Goal: Transaction & Acquisition: Purchase product/service

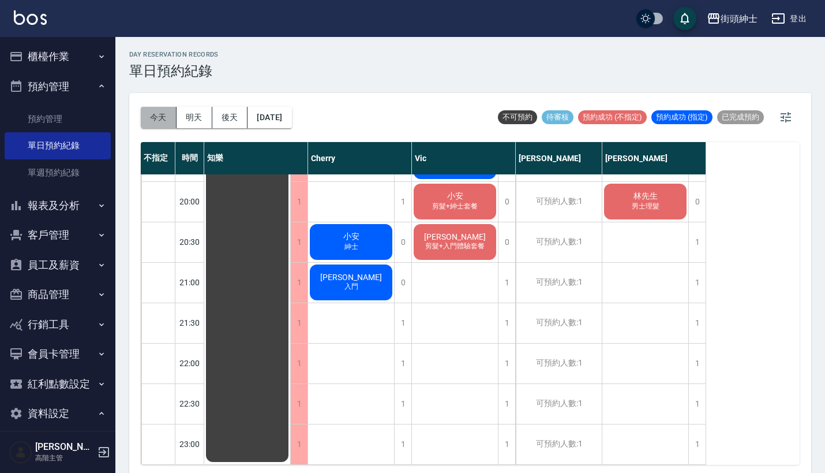
click at [153, 115] on button "今天" at bounding box center [159, 117] width 36 height 21
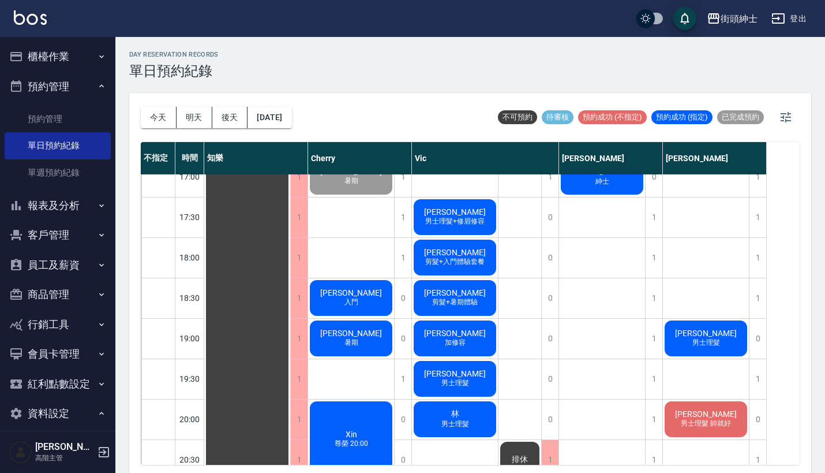
scroll to position [665, 0]
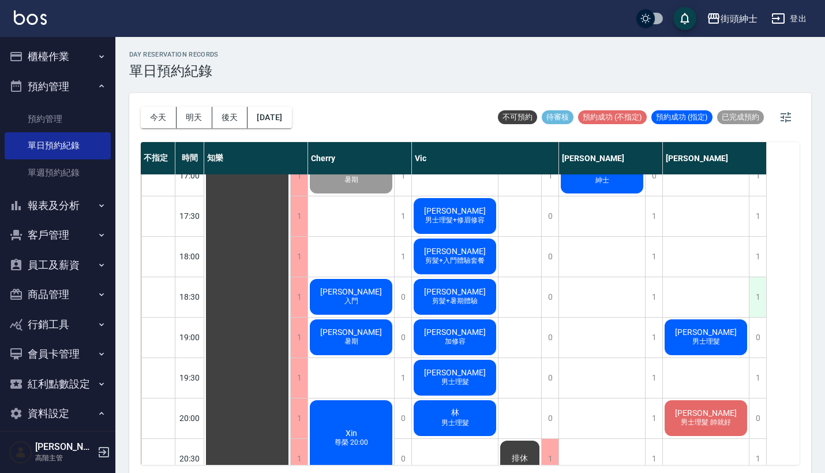
click at [757, 297] on div "1" at bounding box center [757, 297] width 17 height 40
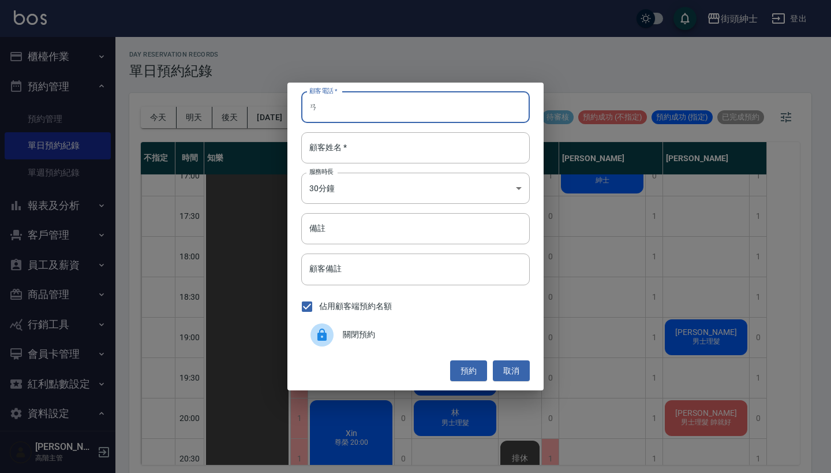
type input "ㄞ"
type input "0975113587"
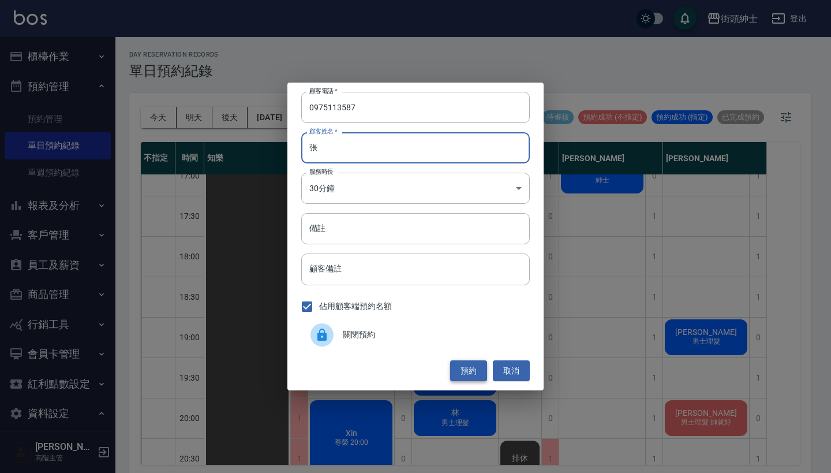
type input "張"
click at [463, 378] on button "預約" at bounding box center [468, 370] width 37 height 21
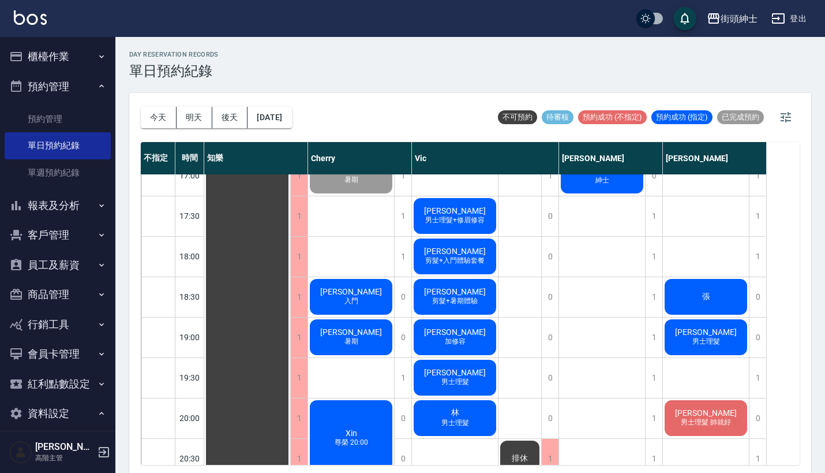
click at [290, 297] on div "張" at bounding box center [247, 95] width 86 height 1170
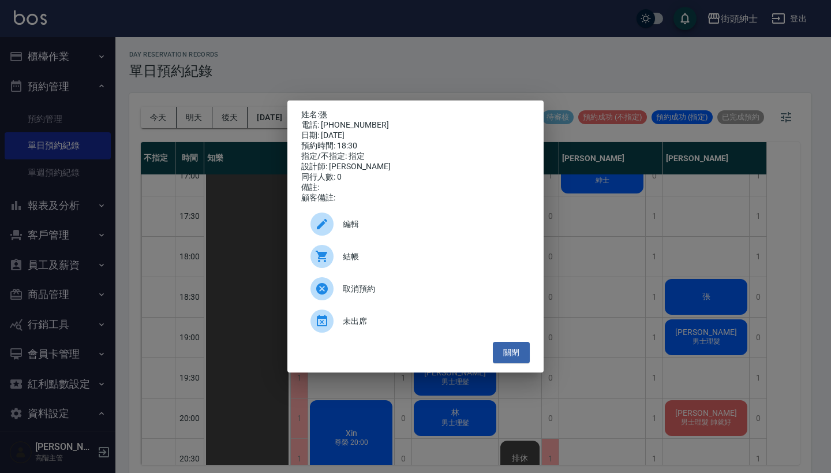
click at [357, 217] on div "編輯" at bounding box center [415, 224] width 229 height 32
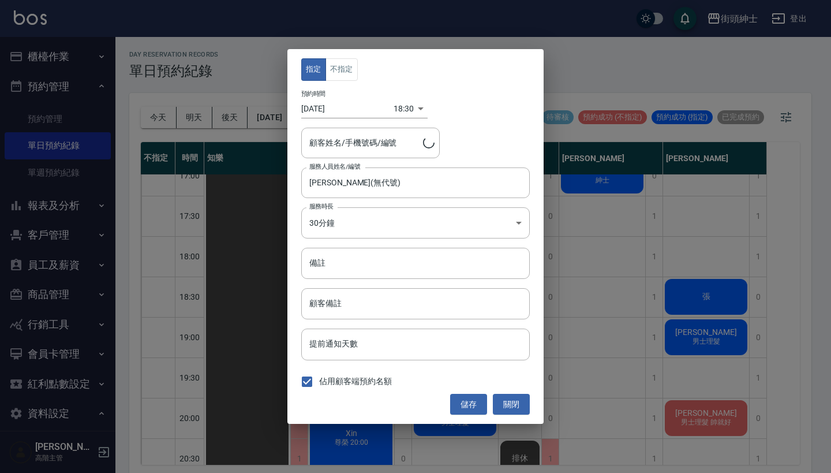
type input "張/0975113587"
click at [346, 66] on button "不指定" at bounding box center [341, 69] width 32 height 23
click at [460, 401] on button "儲存" at bounding box center [468, 404] width 37 height 21
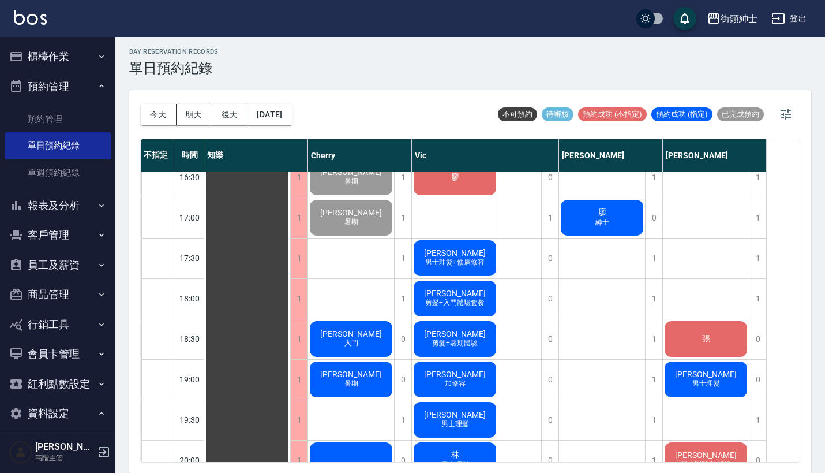
scroll to position [649, 0]
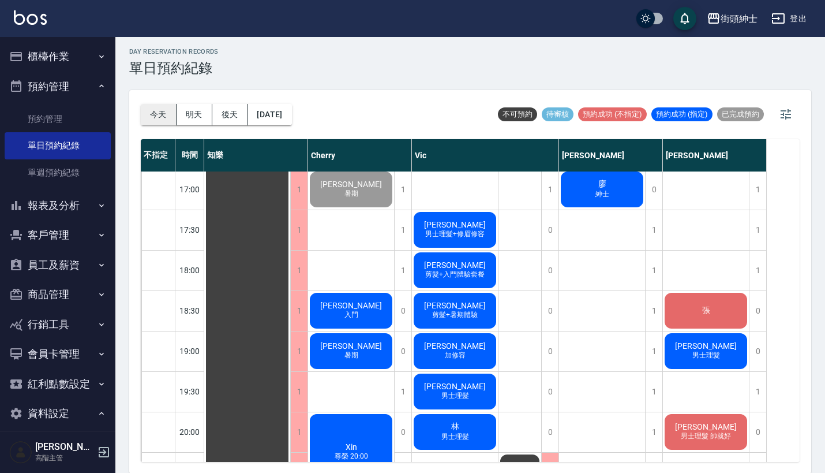
click at [152, 114] on button "今天" at bounding box center [159, 114] width 36 height 21
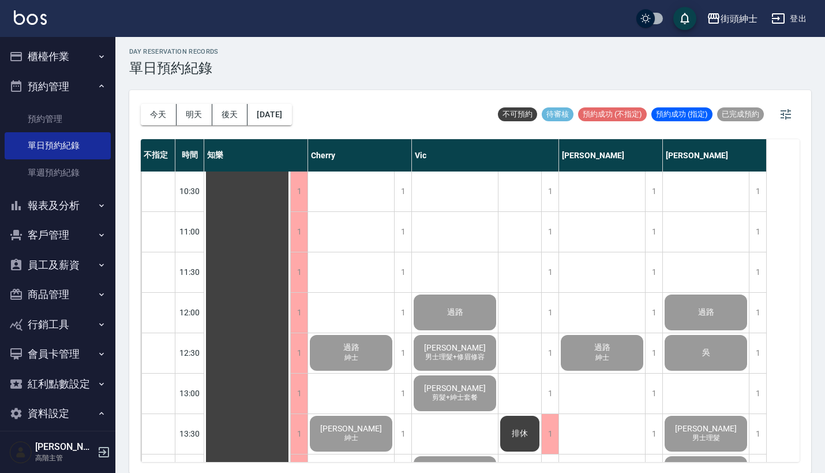
scroll to position [96, 0]
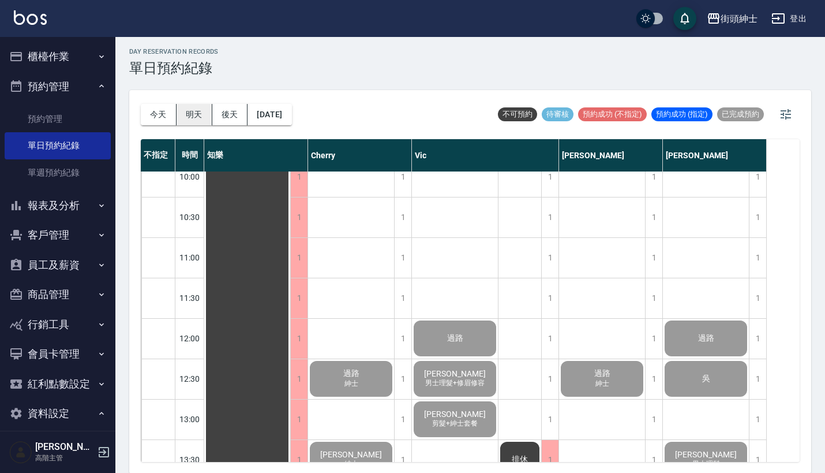
click at [196, 114] on button "明天" at bounding box center [195, 114] width 36 height 21
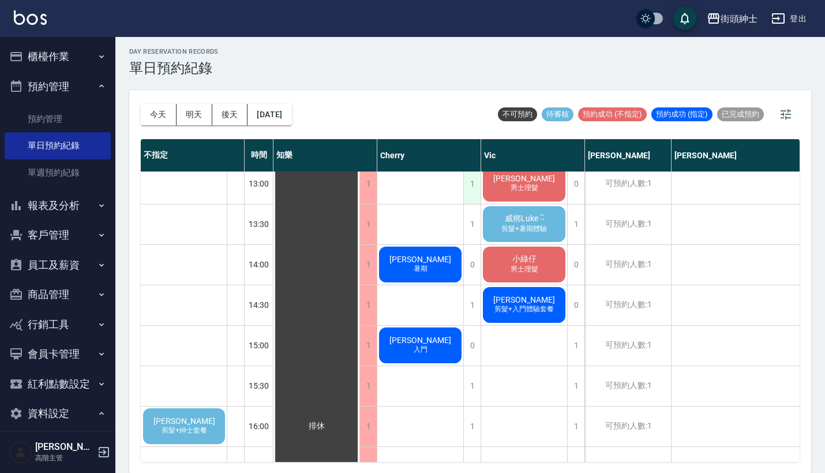
scroll to position [334, 0]
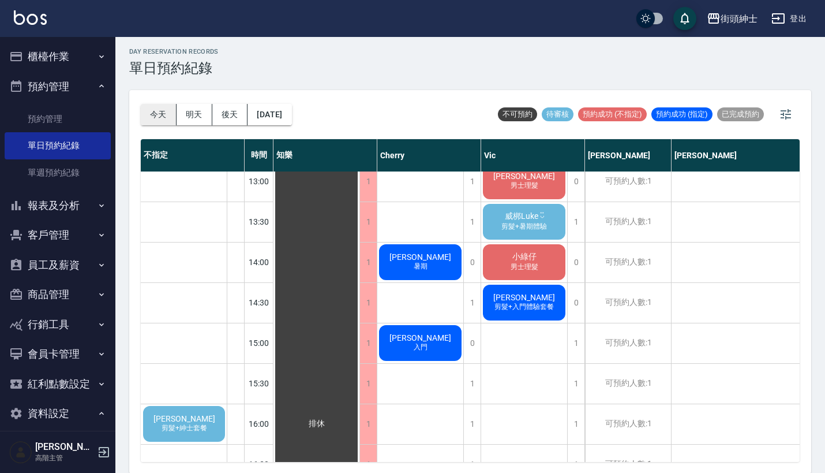
click at [151, 116] on button "今天" at bounding box center [159, 114] width 36 height 21
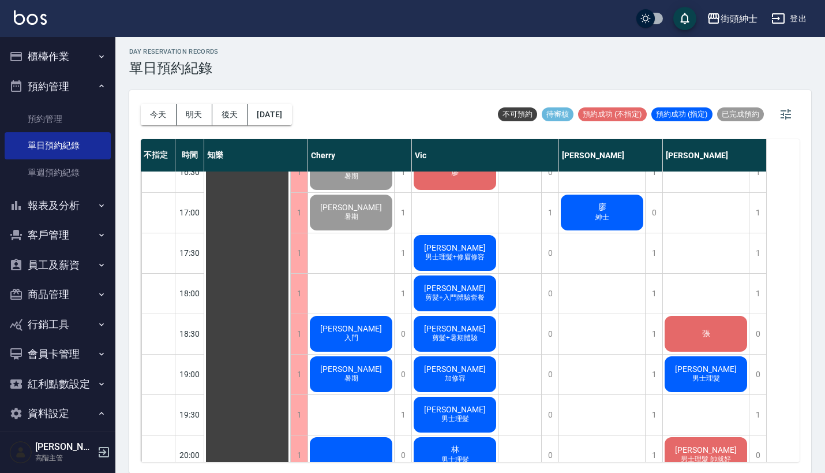
scroll to position [664, 0]
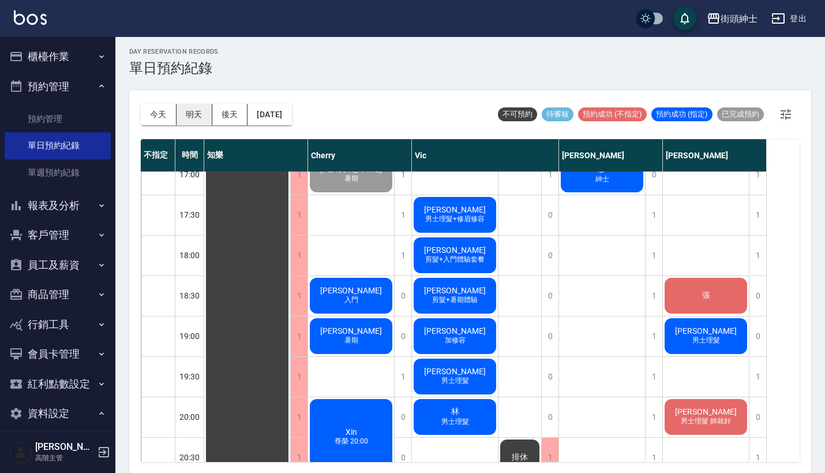
click at [193, 110] on button "明天" at bounding box center [195, 114] width 36 height 21
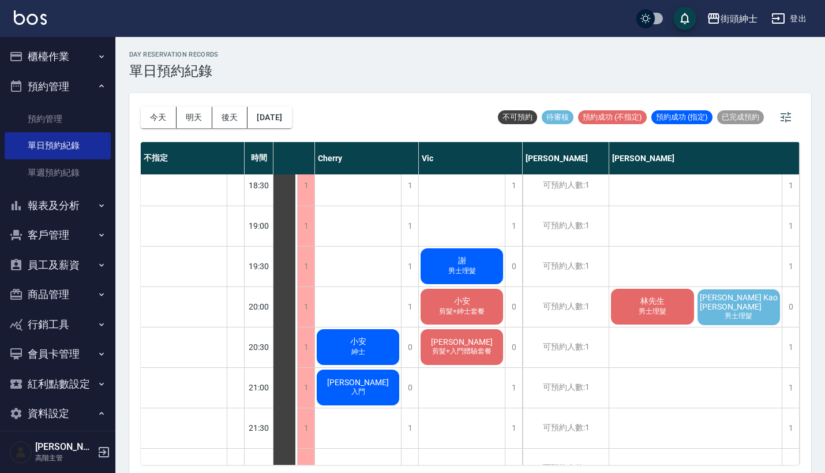
scroll to position [778, 68]
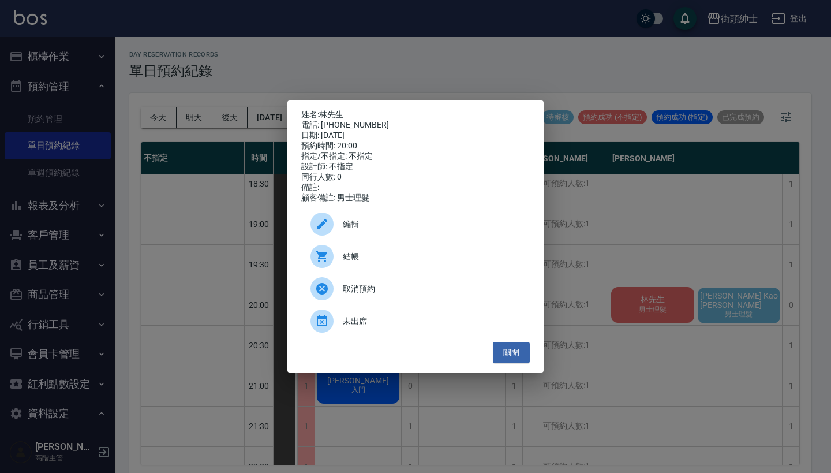
click at [698, 235] on div "姓名: 林先生 電話: 0911483736 日期: 2025/08/26 預約時間: 20:00 指定/不指定: 不指定 設計師: 不指定 同行人數: 0 …" at bounding box center [415, 236] width 831 height 473
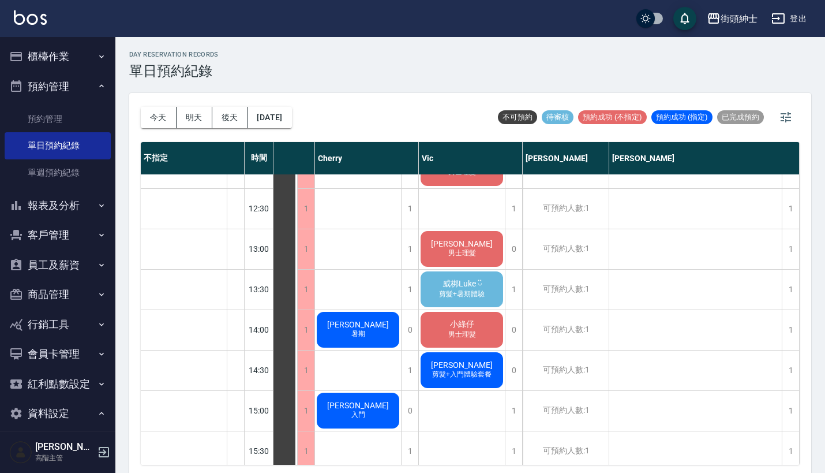
scroll to position [268, 62]
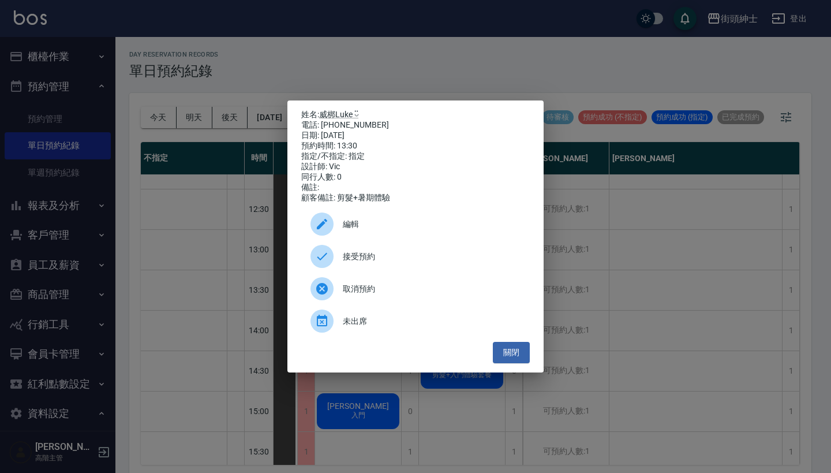
click at [366, 261] on span "接受預約" at bounding box center [432, 256] width 178 height 12
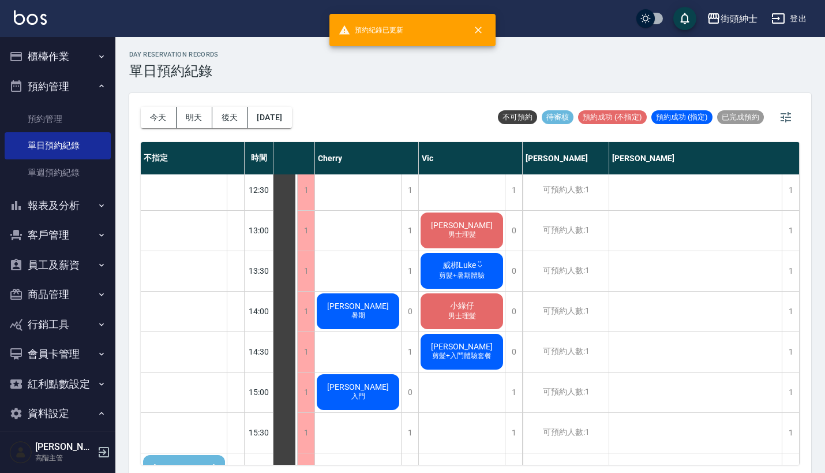
scroll to position [287, 62]
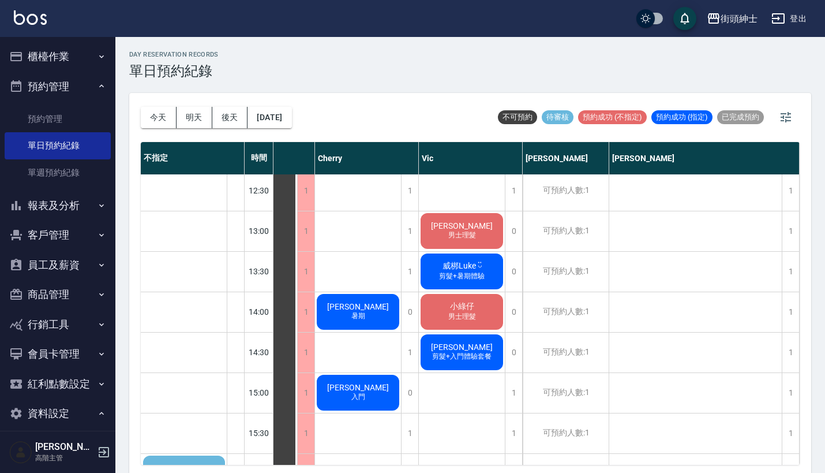
click at [361, 311] on span "剪髮+暑期體驗" at bounding box center [358, 311] width 5 height 0
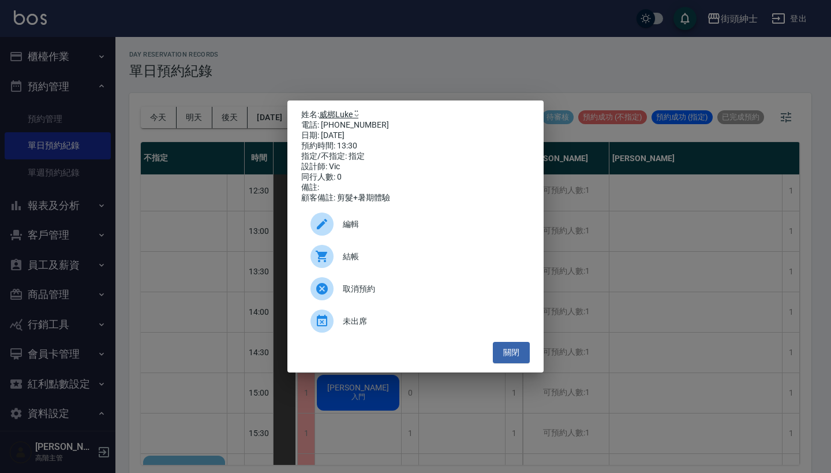
drag, startPoint x: 373, startPoint y: 122, endPoint x: 323, endPoint y: 109, distance: 51.8
click at [323, 110] on div "姓名: 威梆Luke ◡̈ 電話: 0978704383 日期: 2025/08/26 預約時間: 13:30 指定/不指定: 指定 設計師: Vic 同行人…" at bounding box center [415, 156] width 229 height 93
copy div "姓名: 威梆Luke ◡̈ 電話: 0978704383"
click at [477, 63] on div "姓名: 威梆Luke ◡̈ 電話: 0978704383 日期: 2025/08/26 預約時間: 13:30 指定/不指定: 指定 設計師: Vic 同行人…" at bounding box center [415, 236] width 831 height 473
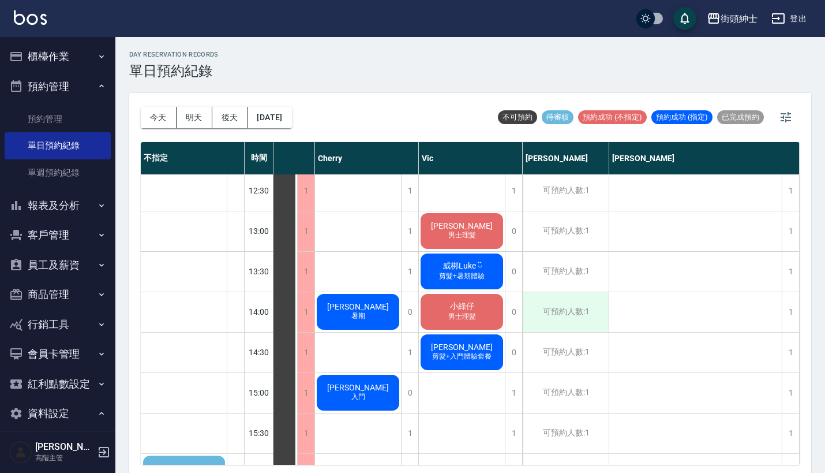
click at [568, 302] on div "可預約人數:1" at bounding box center [566, 312] width 86 height 40
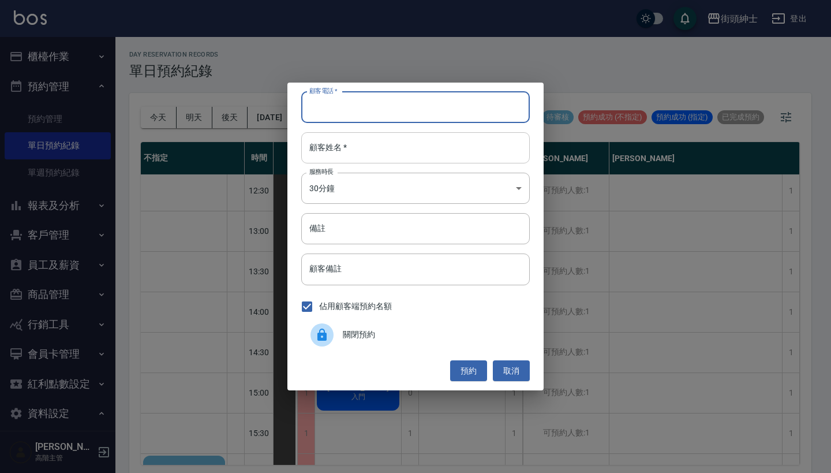
paste input "威梆Luke ◡̈ 電話: 0978704383"
type input "威梆Luke ◡̈ 電話: 0978704383"
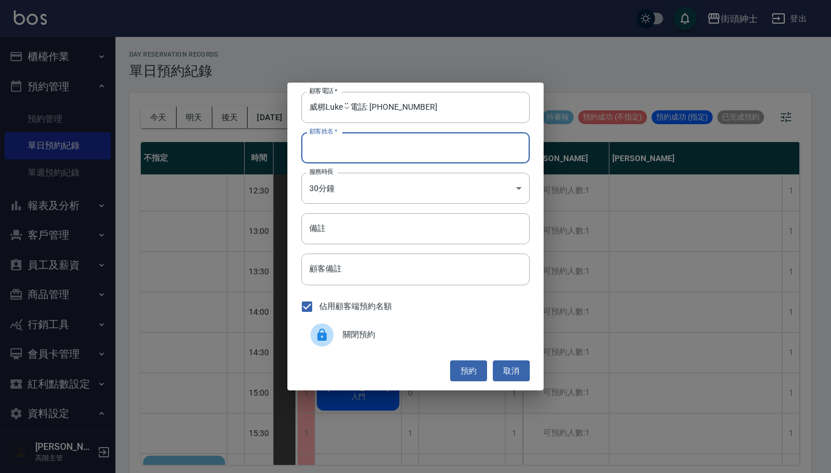
paste input "威梆Luke ◡̈ 電話: 0978704383"
type input "威梆Luke ◡̈ 電話: 0978704383"
drag, startPoint x: 369, startPoint y: 108, endPoint x: 280, endPoint y: 107, distance: 88.9
click at [280, 107] on div "顧客電話   * 威梆Luke ◡̈ 電話: 0978704383 顧客電話   * 顧客姓名   * 威梆Luke ◡̈ 電話: 0978704383 顧客…" at bounding box center [415, 236] width 831 height 473
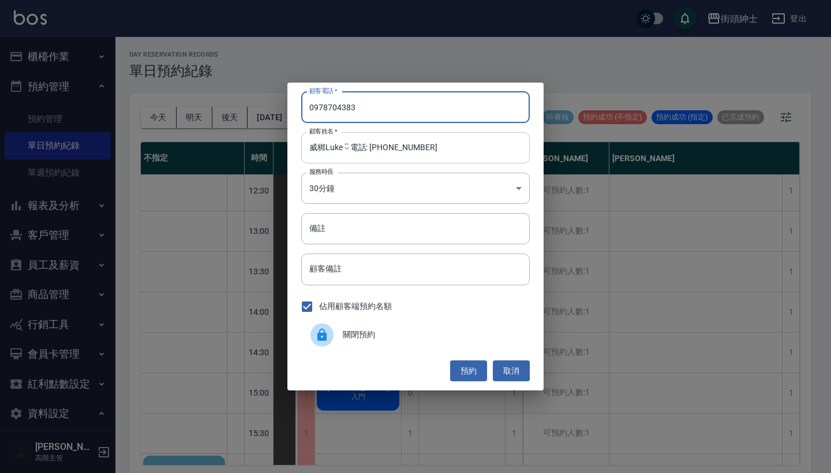
type input "0978704383"
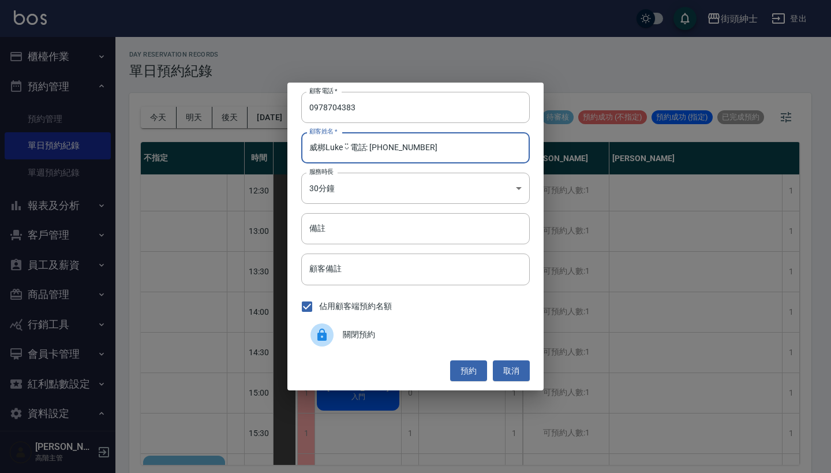
drag, startPoint x: 402, startPoint y: 147, endPoint x: 353, endPoint y: 151, distance: 49.7
click at [353, 151] on input "威梆Luke ◡̈ 電話: 0978704383" at bounding box center [415, 147] width 229 height 31
type input "威梆Luke ◡̈"
click at [407, 229] on input "備註" at bounding box center [415, 228] width 229 height 31
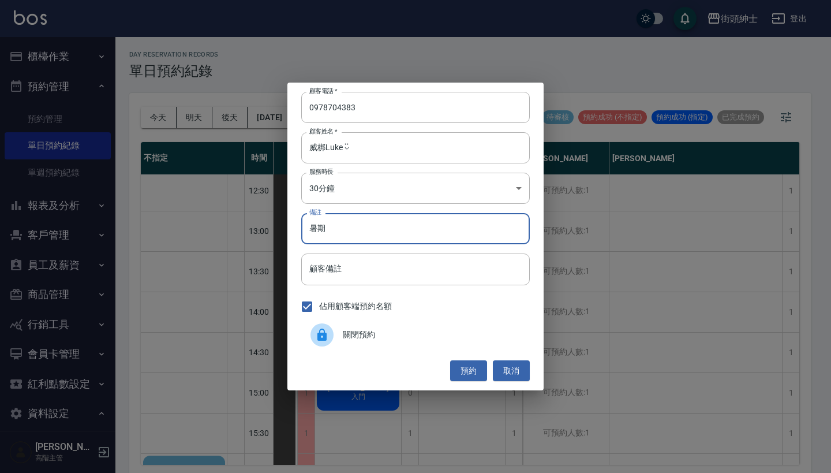
type input "暑期"
click at [469, 366] on button "預約" at bounding box center [468, 370] width 37 height 21
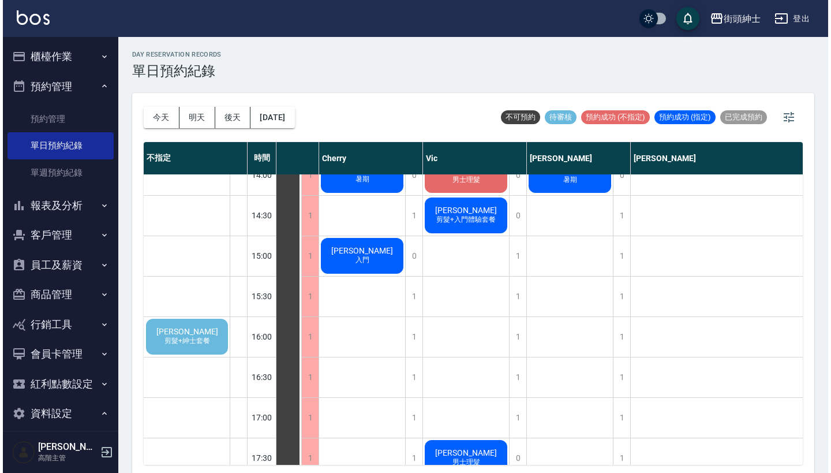
scroll to position [424, 61]
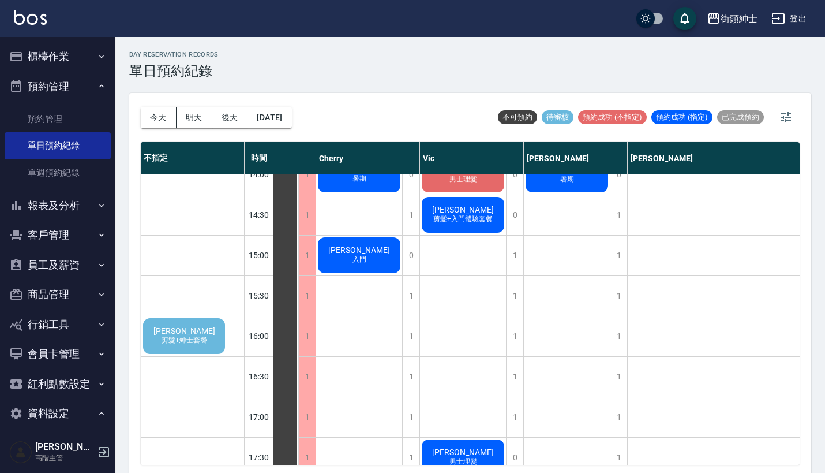
click at [175, 334] on span "[PERSON_NAME]" at bounding box center [184, 330] width 66 height 9
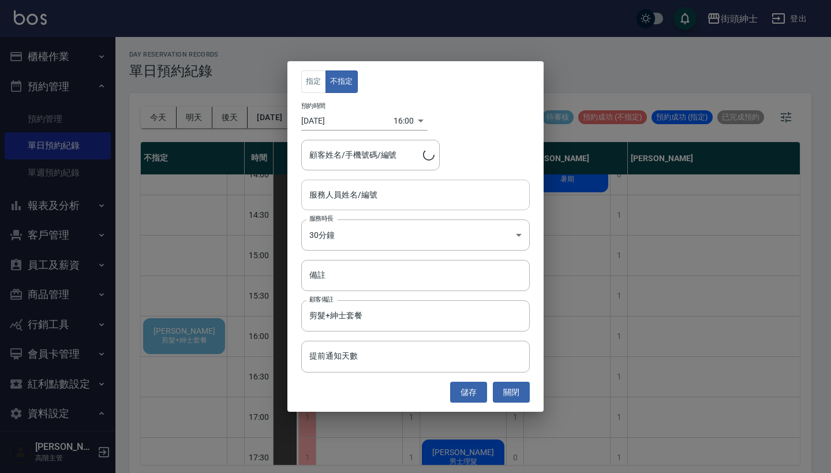
type input "Ray/0988358487"
click at [429, 202] on input "服務人員姓名/編號" at bounding box center [415, 195] width 218 height 20
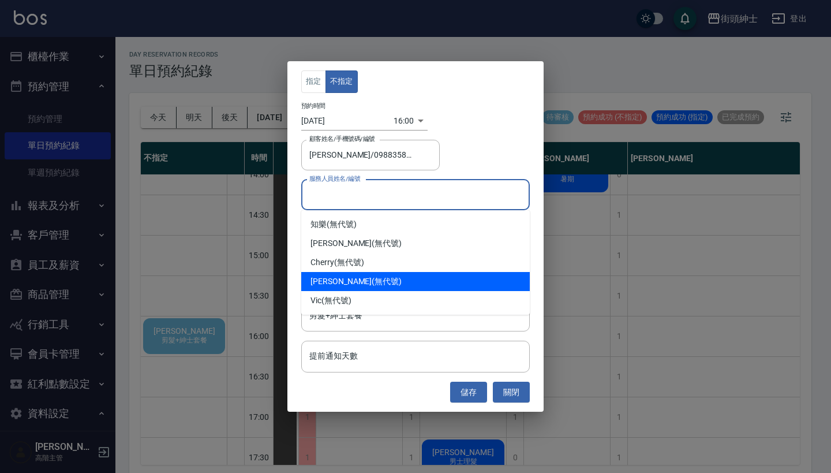
click at [411, 280] on div "eric (無代號)" at bounding box center [415, 281] width 229 height 19
type input "eric(無代號)"
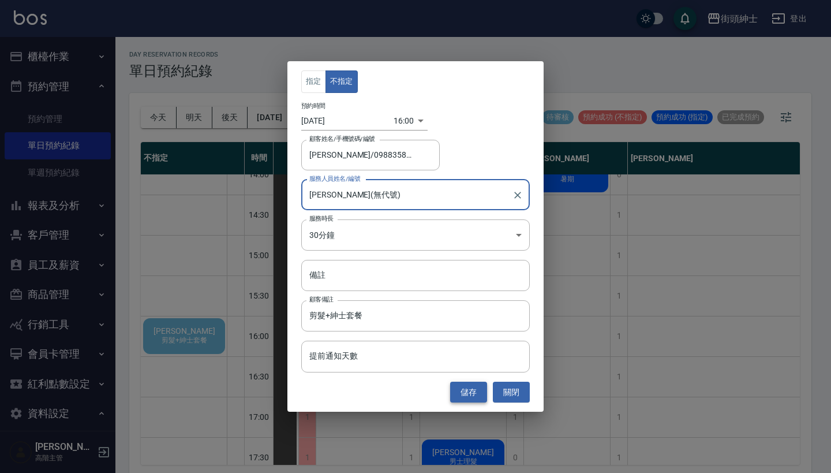
click at [470, 394] on button "儲存" at bounding box center [468, 391] width 37 height 21
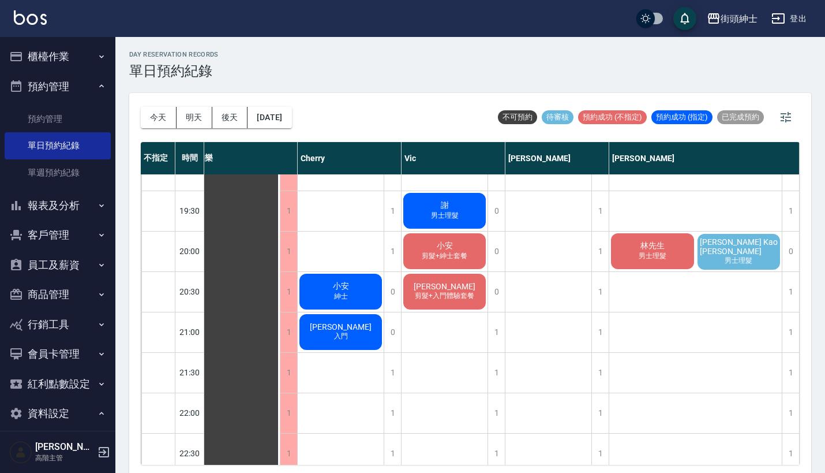
scroll to position [831, 16]
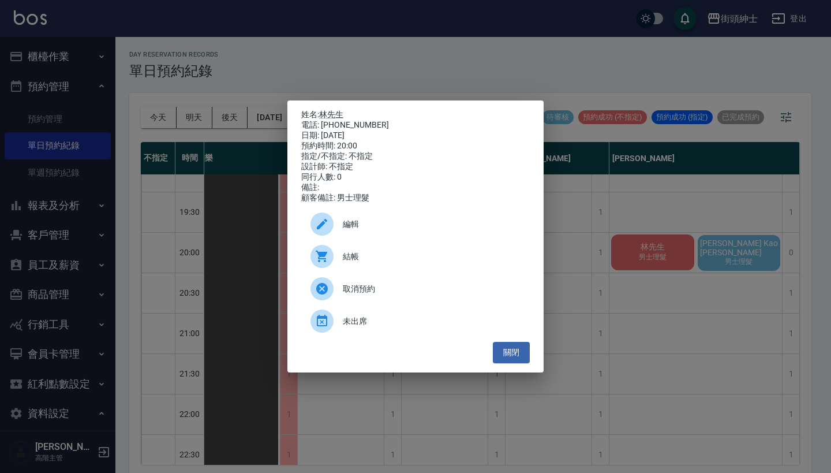
click at [711, 338] on div "姓名: 林先生 電話: 0911483736 日期: 2025/08/26 預約時間: 20:00 指定/不指定: 不指定 設計師: 不指定 同行人數: 0 …" at bounding box center [415, 236] width 831 height 473
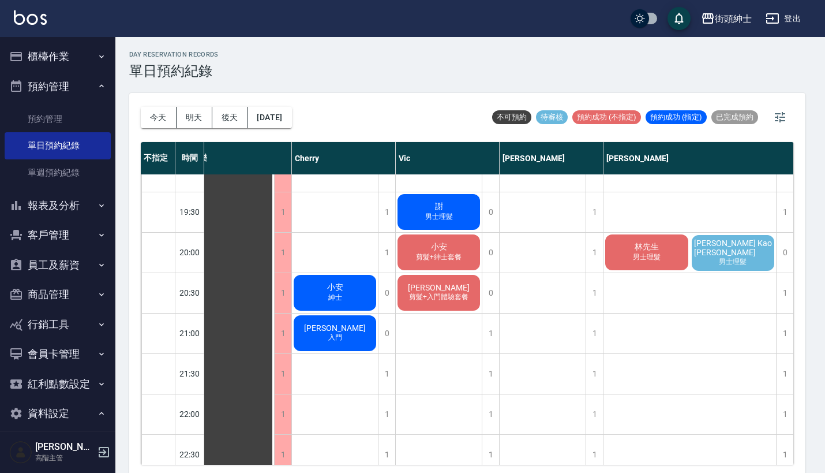
scroll to position [831, 10]
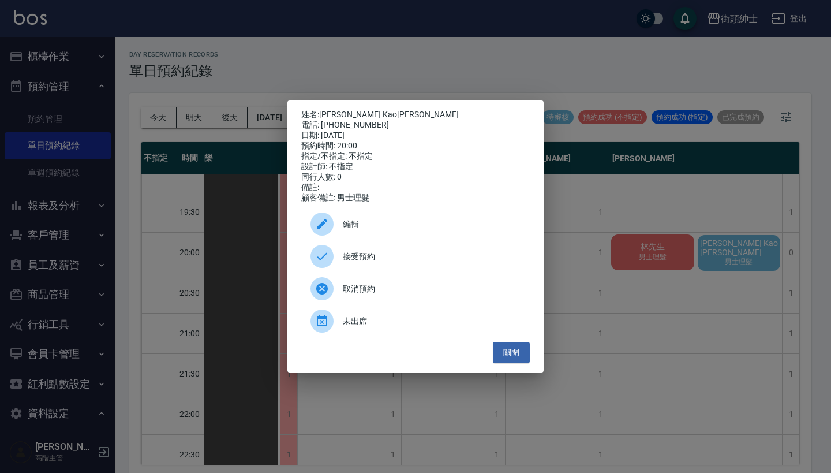
click at [502, 68] on div "姓名: Jason Kao高傳勝 電話: 0939896676 日期: 2025/08/26 預約時間: 20:00 指定/不指定: 不指定 設計師: 不指定…" at bounding box center [415, 236] width 831 height 473
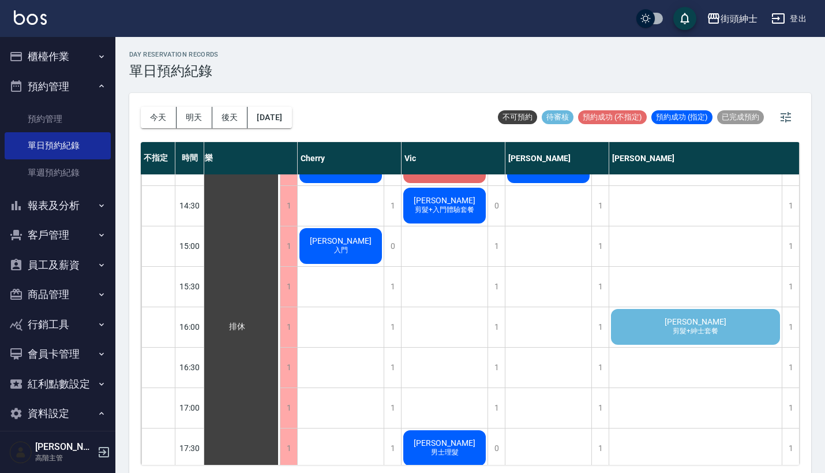
scroll to position [469, 16]
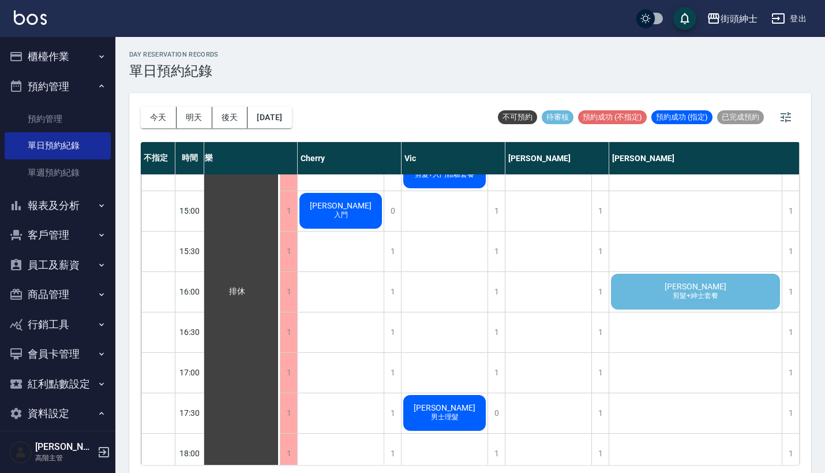
click at [280, 284] on div "Ray 剪髮+紳士套餐" at bounding box center [237, 291] width 86 height 1170
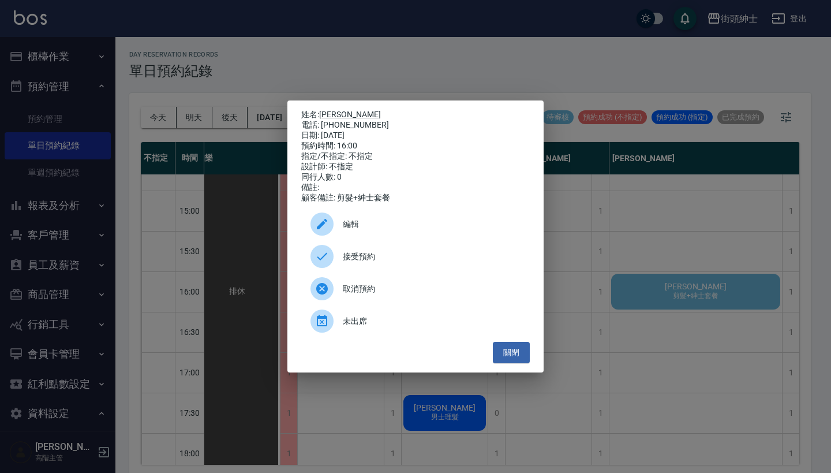
click at [399, 263] on span "接受預約" at bounding box center [432, 256] width 178 height 12
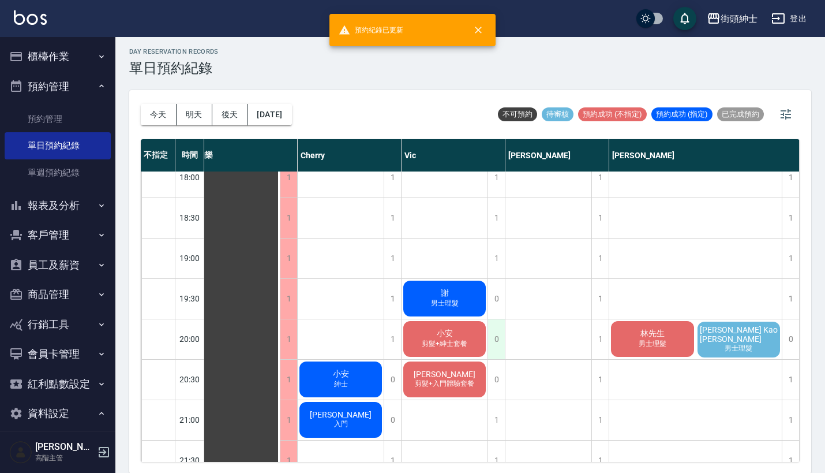
scroll to position [750, 10]
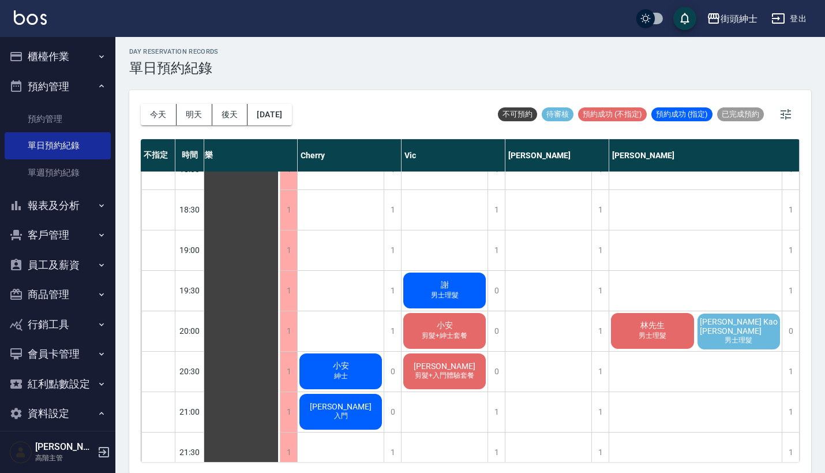
click at [248, 13] on span "林先生" at bounding box center [237, 7] width 21 height 10
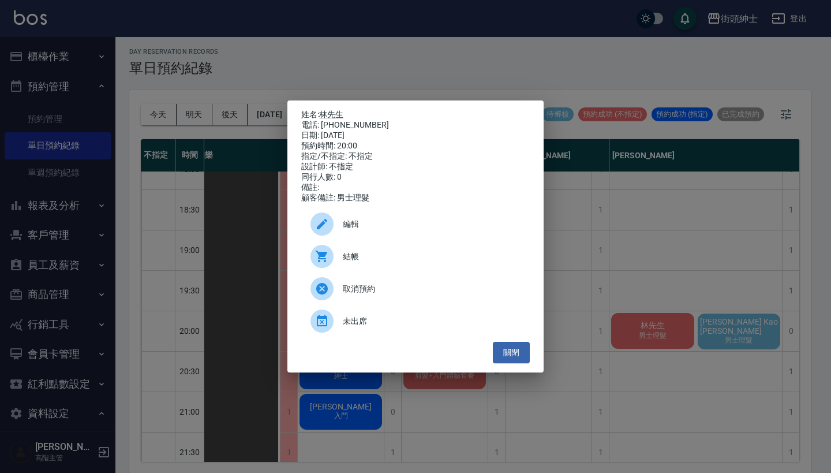
click at [548, 49] on div "姓名: 林先生 電話: 0911483736 日期: 2025/08/26 預約時間: 20:00 指定/不指定: 不指定 設計師: 不指定 同行人數: 0 …" at bounding box center [415, 236] width 831 height 473
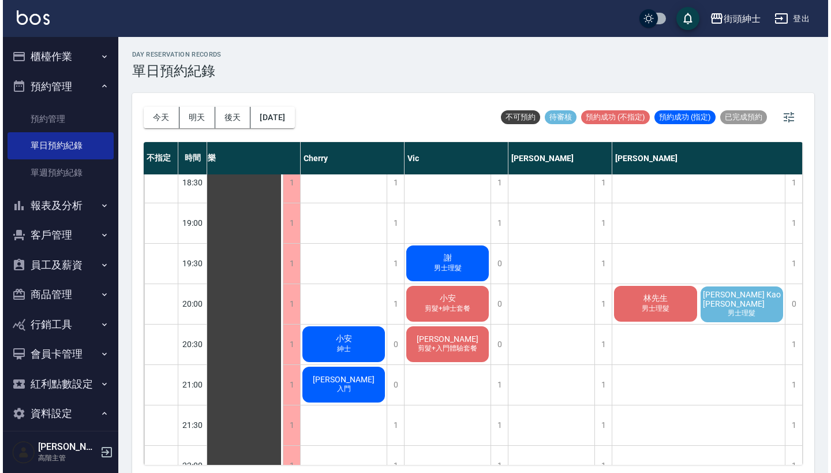
scroll to position [783, 16]
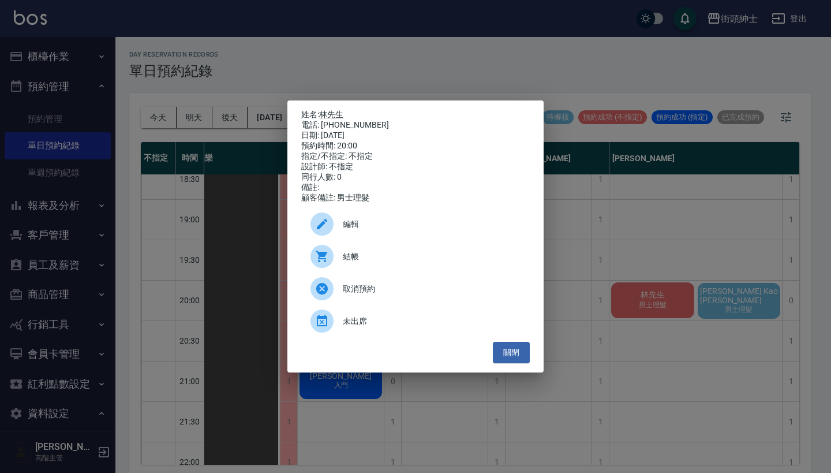
click at [385, 230] on span "編輯" at bounding box center [432, 224] width 178 height 12
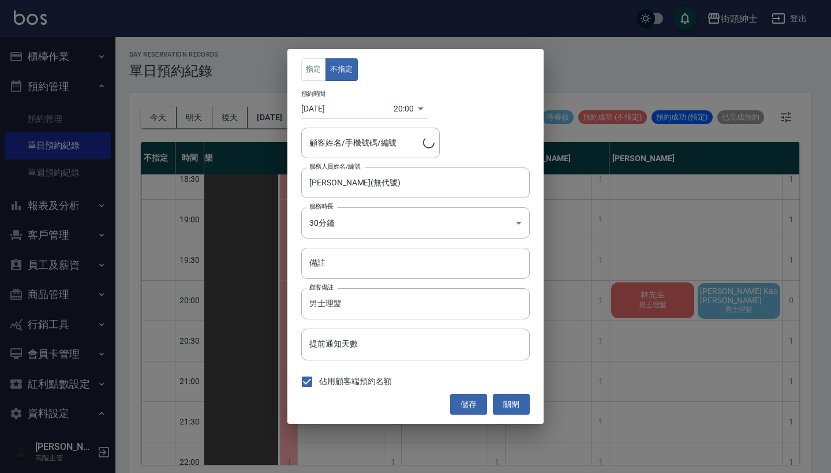
type input "林先生/0911483736"
click at [405, 104] on body "街頭紳士 登出 櫃檯作業 打帳單 帳單列表 掛單列表 座位開單 營業儀表板 現金收支登錄 高階收支登錄 材料自購登錄 每日結帳 排班表 現場電腦打卡 掃碼打卡…" at bounding box center [415, 238] width 831 height 476
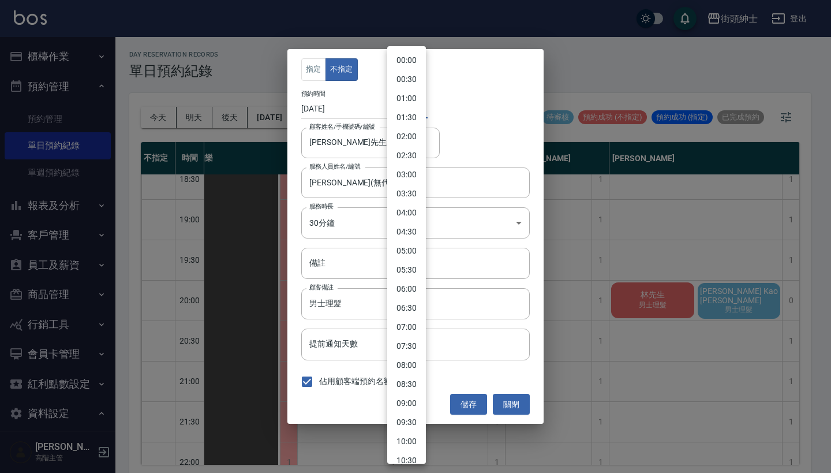
scroll to position [506, 0]
click at [411, 335] on li "20:30" at bounding box center [406, 334] width 39 height 19
type input "1756211400000"
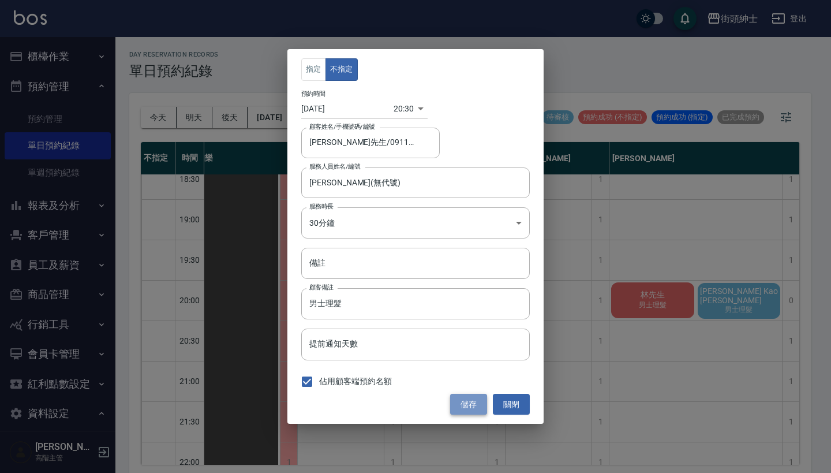
click at [462, 400] on button "儲存" at bounding box center [468, 404] width 37 height 21
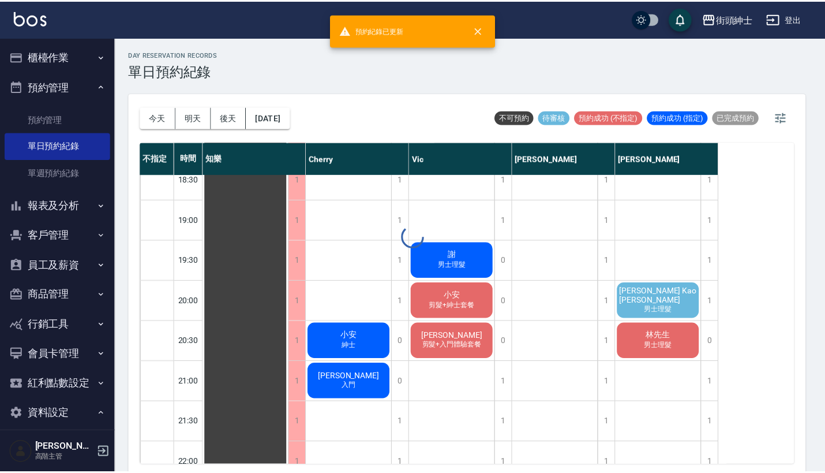
scroll to position [783, 0]
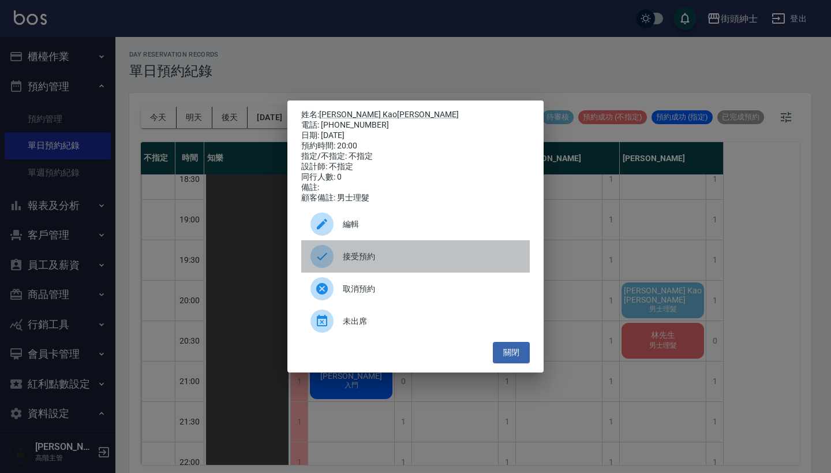
click at [402, 263] on span "接受預約" at bounding box center [432, 256] width 178 height 12
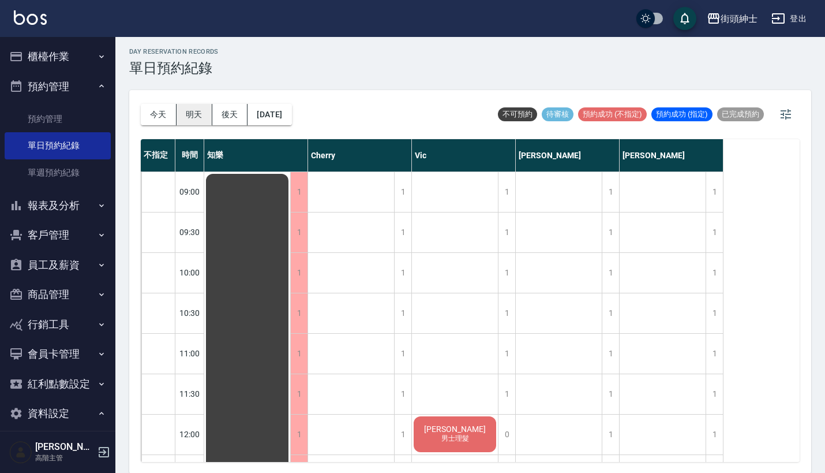
scroll to position [-1, 0]
click at [190, 116] on button "明天" at bounding box center [195, 114] width 36 height 21
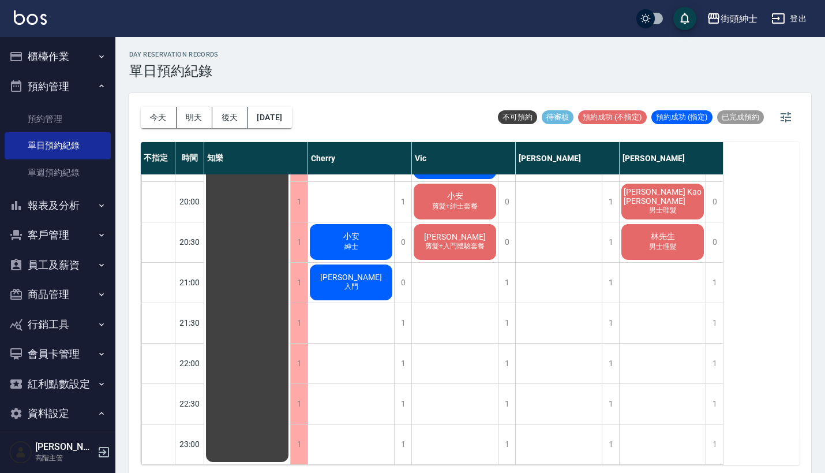
scroll to position [0, 0]
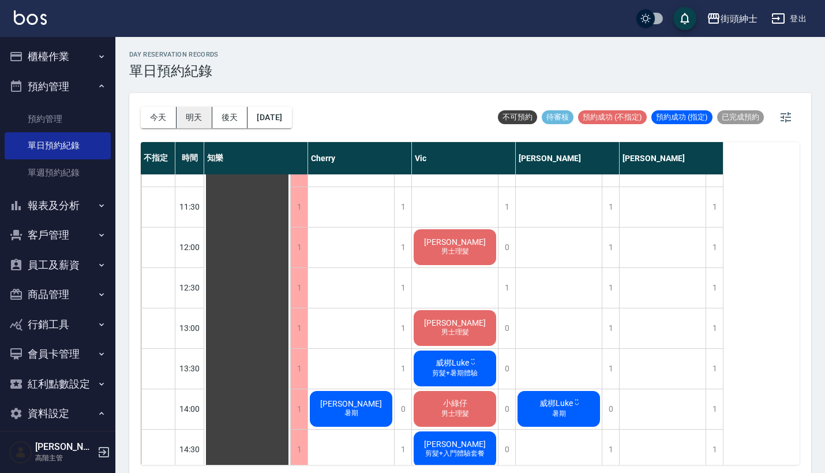
click at [201, 123] on button "明天" at bounding box center [195, 117] width 36 height 21
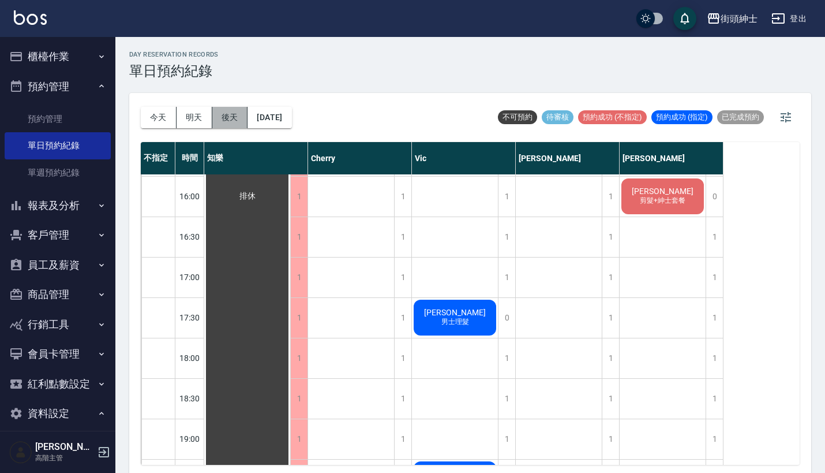
click at [238, 123] on button "後天" at bounding box center [230, 117] width 36 height 21
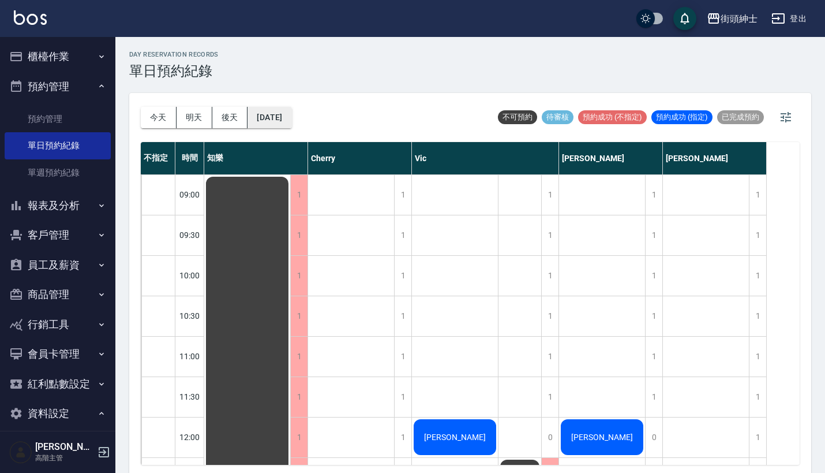
click at [277, 116] on button "2025/08/27" at bounding box center [270, 117] width 44 height 21
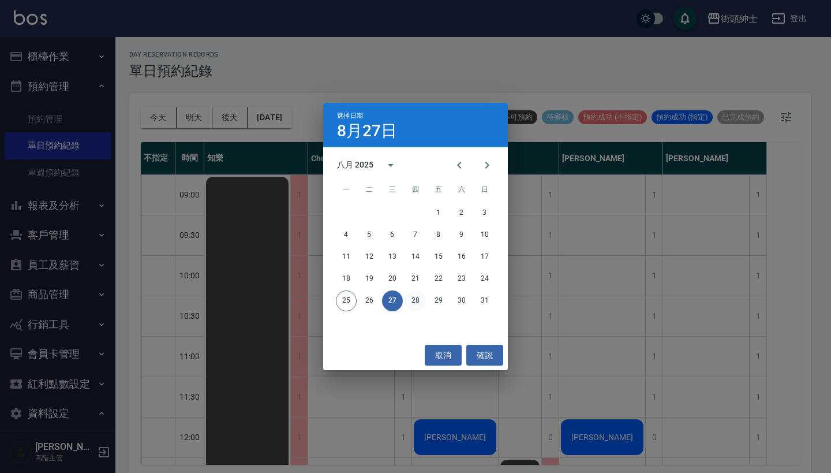
click at [419, 298] on button "28" at bounding box center [415, 300] width 21 height 21
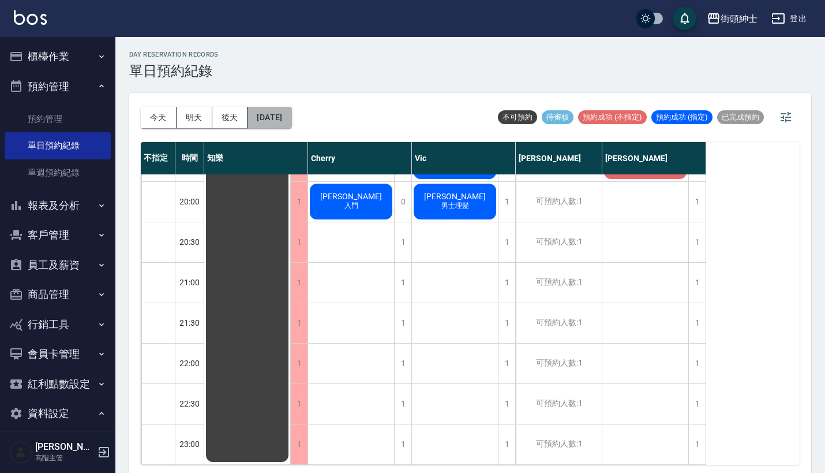
click at [269, 117] on button "2025/08/28" at bounding box center [270, 117] width 44 height 21
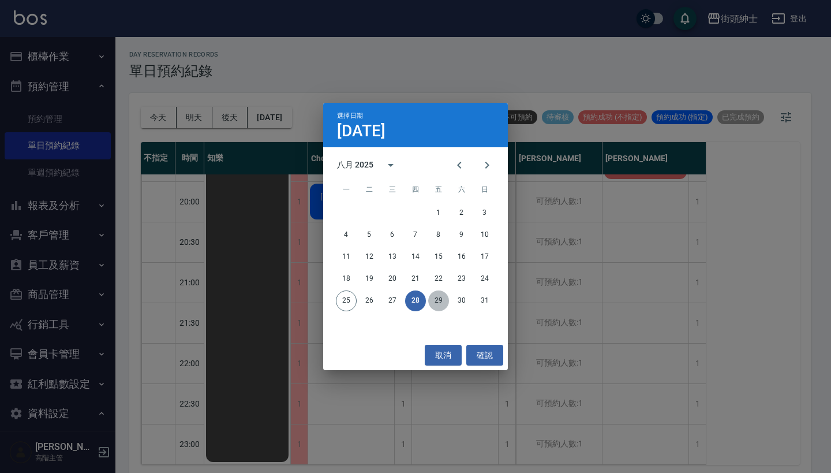
click at [440, 299] on button "29" at bounding box center [438, 300] width 21 height 21
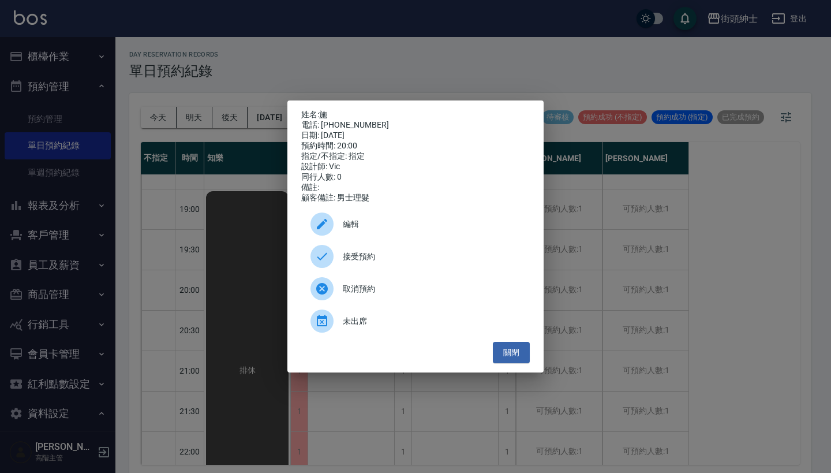
click at [383, 263] on span "接受預約" at bounding box center [432, 256] width 178 height 12
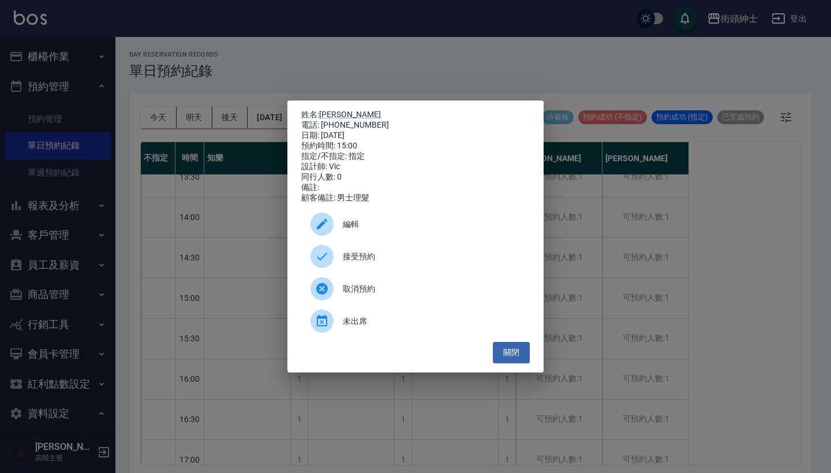
click at [369, 252] on div "接受預約" at bounding box center [415, 256] width 229 height 32
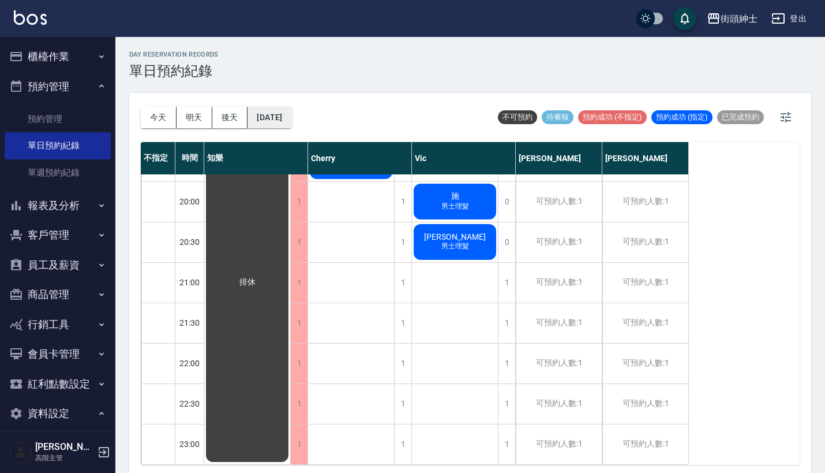
click at [288, 114] on button "2025/08/29" at bounding box center [270, 117] width 44 height 21
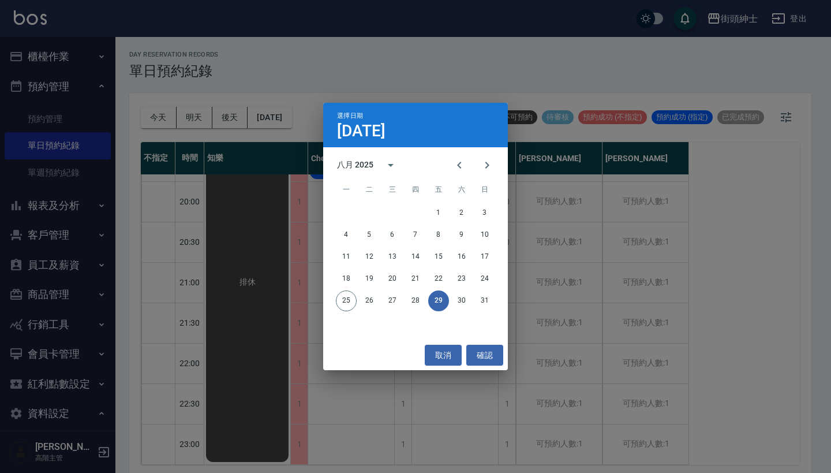
click at [467, 310] on div "25 26 27 28 29 30 31" at bounding box center [415, 300] width 185 height 21
click at [460, 290] on button "30" at bounding box center [461, 300] width 21 height 21
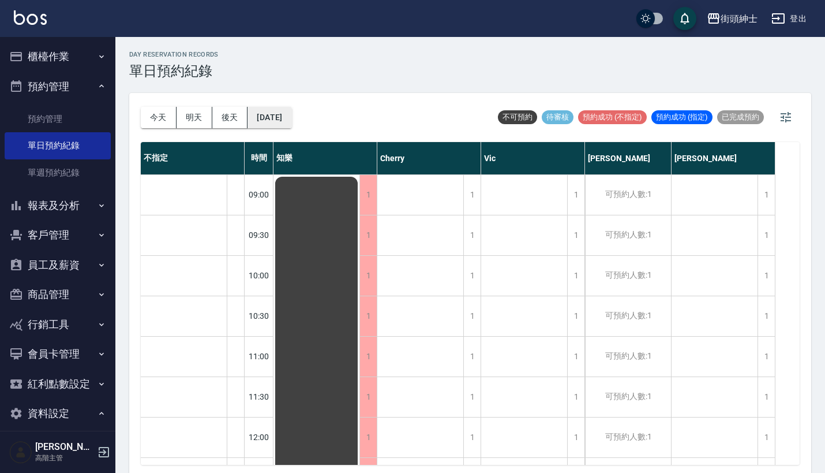
click at [291, 121] on button "[DATE]" at bounding box center [270, 117] width 44 height 21
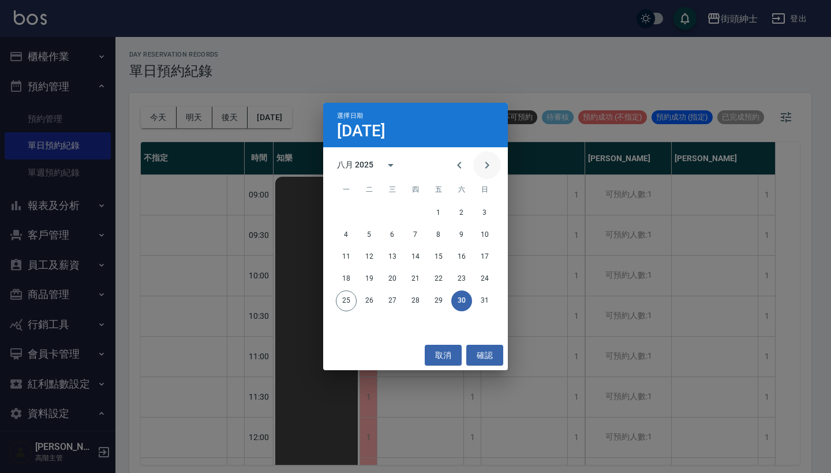
click at [486, 167] on icon "Next month" at bounding box center [487, 165] width 14 height 14
click at [351, 209] on button "1" at bounding box center [346, 213] width 21 height 21
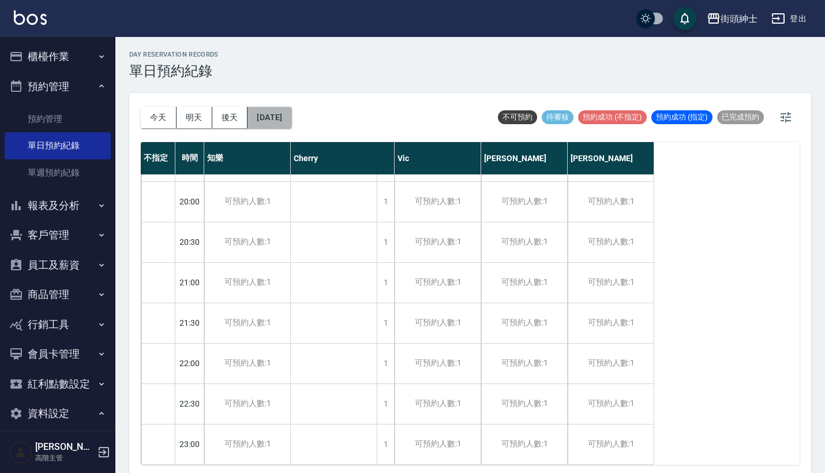
click at [261, 117] on button "2025/09/01" at bounding box center [270, 117] width 44 height 21
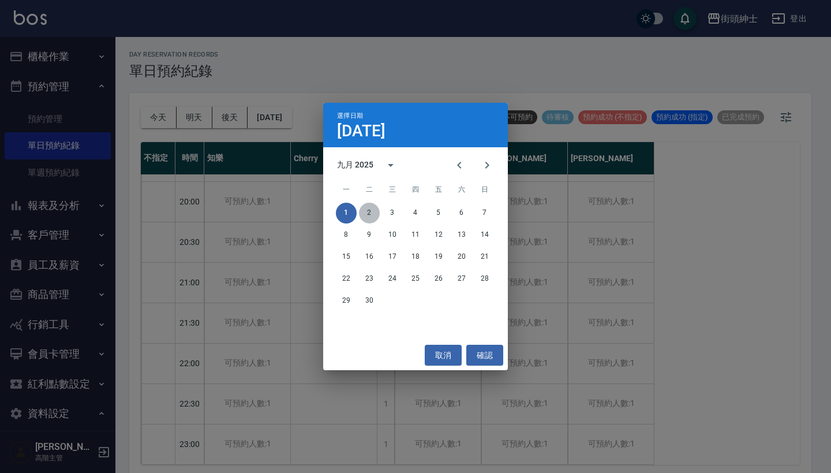
click at [364, 214] on button "2" at bounding box center [369, 213] width 21 height 21
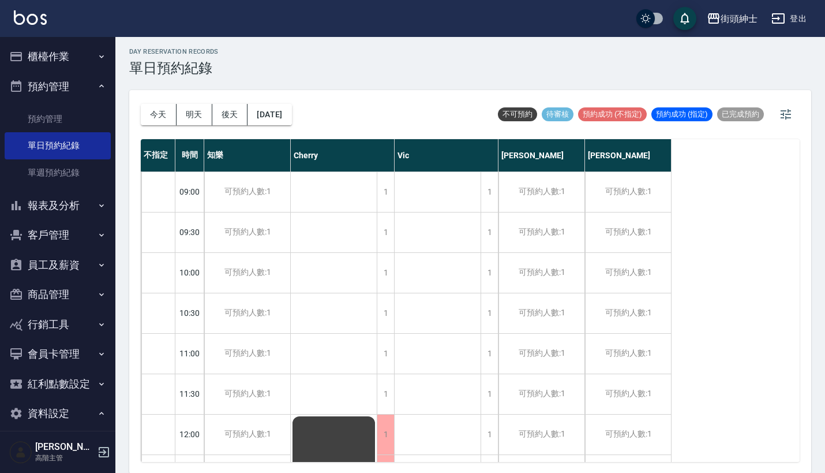
click at [274, 99] on div "今天 明天 後天 2025/09/02" at bounding box center [216, 114] width 151 height 49
click at [280, 113] on button "2025/09/02" at bounding box center [270, 114] width 44 height 21
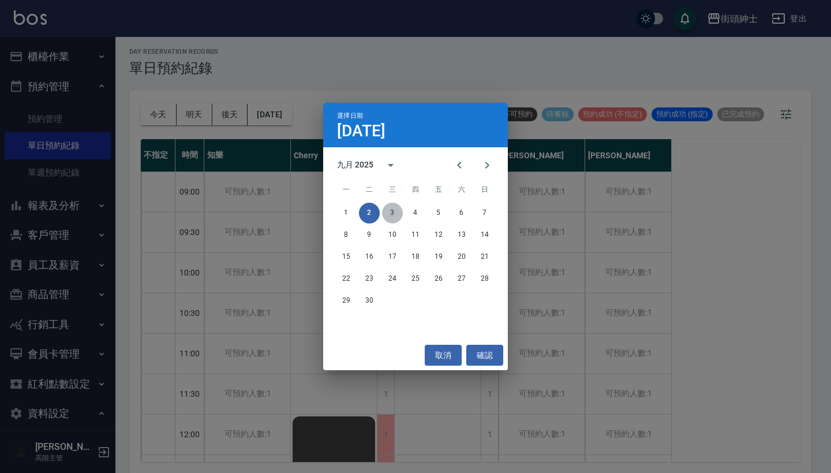
click at [388, 218] on button "3" at bounding box center [392, 213] width 21 height 21
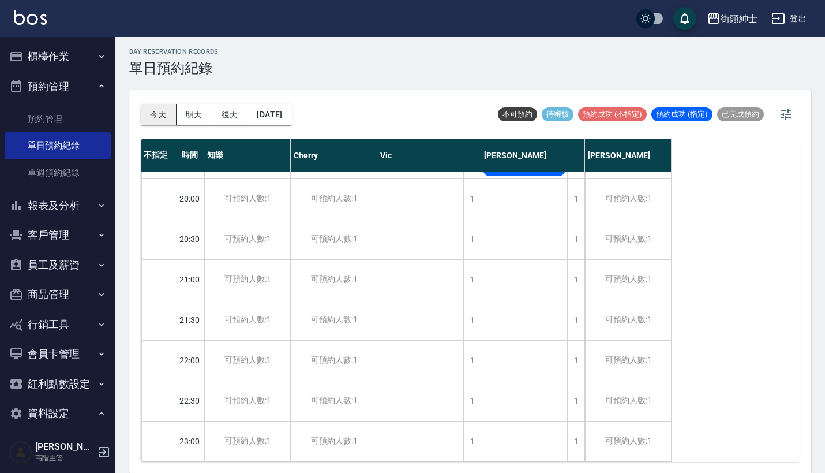
click at [151, 113] on button "今天" at bounding box center [159, 114] width 36 height 21
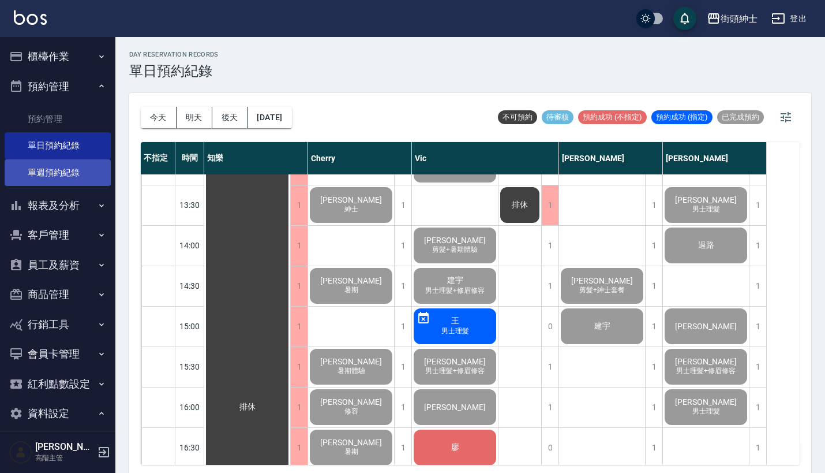
click at [72, 173] on link "單週預約紀錄" at bounding box center [58, 172] width 106 height 27
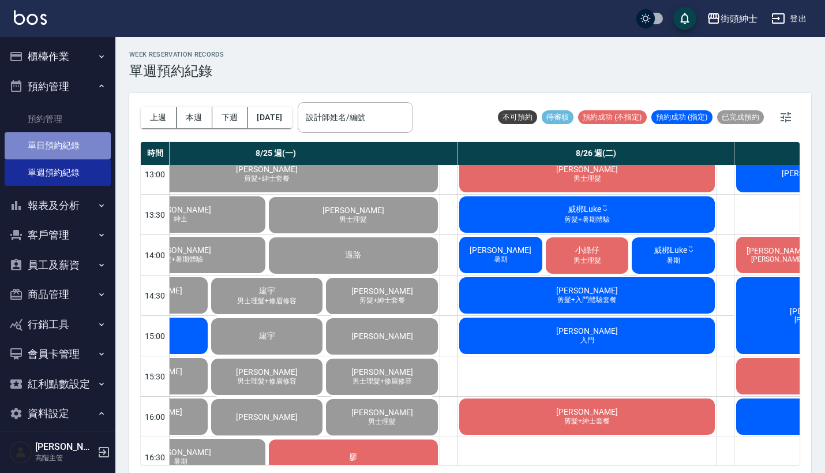
click at [70, 140] on link "單日預約紀錄" at bounding box center [58, 145] width 106 height 27
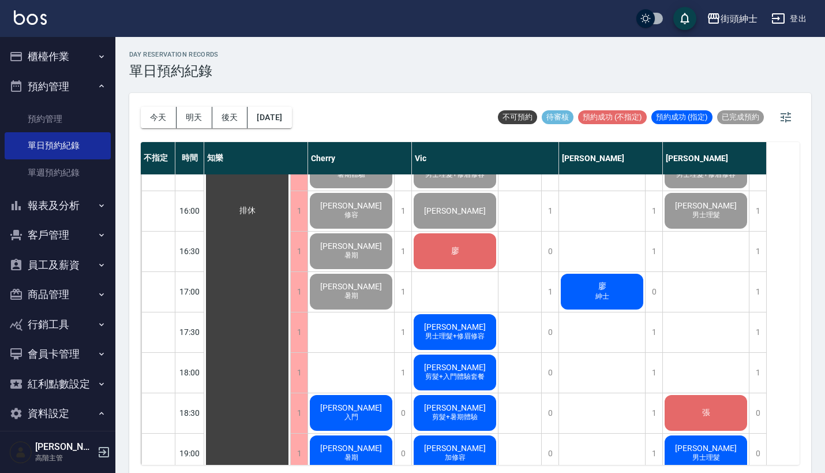
click at [290, 260] on div "廖" at bounding box center [247, 211] width 86 height 1170
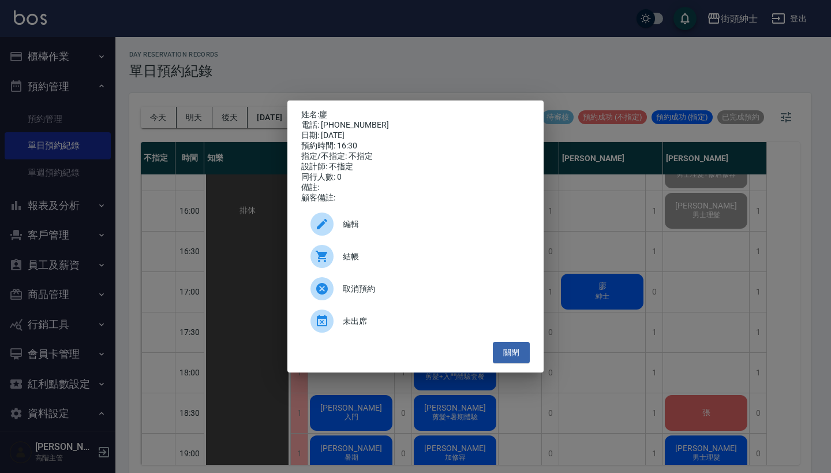
click at [379, 254] on div "結帳" at bounding box center [415, 256] width 229 height 32
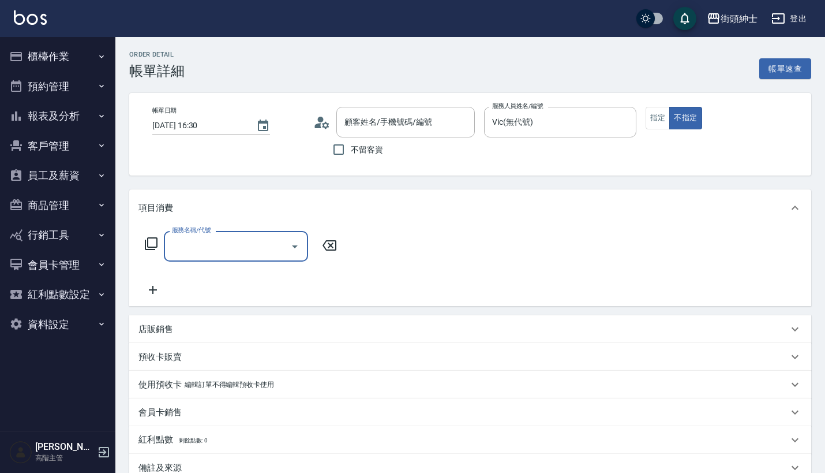
type input "廖/0989556718/null"
click at [258, 248] on input "服務名稱/代號" at bounding box center [227, 246] width 117 height 20
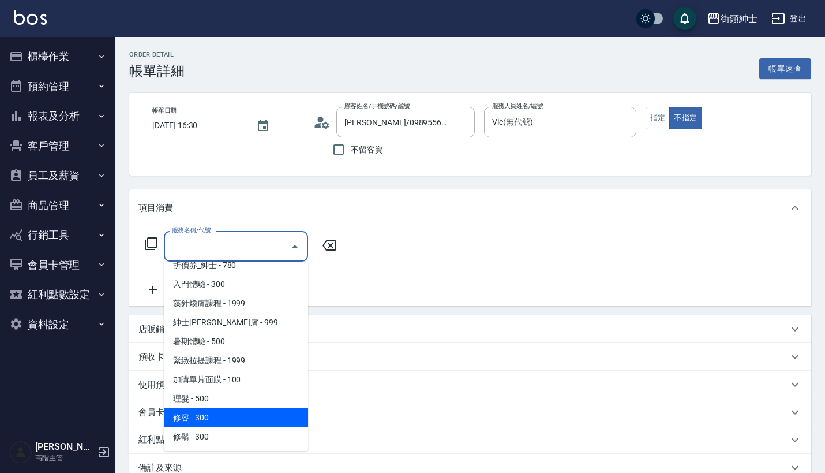
scroll to position [48, 0]
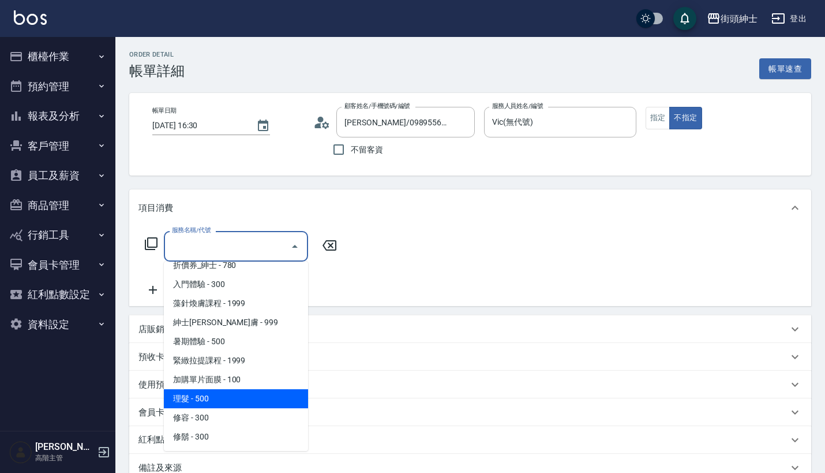
click at [265, 400] on span "理髮 - 500" at bounding box center [236, 398] width 144 height 19
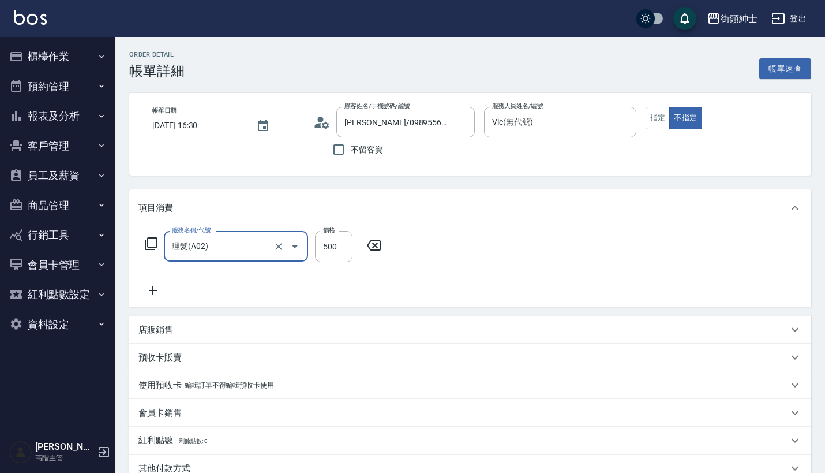
type input "理髮(A02)"
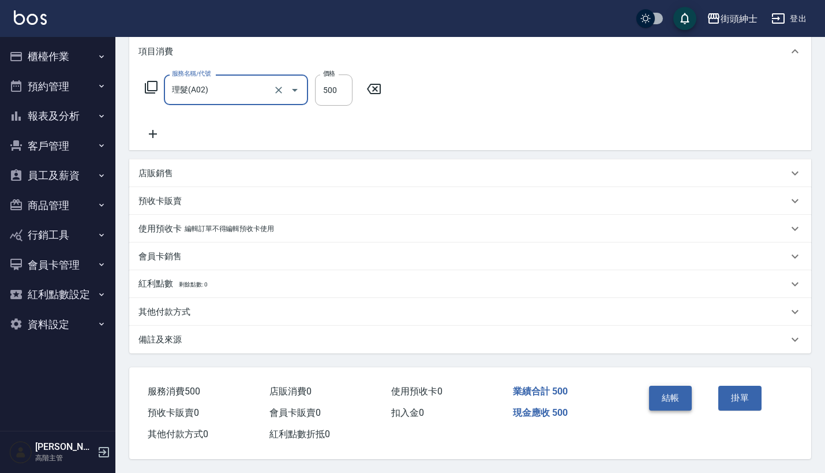
click at [666, 391] on button "結帳" at bounding box center [670, 397] width 43 height 24
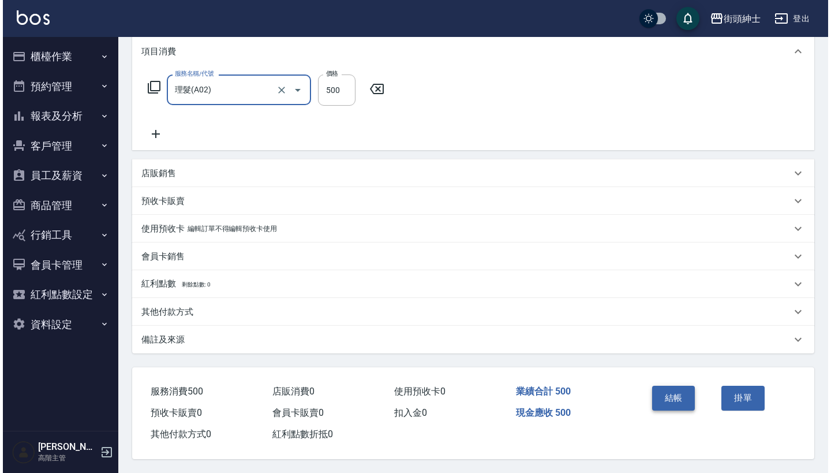
scroll to position [162, 0]
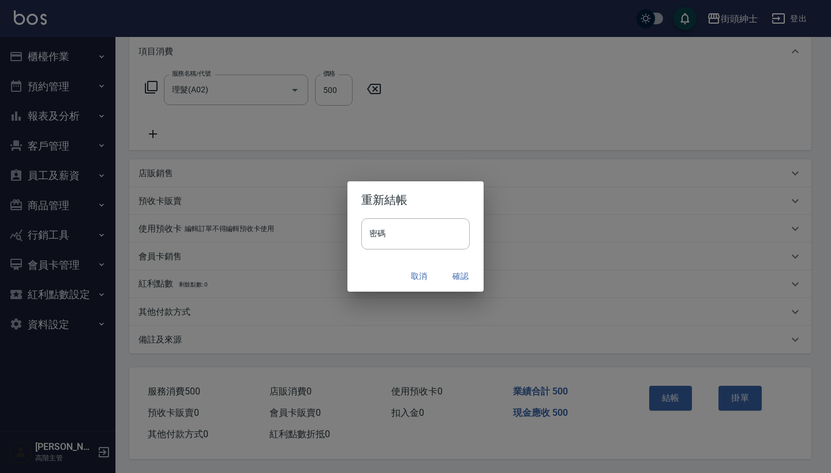
click at [470, 278] on button "確認" at bounding box center [460, 275] width 37 height 21
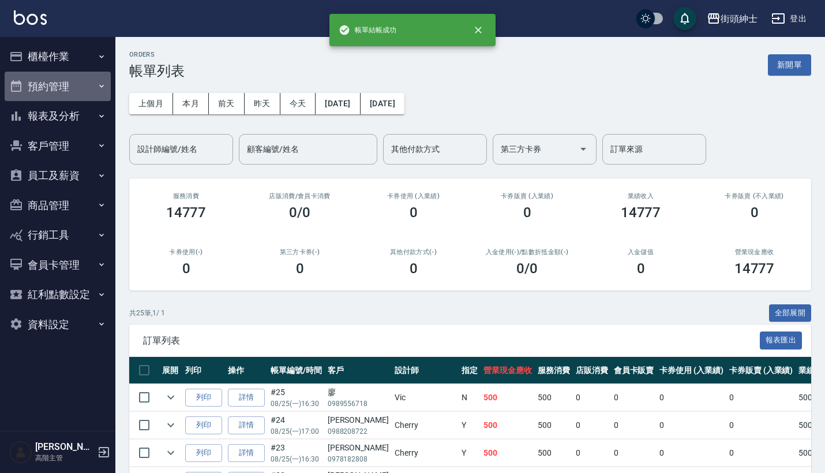
click at [78, 81] on button "預約管理" at bounding box center [58, 87] width 106 height 30
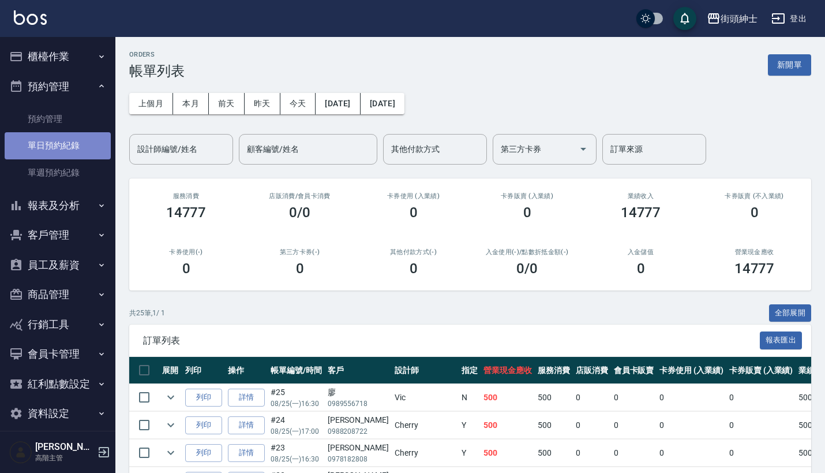
click at [77, 148] on link "單日預約紀錄" at bounding box center [58, 145] width 106 height 27
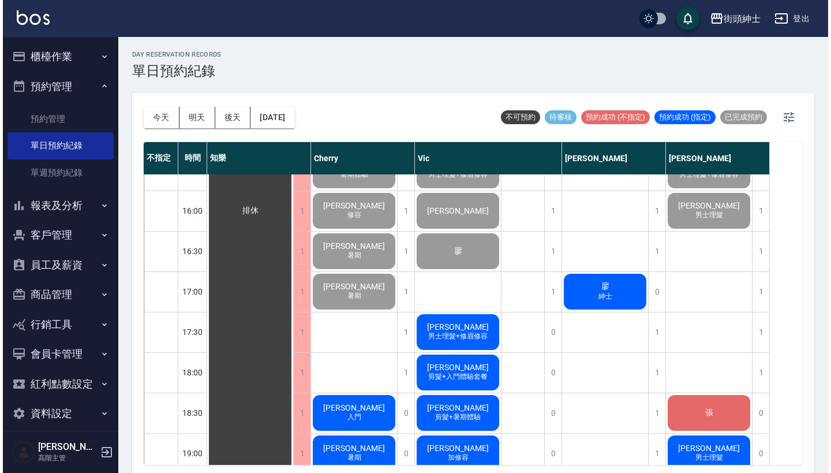
scroll to position [567, 0]
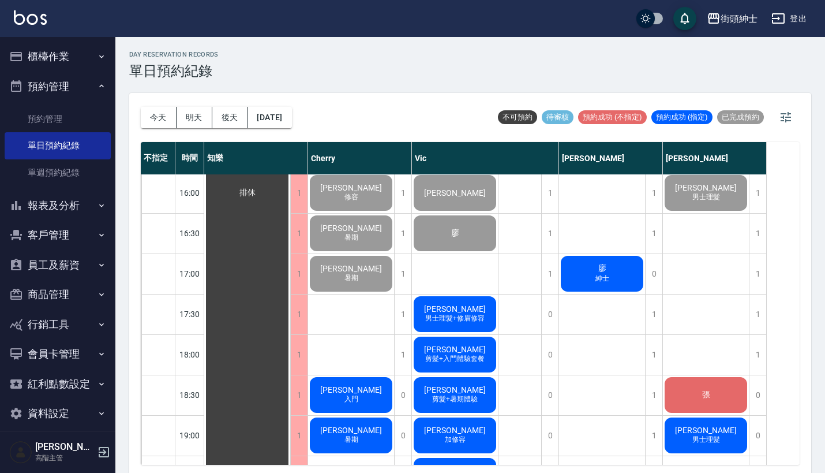
click at [290, 280] on div "廖 紳士" at bounding box center [247, 193] width 86 height 1170
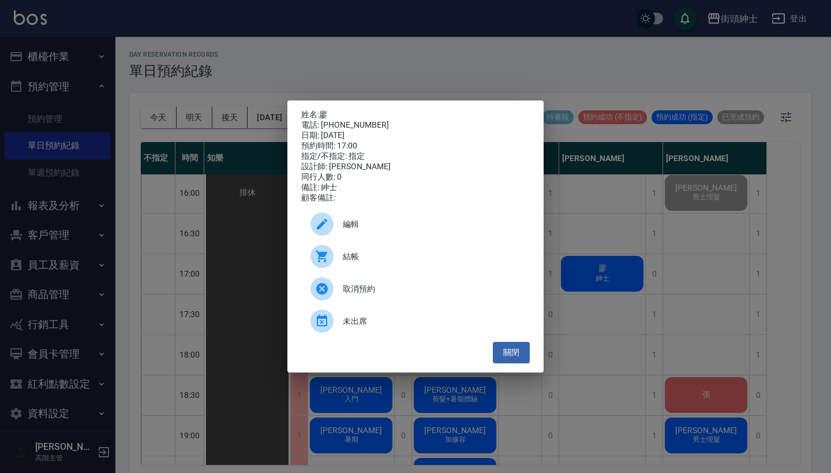
click at [357, 261] on span "結帳" at bounding box center [432, 256] width 178 height 12
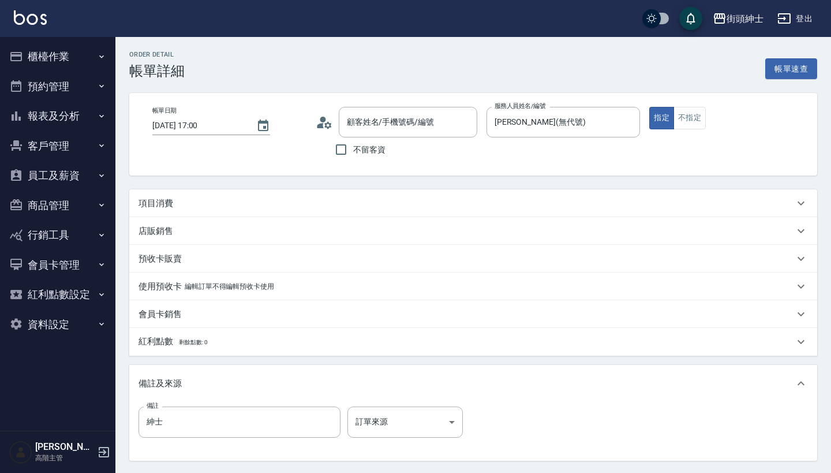
click at [376, 208] on div "項目消費" at bounding box center [466, 203] width 656 height 12
type input "廖/0989556718/null"
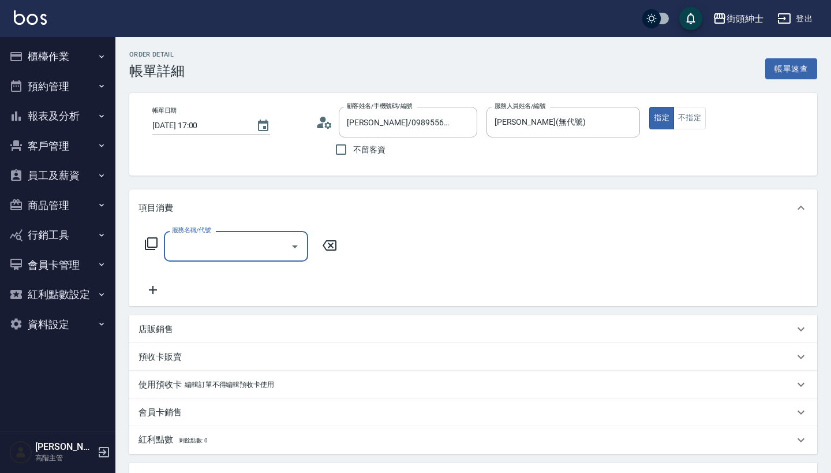
click at [218, 259] on div "服務名稱/代號" at bounding box center [236, 246] width 144 height 31
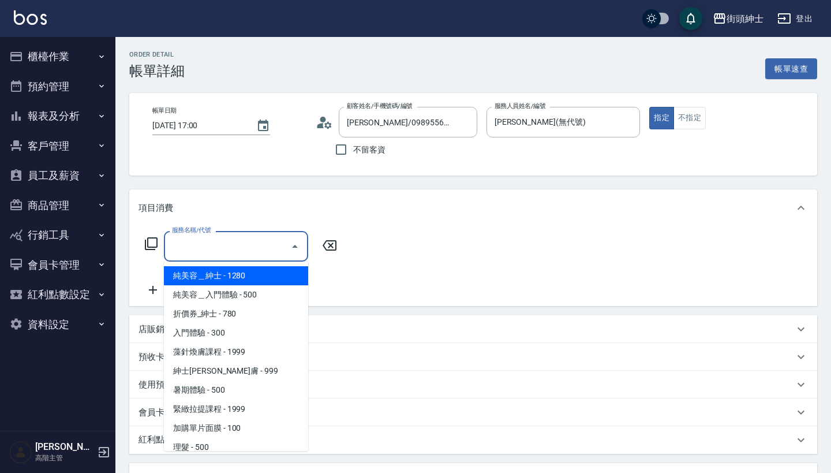
click at [317, 209] on div "項目消費" at bounding box center [466, 208] width 656 height 12
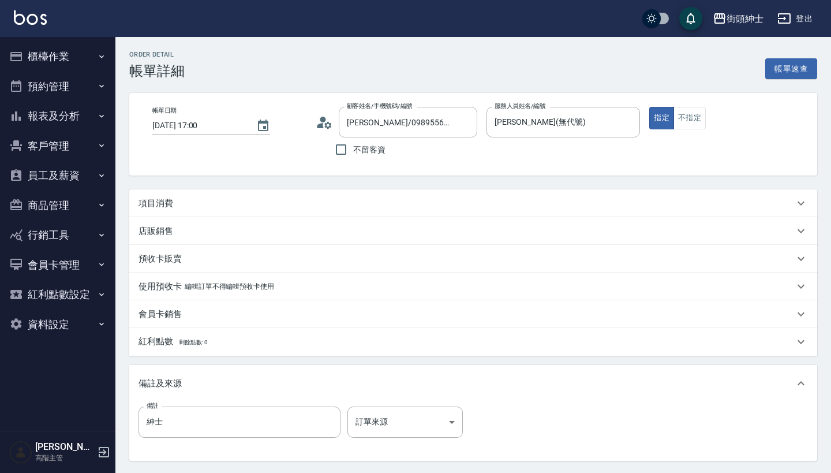
click at [263, 208] on div "項目消費" at bounding box center [466, 203] width 656 height 12
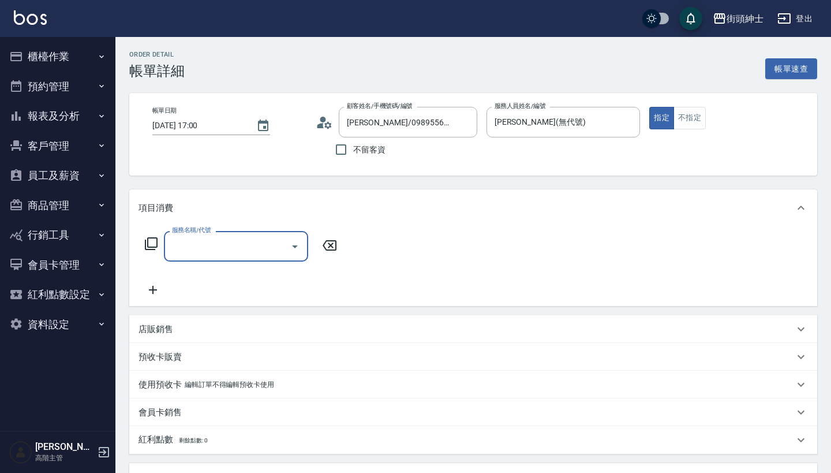
click at [241, 229] on div "服務名稱/代號 服務名稱/代號" at bounding box center [473, 266] width 688 height 80
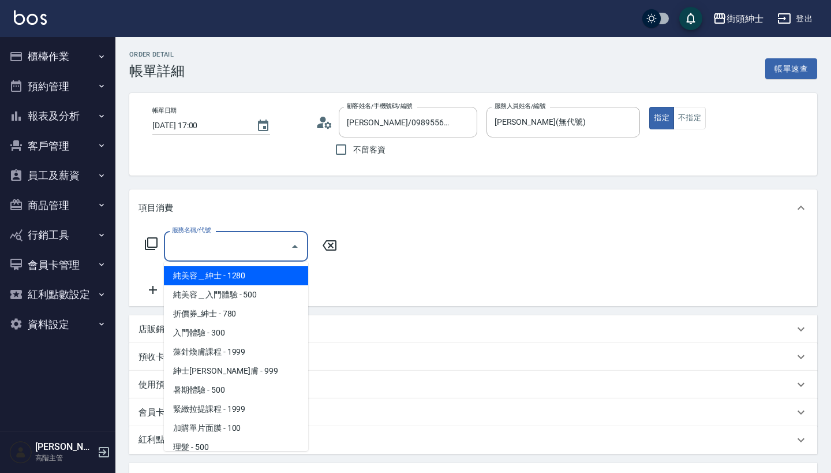
click at [252, 247] on input "服務名稱/代號" at bounding box center [227, 246] width 117 height 20
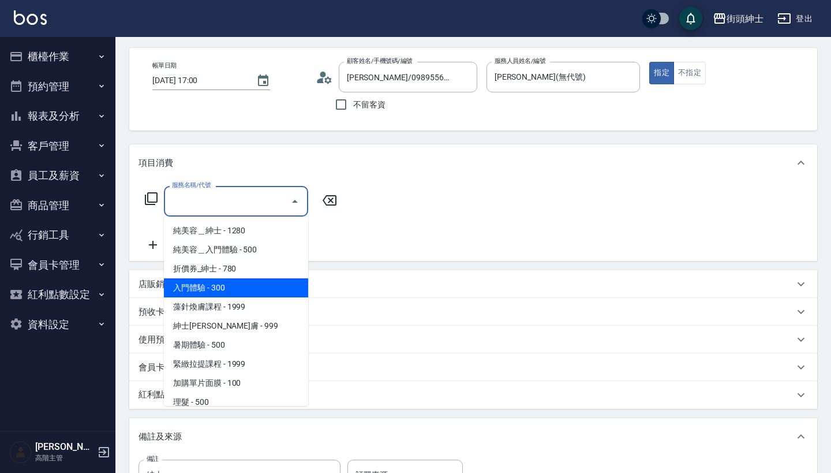
click at [377, 239] on div "服務名稱/代號 服務名稱/代號" at bounding box center [473, 221] width 688 height 80
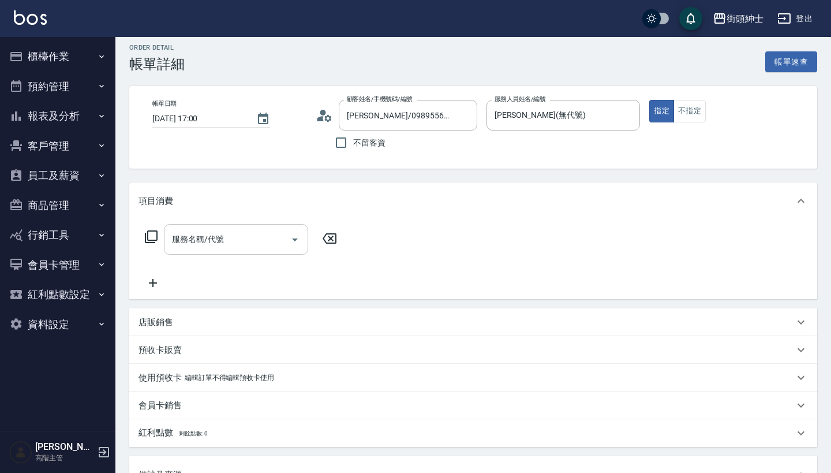
scroll to position [3, 0]
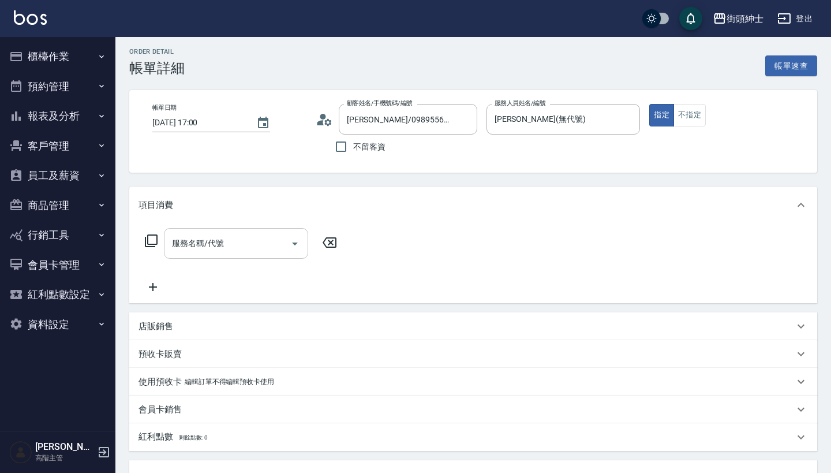
click at [231, 256] on div "服務名稱/代號" at bounding box center [236, 243] width 144 height 31
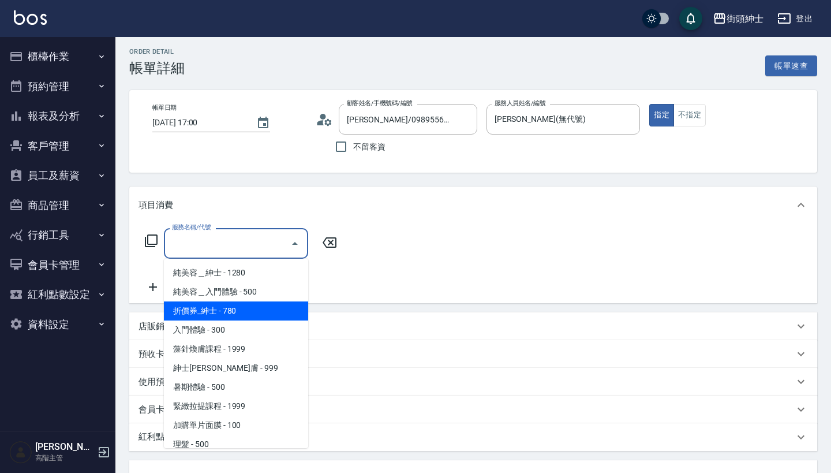
click at [242, 306] on span "折價券_紳士 - 780" at bounding box center [236, 310] width 144 height 19
type input "折價券_紳士"
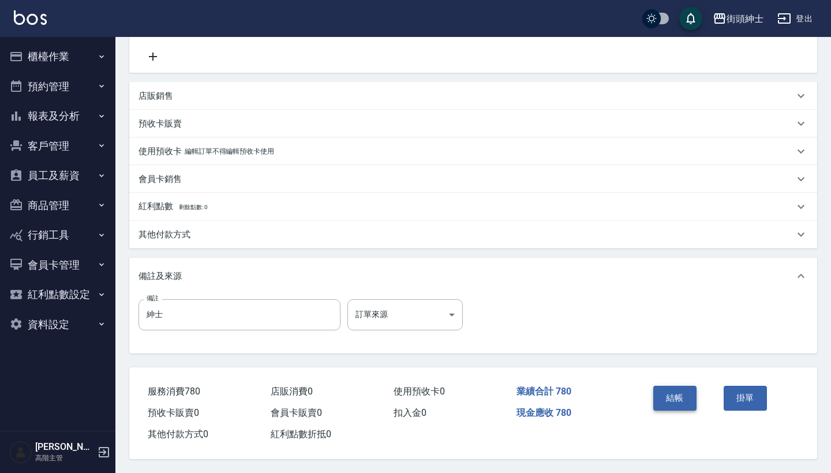
click at [684, 395] on button "結帳" at bounding box center [674, 397] width 43 height 24
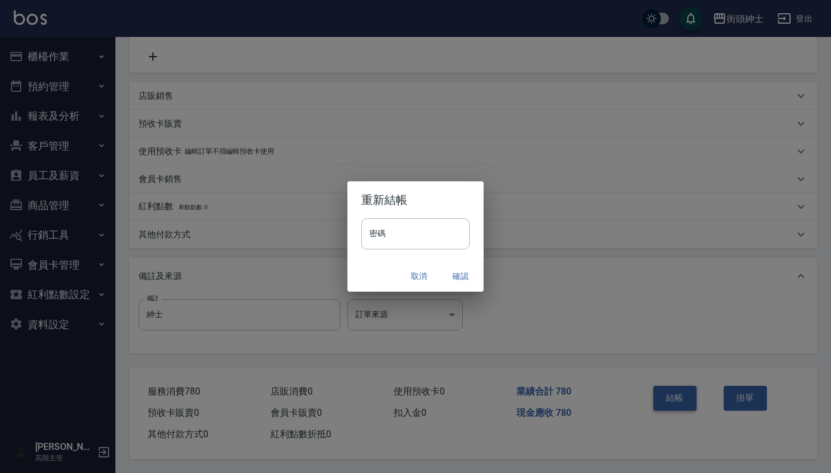
scroll to position [239, 0]
click at [456, 272] on button "確認" at bounding box center [460, 275] width 37 height 21
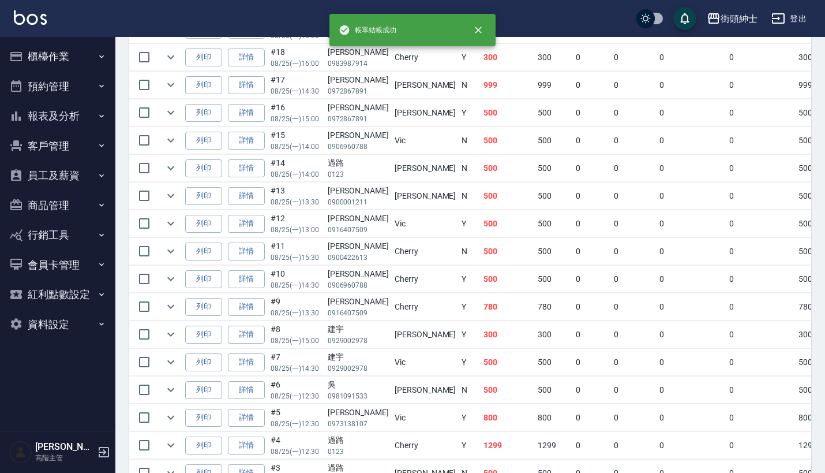
scroll to position [684, 0]
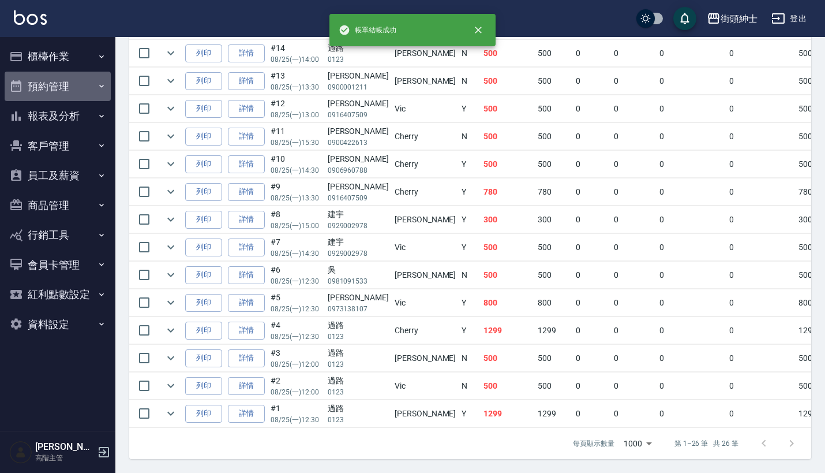
click at [92, 91] on button "預約管理" at bounding box center [58, 87] width 106 height 30
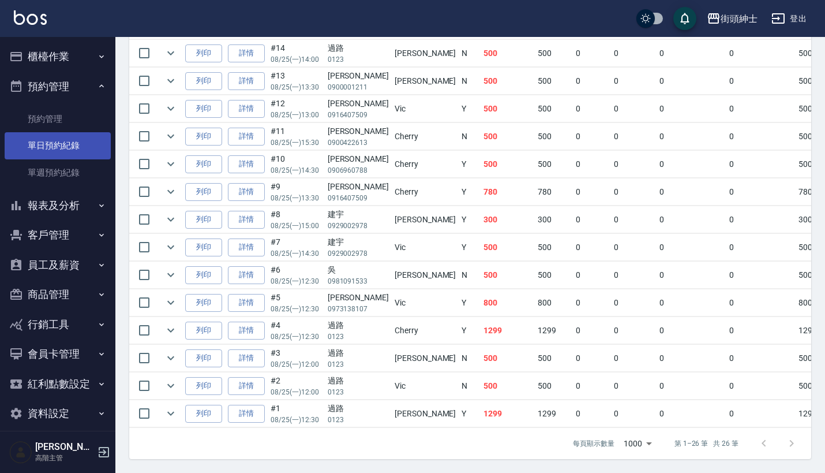
click at [92, 136] on link "單日預約紀錄" at bounding box center [58, 145] width 106 height 27
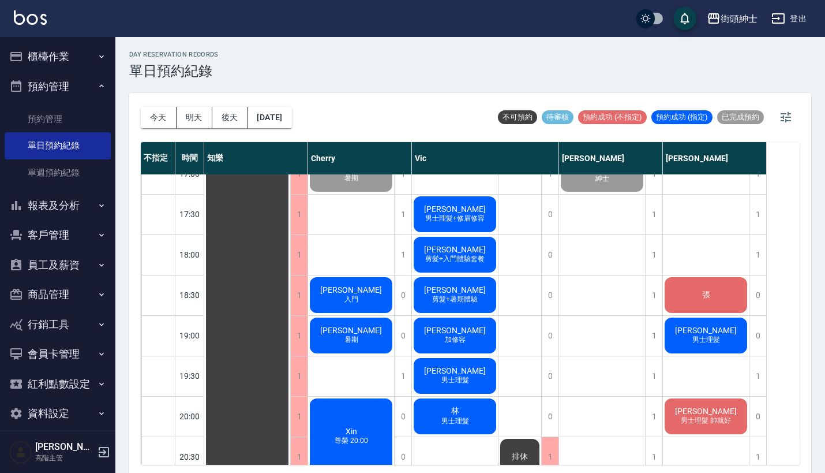
scroll to position [653, 0]
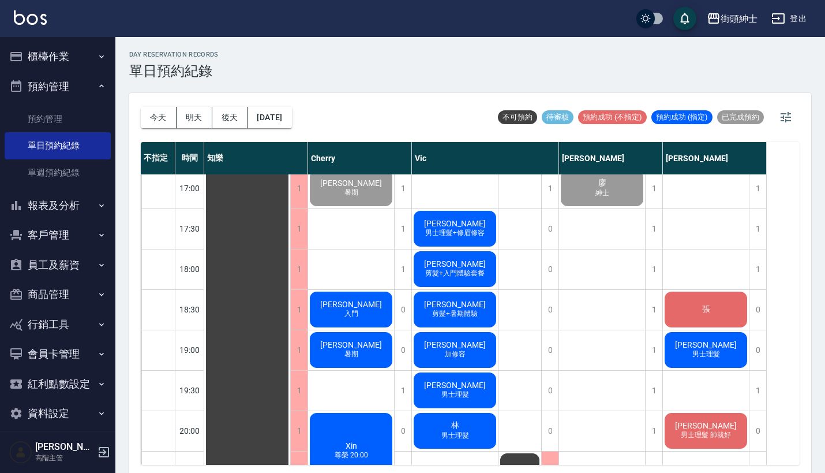
click at [258, 113] on span "陳泓麟" at bounding box center [247, 107] width 21 height 10
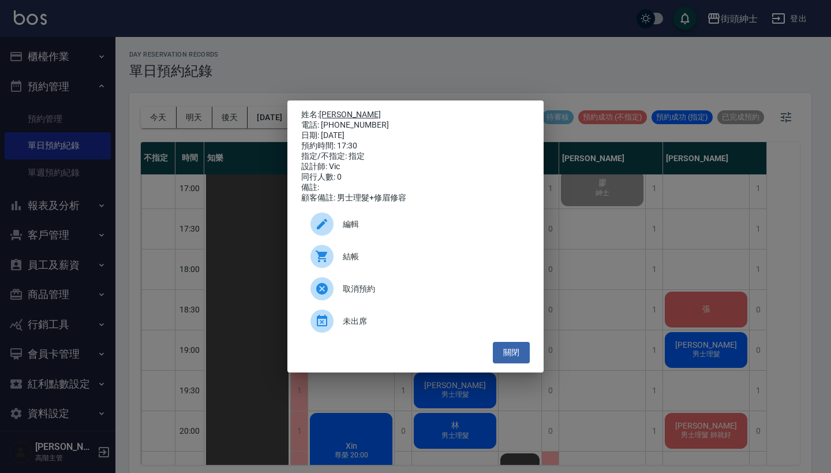
drag, startPoint x: 366, startPoint y: 123, endPoint x: 323, endPoint y: 110, distance: 45.1
click at [323, 110] on div "姓名: 陳泓麟 電話: 0901206130 日期: 2025/08/25 預約時間: 17:30 指定/不指定: 指定 設計師: Vic 同行人數: 0 備…" at bounding box center [415, 156] width 229 height 93
copy div "姓名: 陳泓麟 電話: 0901206130"
click at [463, 62] on div "姓名: 陳泓麟 電話: 0901206130 日期: 2025/08/25 預約時間: 17:30 指定/不指定: 指定 設計師: Vic 同行人數: 0 備…" at bounding box center [415, 236] width 831 height 473
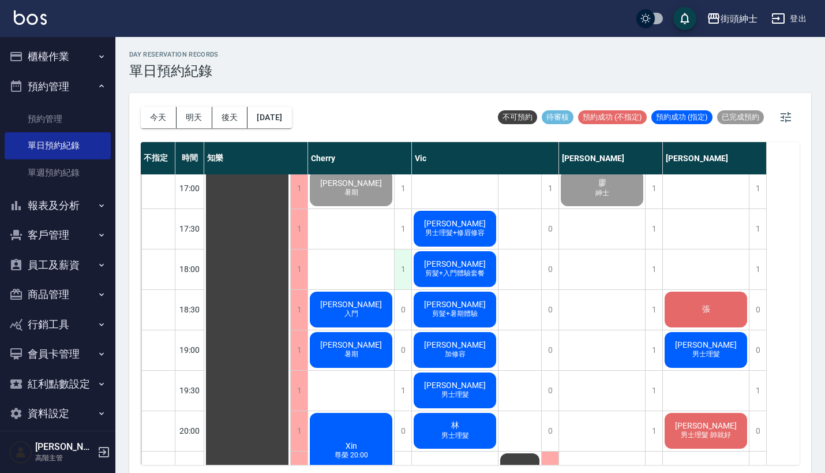
click at [406, 263] on div "1" at bounding box center [402, 269] width 17 height 40
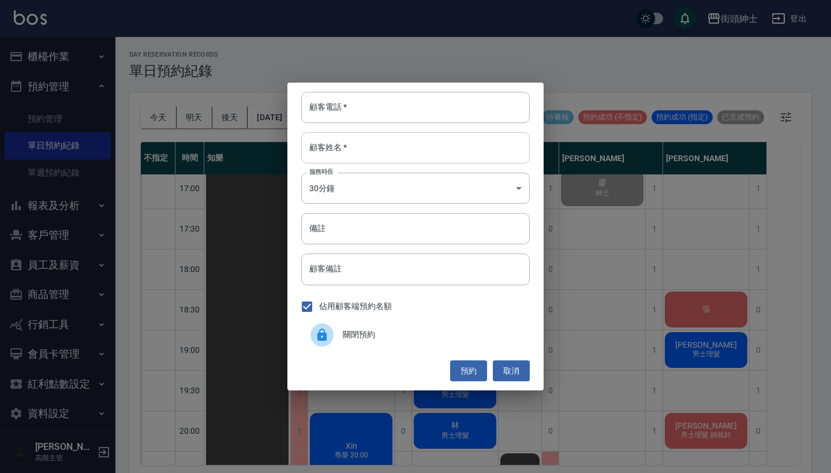
paste input "陳泓麟 電話: 0901206130"
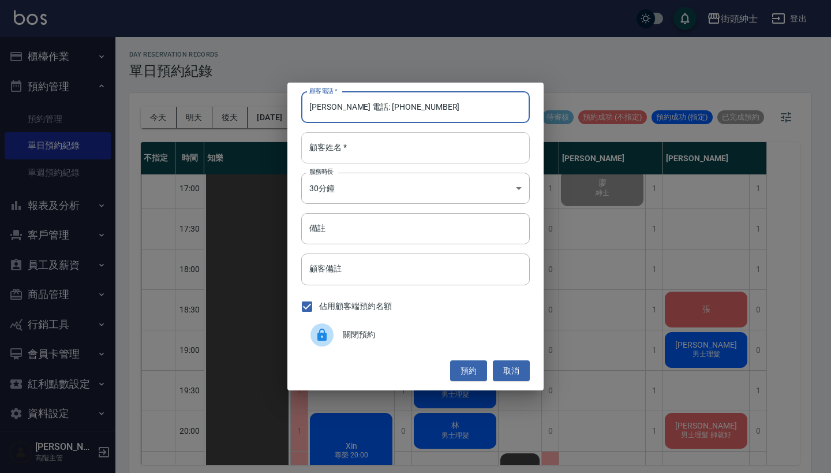
type input "陳泓麟 電話: 0901206130"
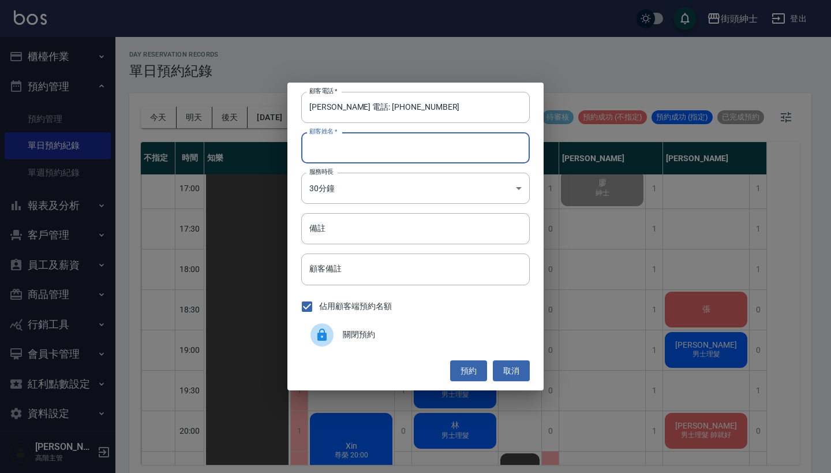
paste input "陳泓麟 電話: 0901206130"
type input "陳泓麟 電話: 0901206130"
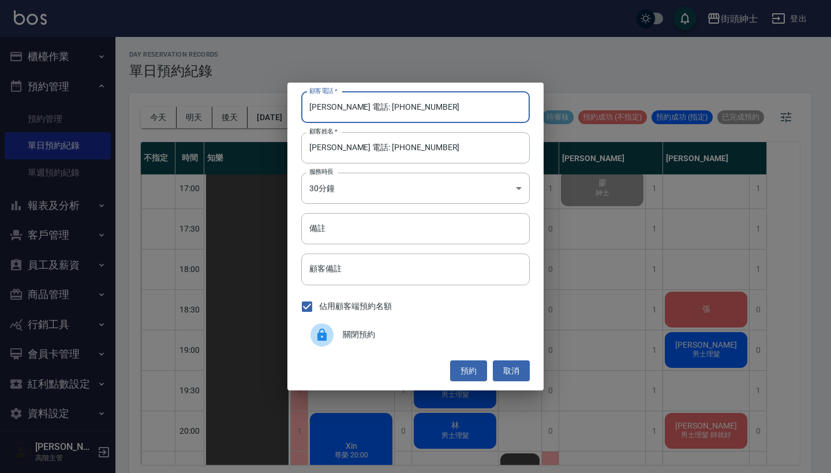
drag, startPoint x: 355, startPoint y: 107, endPoint x: 235, endPoint y: 107, distance: 120.0
click at [235, 107] on div "顧客電話   * 陳泓麟 電話: 0901206130 顧客電話   * 顧客姓名   * 陳泓麟 電話: 0901206130 顧客姓名   * 服務時長 …" at bounding box center [415, 236] width 831 height 473
type input "0901206130"
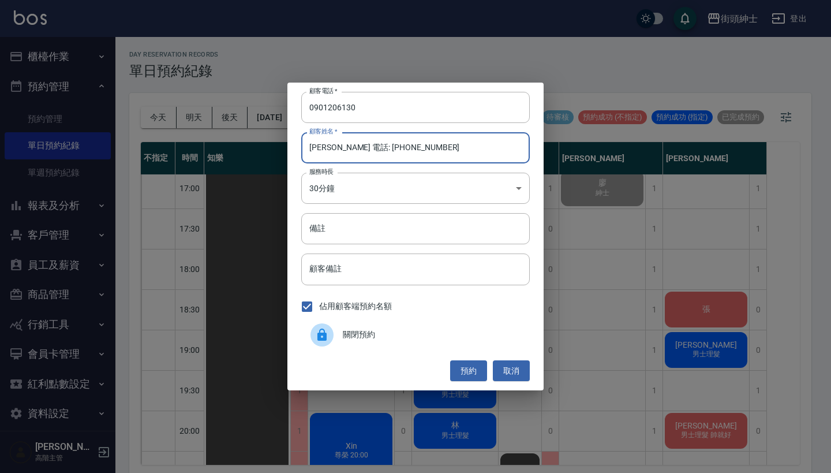
drag, startPoint x: 409, startPoint y: 151, endPoint x: 332, endPoint y: 151, distance: 76.7
click at [332, 151] on input "陳泓麟 電話: 0901206130" at bounding box center [415, 147] width 229 height 31
type input "陳泓麟"
click at [465, 368] on button "預約" at bounding box center [468, 370] width 37 height 21
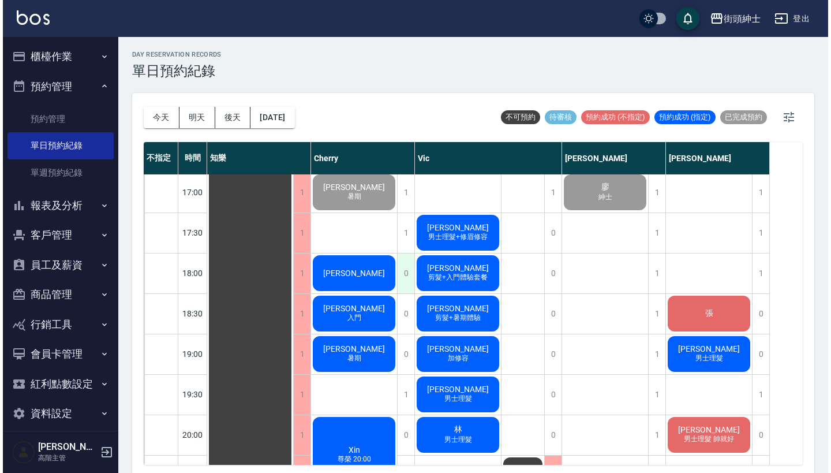
scroll to position [649, 0]
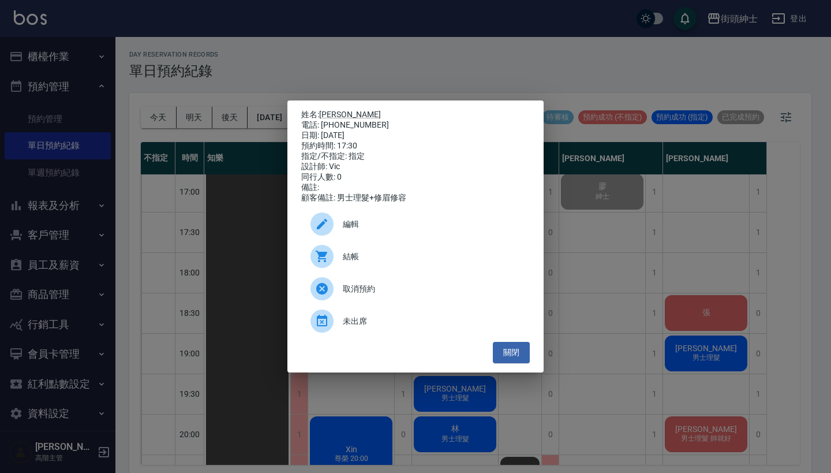
click at [387, 256] on span "結帳" at bounding box center [432, 256] width 178 height 12
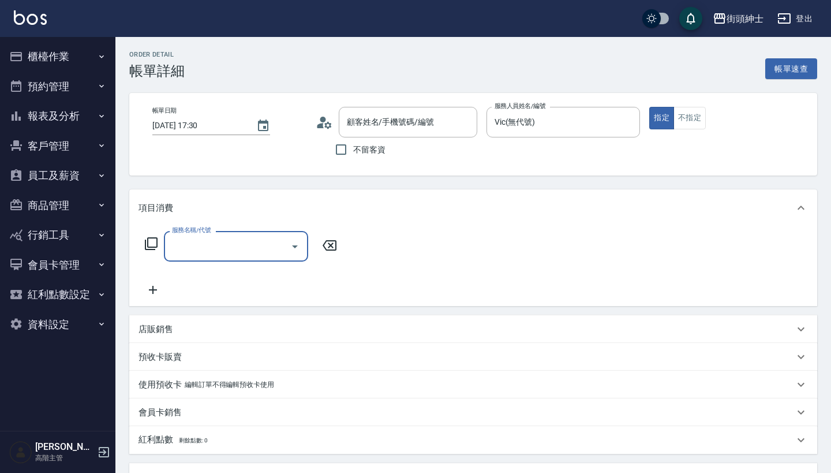
type input "陳泓麟/0901206130/null"
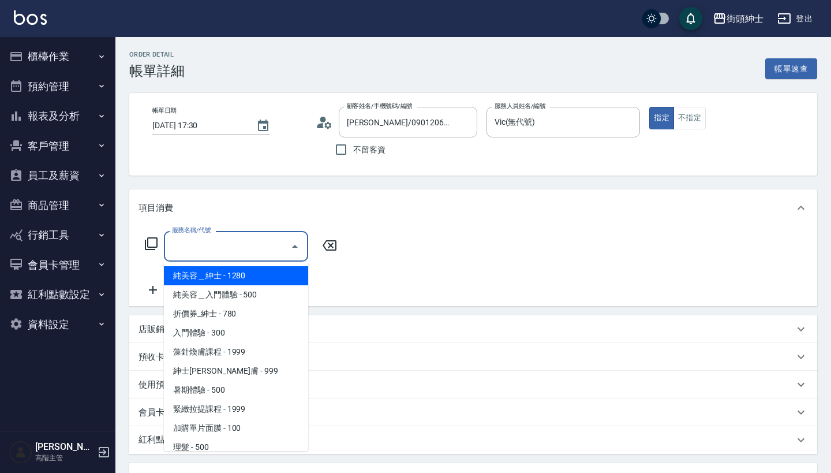
click at [248, 239] on input "服務名稱/代號" at bounding box center [227, 246] width 117 height 20
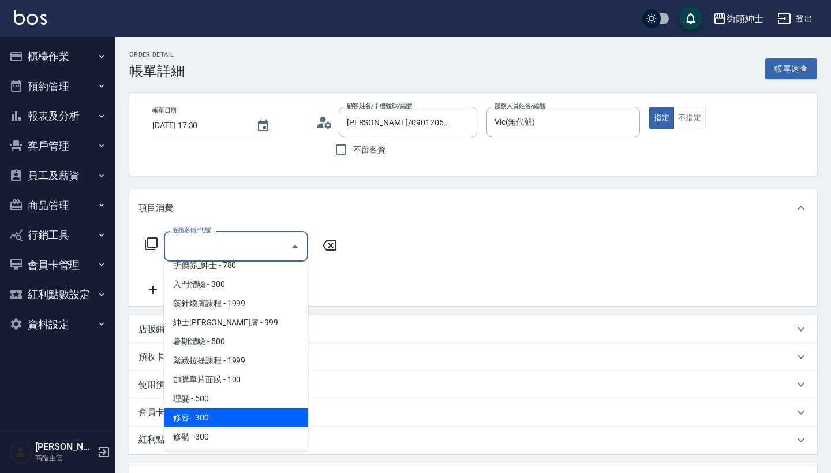
scroll to position [48, 0]
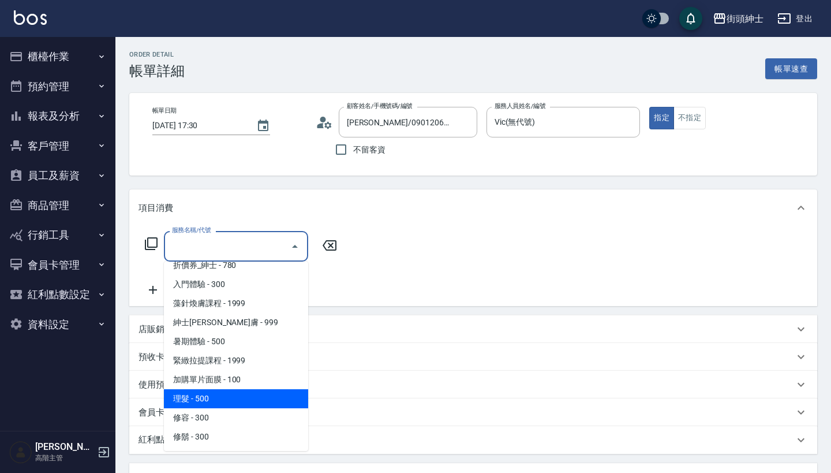
click at [232, 398] on span "理髮 - 500" at bounding box center [236, 398] width 144 height 19
type input "理髮(A02)"
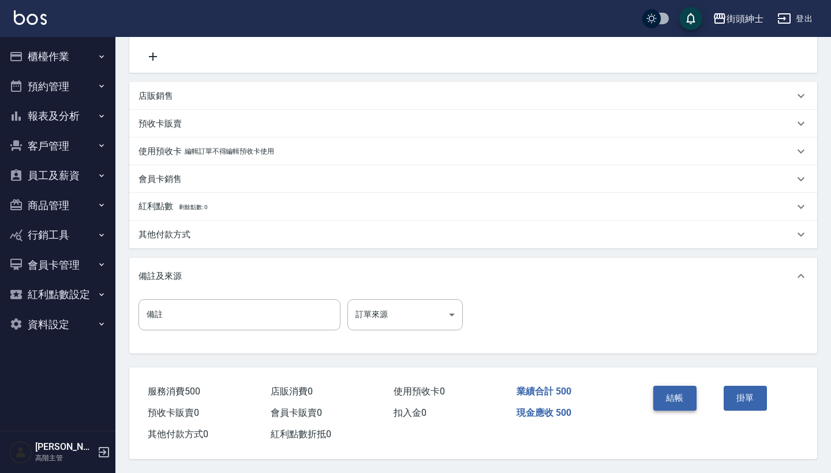
scroll to position [239, 0]
click at [664, 400] on button "結帳" at bounding box center [674, 397] width 43 height 24
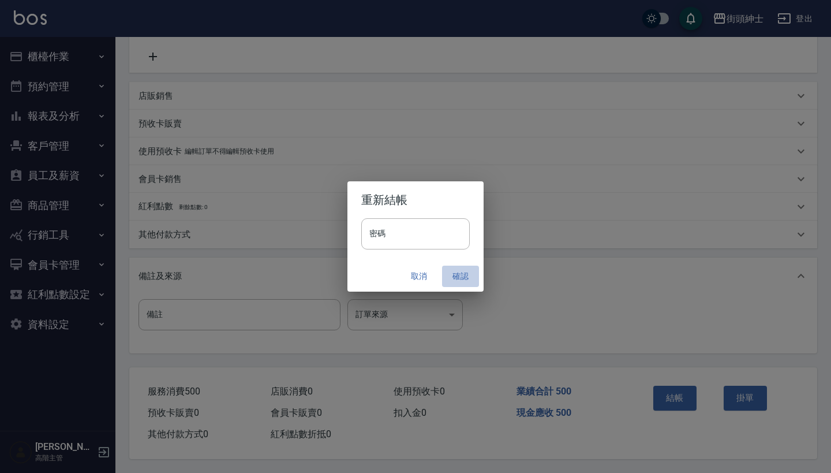
click at [462, 276] on button "確認" at bounding box center [460, 275] width 37 height 21
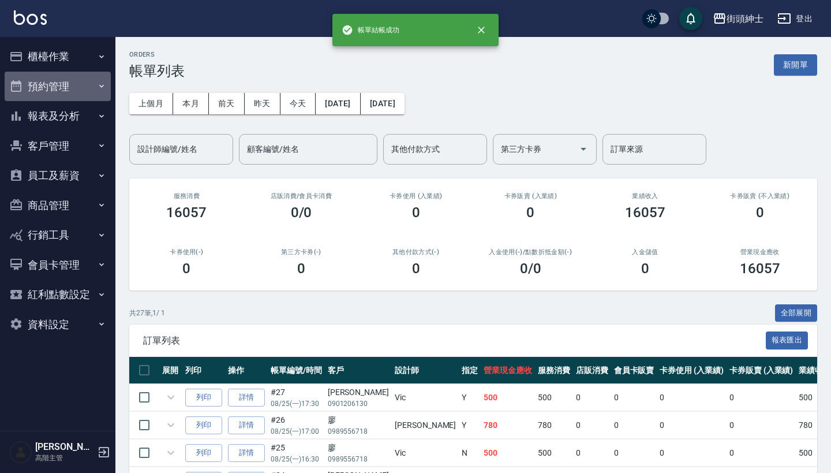
click at [67, 81] on button "預約管理" at bounding box center [58, 87] width 106 height 30
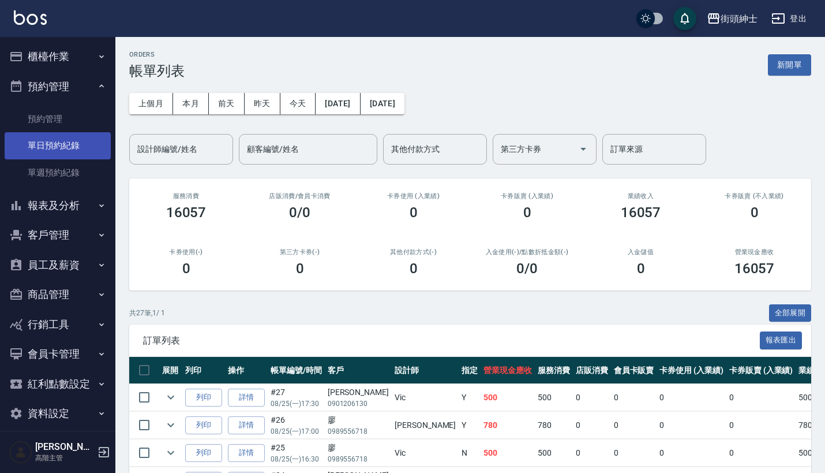
click at [77, 155] on link "單日預約紀錄" at bounding box center [58, 145] width 106 height 27
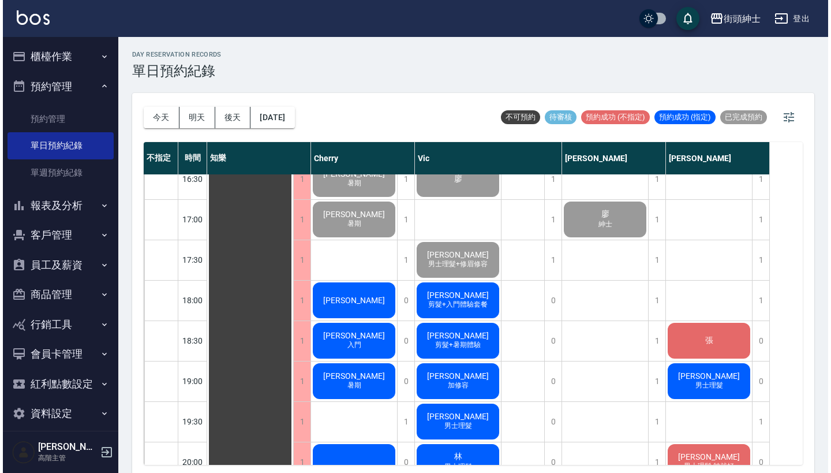
scroll to position [623, 0]
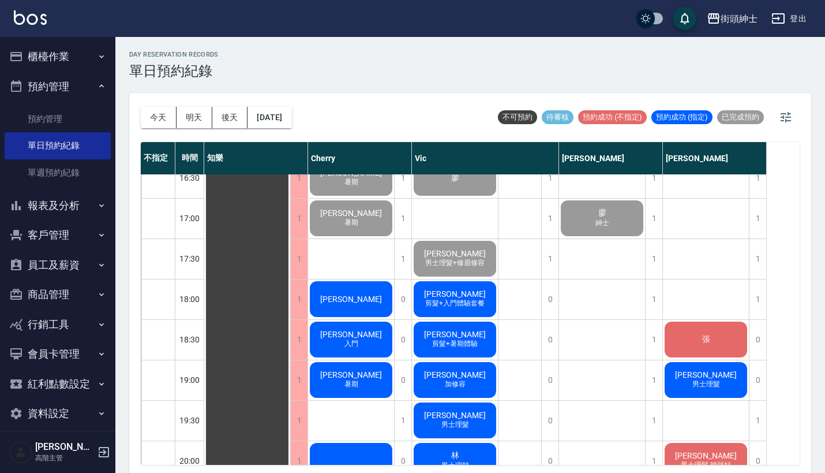
click at [258, 143] on span "[PERSON_NAME]" at bounding box center [247, 137] width 21 height 10
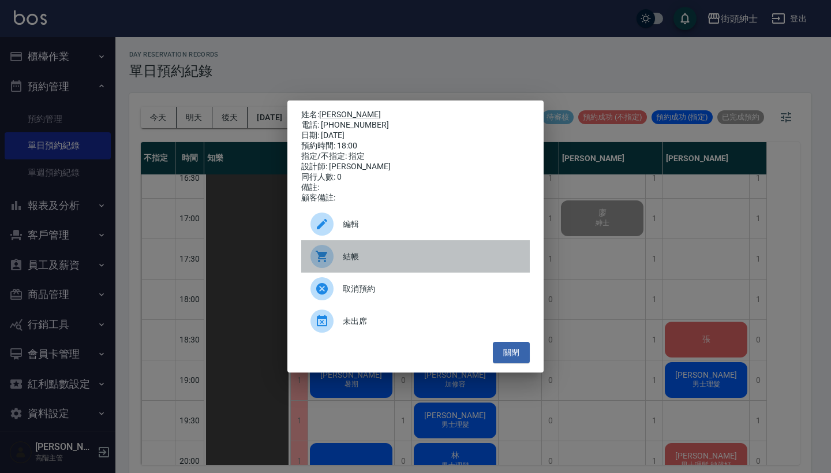
click at [388, 254] on div "結帳" at bounding box center [415, 256] width 229 height 32
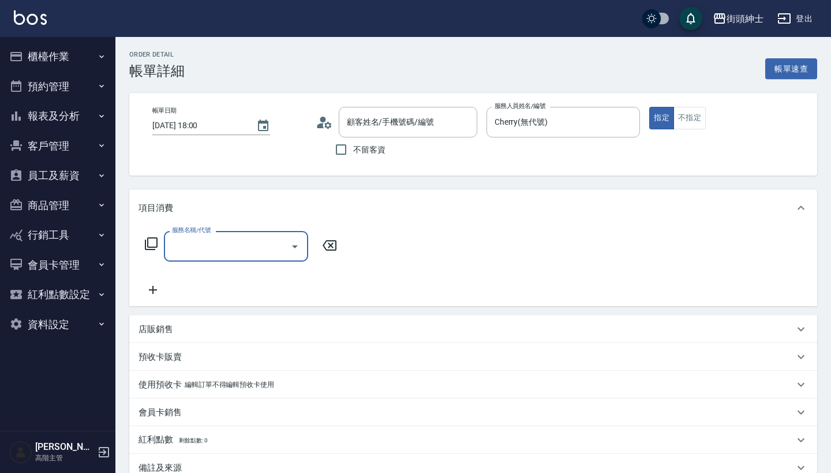
type input "[PERSON_NAME]/0901206130/null"
click at [268, 246] on input "服務名稱/代號" at bounding box center [227, 246] width 117 height 20
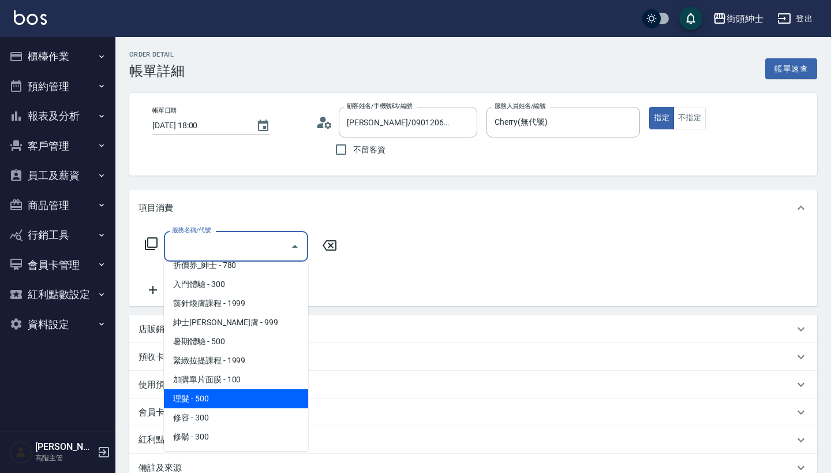
scroll to position [48, 0]
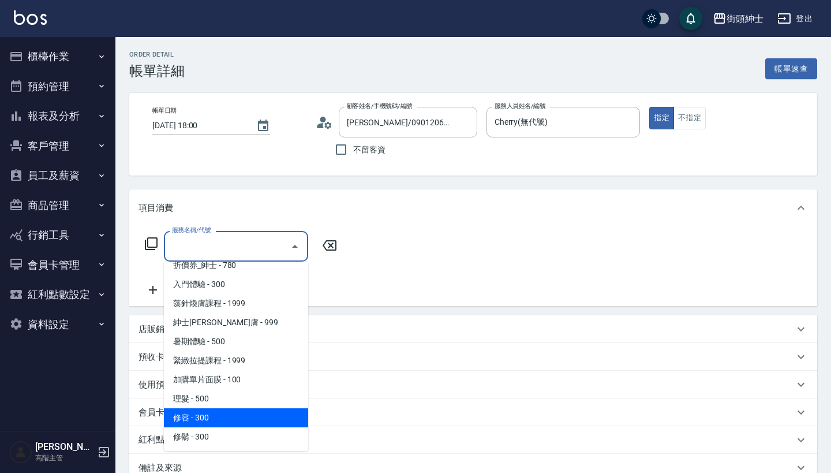
click at [242, 415] on span "修容 - 300" at bounding box center [236, 417] width 144 height 19
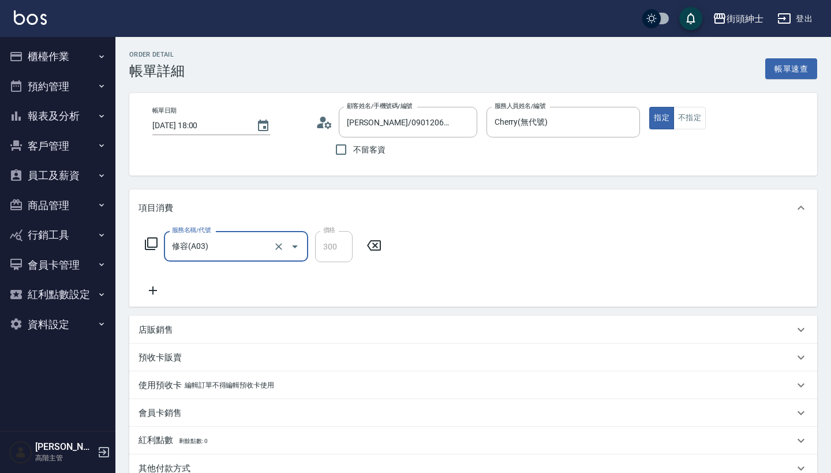
type input "修容(A03)"
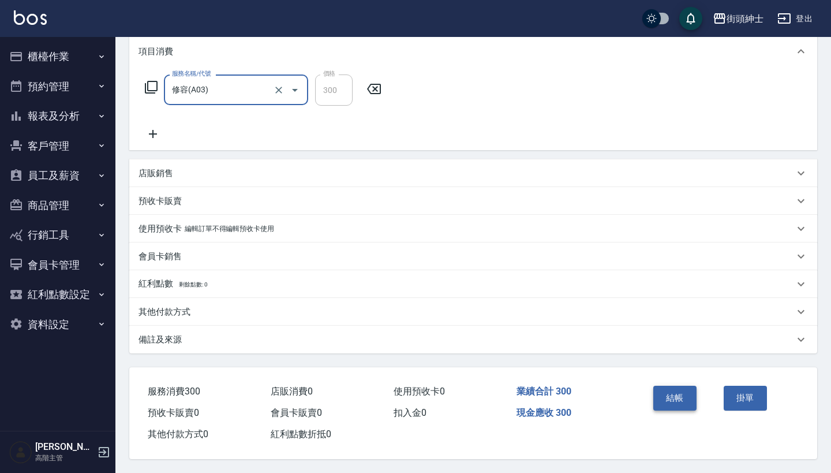
click at [676, 394] on button "結帳" at bounding box center [674, 397] width 43 height 24
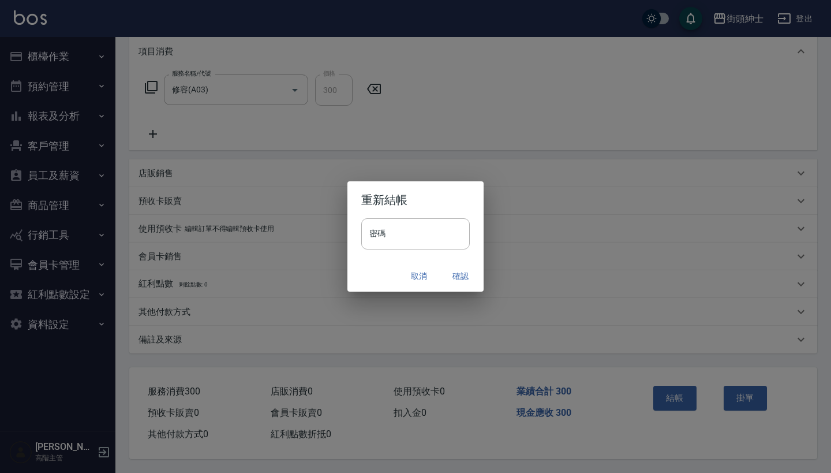
scroll to position [162, 0]
click at [457, 279] on button "確認" at bounding box center [460, 275] width 37 height 21
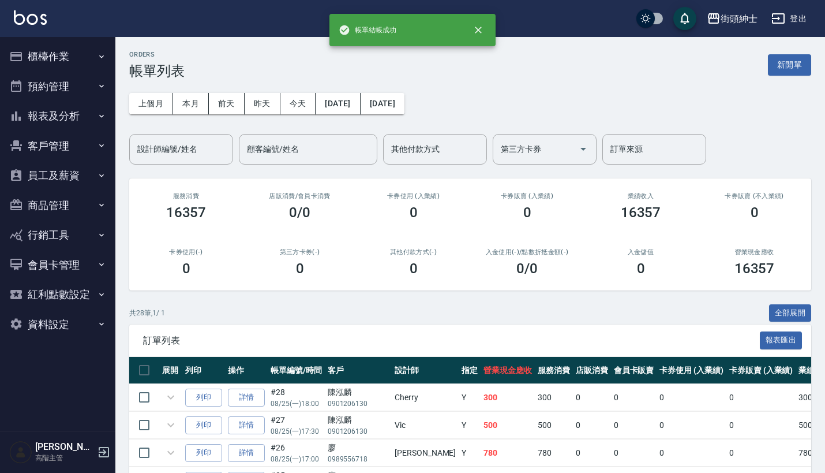
drag, startPoint x: 84, startPoint y: 87, endPoint x: 84, endPoint y: 115, distance: 27.7
click at [84, 87] on button "預約管理" at bounding box center [58, 87] width 106 height 30
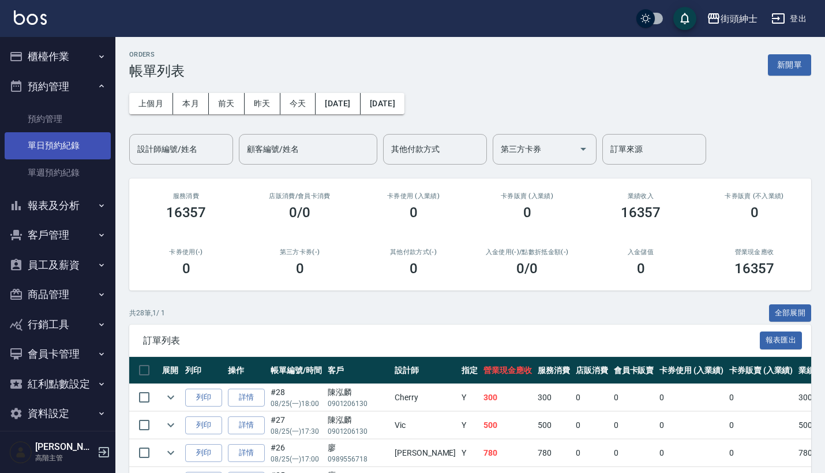
click at [82, 155] on link "單日預約紀錄" at bounding box center [58, 145] width 106 height 27
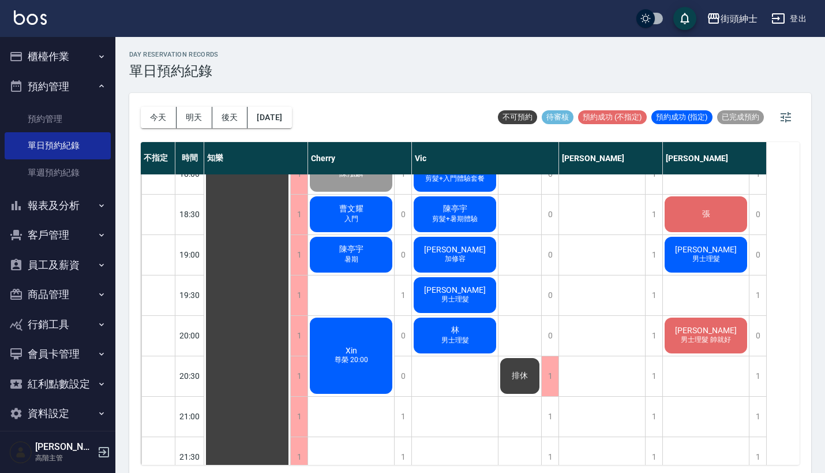
scroll to position [749, 0]
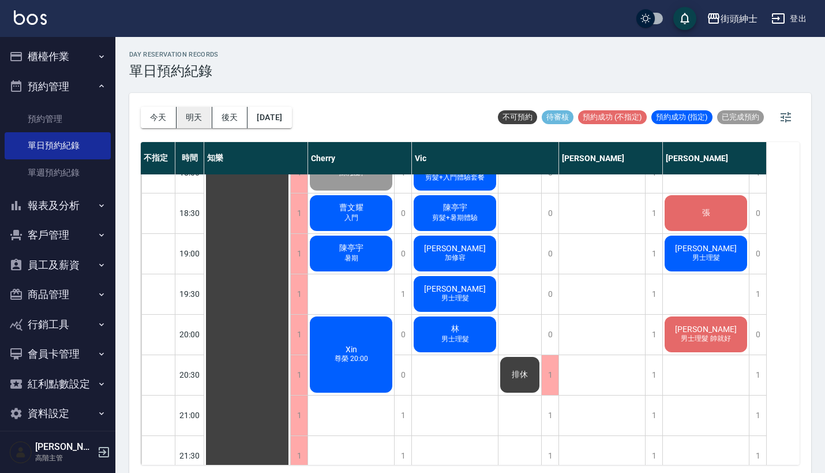
click at [202, 111] on button "明天" at bounding box center [195, 117] width 36 height 21
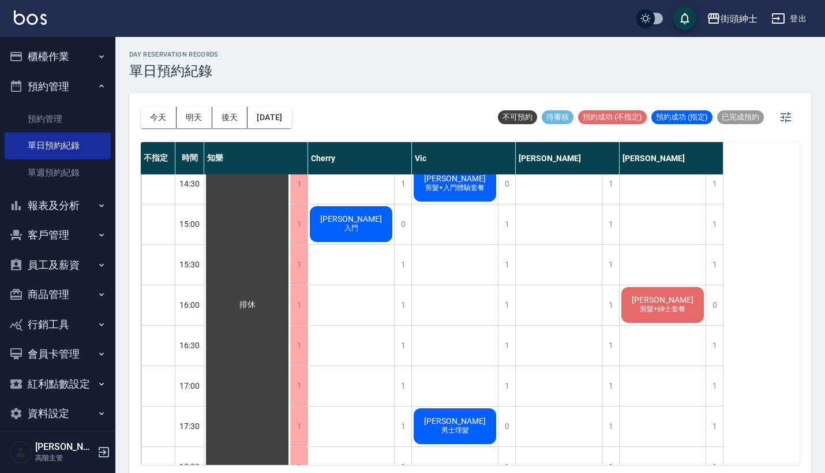
scroll to position [454, 0]
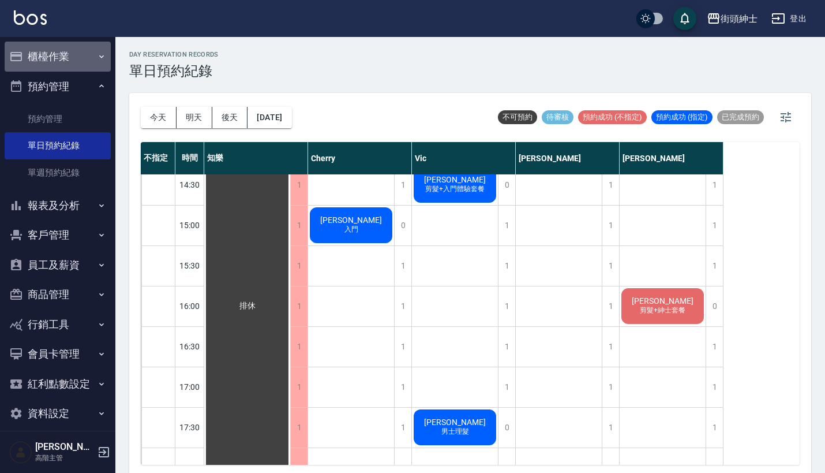
click at [80, 50] on button "櫃檯作業" at bounding box center [58, 57] width 106 height 30
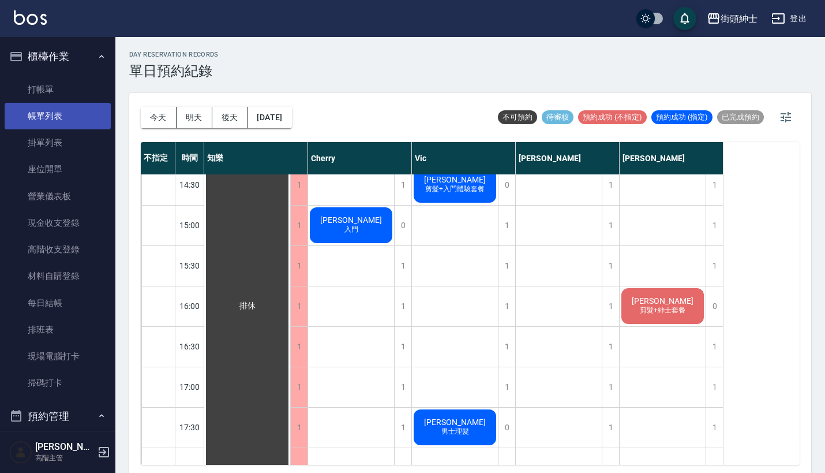
click at [76, 117] on link "帳單列表" at bounding box center [58, 116] width 106 height 27
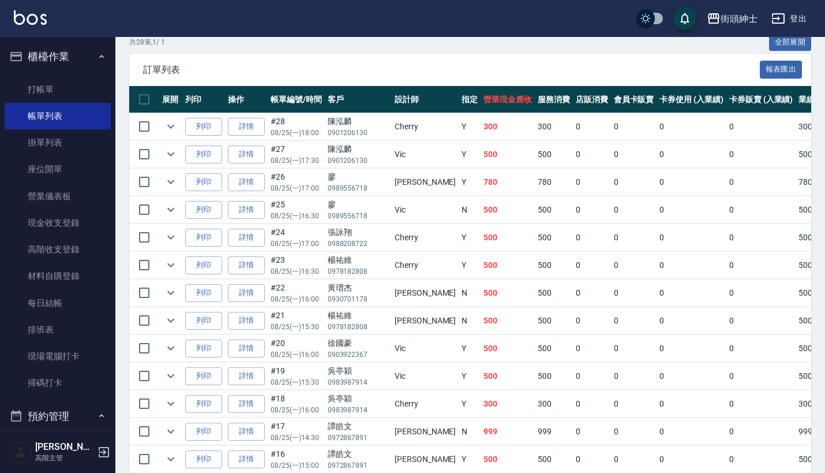
scroll to position [133, 0]
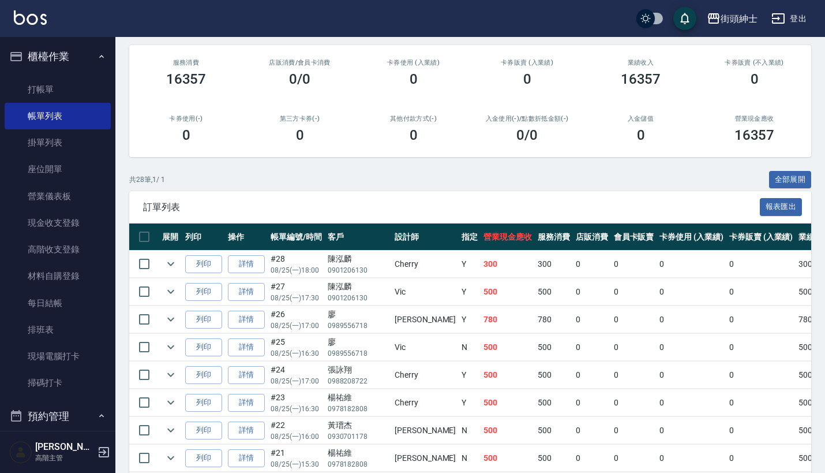
click at [82, 51] on button "櫃檯作業" at bounding box center [58, 57] width 106 height 30
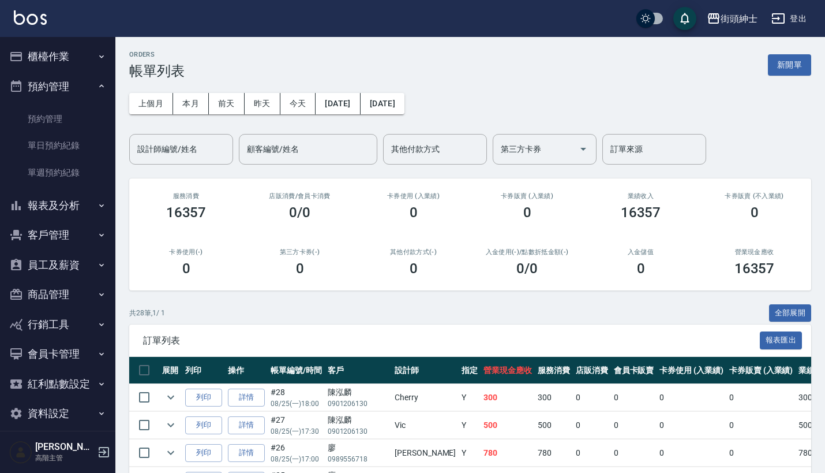
scroll to position [-1, 0]
click at [77, 54] on button "櫃檯作業" at bounding box center [58, 57] width 106 height 30
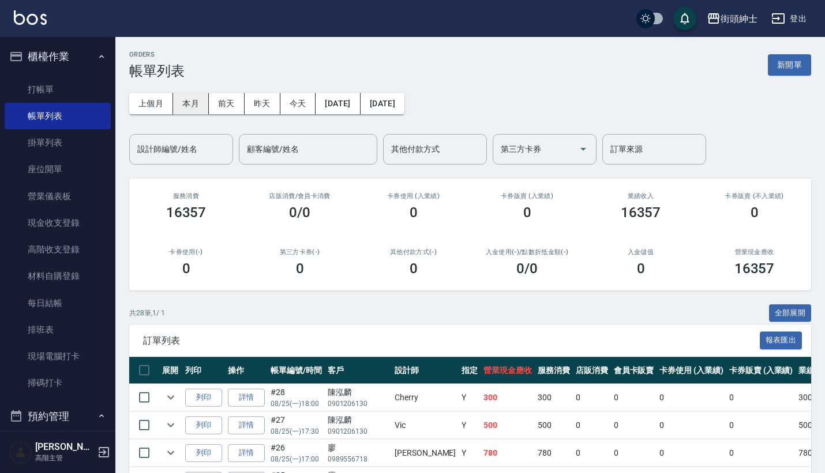
click at [191, 99] on button "本月" at bounding box center [191, 103] width 36 height 21
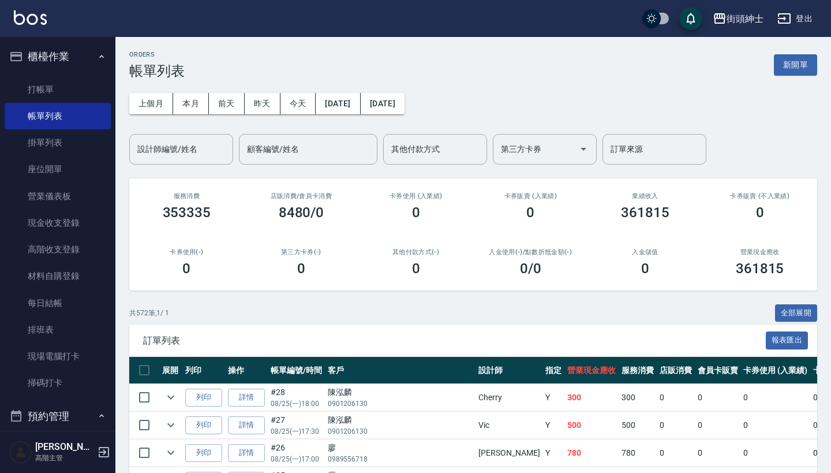
click at [85, 42] on nav "櫃檯作業 打帳單 帳單列表 掛單列表 座位開單 營業儀表板 現金收支登錄 高階收支登錄 材料自購登錄 每日結帳 排班表 現場電腦打卡 掃碼打卡 預約管理 預約…" at bounding box center [57, 234] width 115 height 394
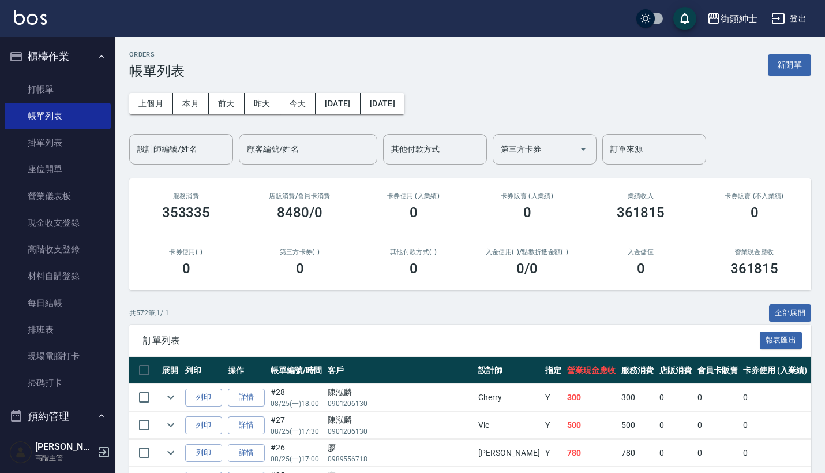
click at [88, 59] on button "櫃檯作業" at bounding box center [58, 57] width 106 height 30
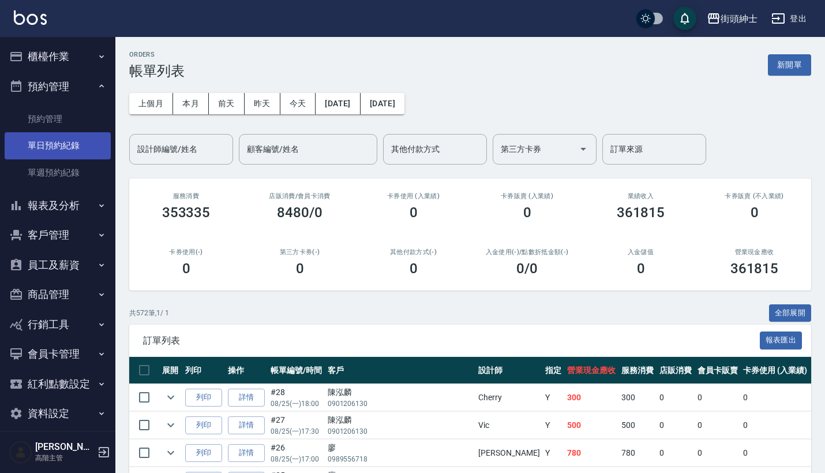
click at [72, 141] on link "單日預約紀錄" at bounding box center [58, 145] width 106 height 27
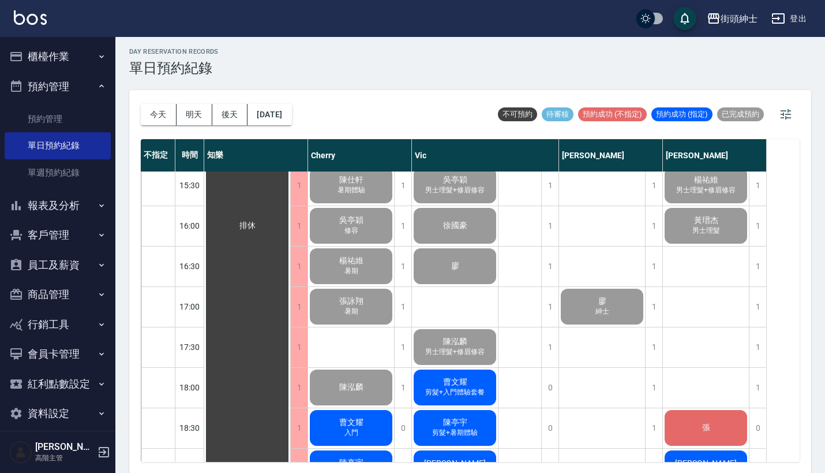
scroll to position [532, 0]
click at [258, 230] on span "楊祐維" at bounding box center [247, 225] width 21 height 10
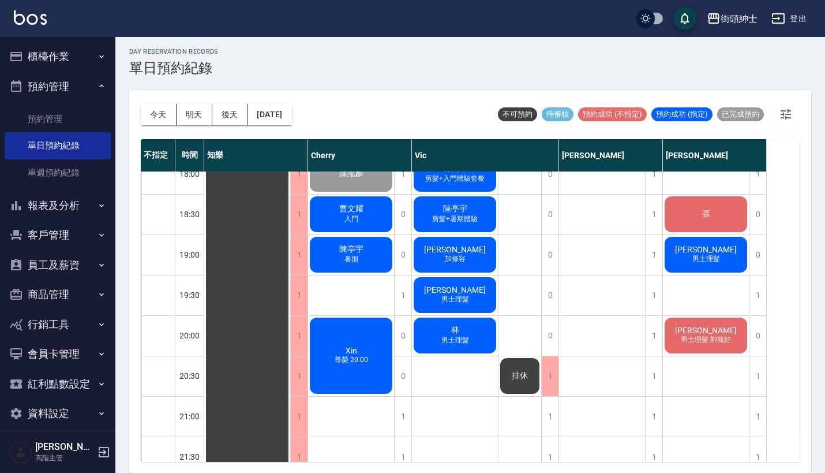
scroll to position [665, 0]
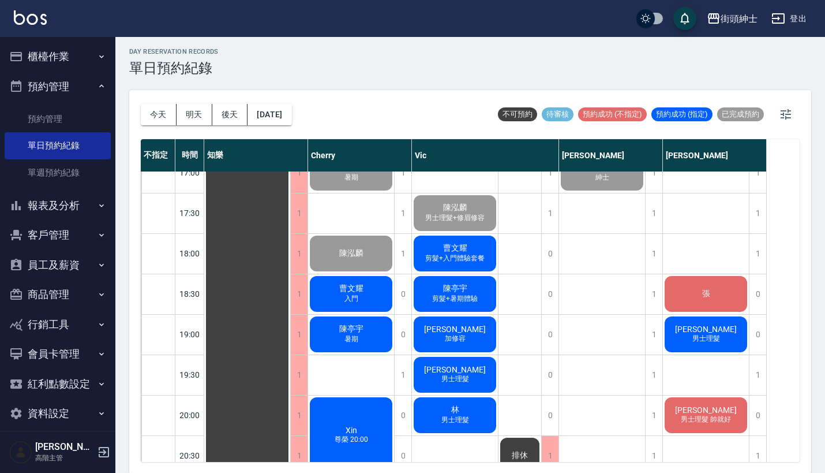
click at [54, 204] on button "報表及分析" at bounding box center [58, 205] width 106 height 30
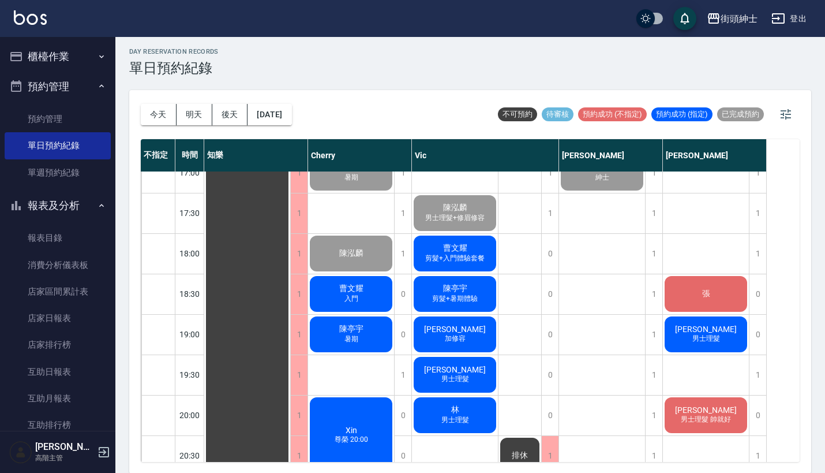
scroll to position [0, 0]
click at [83, 85] on button "預約管理" at bounding box center [58, 87] width 106 height 30
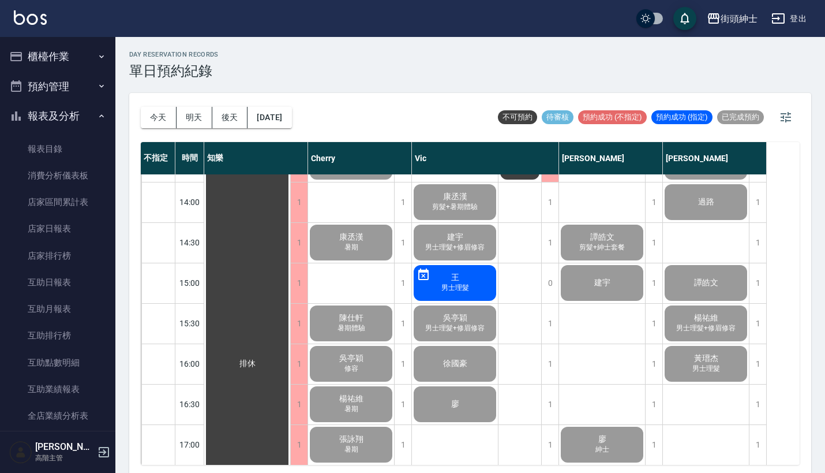
scroll to position [217, 0]
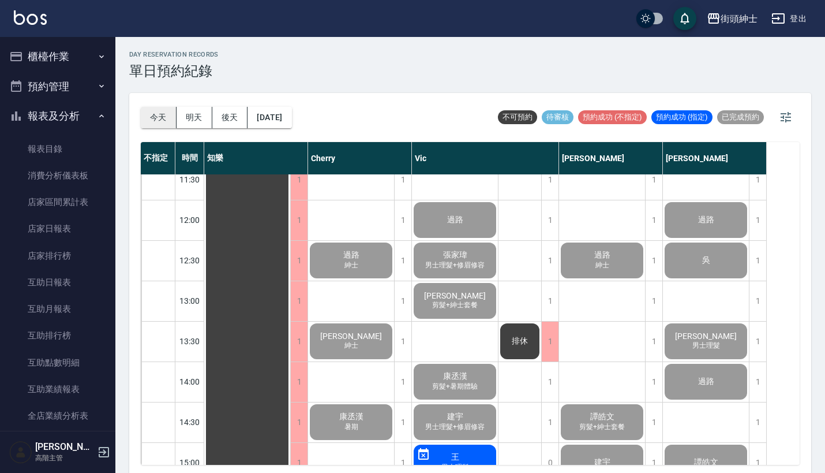
click at [155, 115] on button "今天" at bounding box center [159, 117] width 36 height 21
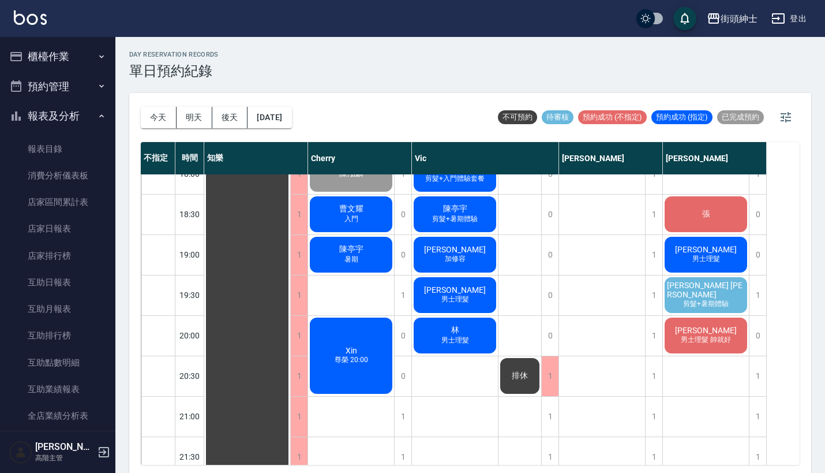
scroll to position [747, 0]
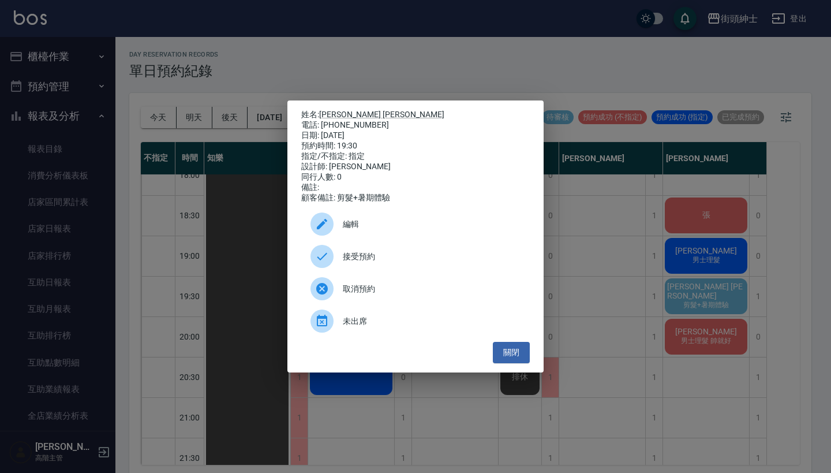
click at [474, 263] on span "接受預約" at bounding box center [432, 256] width 178 height 12
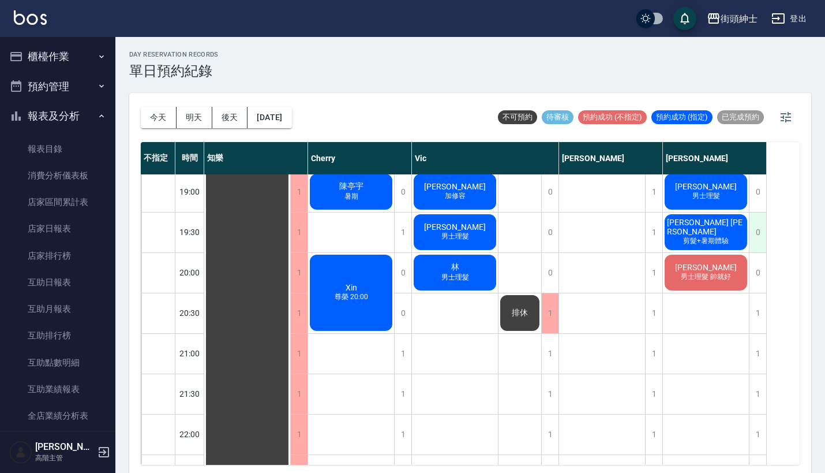
scroll to position [842, 0]
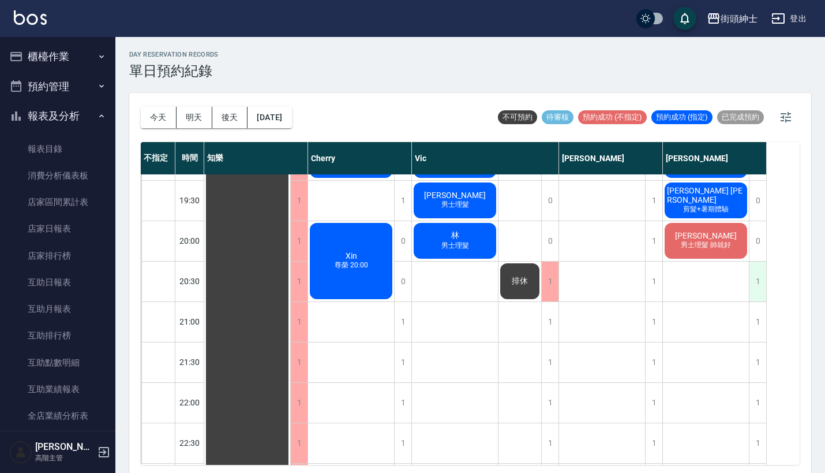
click at [756, 284] on div "1" at bounding box center [757, 281] width 17 height 40
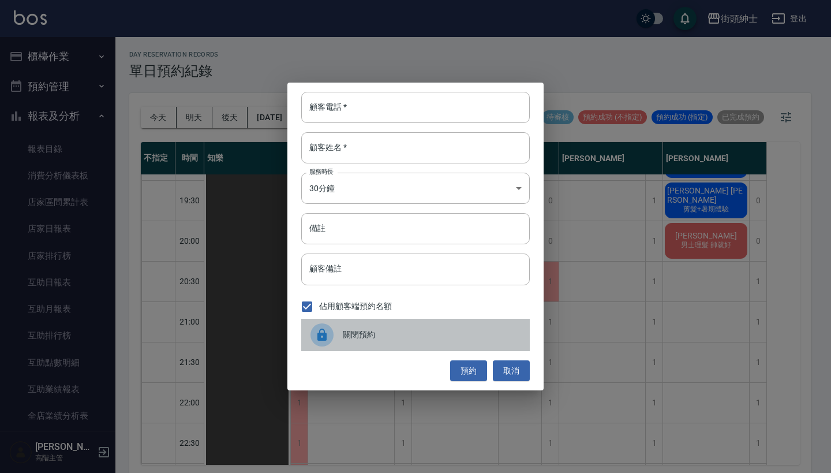
click at [355, 328] on span "關閉預約" at bounding box center [432, 334] width 178 height 12
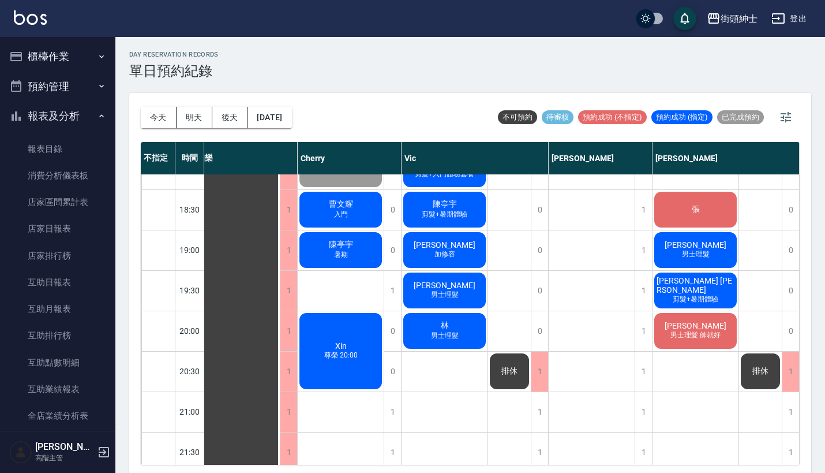
scroll to position [770, 16]
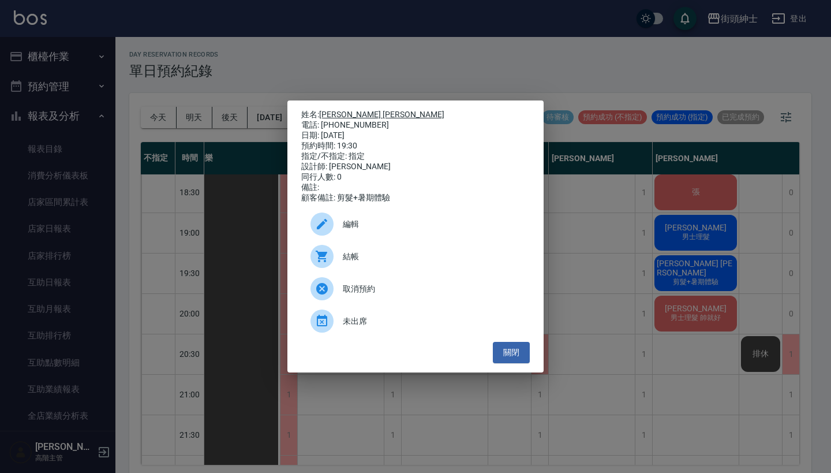
drag, startPoint x: 366, startPoint y: 118, endPoint x: 323, endPoint y: 111, distance: 44.5
click at [323, 111] on div "姓名: Martin Chen 電話: 0931173477 日期: 2025/08/25 預約時間: 19:30 指定/不指定: 指定 設計師: eric …" at bounding box center [415, 156] width 229 height 93
copy div "姓名: Martin Chen 電話: 0931173477"
click at [557, 72] on div "姓名: Martin Chen 電話: 0931173477 日期: 2025/08/25 預約時間: 19:30 指定/不指定: 指定 設計師: eric …" at bounding box center [415, 236] width 831 height 473
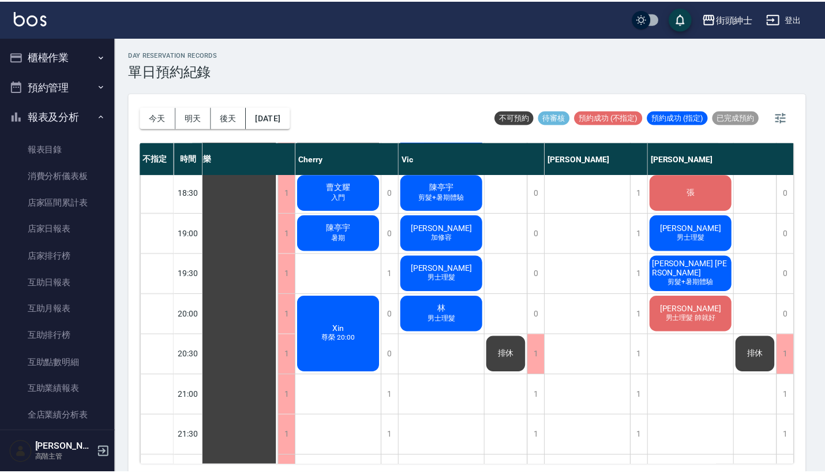
scroll to position [770, 10]
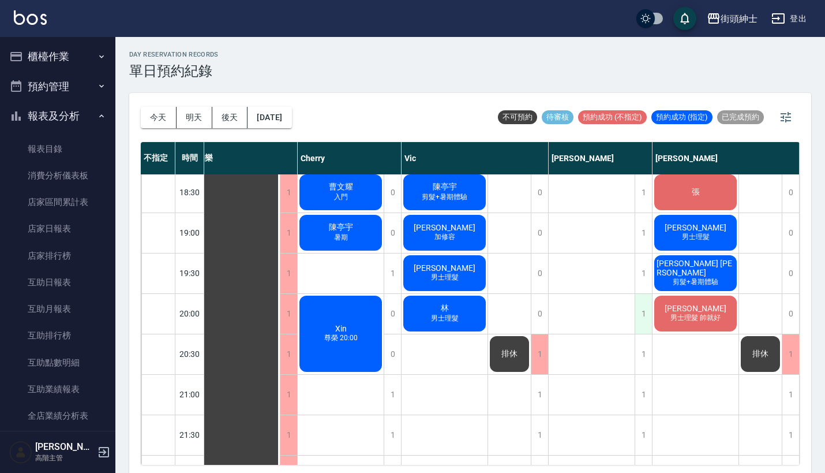
click at [647, 309] on div "1" at bounding box center [643, 314] width 17 height 40
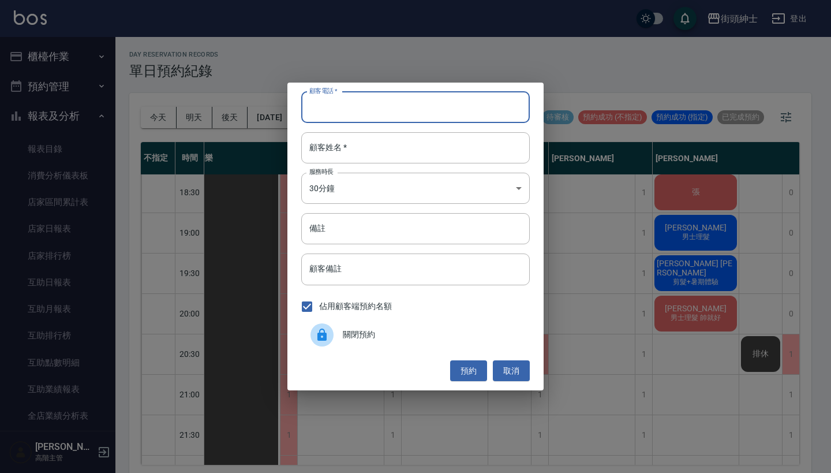
paste input "Martin Chen 電話: 0931173477"
type input "Martin Chen 電話: 0931173477"
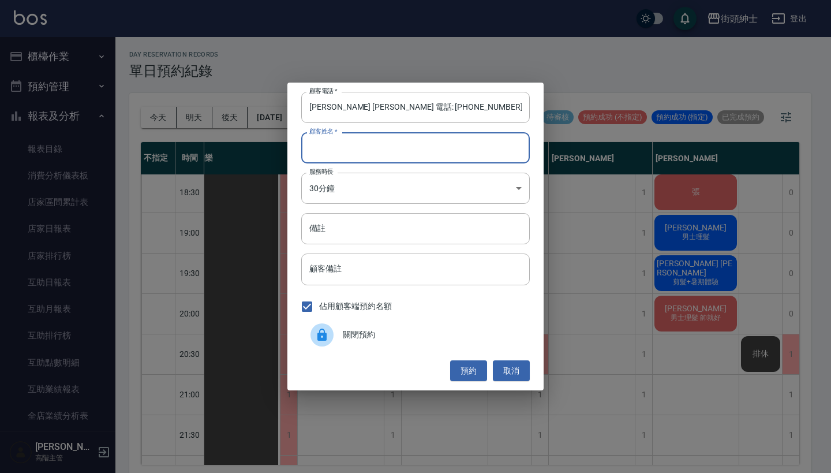
paste input "Martin Chen 電話: 0931173477"
type input "Martin Chen 電話: 0931173477"
drag, startPoint x: 370, startPoint y: 107, endPoint x: 262, endPoint y: 105, distance: 107.9
click at [262, 105] on div "顧客電話   * Martin Chen 電話: 0931173477 顧客電話   * 顧客姓名   * Martin Chen 電話: 093117347…" at bounding box center [415, 236] width 831 height 473
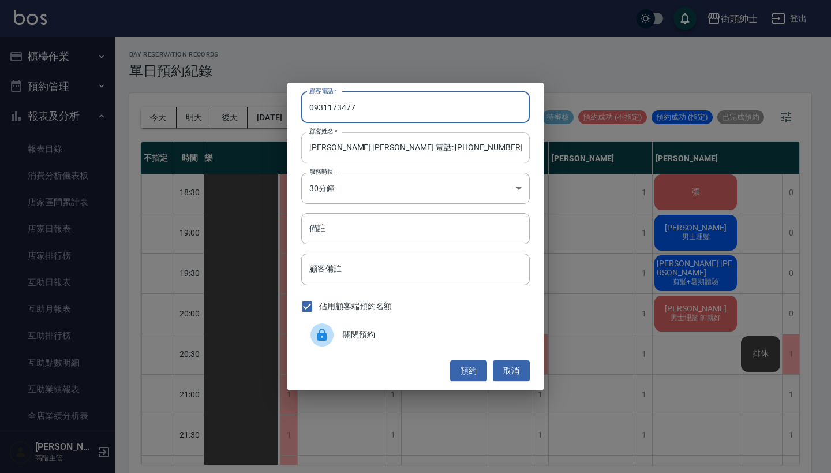
type input "0931173477"
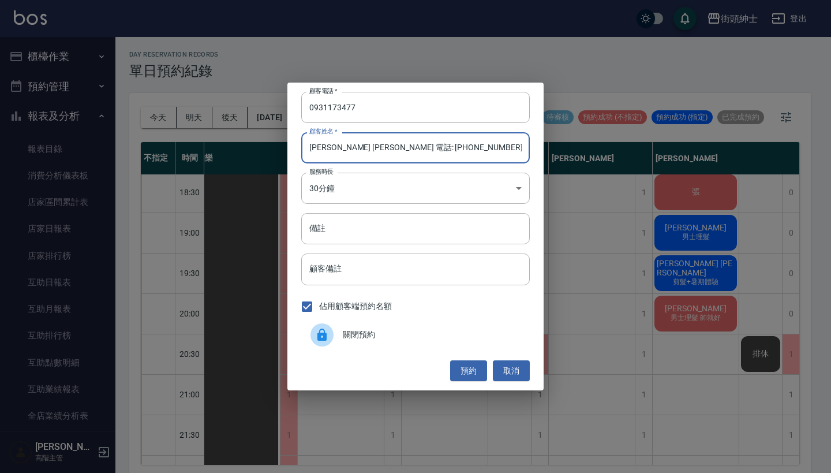
drag, startPoint x: 421, startPoint y: 149, endPoint x: 354, endPoint y: 149, distance: 66.9
click at [354, 149] on input "Martin Chen 電話: 0931173477" at bounding box center [415, 147] width 229 height 31
type input "[PERSON_NAME] [PERSON_NAME]"
click at [478, 368] on button "預約" at bounding box center [468, 370] width 37 height 21
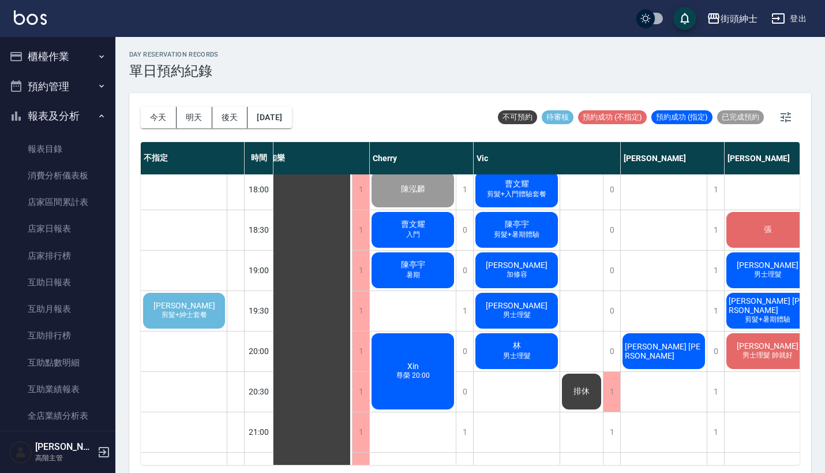
scroll to position [738, 8]
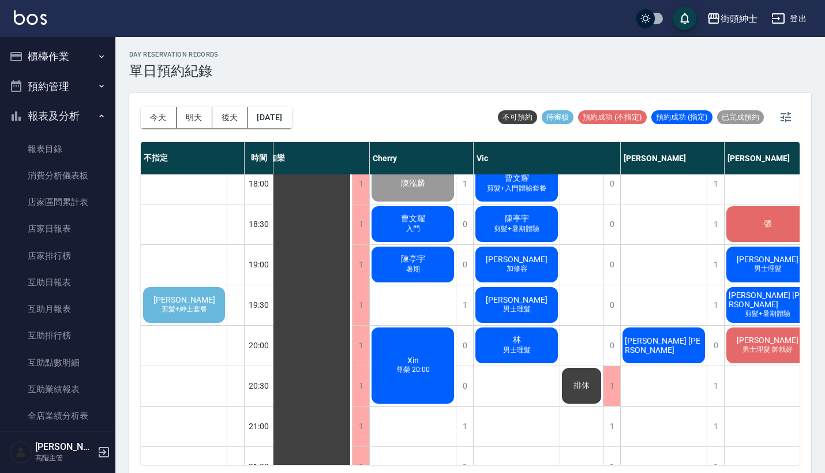
click at [198, 290] on div "洪庭萱 剪髮+紳士套餐" at bounding box center [183, 304] width 85 height 39
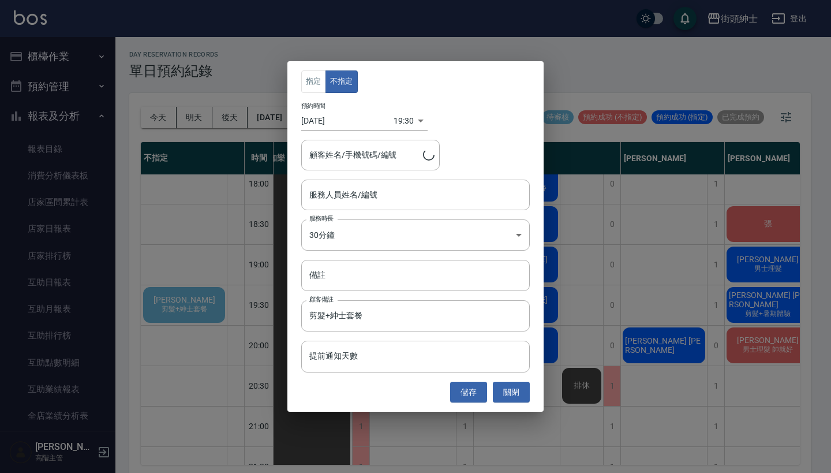
type input "洪庭萱/0917500793"
click at [398, 205] on input "服務人員姓名/編號" at bounding box center [415, 195] width 218 height 20
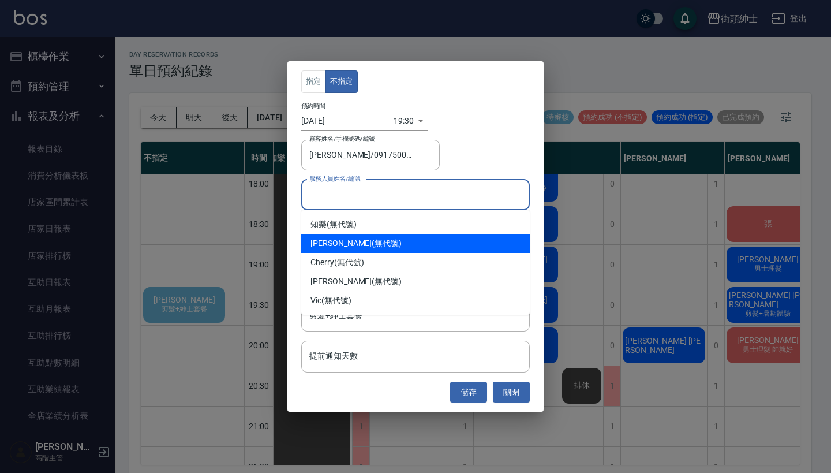
click at [396, 241] on div "戴比 (無代號)" at bounding box center [415, 243] width 229 height 19
type input "戴比(無代號)"
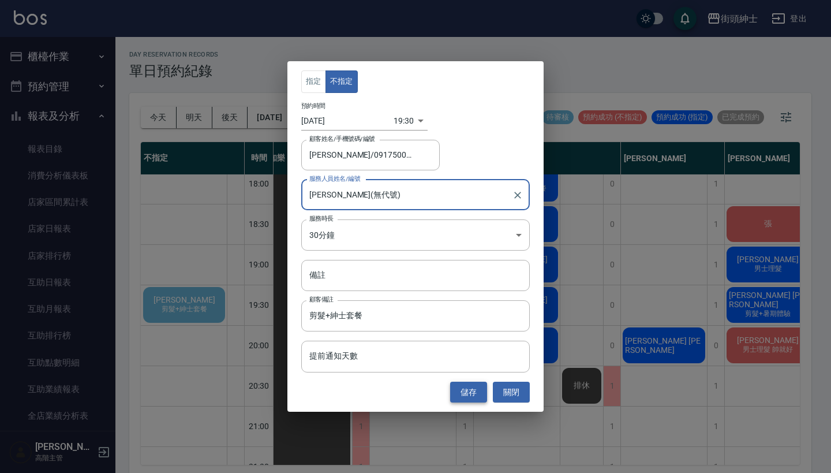
click at [463, 398] on button "儲存" at bounding box center [468, 391] width 37 height 21
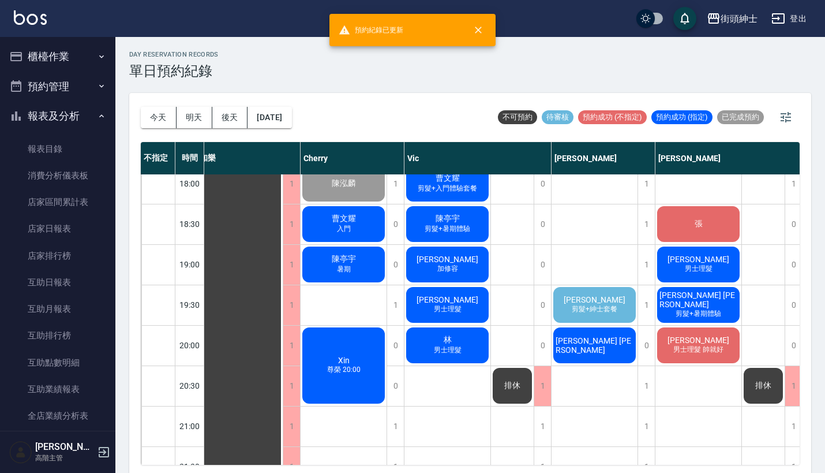
click at [250, 27] on span "[PERSON_NAME]" at bounding box center [240, 22] width 21 height 10
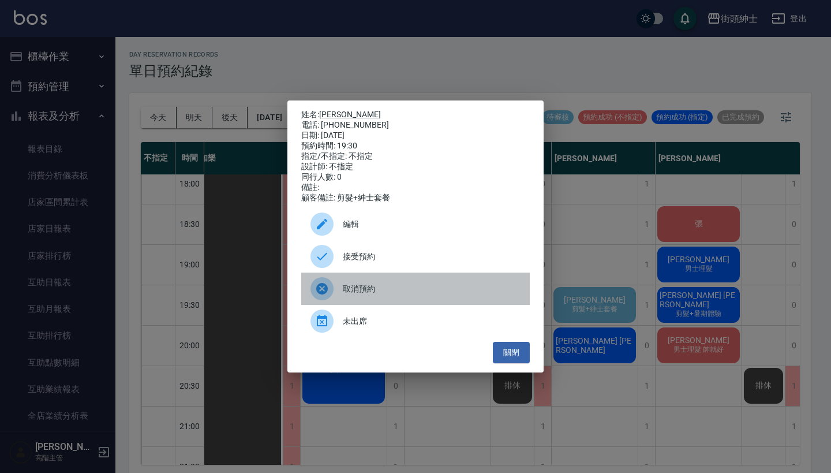
click at [393, 293] on span "取消預約" at bounding box center [432, 289] width 178 height 12
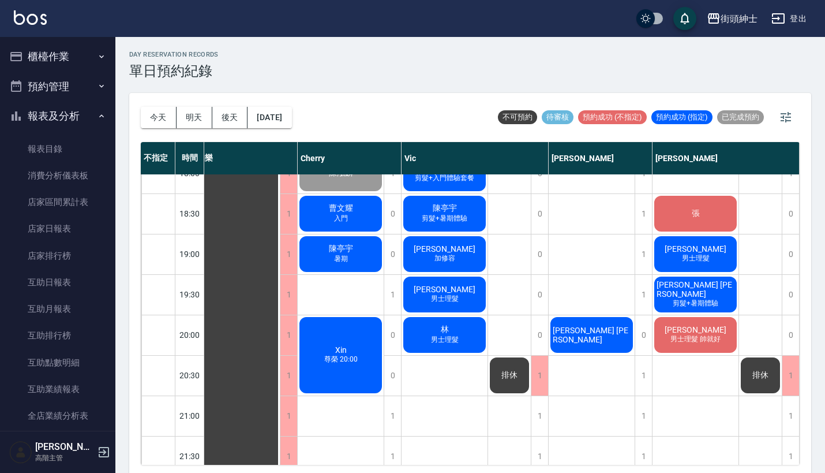
scroll to position [748, 16]
click at [248, 17] on span "[PERSON_NAME]" at bounding box center [237, 11] width 21 height 10
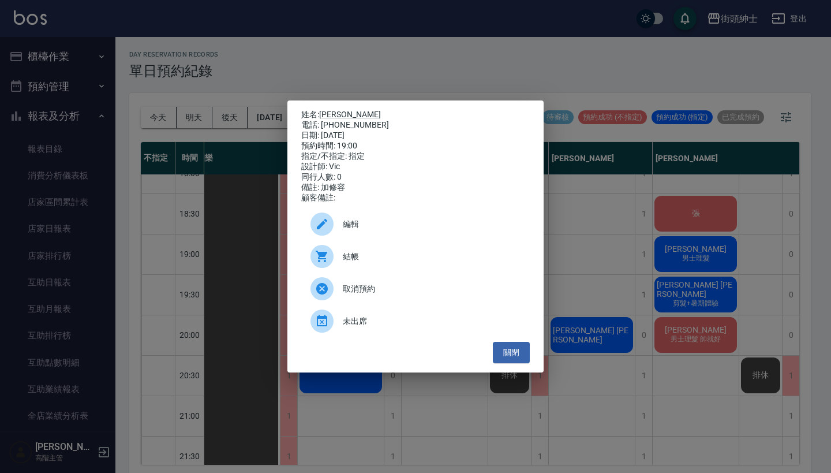
click at [501, 33] on div "姓名: 陳先生 電話: 0975548047 日期: 2025/08/25 預約時間: 19:00 指定/不指定: 指定 設計師: Vic 同行人數: 0 備…" at bounding box center [415, 236] width 831 height 473
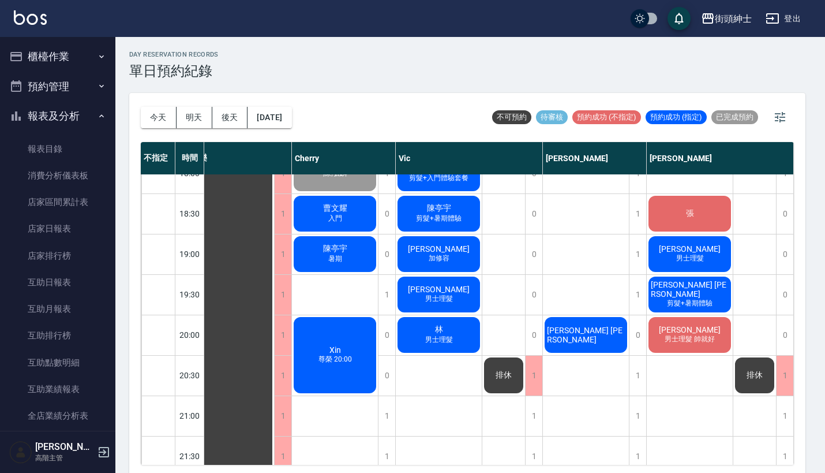
scroll to position [748, 10]
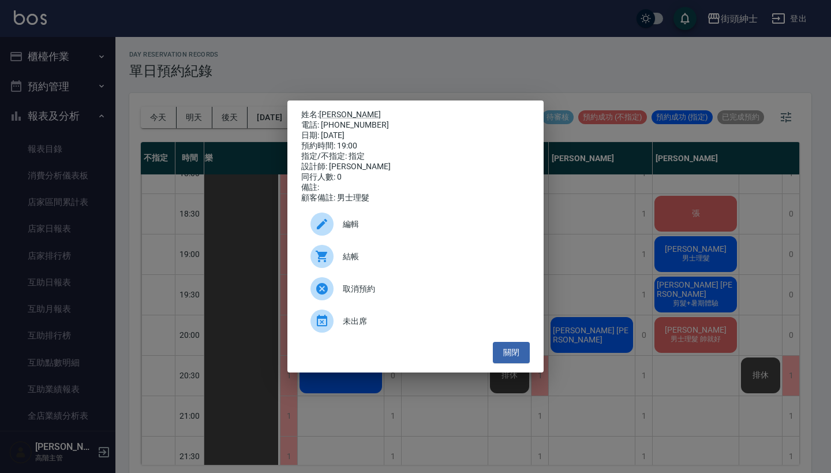
click at [456, 83] on div "姓名: 陳先生 電話: 0952026011 日期: 2025/08/25 預約時間: 19:00 指定/不指定: 指定 設計師: eric 同行人數: 0 …" at bounding box center [415, 236] width 831 height 473
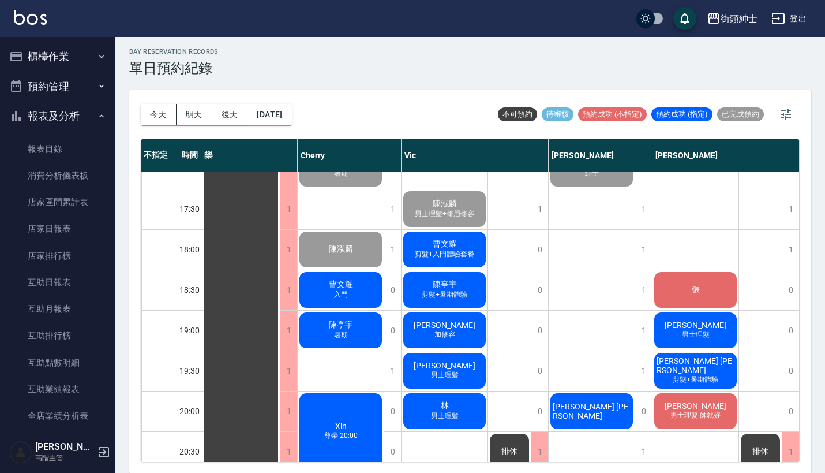
scroll to position [664, 13]
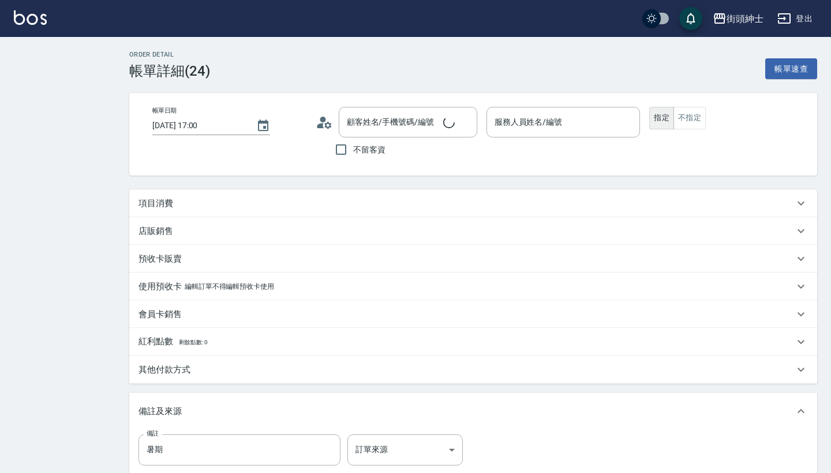
type input "[DATE] 17:00"
type input "暑期"
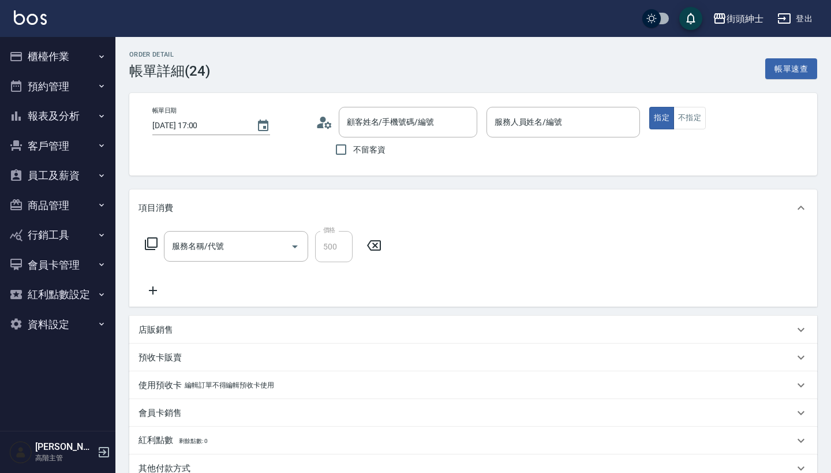
type input "Cherry(無代號)"
type input "[PERSON_NAME]/0988208722/null"
type input "暑期體驗"
type input "[PERSON_NAME]/0978182808/null"
type input "暑期體驗"
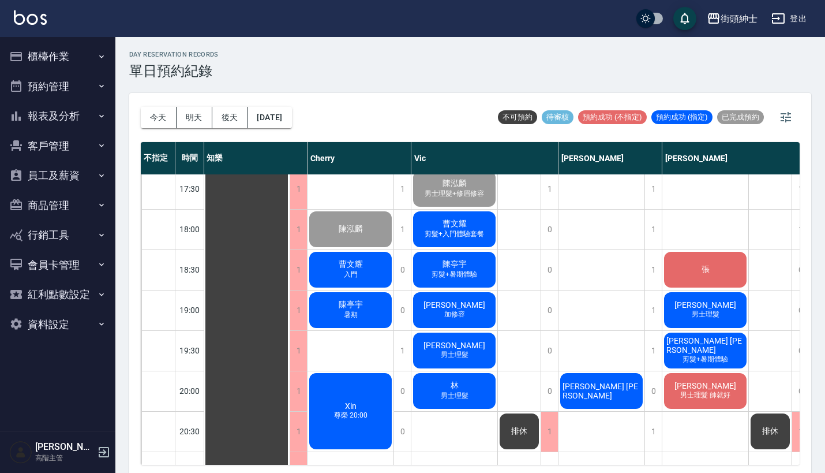
scroll to position [662, 1]
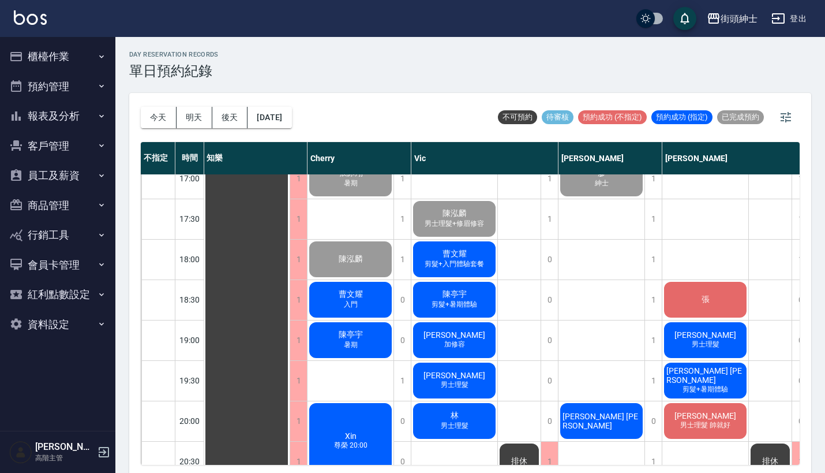
click at [290, 248] on div "曹文耀 剪髮+入門體驗套餐" at bounding box center [247, 97] width 86 height 1170
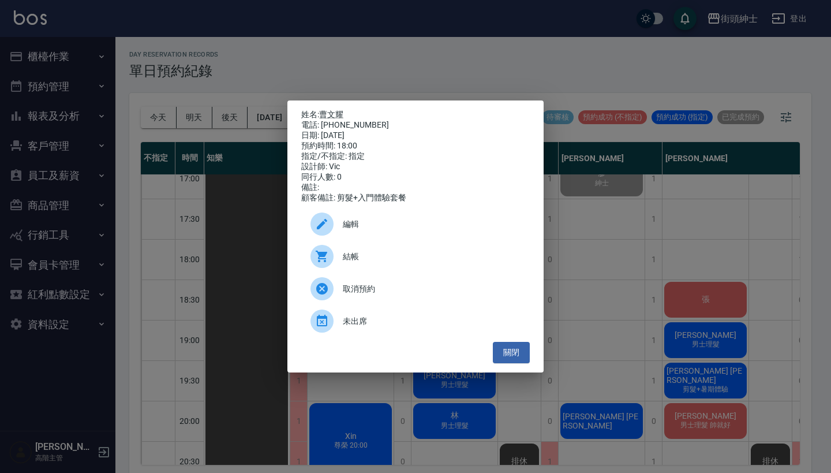
click at [549, 75] on div "姓名: 曹文耀 電話: 0968800398 日期: 2025/08/25 預約時間: 18:00 指定/不指定: 指定 設計師: Vic 同行人數: 0 備…" at bounding box center [415, 236] width 831 height 473
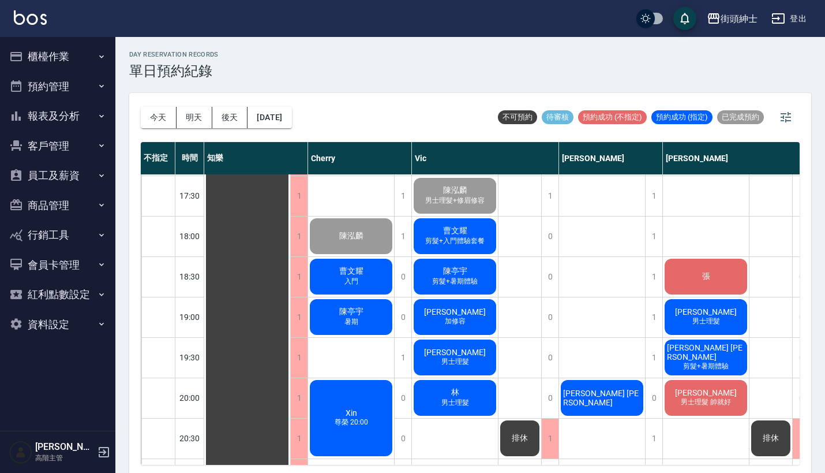
scroll to position [683, 0]
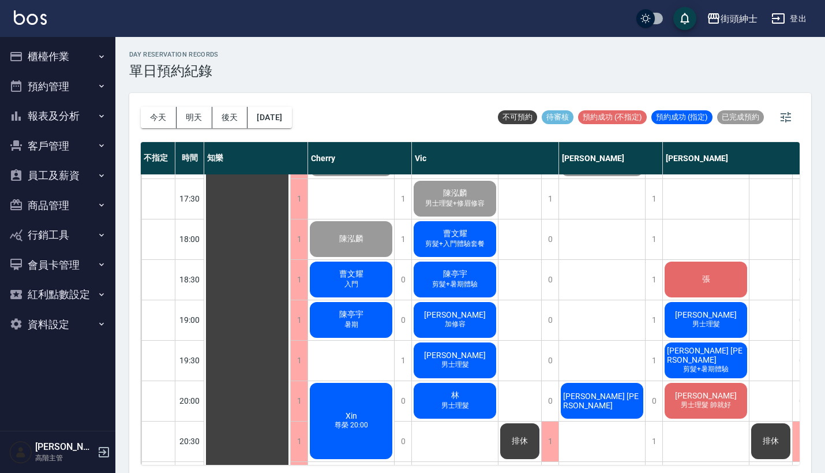
click at [258, 83] on span "曹文耀" at bounding box center [247, 77] width 21 height 10
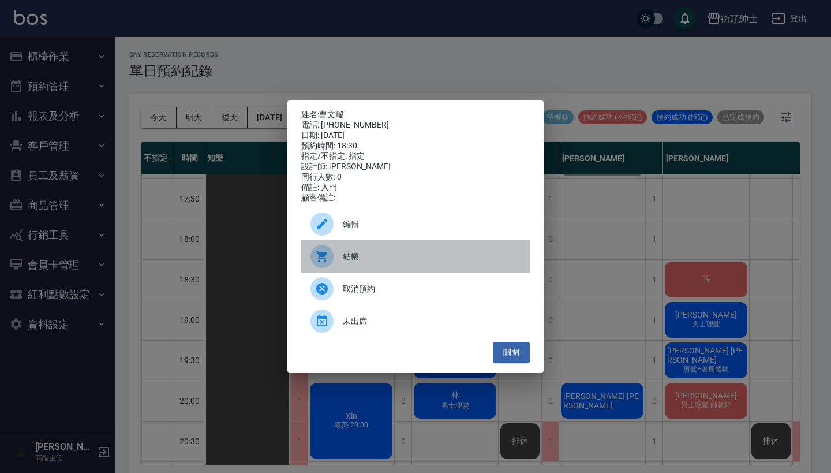
click at [372, 263] on span "結帳" at bounding box center [432, 256] width 178 height 12
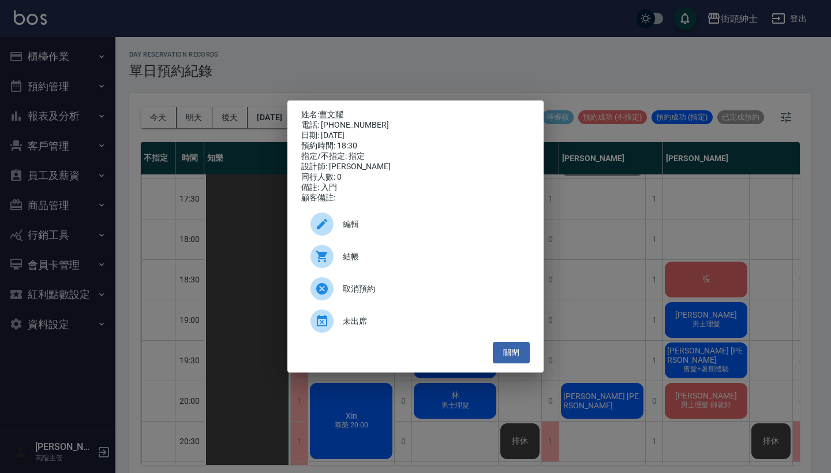
click at [404, 70] on div "姓名: 曹文耀 電話: 0968800398 日期: 2025/08/25 預約時間: 18:30 指定/不指定: 指定 設計師: Cherry 同行人數: …" at bounding box center [415, 236] width 831 height 473
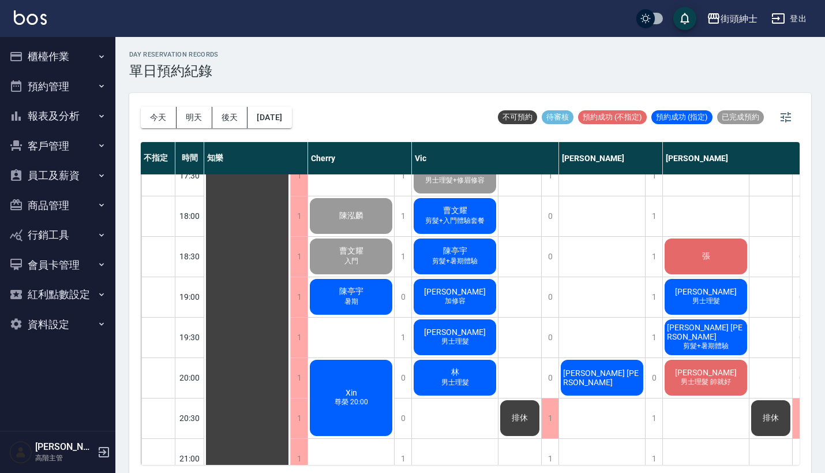
scroll to position [703, 1]
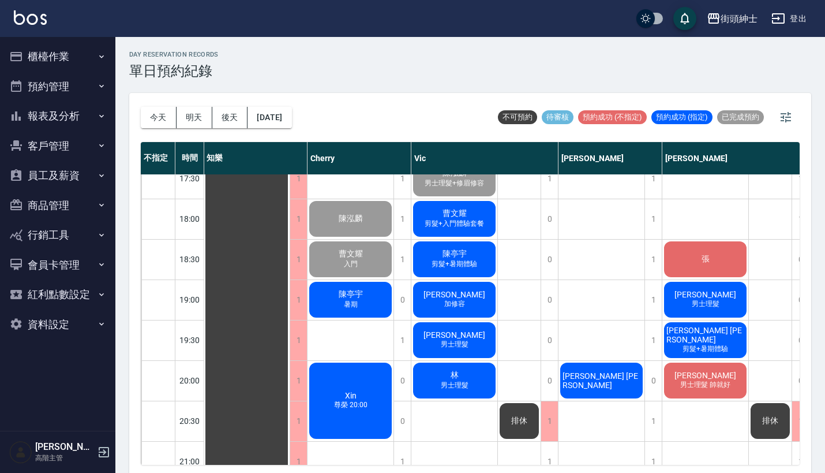
click at [257, 62] on span "曹文耀" at bounding box center [247, 57] width 21 height 10
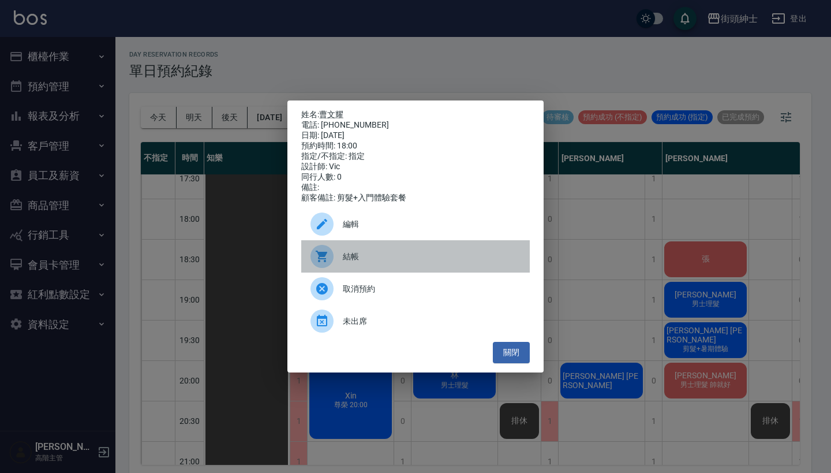
click at [392, 263] on span "結帳" at bounding box center [432, 256] width 178 height 12
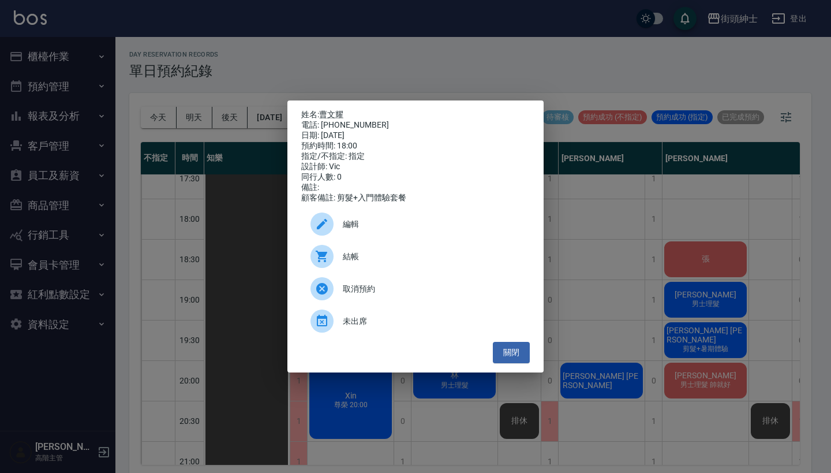
click at [355, 56] on div "姓名: 曹文耀 電話: 0968800398 日期: 2025/08/25 預約時間: 18:00 指定/不指定: 指定 設計師: Vic 同行人數: 0 備…" at bounding box center [415, 236] width 831 height 473
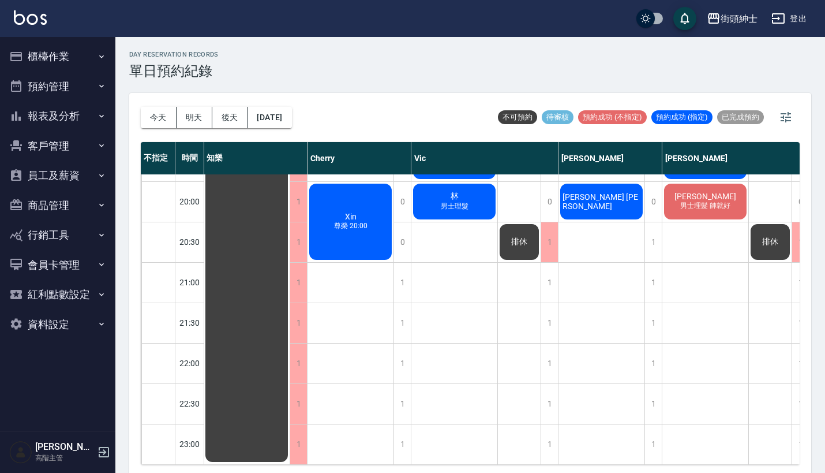
scroll to position [580, 1]
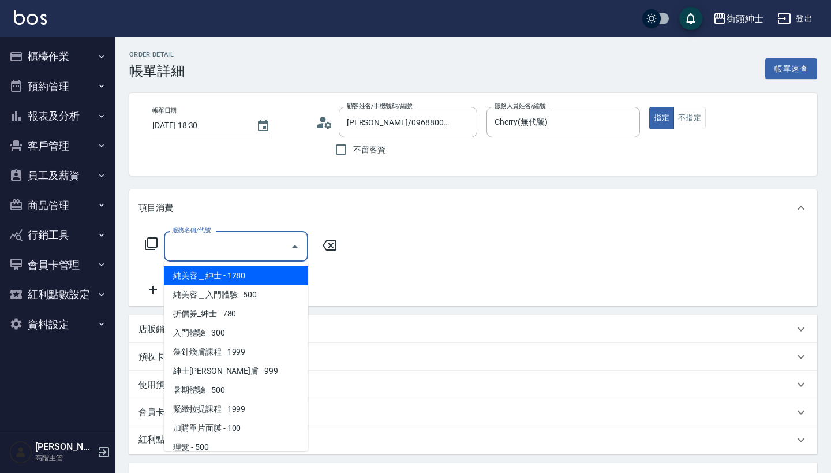
click at [235, 236] on input "服務名稱/代號" at bounding box center [227, 246] width 117 height 20
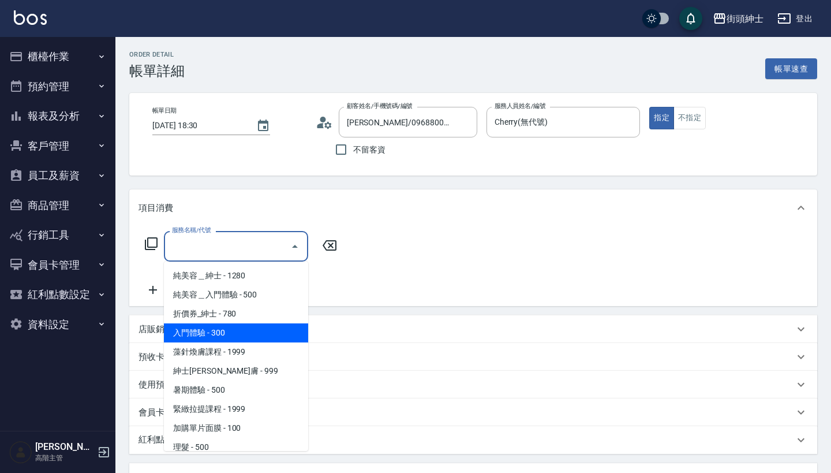
click at [246, 331] on span "入門體驗 - 300" at bounding box center [236, 332] width 144 height 19
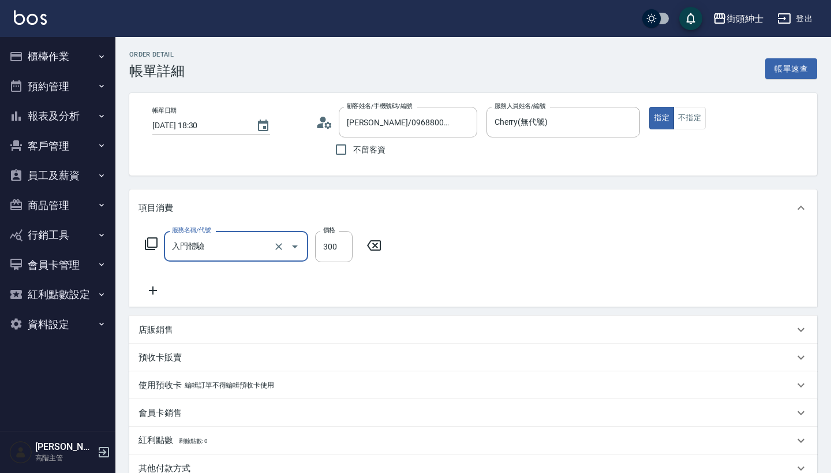
type input "入門體驗"
click at [149, 289] on icon at bounding box center [152, 290] width 29 height 14
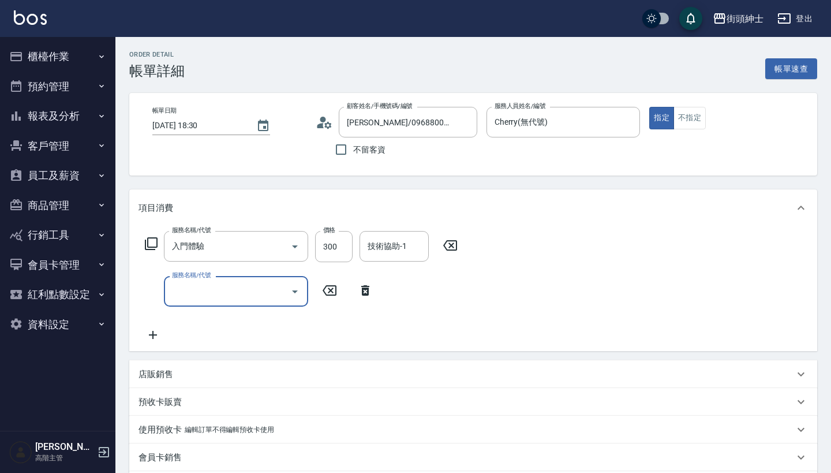
click at [238, 289] on input "服務名稱/代號" at bounding box center [227, 291] width 117 height 20
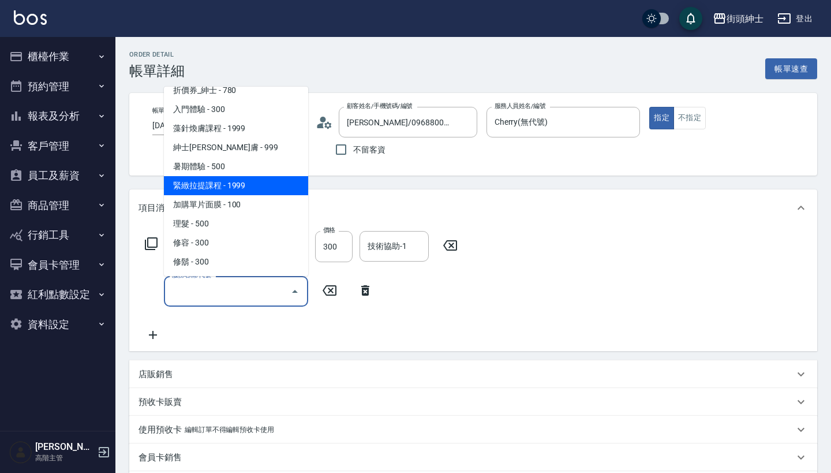
scroll to position [48, 0]
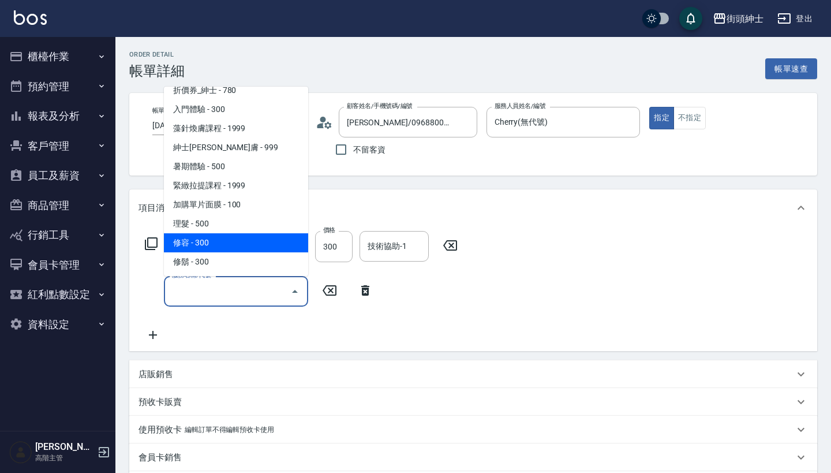
click at [245, 245] on span "修容 - 300" at bounding box center [236, 242] width 144 height 19
type input "修容(A03)"
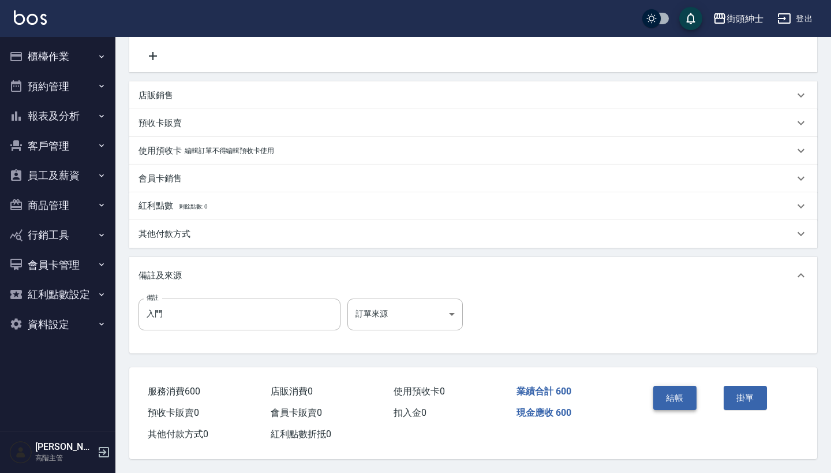
scroll to position [284, 0]
click at [678, 396] on button "結帳" at bounding box center [674, 397] width 43 height 24
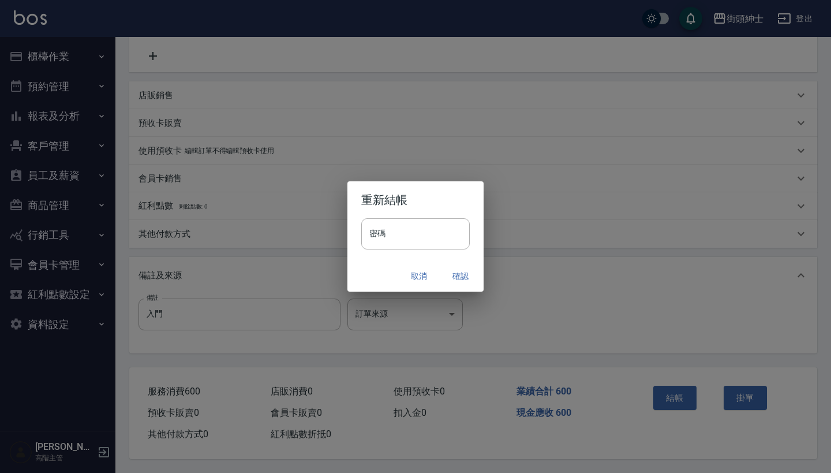
click at [459, 269] on button "確認" at bounding box center [460, 275] width 37 height 21
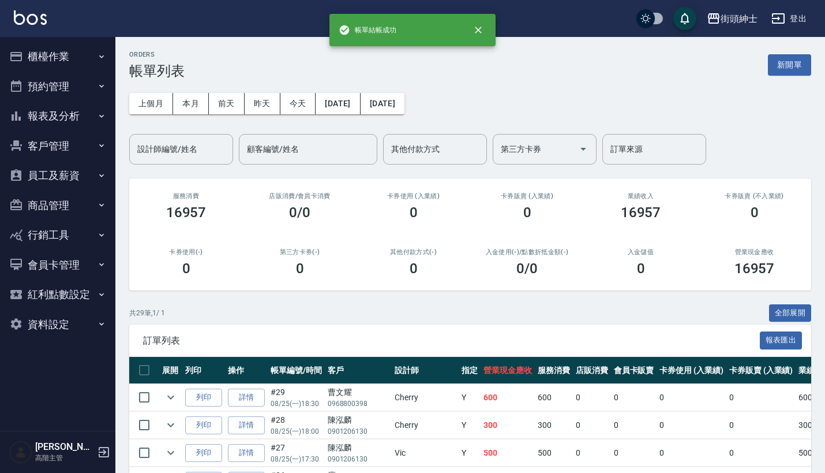
click at [68, 84] on button "預約管理" at bounding box center [58, 87] width 106 height 30
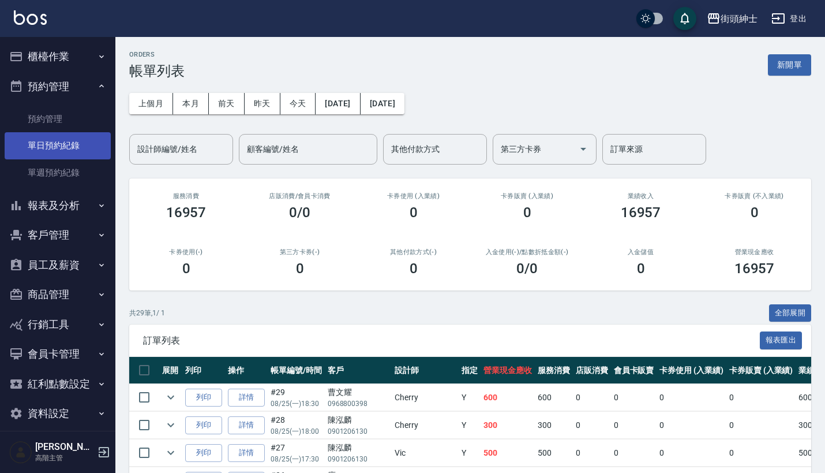
click at [59, 145] on link "單日預約紀錄" at bounding box center [58, 145] width 106 height 27
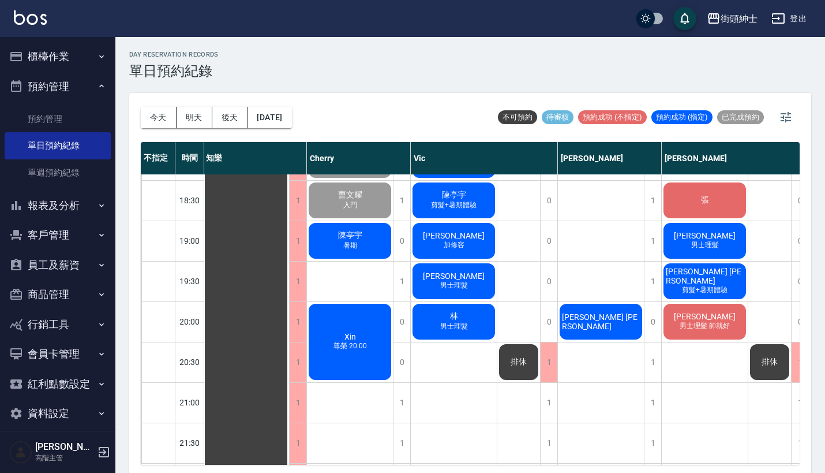
scroll to position [747, 1]
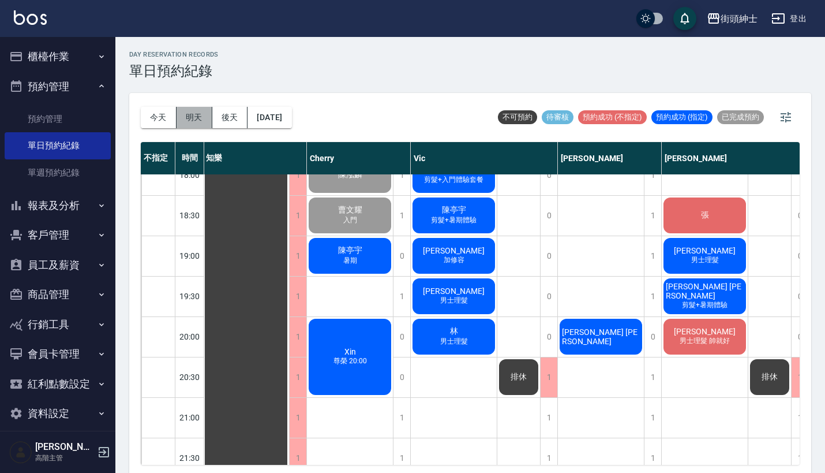
click at [195, 111] on button "明天" at bounding box center [195, 117] width 36 height 21
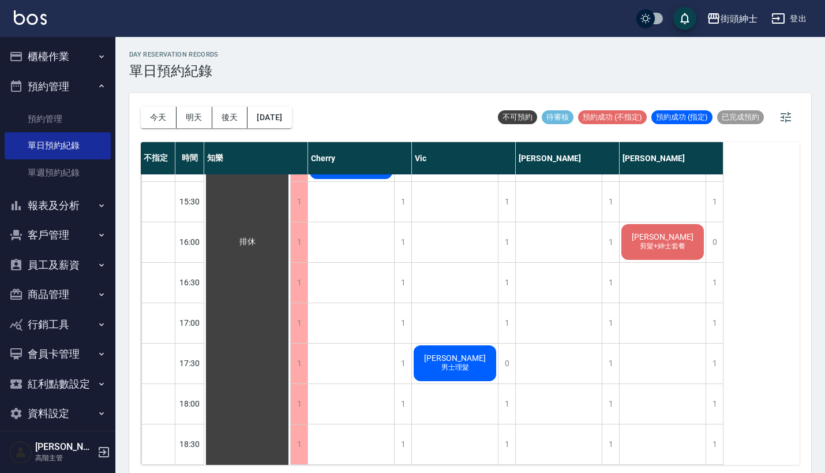
scroll to position [668, 0]
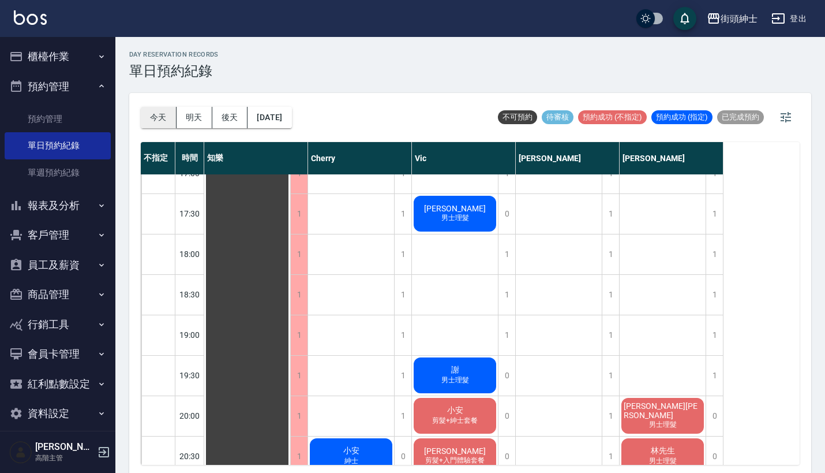
click at [147, 119] on button "今天" at bounding box center [159, 117] width 36 height 21
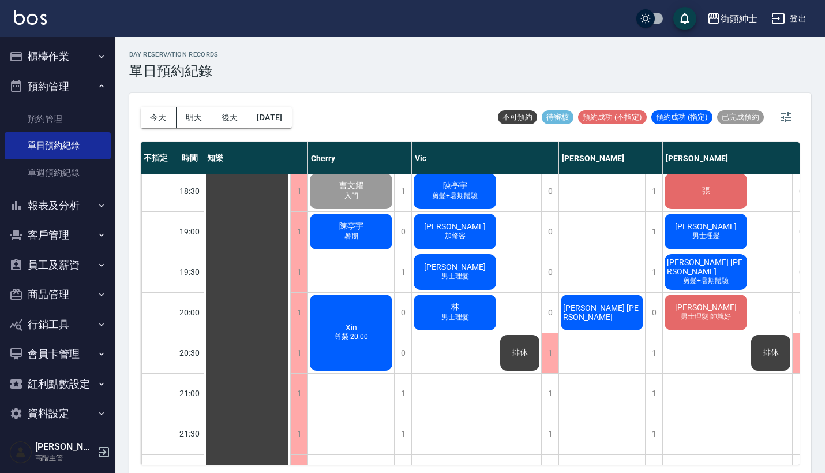
scroll to position [775, 0]
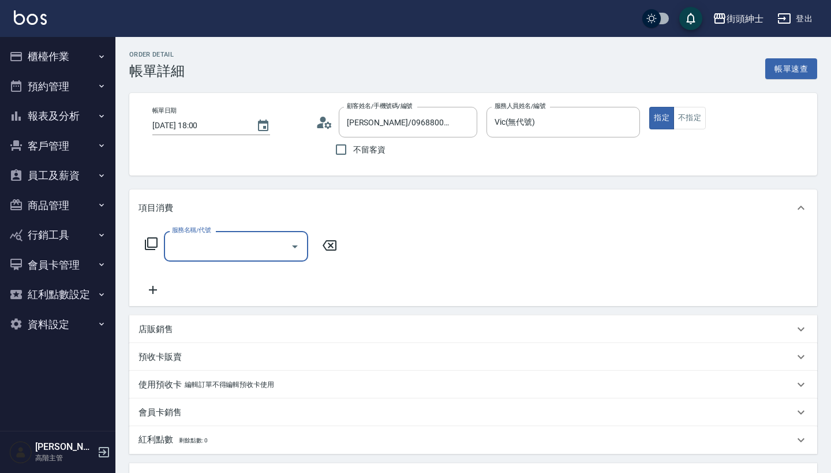
click at [251, 252] on input "服務名稱/代號" at bounding box center [227, 246] width 117 height 20
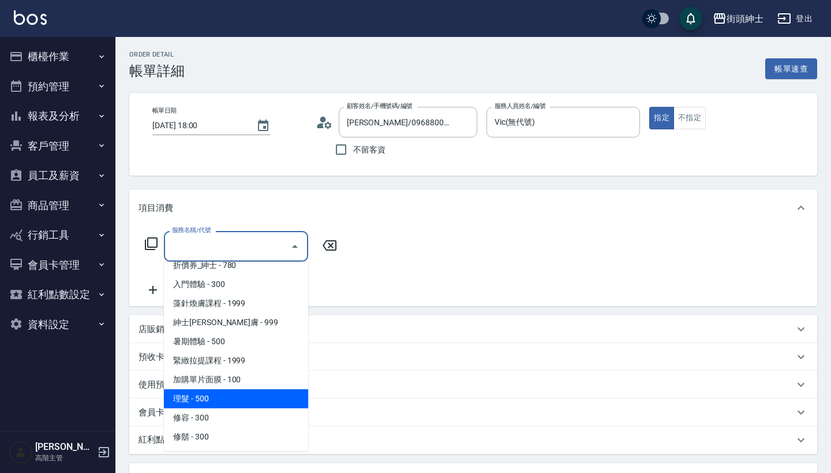
scroll to position [49, 0]
click at [232, 398] on span "理髮 - 500" at bounding box center [236, 398] width 144 height 19
type input "理髮(A02)"
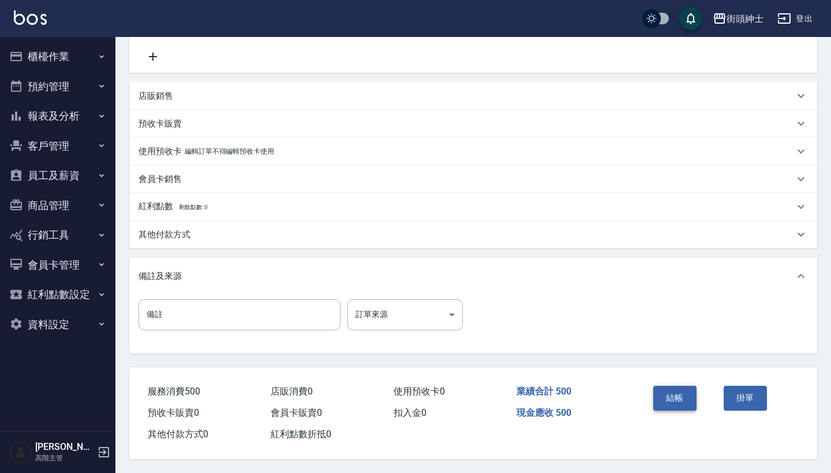
scroll to position [239, 0]
click at [677, 396] on button "結帳" at bounding box center [674, 397] width 43 height 24
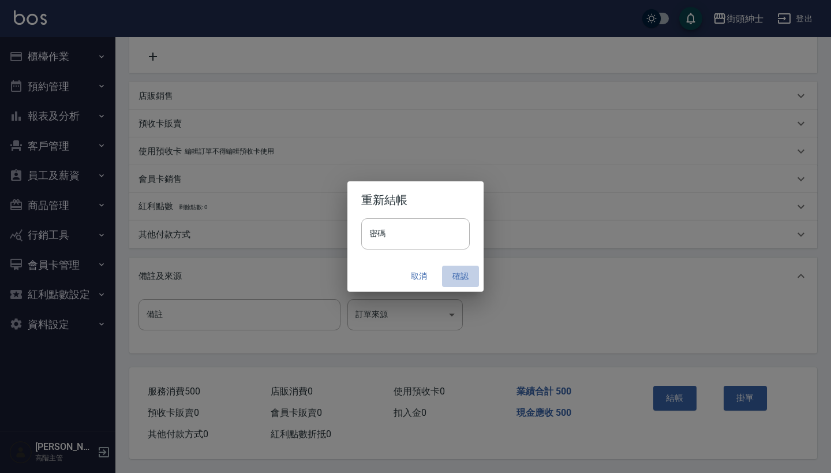
click at [467, 285] on button "確認" at bounding box center [460, 275] width 37 height 21
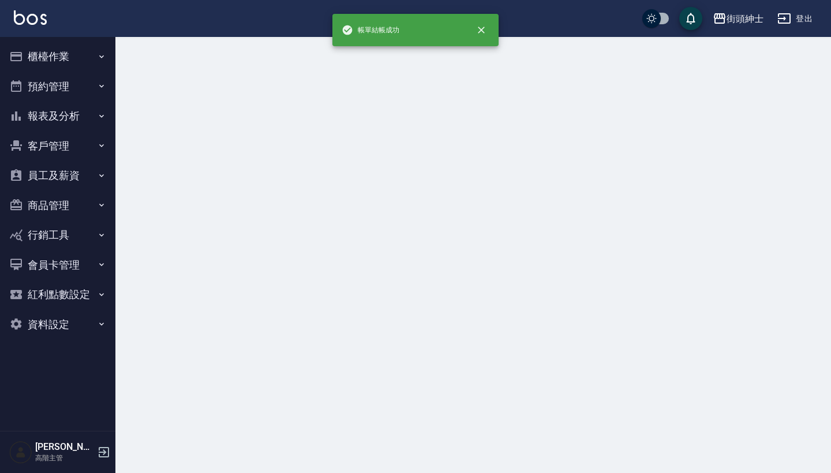
click at [455, 268] on div at bounding box center [415, 236] width 831 height 473
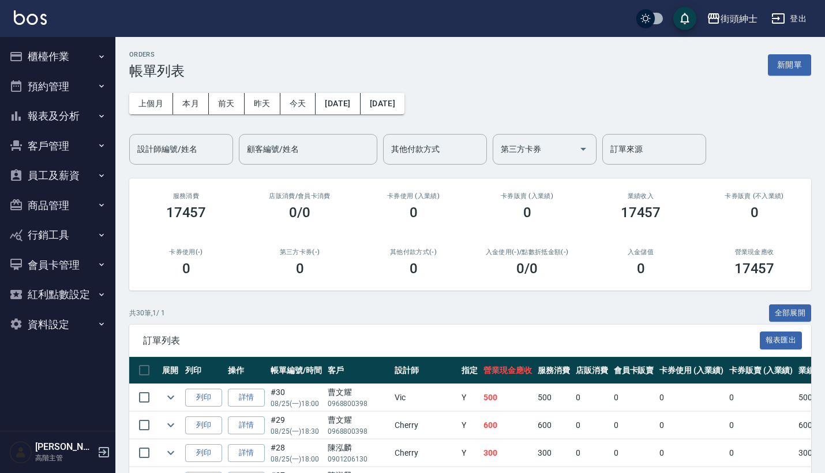
click at [62, 83] on button "預約管理" at bounding box center [58, 87] width 106 height 30
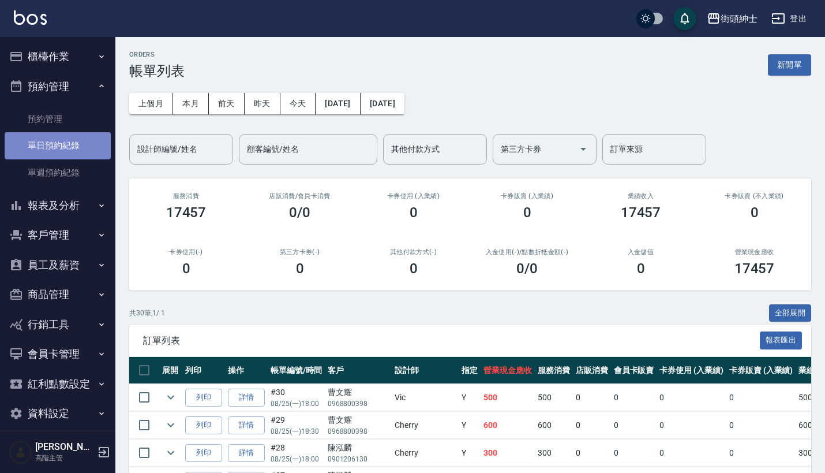
click at [69, 144] on link "單日預約紀錄" at bounding box center [58, 145] width 106 height 27
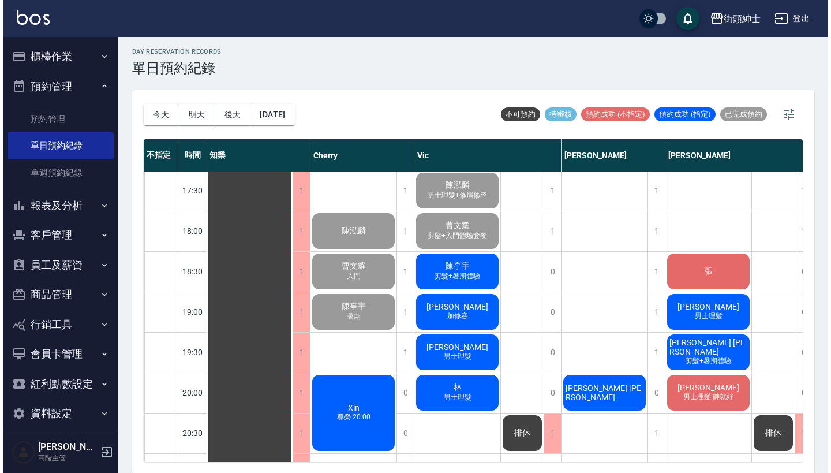
scroll to position [692, 1]
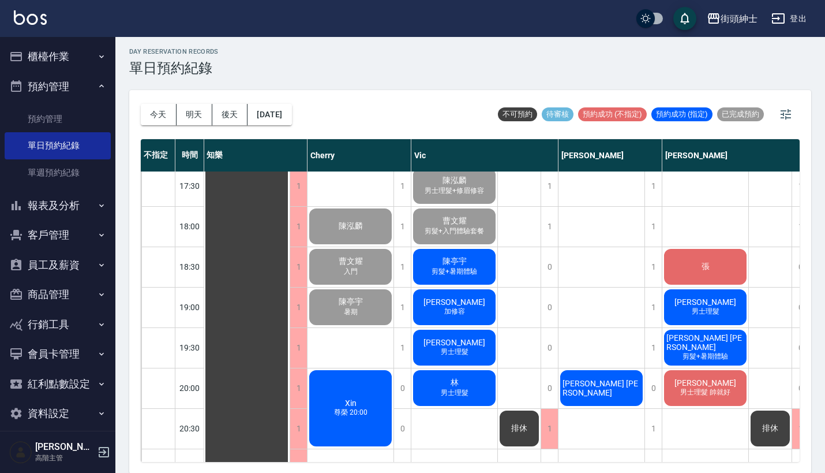
click at [257, 70] on span "陳亭宇" at bounding box center [247, 64] width 21 height 10
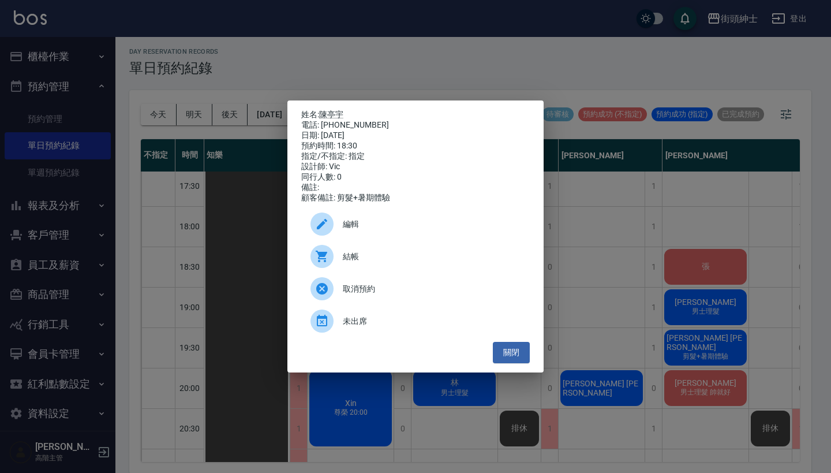
click at [366, 268] on div "結帳" at bounding box center [415, 256] width 229 height 32
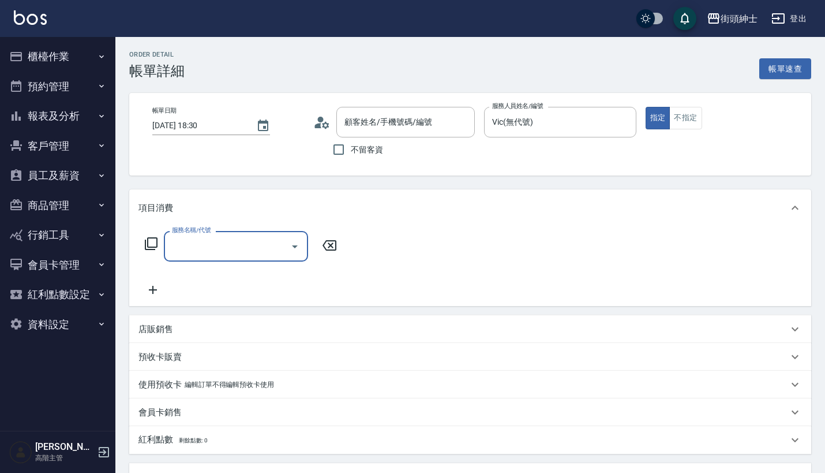
type input "[PERSON_NAME]/0955043569/null"
click at [256, 248] on input "服務名稱/代號" at bounding box center [227, 246] width 117 height 20
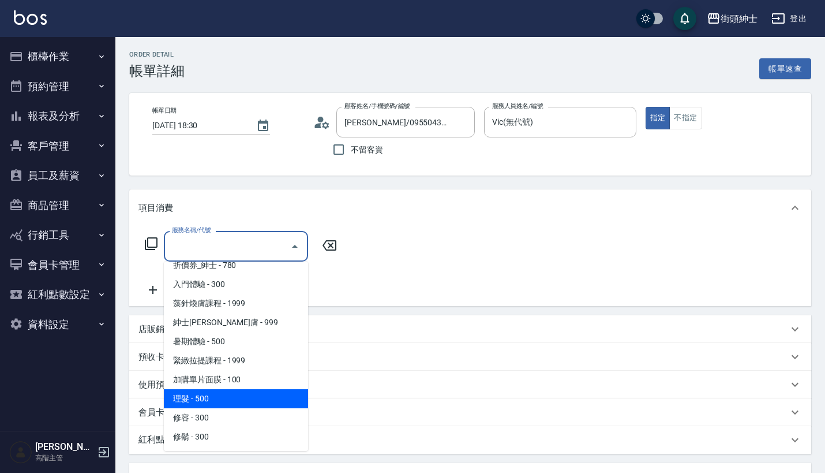
scroll to position [48, 0]
click at [231, 400] on span "理髮 - 500" at bounding box center [236, 398] width 144 height 19
type input "理髮(A02)"
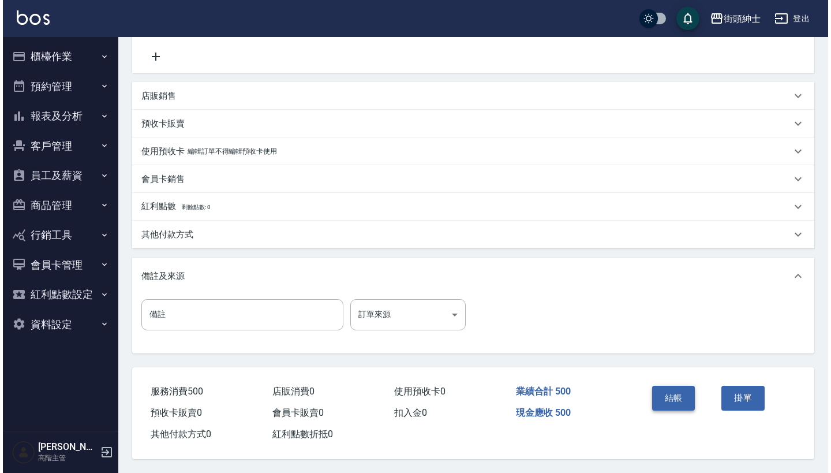
scroll to position [239, 0]
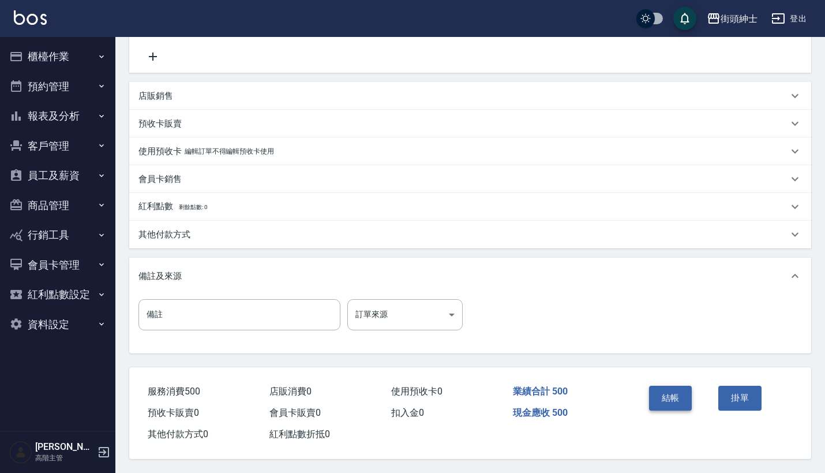
click at [673, 394] on button "結帳" at bounding box center [670, 397] width 43 height 24
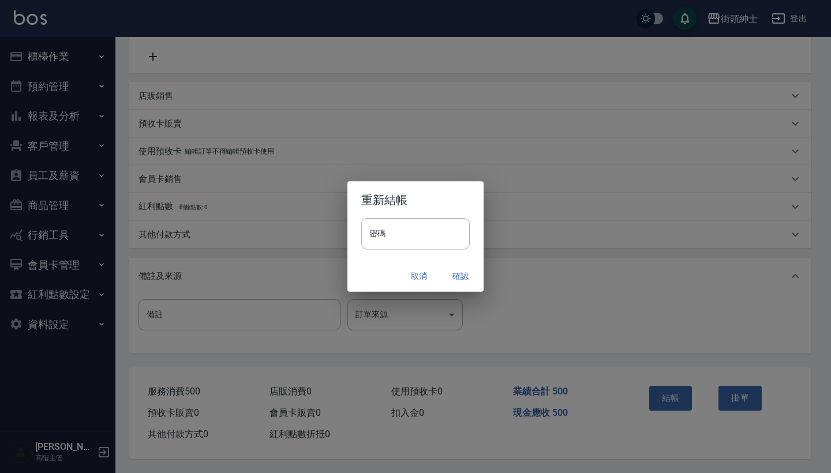
click at [460, 276] on button "確認" at bounding box center [460, 275] width 37 height 21
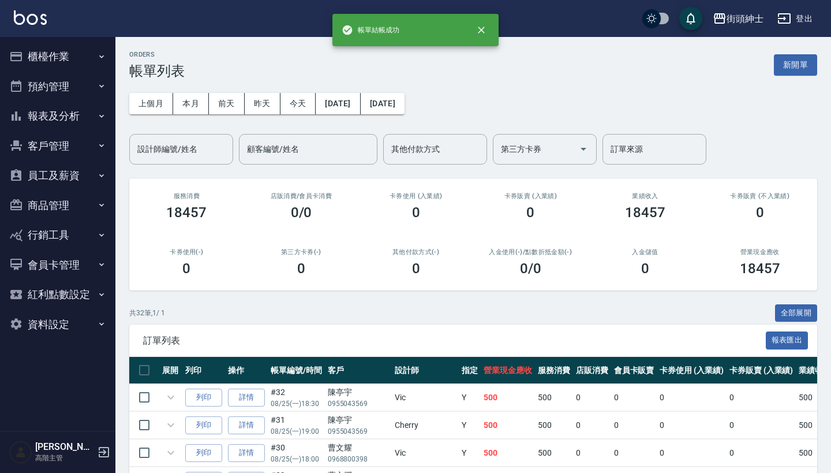
click at [67, 80] on button "預約管理" at bounding box center [58, 87] width 106 height 30
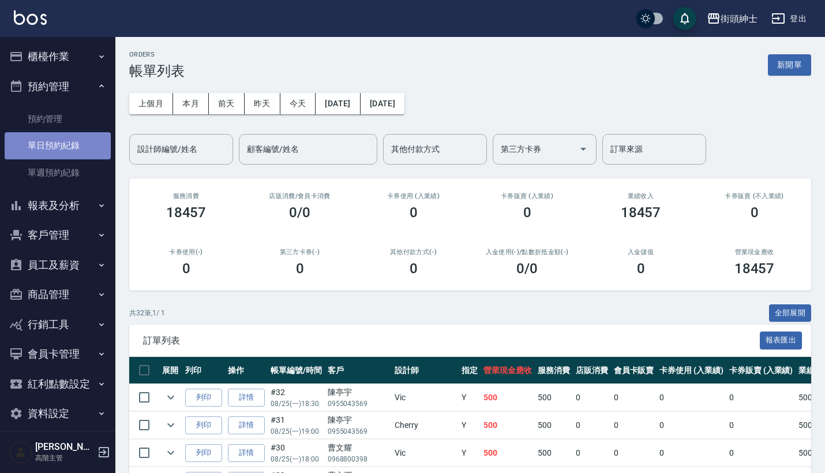
click at [79, 141] on link "單日預約紀錄" at bounding box center [58, 145] width 106 height 27
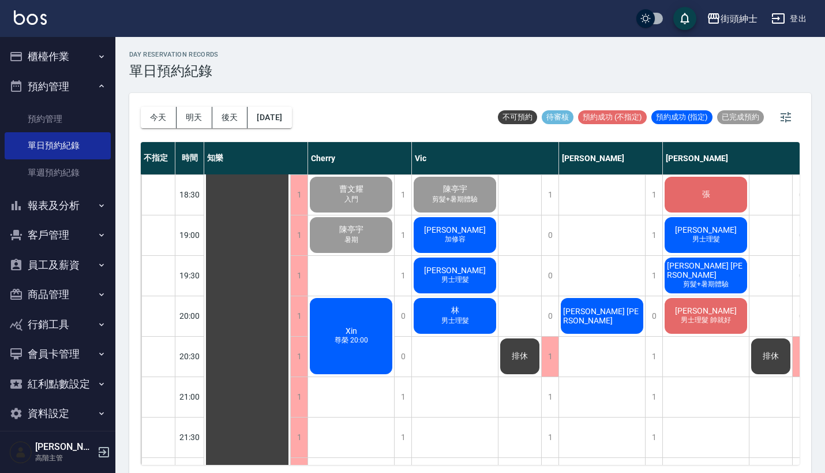
scroll to position [769, 0]
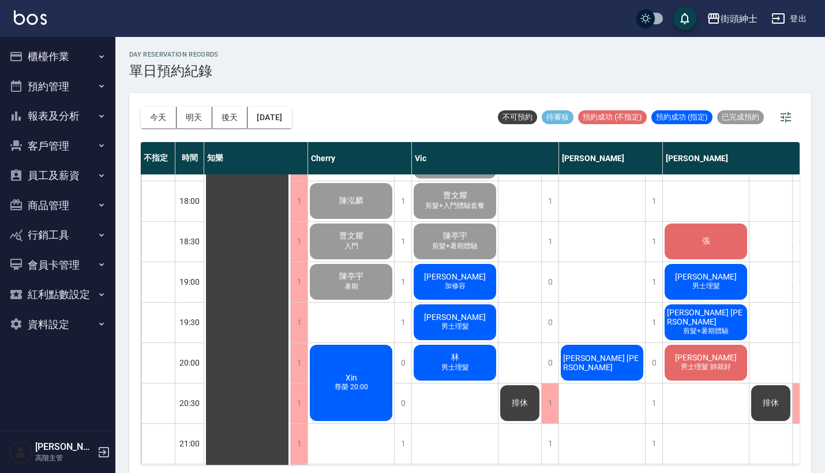
scroll to position [746, 0]
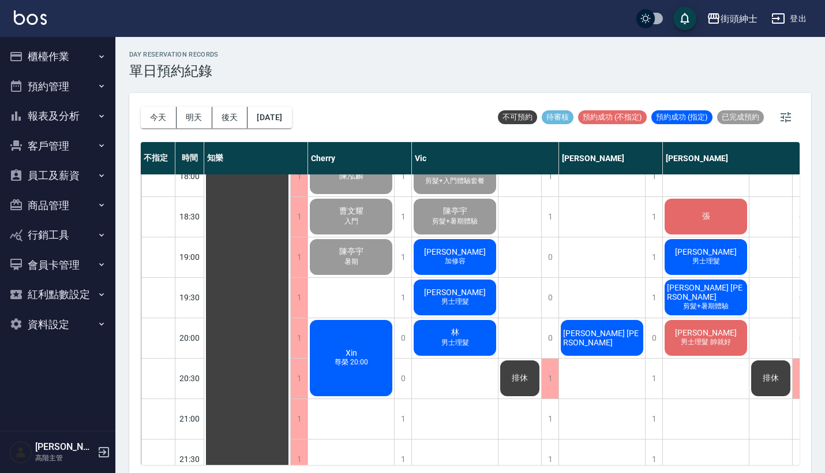
click at [290, 219] on div "張" at bounding box center [247, 14] width 86 height 1170
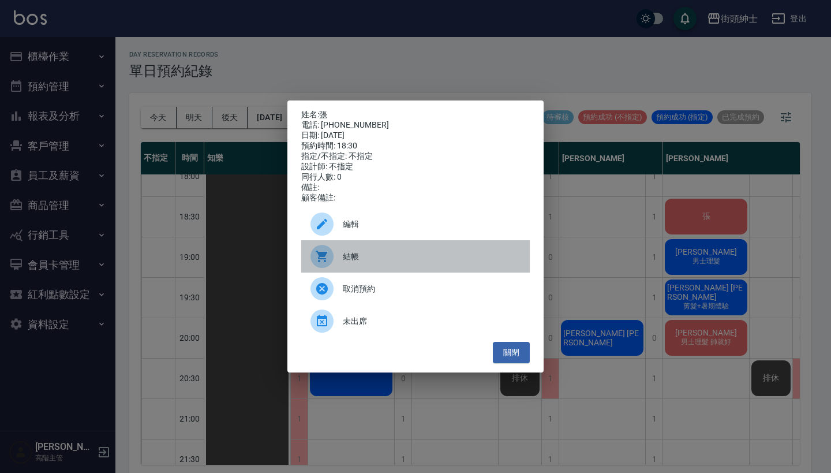
click at [495, 263] on span "結帳" at bounding box center [432, 256] width 178 height 12
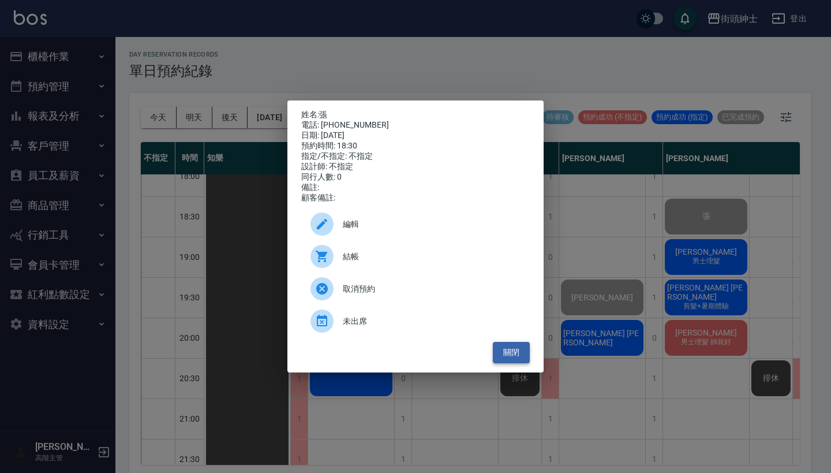
click at [518, 361] on button "關閉" at bounding box center [511, 352] width 37 height 21
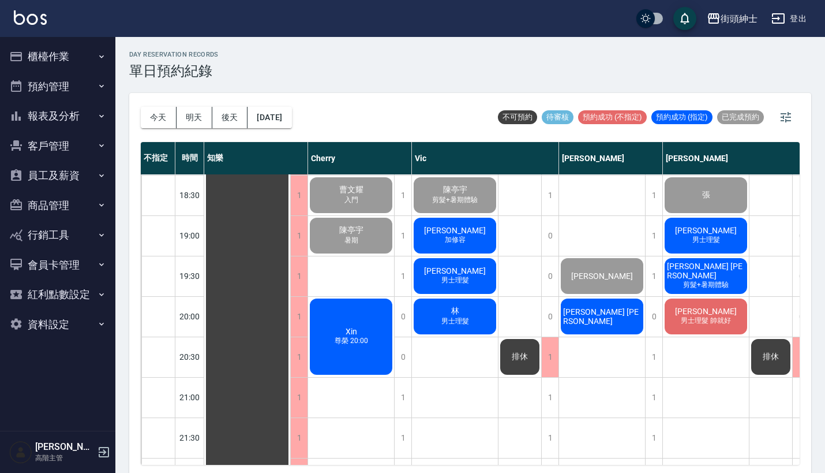
scroll to position [767, 0]
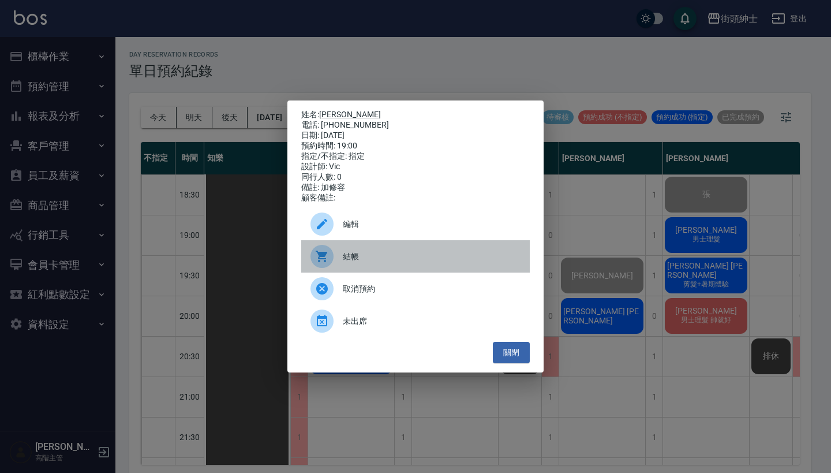
click at [410, 263] on span "結帳" at bounding box center [432, 256] width 178 height 12
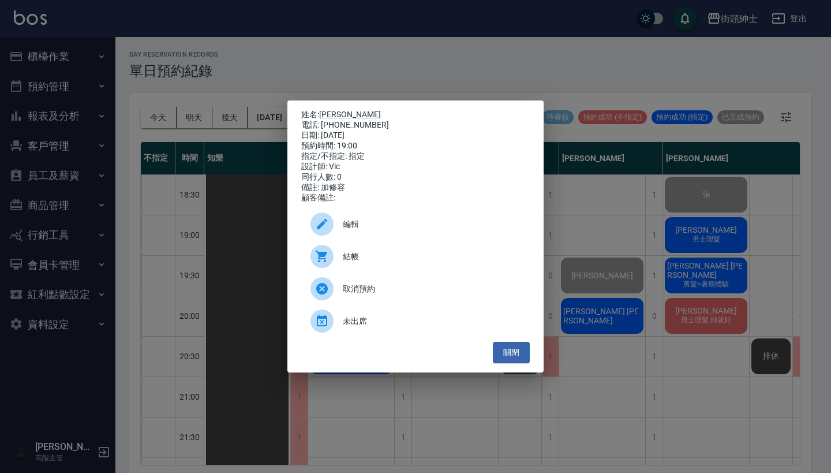
click at [336, 41] on div "姓名: [PERSON_NAME]先生 電話: [PHONE_NUMBER] 日期: [DATE] 預約時間: 19:00 指定/不指定: 指定 設計師: […" at bounding box center [415, 236] width 831 height 473
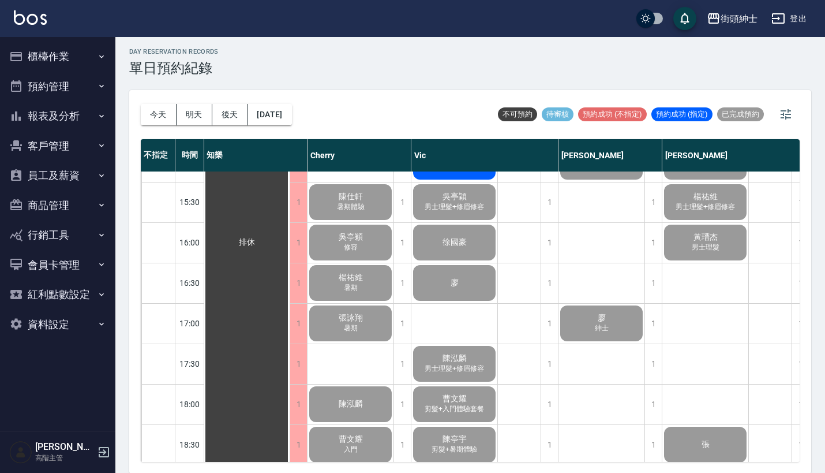
scroll to position [522, 1]
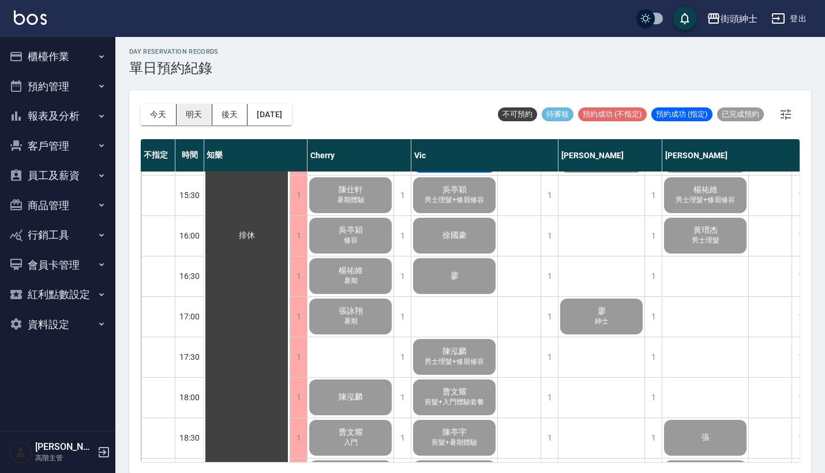
click at [182, 112] on button "明天" at bounding box center [195, 114] width 36 height 21
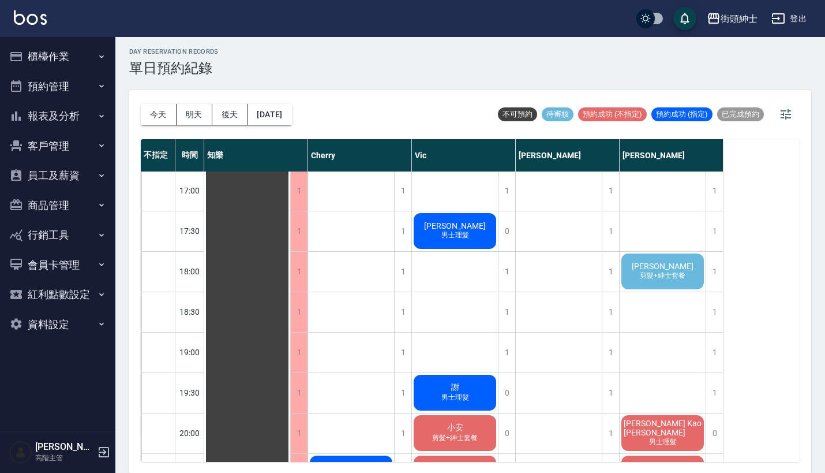
scroll to position [648, 0]
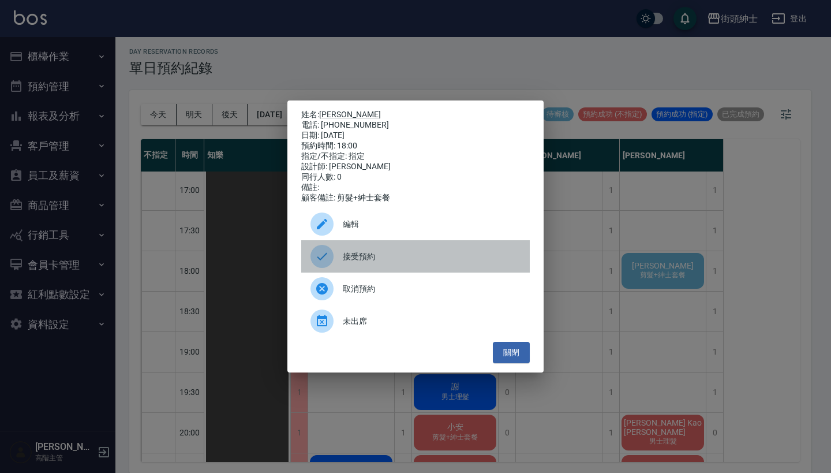
click at [410, 255] on div "接受預約" at bounding box center [415, 256] width 229 height 32
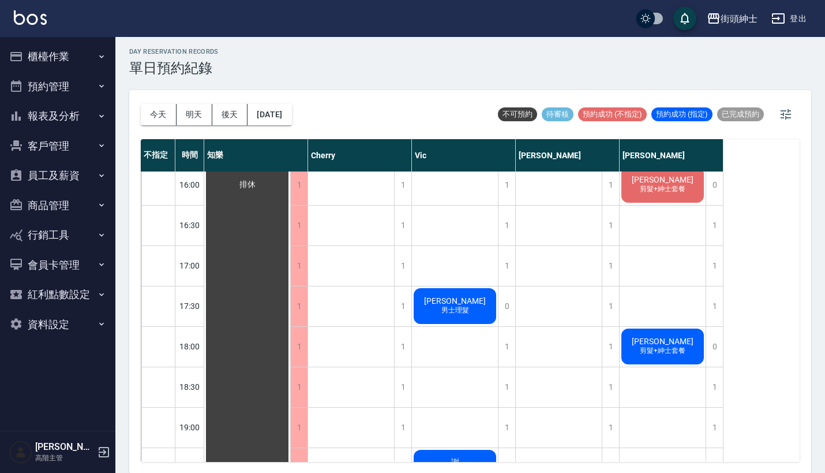
scroll to position [629, 0]
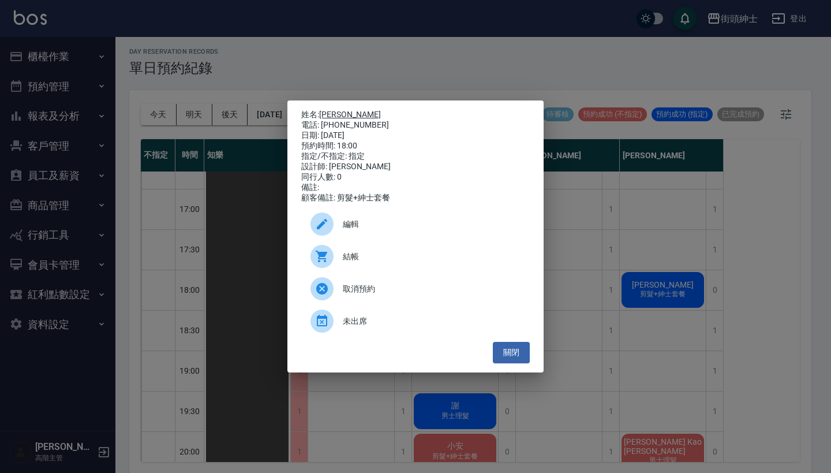
drag, startPoint x: 370, startPoint y: 122, endPoint x: 324, endPoint y: 110, distance: 47.0
click at [324, 110] on div "姓名: 林彥睿 電話: 0913817109 日期: 2025/08/26 預約時間: 18:00 指定/不指定: 指定 設計師: eric 同行人數: 0 …" at bounding box center [415, 156] width 229 height 93
copy div "姓名: 林彥睿 電話: 0913817109"
click at [572, 44] on div "姓名: 林彥睿 電話: 0913817109 日期: 2025/08/26 預約時間: 18:00 指定/不指定: 指定 設計師: eric 同行人數: 0 …" at bounding box center [415, 236] width 831 height 473
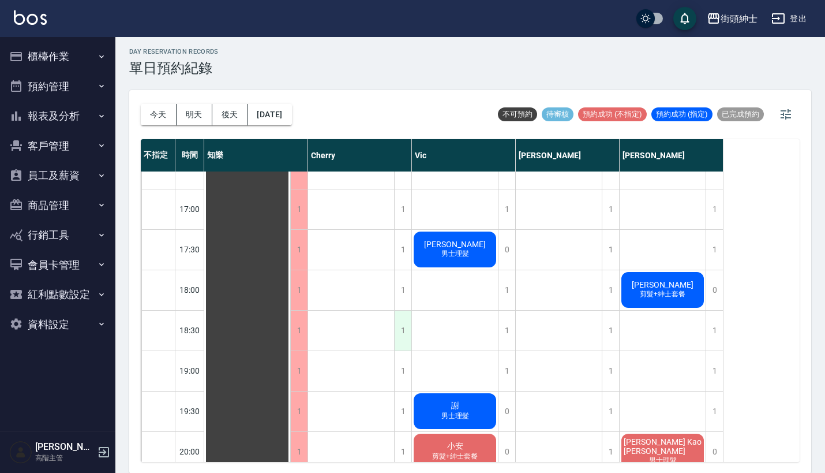
click at [399, 328] on div "1" at bounding box center [402, 330] width 17 height 40
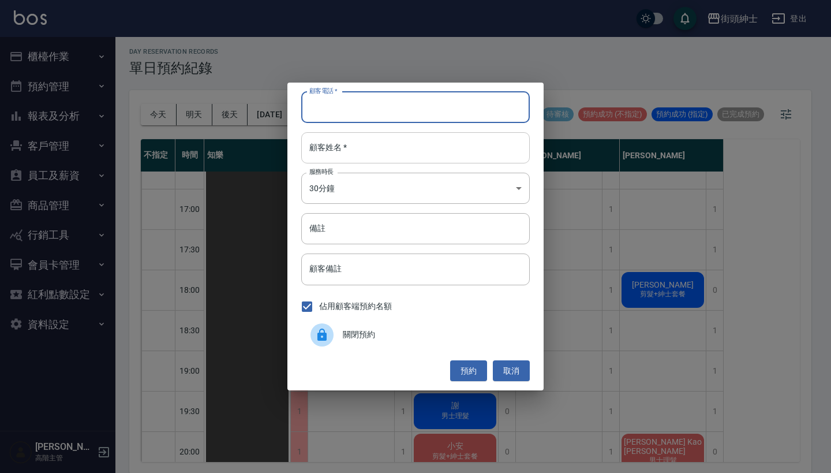
paste input "林彥睿 電話: 0913817109"
type input "林彥睿 電話: 0913817109"
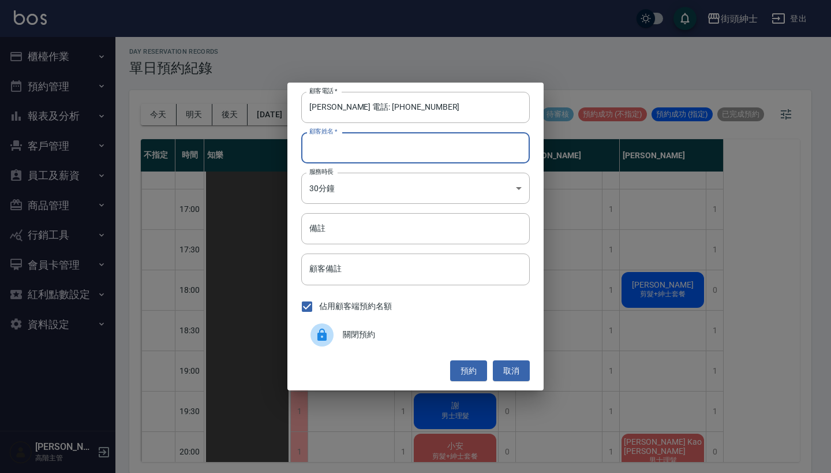
paste input "林彥睿 電話: 0913817109"
type input "林彥睿 電話: 0913817109"
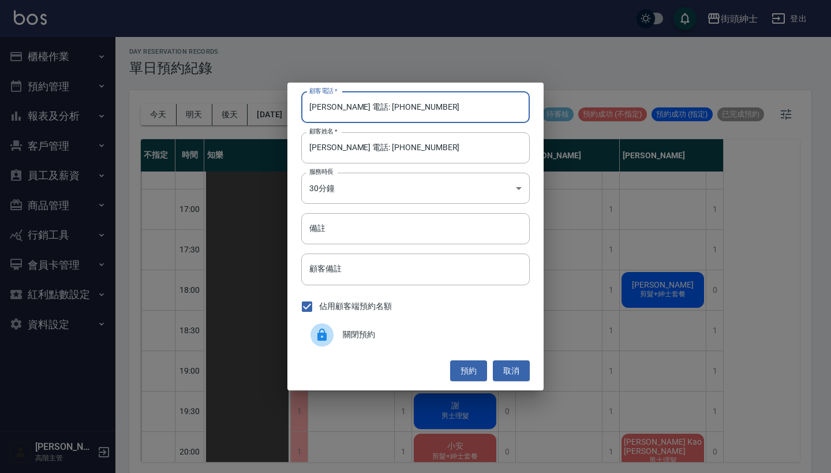
drag, startPoint x: 354, startPoint y: 112, endPoint x: 290, endPoint y: 104, distance: 64.6
click at [290, 104] on div "顧客電話   * 林彥睿 電話: 0913817109 顧客電話   * 顧客姓名   * 林彥睿 電話: 0913817109 顧客姓名   * 服務時長 …" at bounding box center [415, 237] width 256 height 308
type input "0913817109"
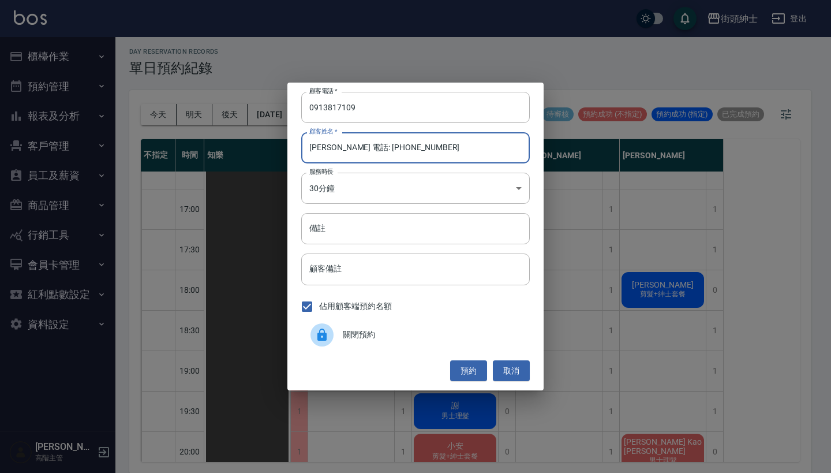
drag, startPoint x: 426, startPoint y: 150, endPoint x: 331, endPoint y: 149, distance: 95.2
click at [331, 149] on input "林彥睿 電話: 0913817109" at bounding box center [415, 147] width 229 height 31
type input "林彥睿"
click at [470, 370] on button "預約" at bounding box center [468, 370] width 37 height 21
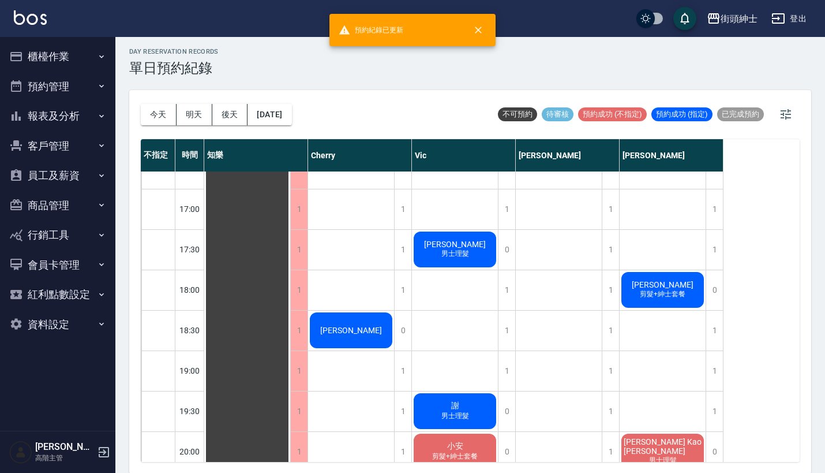
click at [290, 343] on div "林彥睿" at bounding box center [247, 128] width 86 height 1170
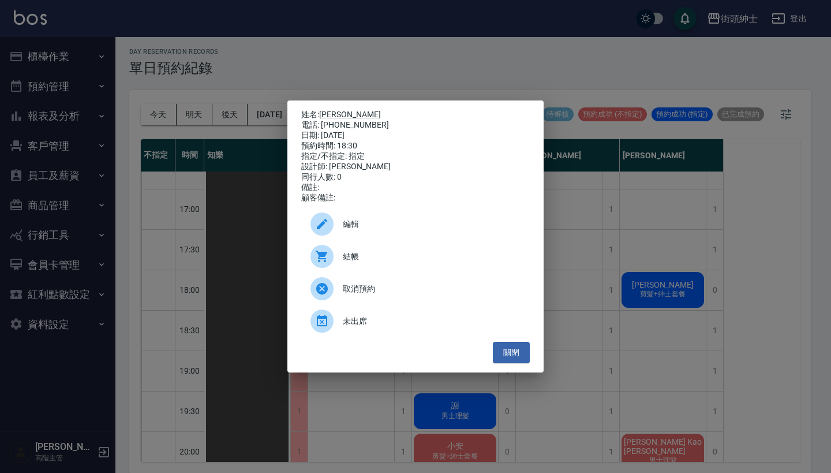
click at [396, 227] on span "編輯" at bounding box center [432, 224] width 178 height 12
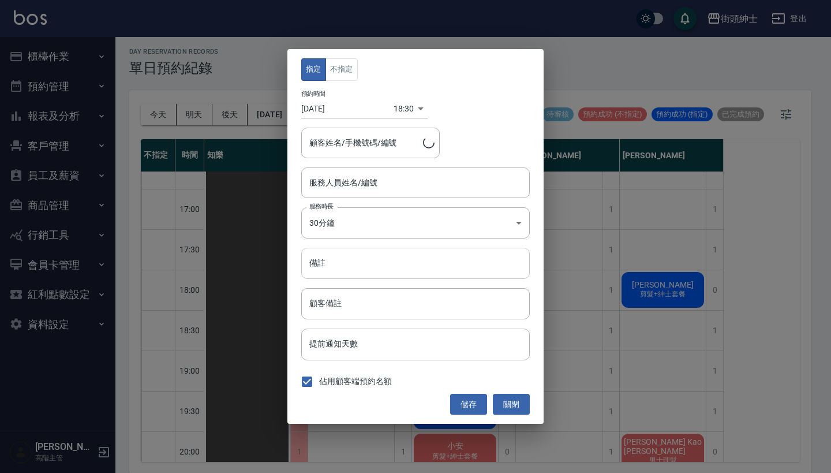
type input "林彥睿/0913817109"
type input "Cherry(無代號)"
click at [404, 265] on input "備註" at bounding box center [415, 263] width 229 height 31
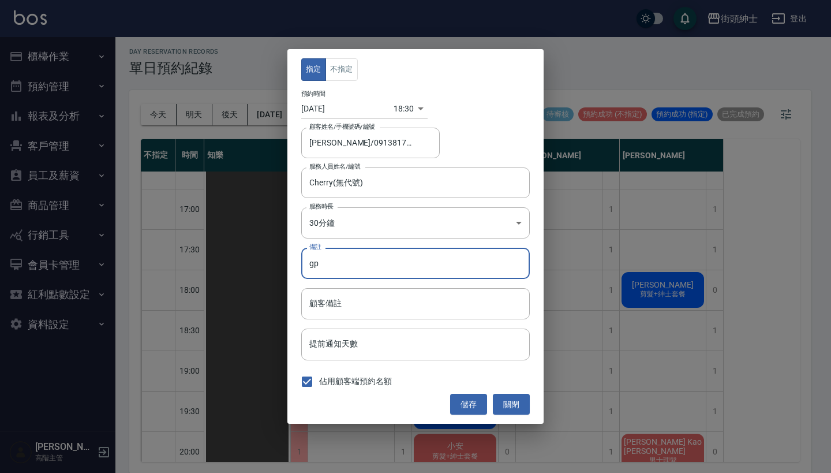
type input "g"
type input "紳士"
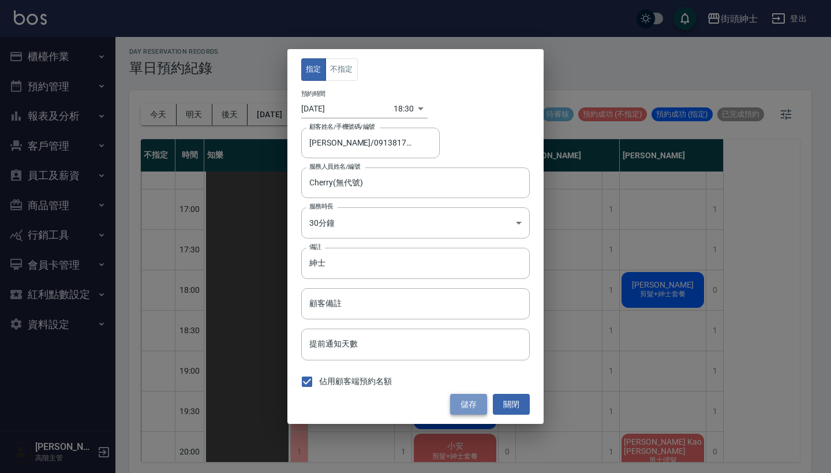
click at [464, 413] on button "儲存" at bounding box center [468, 404] width 37 height 21
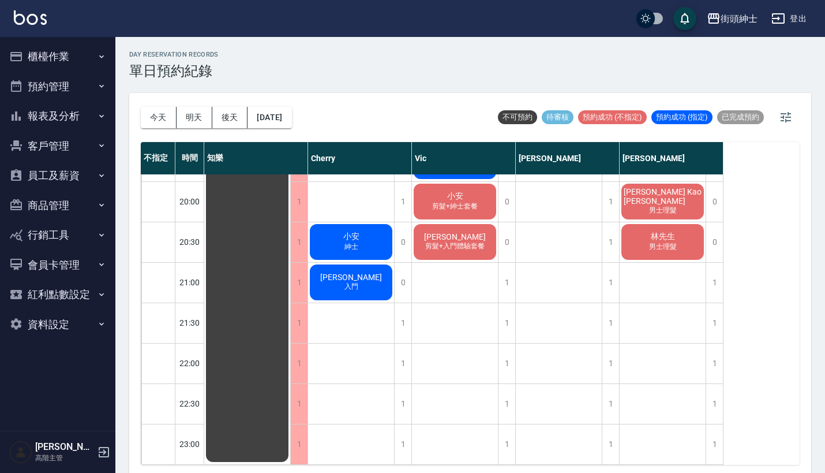
scroll to position [891, 0]
click at [197, 115] on button "明天" at bounding box center [195, 117] width 36 height 21
click at [223, 122] on button "後天" at bounding box center [230, 117] width 36 height 21
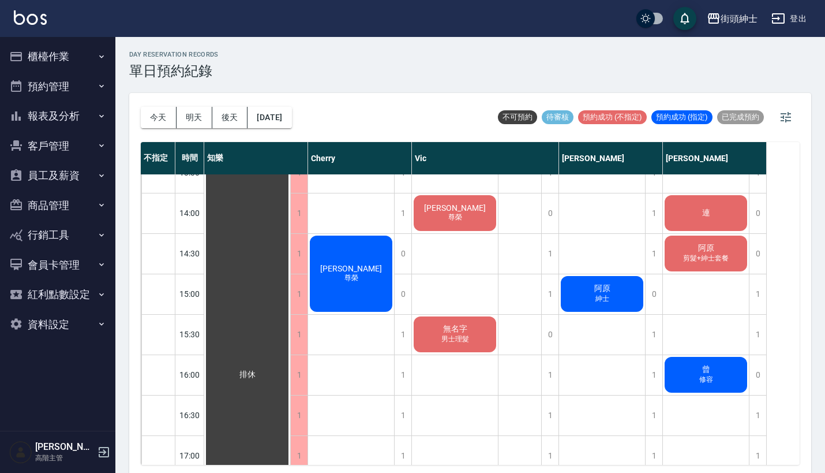
scroll to position [391, 0]
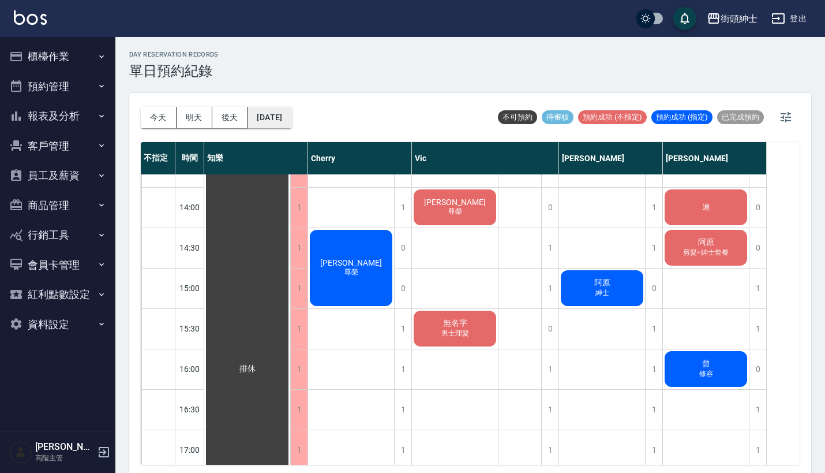
click at [290, 107] on button "[DATE]" at bounding box center [270, 117] width 44 height 21
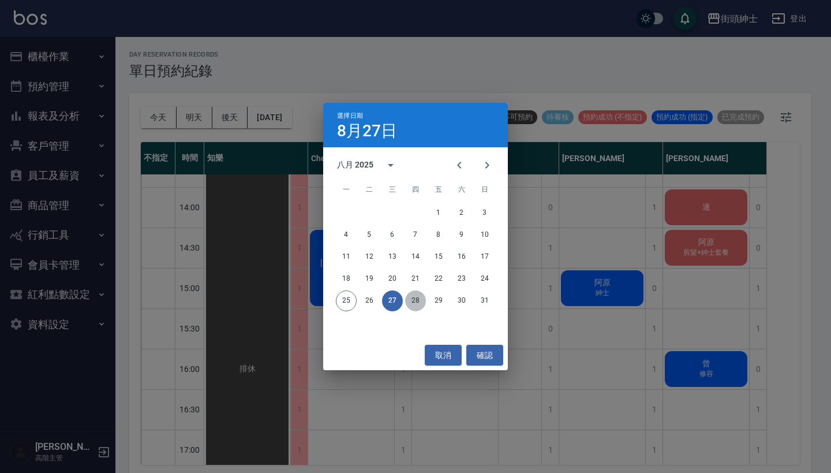
click at [414, 298] on button "28" at bounding box center [415, 300] width 21 height 21
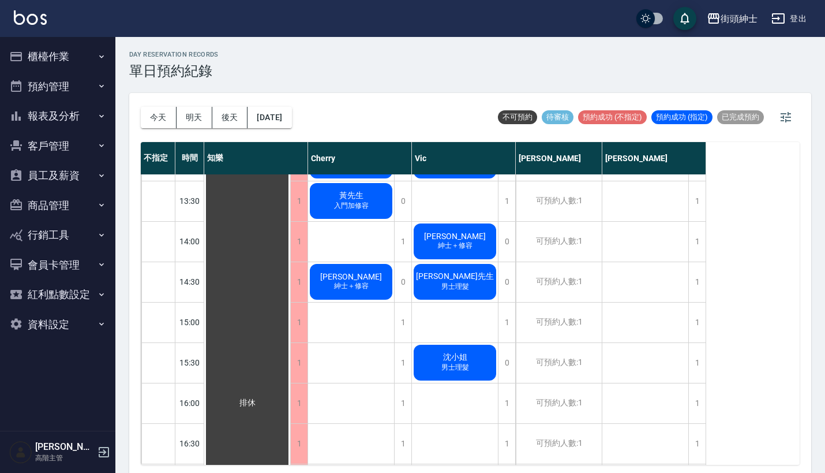
scroll to position [570, 0]
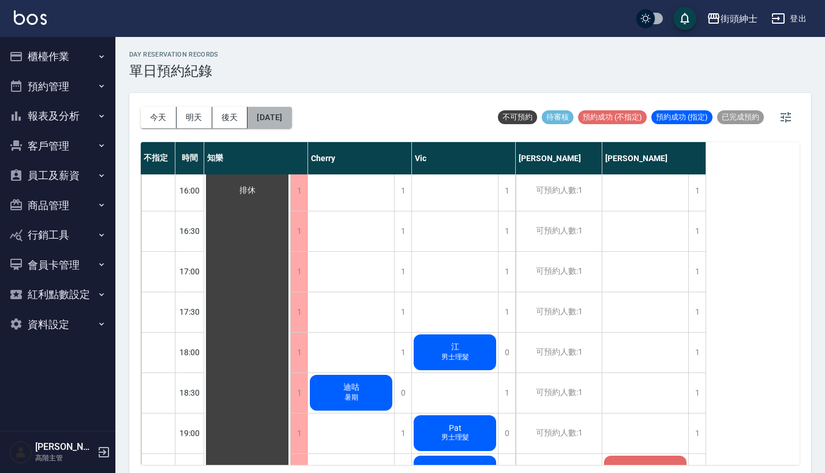
click at [291, 118] on button "2025/08/28" at bounding box center [270, 117] width 44 height 21
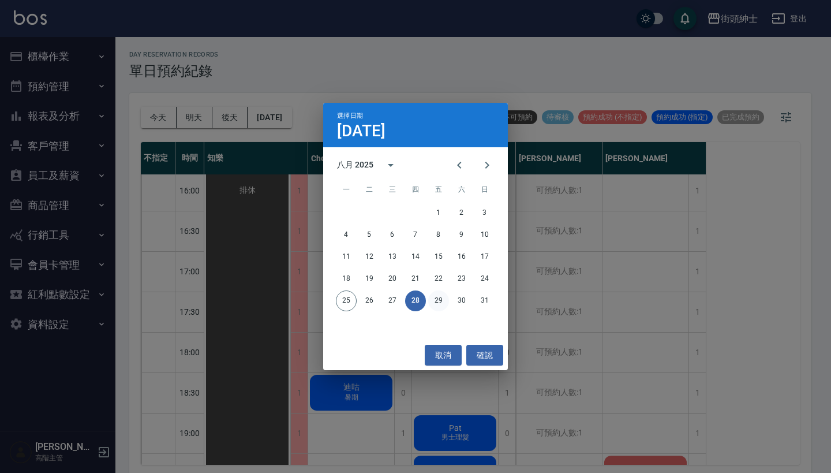
click at [441, 302] on button "29" at bounding box center [438, 300] width 21 height 21
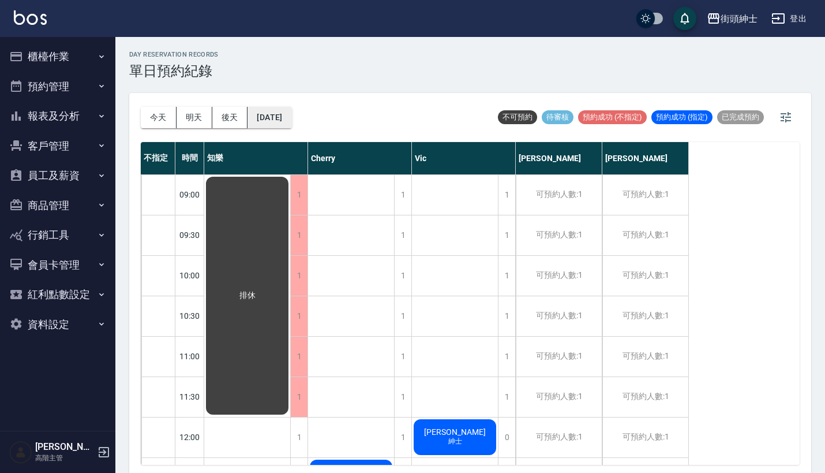
click at [291, 125] on button "2025/08/29" at bounding box center [270, 117] width 44 height 21
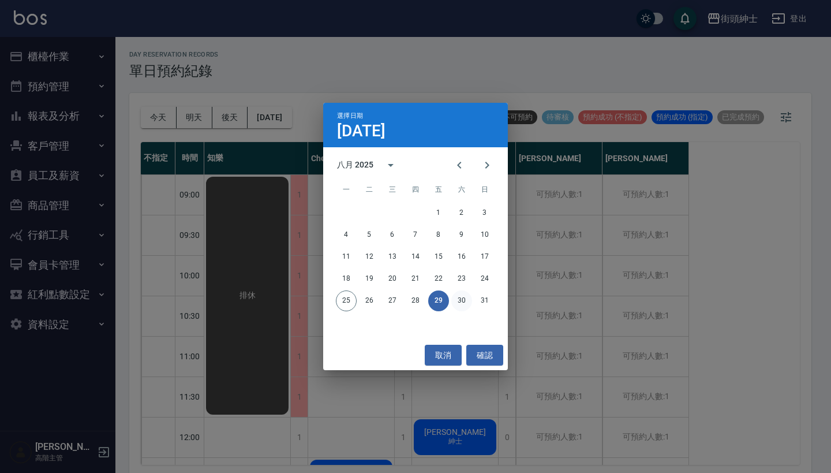
click at [459, 294] on button "30" at bounding box center [461, 300] width 21 height 21
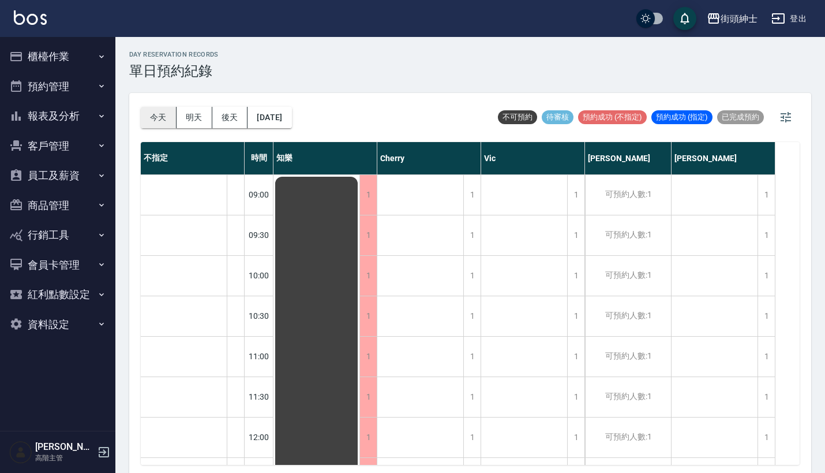
click at [147, 110] on button "今天" at bounding box center [159, 117] width 36 height 21
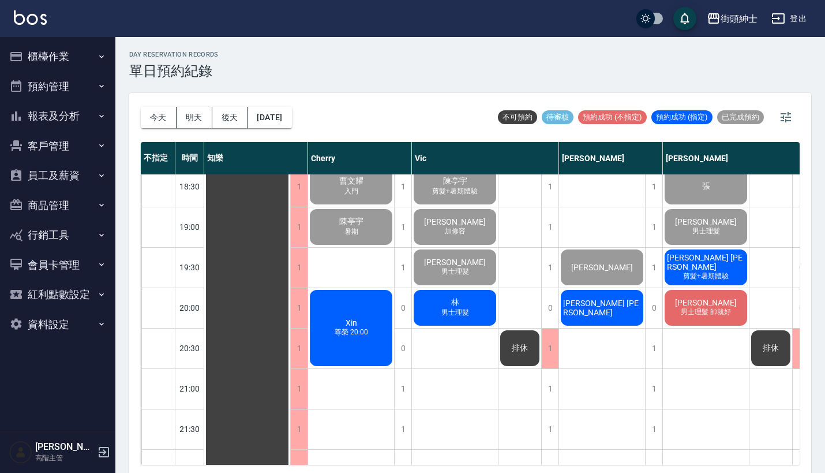
scroll to position [814, 0]
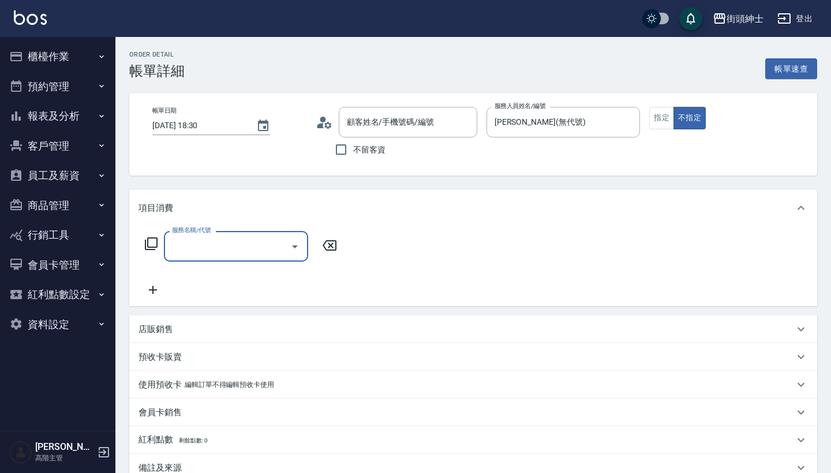
click at [241, 257] on div "服務名稱/代號" at bounding box center [236, 246] width 144 height 31
type input "張/0975113587/null"
click at [250, 257] on div "服務名稱/代號" at bounding box center [236, 246] width 144 height 31
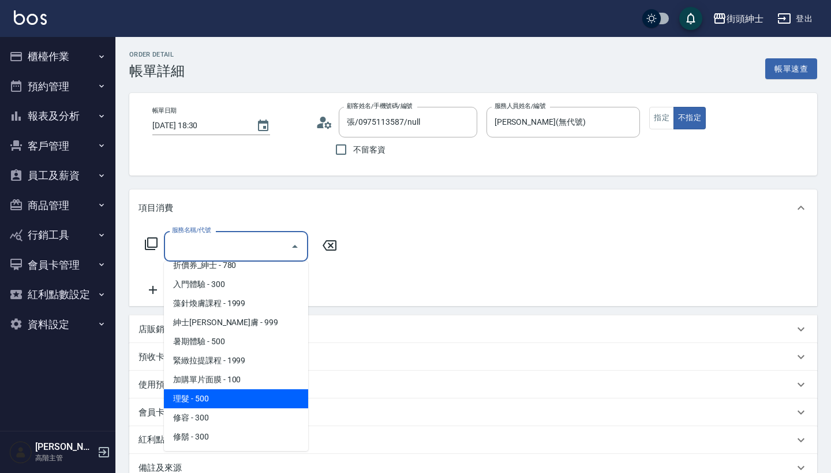
scroll to position [49, 0]
click at [237, 391] on span "理髮 - 500" at bounding box center [236, 398] width 144 height 19
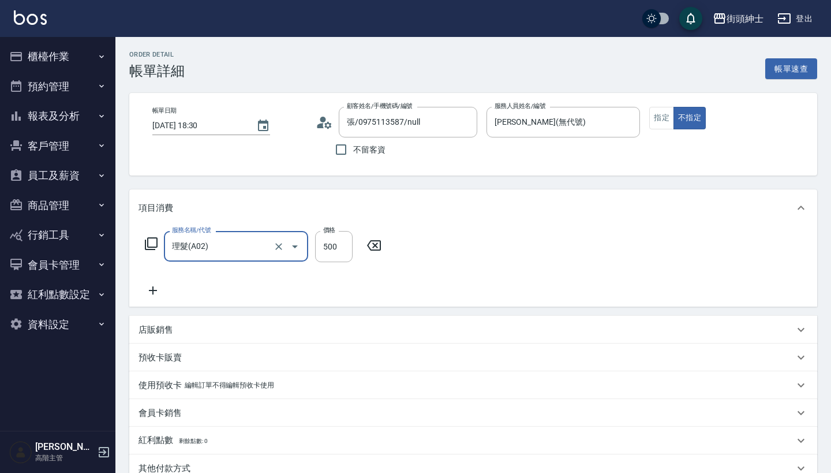
type input "理髮(A02)"
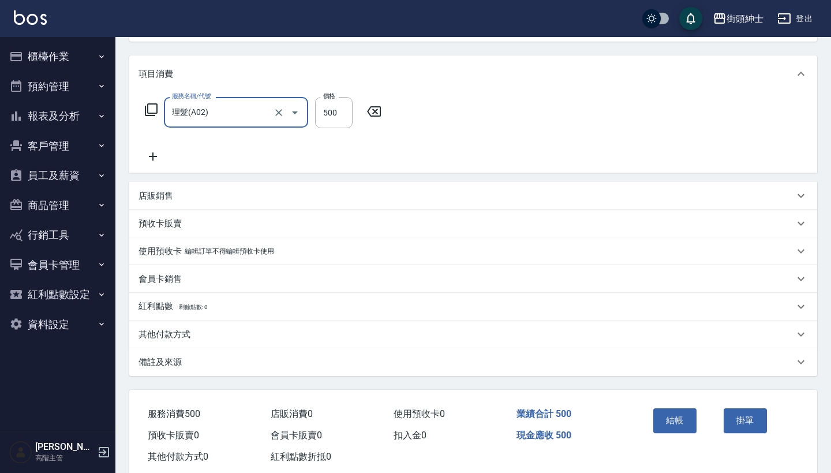
scroll to position [133, 0]
click at [678, 424] on button "結帳" at bounding box center [674, 421] width 43 height 24
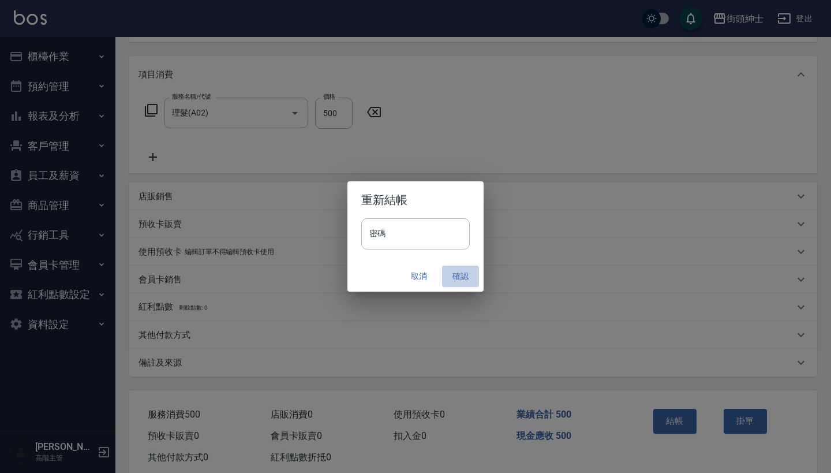
click at [461, 266] on button "確認" at bounding box center [460, 275] width 37 height 21
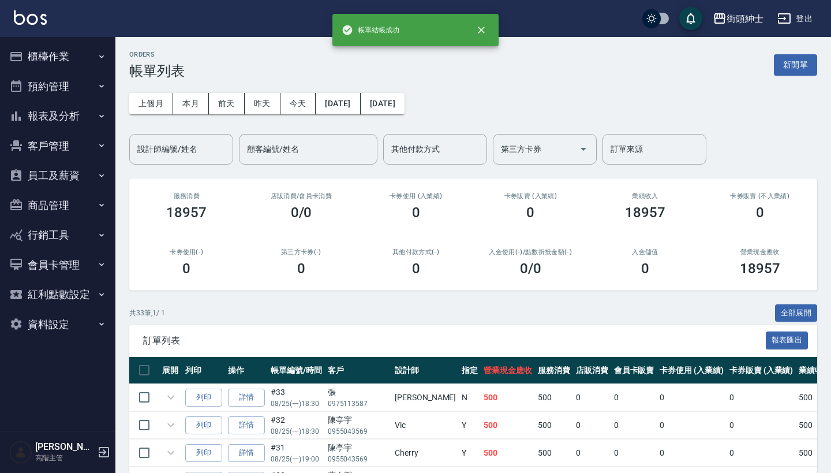
click at [83, 80] on button "預約管理" at bounding box center [58, 87] width 106 height 30
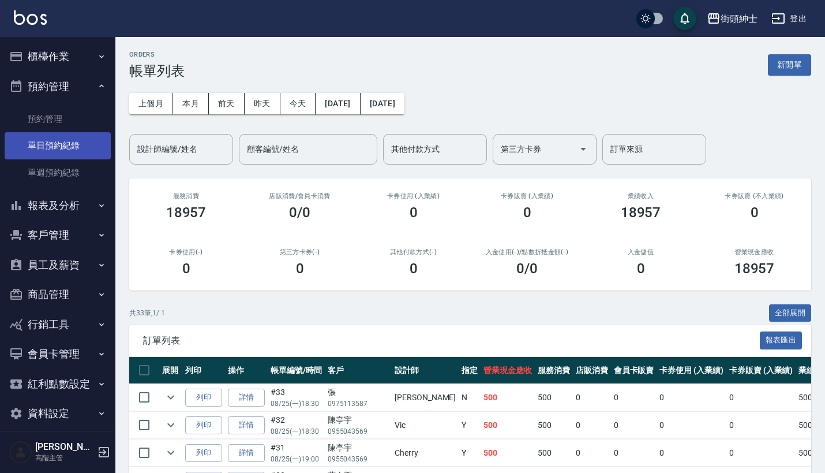
click at [84, 138] on link "單日預約紀錄" at bounding box center [58, 145] width 106 height 27
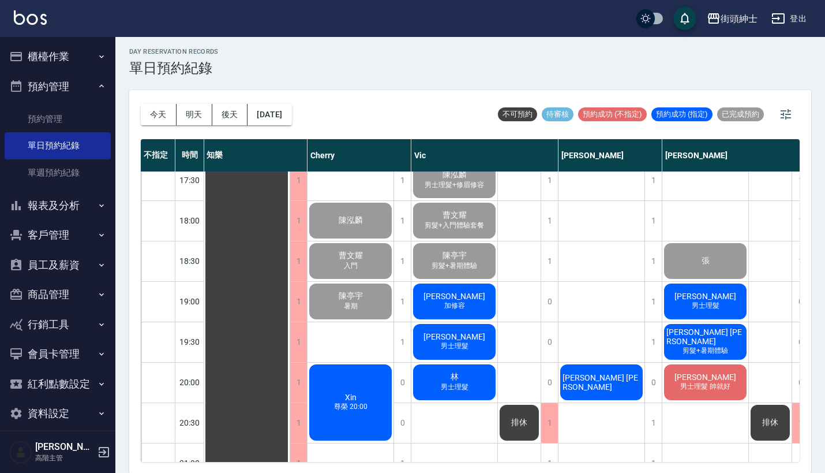
scroll to position [747, 1]
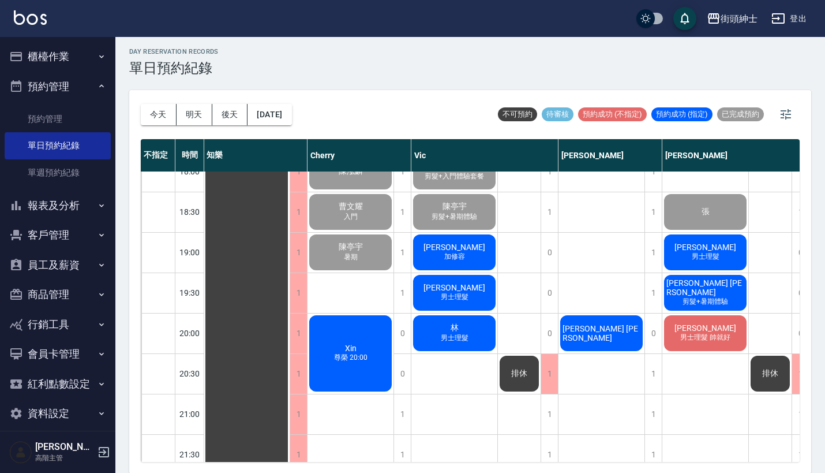
click at [290, 244] on div "[PERSON_NAME]先生 加修容" at bounding box center [247, 10] width 86 height 1170
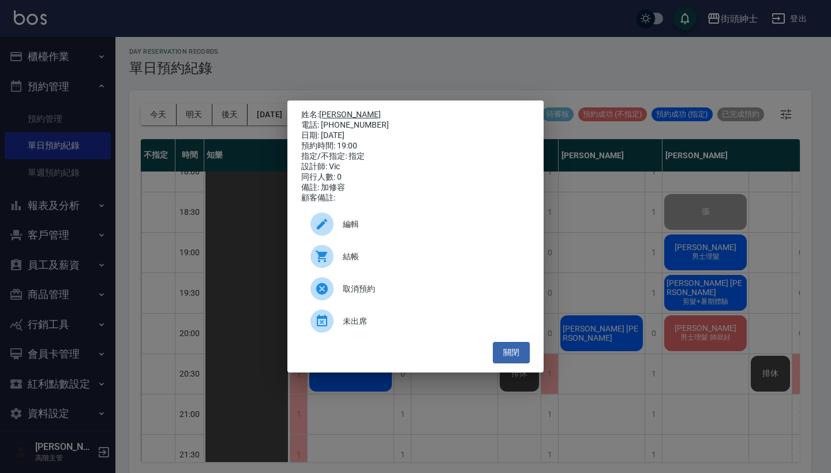
drag, startPoint x: 368, startPoint y: 119, endPoint x: 324, endPoint y: 112, distance: 44.5
click at [324, 113] on div "姓名: [PERSON_NAME]先生 電話: [PHONE_NUMBER] 日期: [DATE] 預約時間: 19:00 指定/不指定: 指定 設計師: […" at bounding box center [415, 156] width 229 height 93
copy div "姓名: [PERSON_NAME]先生 電話: [PHONE_NUMBER]"
click at [489, 49] on div "姓名: [PERSON_NAME]先生 電話: [PHONE_NUMBER] 日期: [DATE] 預約時間: 19:00 指定/不指定: 指定 設計師: […" at bounding box center [415, 236] width 831 height 473
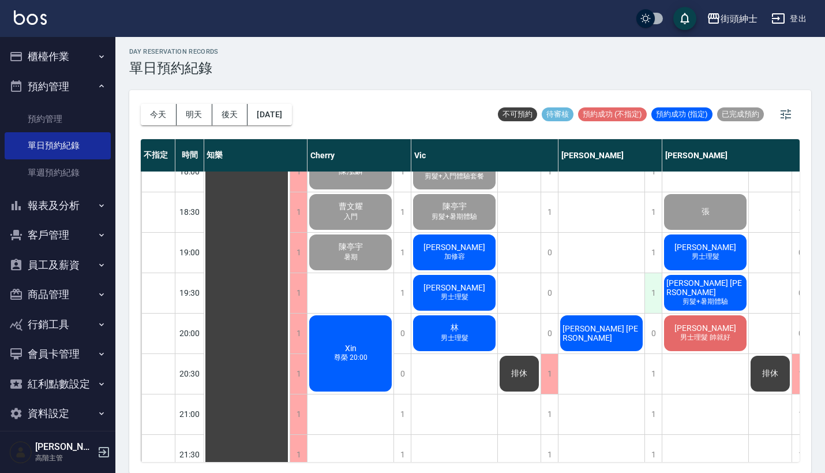
click at [649, 284] on div "1" at bounding box center [653, 293] width 17 height 40
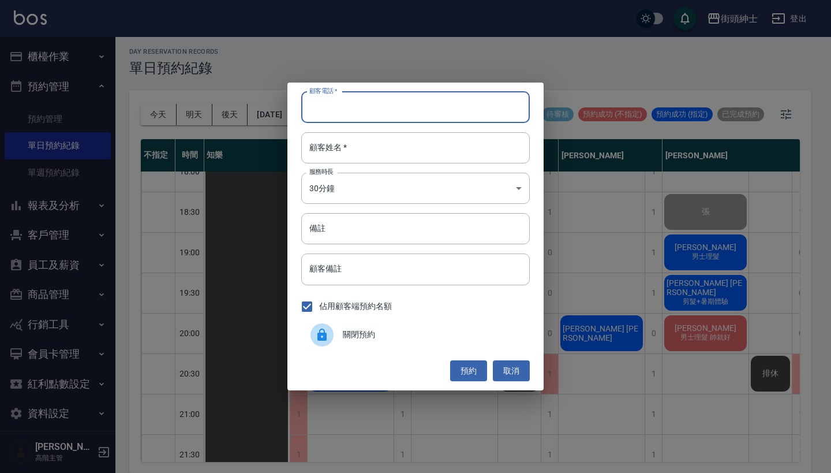
paste input "[PERSON_NAME]先生 電話: [PHONE_NUMBER]"
type input "[PERSON_NAME]先生 電話: [PHONE_NUMBER]"
paste input "[PERSON_NAME]先生 電話: [PHONE_NUMBER]"
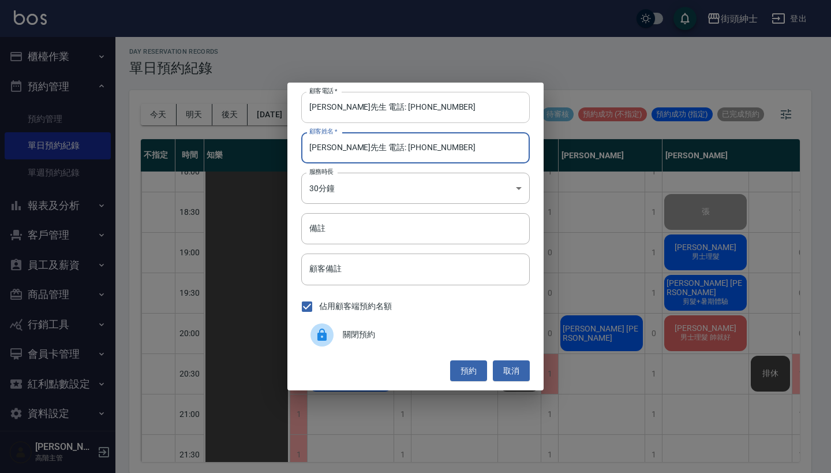
type input "[PERSON_NAME]先生 電話: [PHONE_NUMBER]"
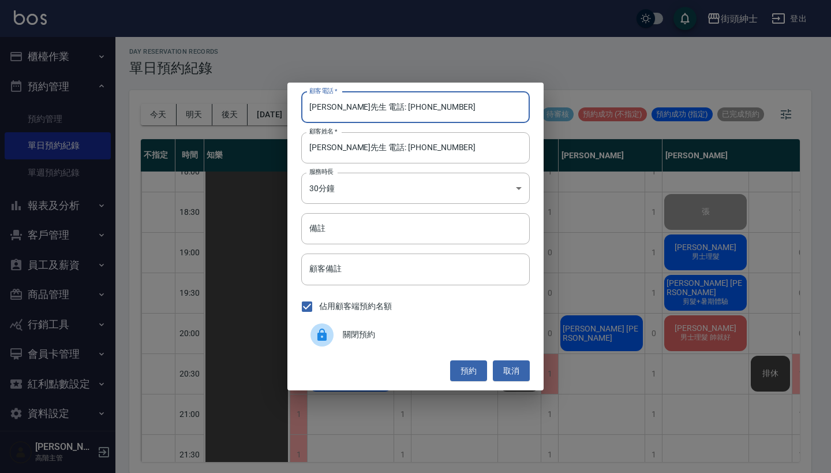
drag, startPoint x: 354, startPoint y: 105, endPoint x: 274, endPoint y: 106, distance: 80.2
click at [274, 106] on div "顧客電話   * [PERSON_NAME]先生 電話: [PHONE_NUMBER] 顧客電話   * 顧客姓名   * [PERSON_NAME]先生 電…" at bounding box center [415, 236] width 831 height 473
type input "0975548047"
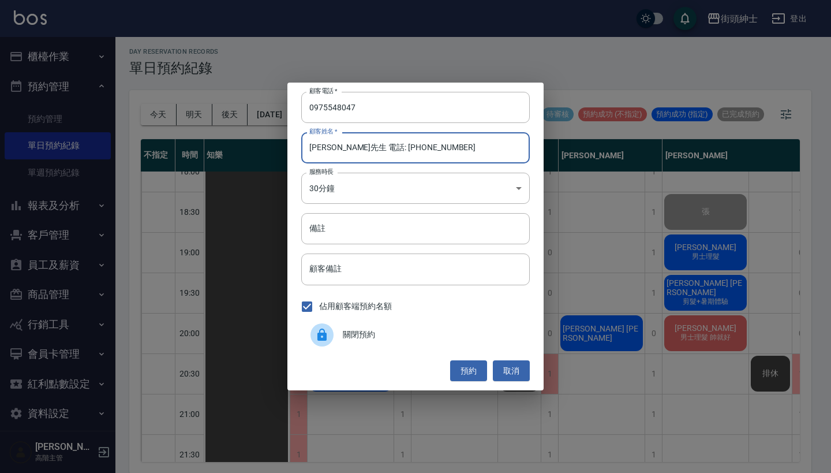
drag, startPoint x: 416, startPoint y: 148, endPoint x: 329, endPoint y: 148, distance: 86.6
click at [329, 148] on input "[PERSON_NAME]先生 電話: [PHONE_NUMBER]" at bounding box center [415, 147] width 229 height 31
type input "[PERSON_NAME]"
click at [472, 368] on button "預約" at bounding box center [468, 370] width 37 height 21
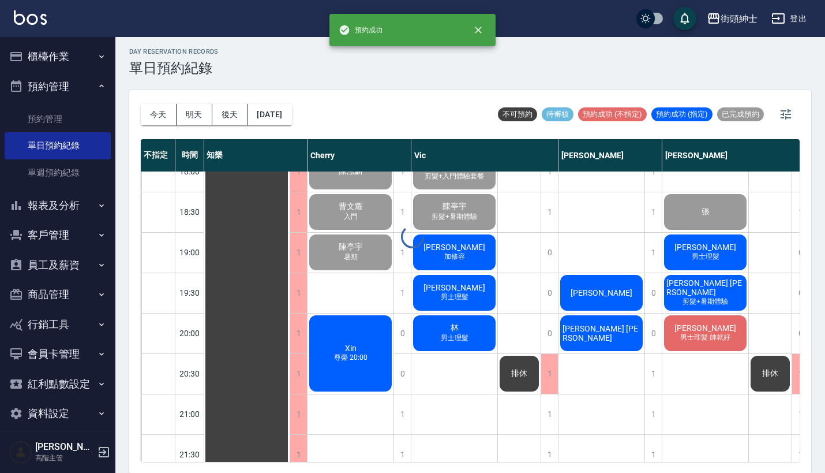
click at [290, 299] on div "[PERSON_NAME]" at bounding box center [247, 10] width 86 height 1170
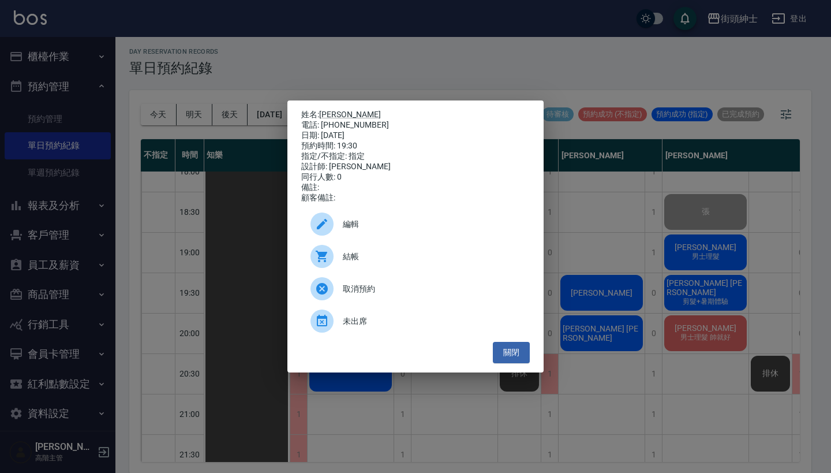
click at [429, 256] on span "結帳" at bounding box center [432, 256] width 178 height 12
click at [587, 65] on div "姓名: [PERSON_NAME]先生 電話: [PHONE_NUMBER] 日期: [DATE] 預約時間: 19:30 指定/不指定: 指定 設計師: […" at bounding box center [415, 236] width 831 height 473
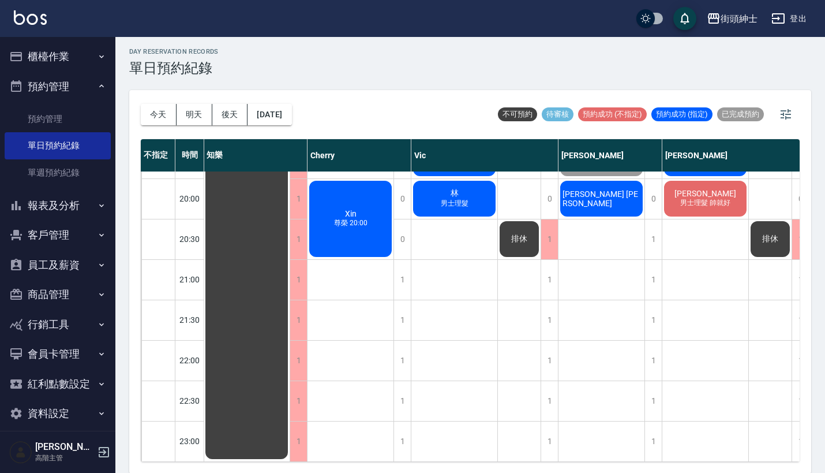
scroll to position [891, 1]
click at [63, 187] on ul "預約管理 單日預約紀錄 單週預約紀錄" at bounding box center [58, 145] width 106 height 89
click at [69, 210] on button "報表及分析" at bounding box center [58, 205] width 106 height 30
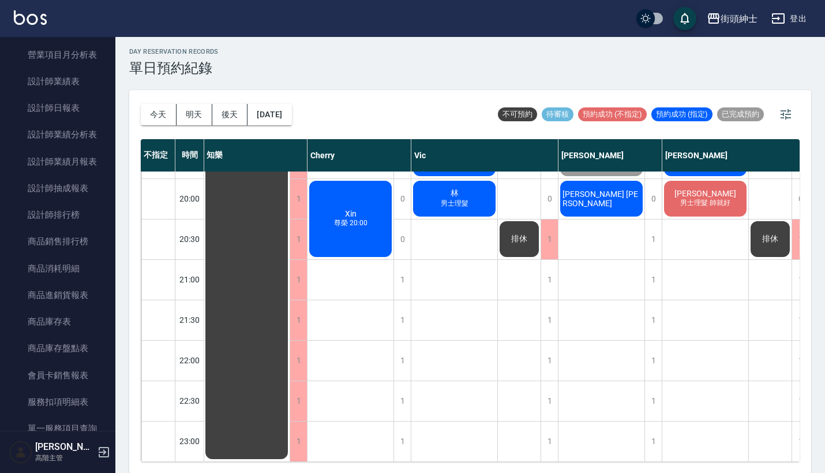
scroll to position [542, 0]
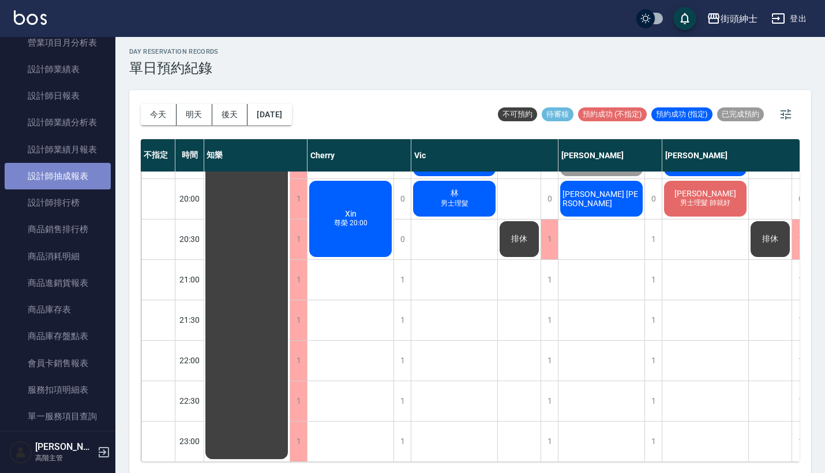
click at [72, 171] on link "設計師抽成報表" at bounding box center [58, 176] width 106 height 27
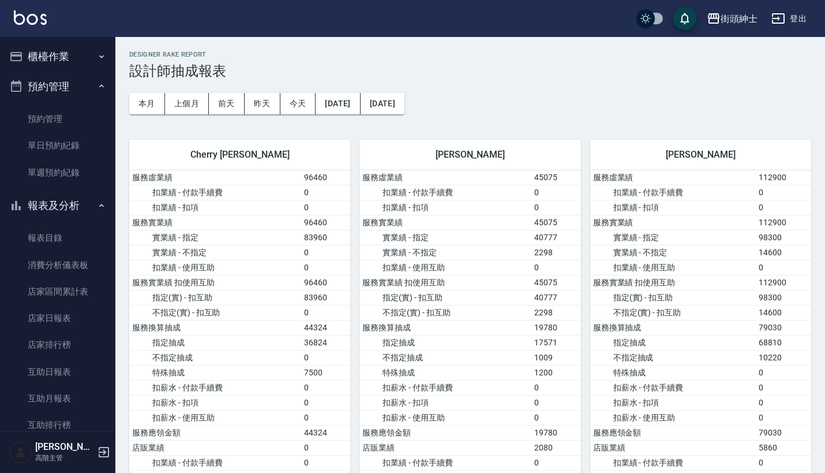
scroll to position [-1, 0]
click at [87, 81] on button "預約管理" at bounding box center [58, 87] width 106 height 30
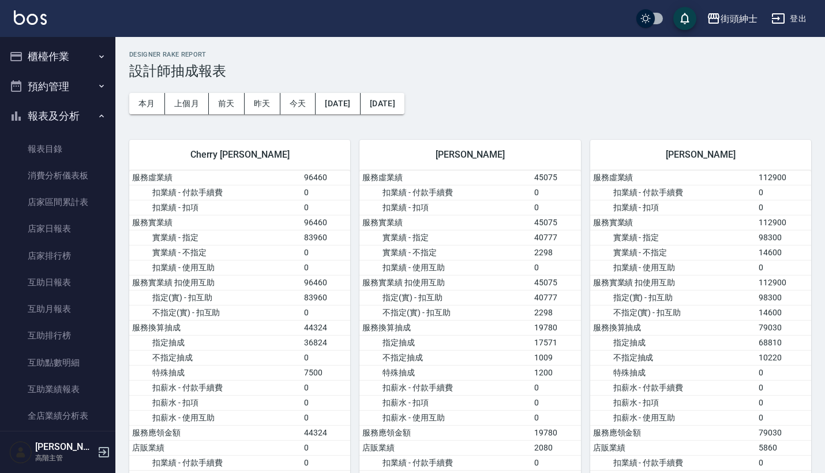
click at [88, 84] on button "預約管理" at bounding box center [58, 87] width 106 height 30
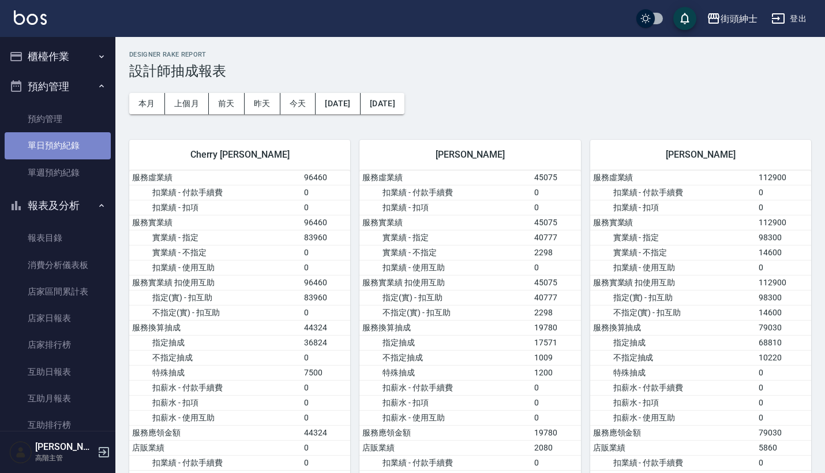
click at [75, 143] on link "單日預約紀錄" at bounding box center [58, 145] width 106 height 27
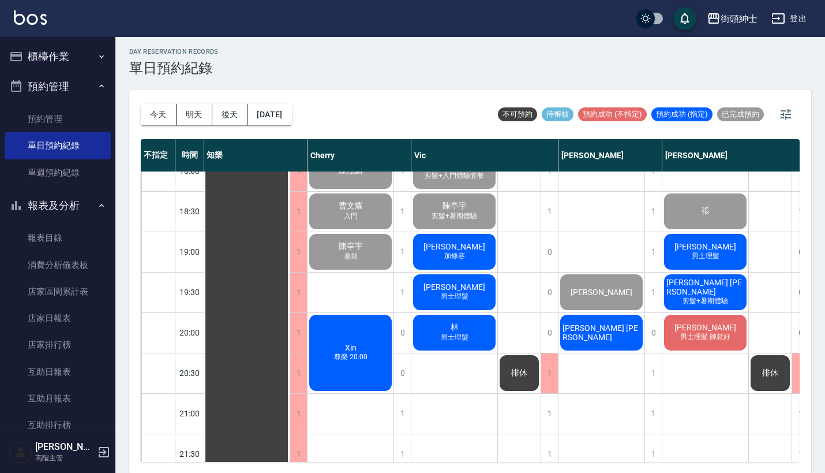
scroll to position [746, 1]
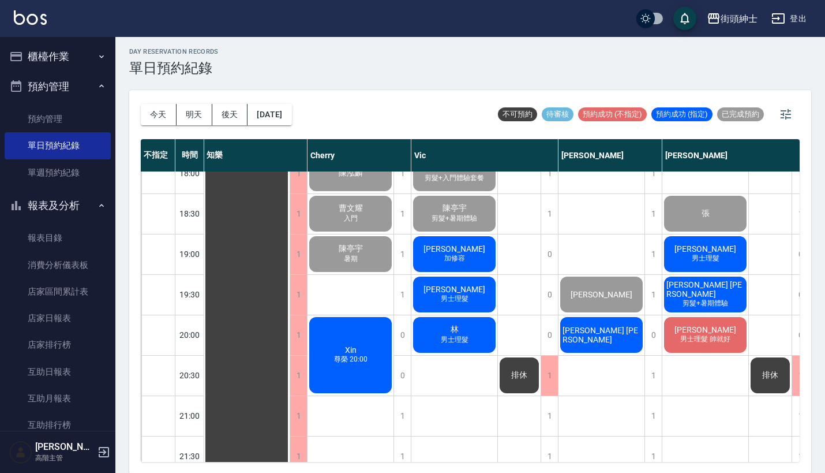
click at [290, 300] on div "盧 男士理髮" at bounding box center [247, 11] width 86 height 1170
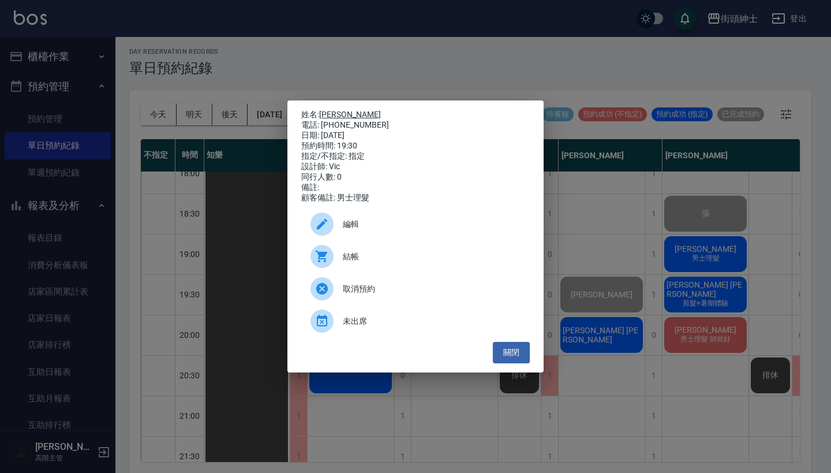
click at [324, 113] on link "[PERSON_NAME]" at bounding box center [350, 114] width 62 height 9
click at [424, 41] on div "姓名: 盧 電話: 0971655085 日期: 2025/08/25 預約時間: 19:30 指定/不指定: 指定 設計師: Vic 同行人數: 0 備註:…" at bounding box center [415, 236] width 831 height 473
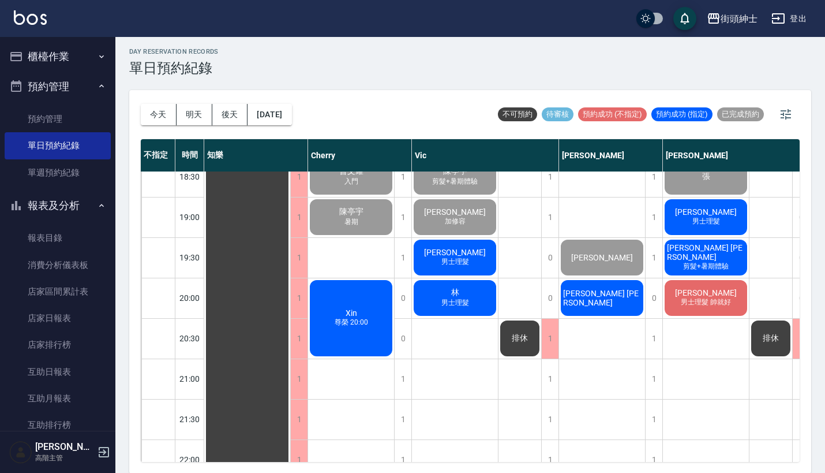
scroll to position [795, 0]
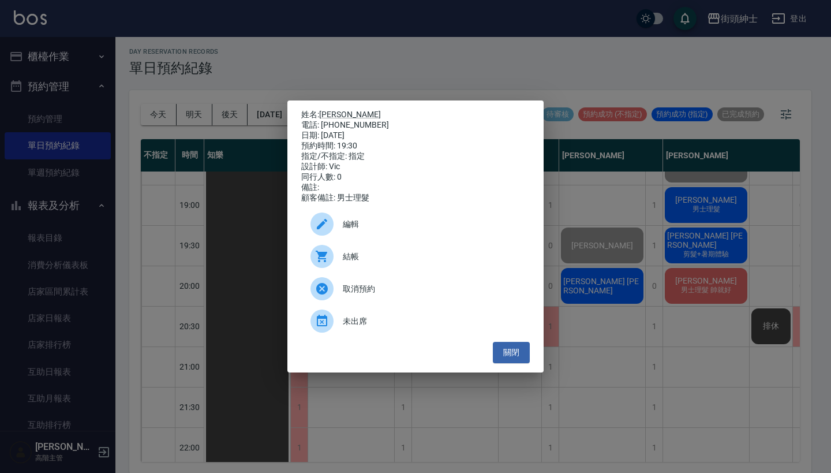
click at [375, 263] on span "結帳" at bounding box center [432, 256] width 178 height 12
click at [403, 46] on div "姓名: 盧 電話: 0971655085 日期: 2025/08/25 預約時間: 19:30 指定/不指定: 指定 設計師: Vic 同行人數: 0 備註:…" at bounding box center [415, 236] width 831 height 473
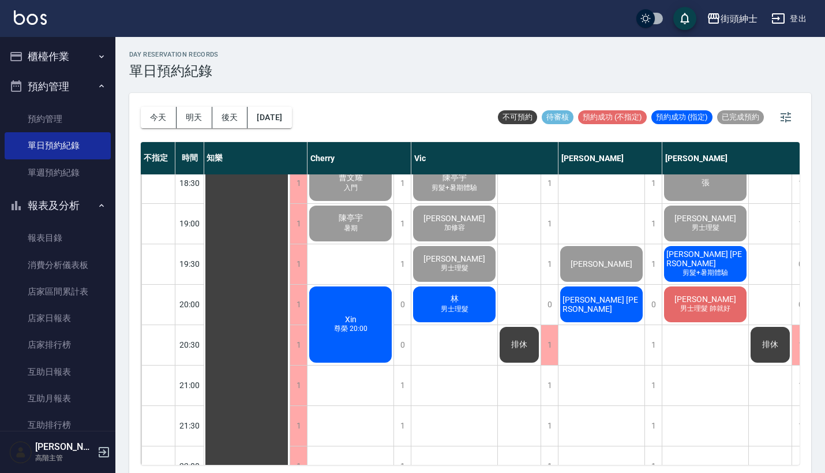
scroll to position [774, 1]
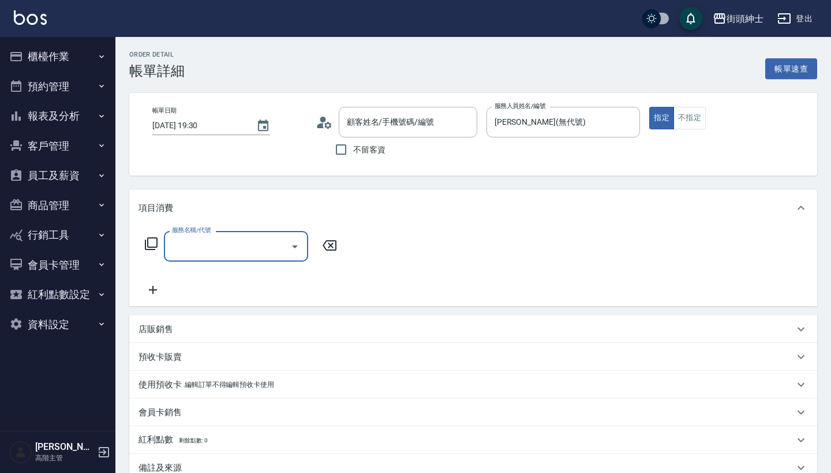
type input "[PERSON_NAME]/0975548047/null"
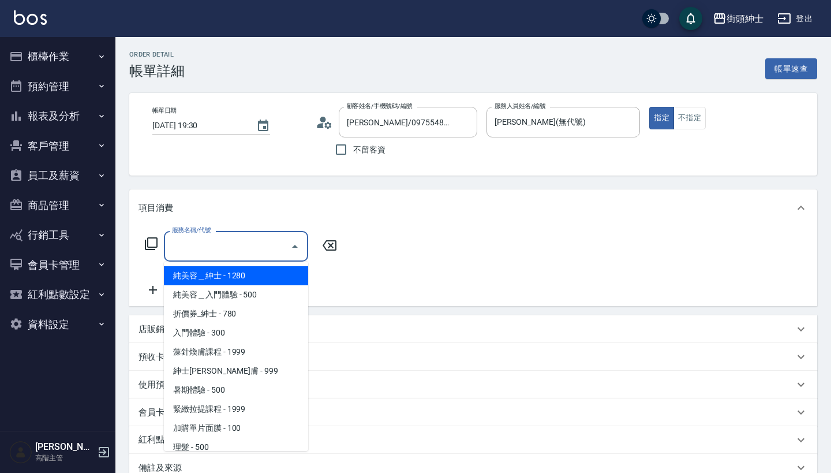
click at [237, 246] on input "服務名稱/代號" at bounding box center [227, 246] width 117 height 20
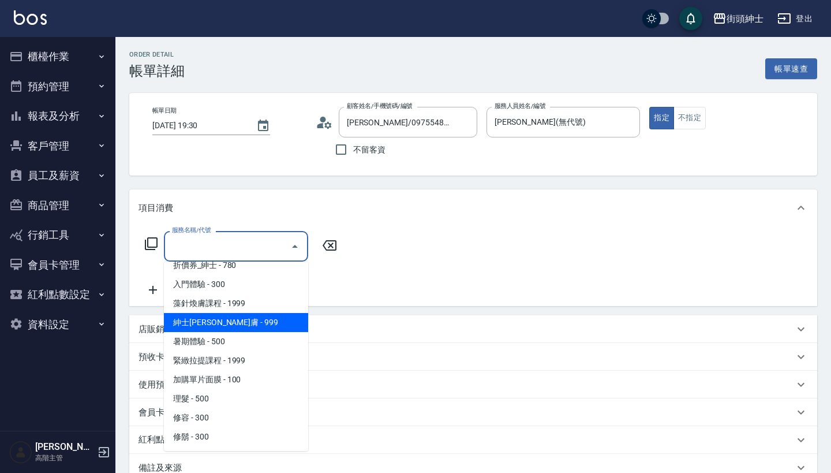
scroll to position [48, 0]
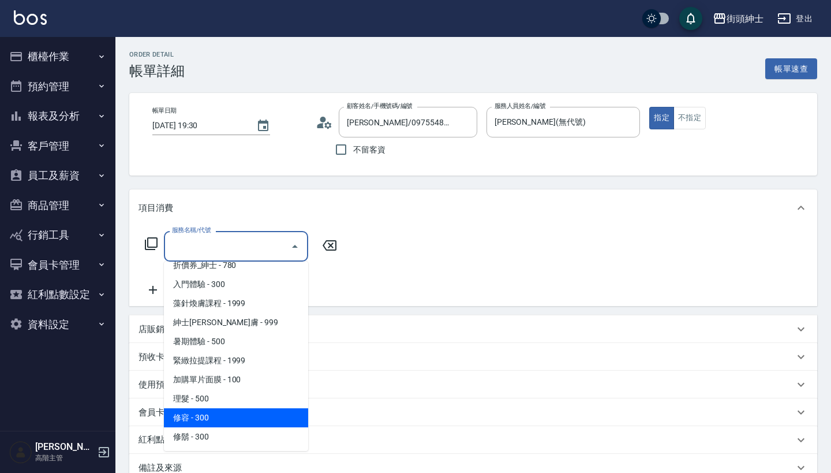
click at [237, 425] on span "修容 - 300" at bounding box center [236, 417] width 144 height 19
type input "修容(A03)"
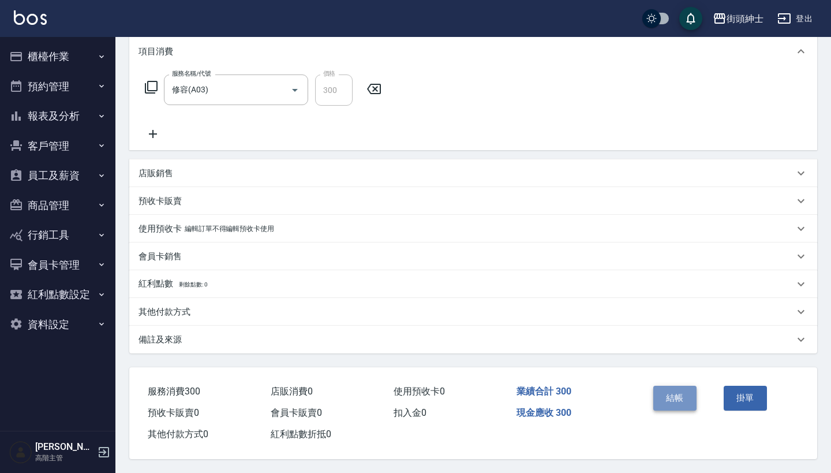
click at [681, 394] on button "結帳" at bounding box center [674, 397] width 43 height 24
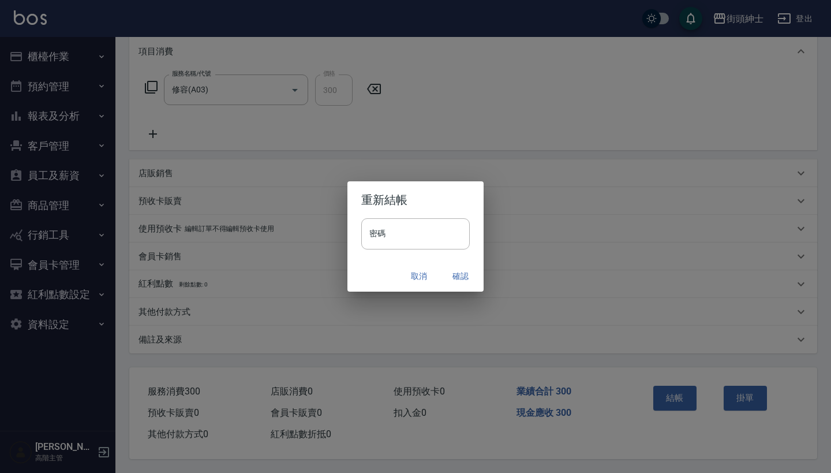
click at [457, 277] on button "確認" at bounding box center [460, 275] width 37 height 21
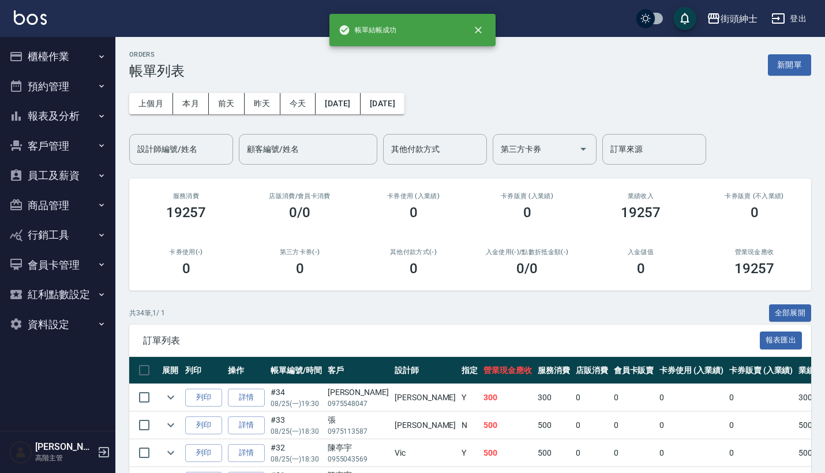
click at [94, 79] on button "預約管理" at bounding box center [58, 87] width 106 height 30
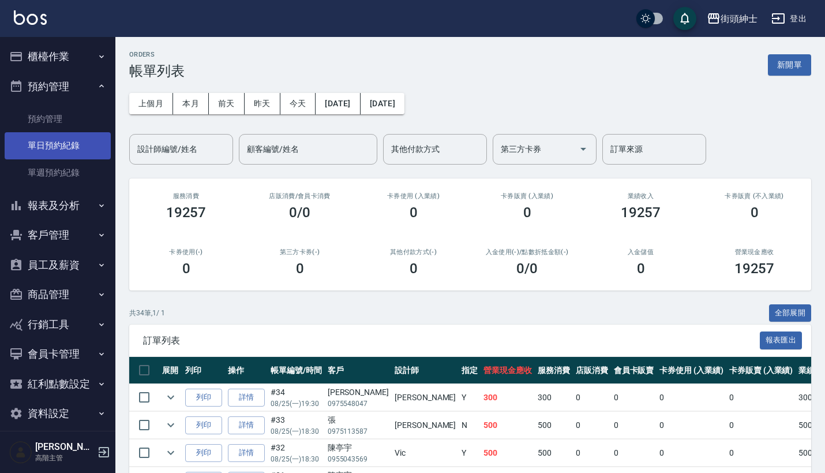
click at [80, 149] on link "單日預約紀錄" at bounding box center [58, 145] width 106 height 27
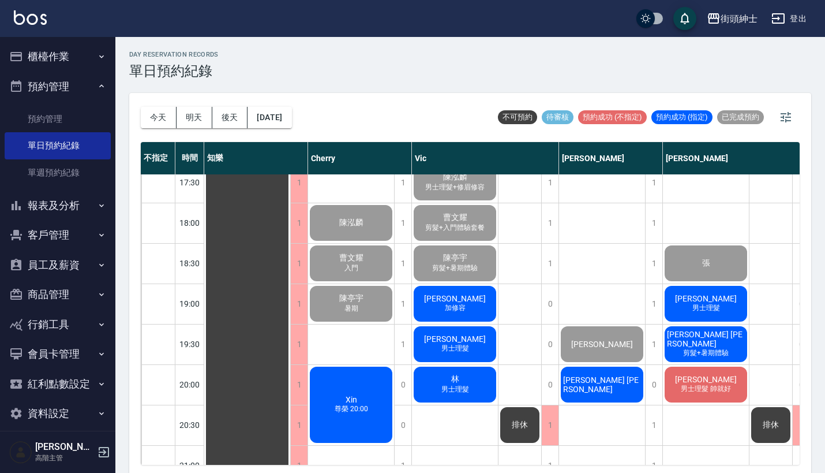
scroll to position [698, 0]
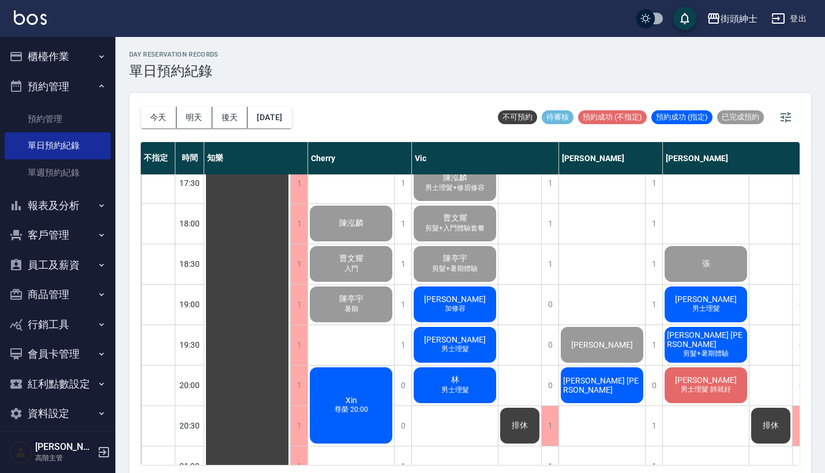
click at [292, 129] on div "[DATE] [DATE] [DATE] [DATE]" at bounding box center [216, 117] width 151 height 49
click at [291, 126] on button "[DATE]" at bounding box center [270, 117] width 44 height 21
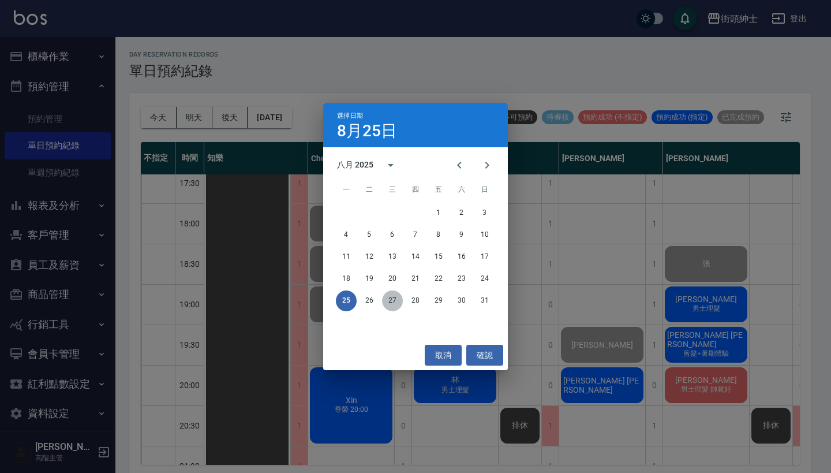
click at [391, 300] on button "27" at bounding box center [392, 300] width 21 height 21
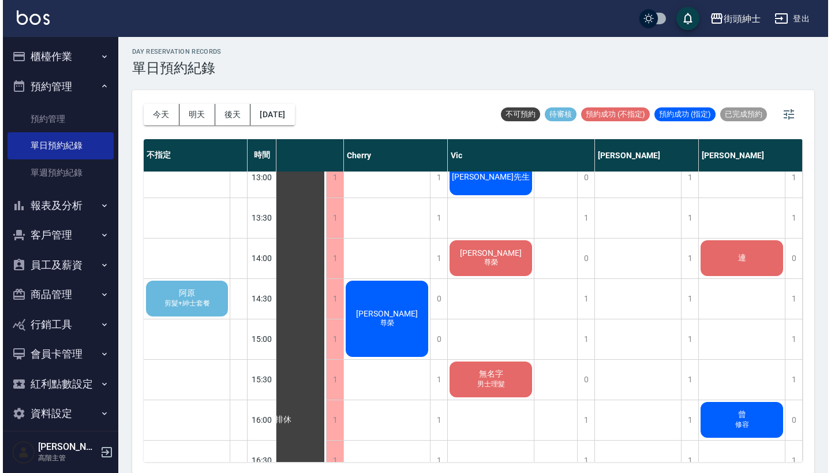
scroll to position [375, 42]
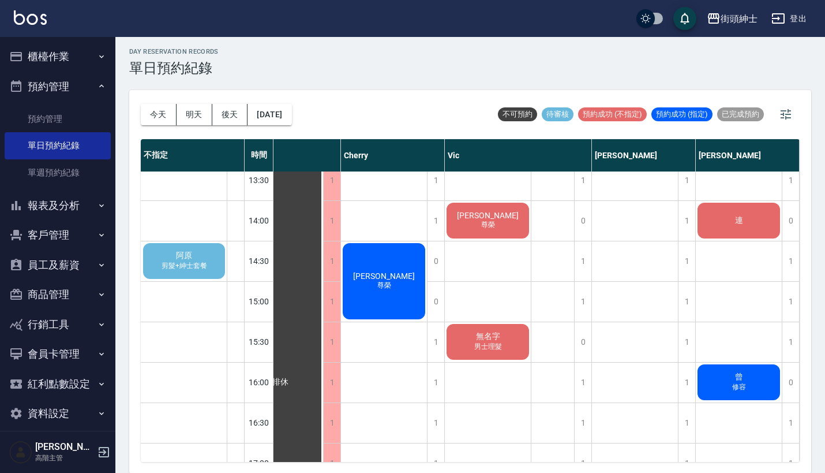
click at [194, 267] on span "剪髮+紳士套餐" at bounding box center [184, 266] width 50 height 10
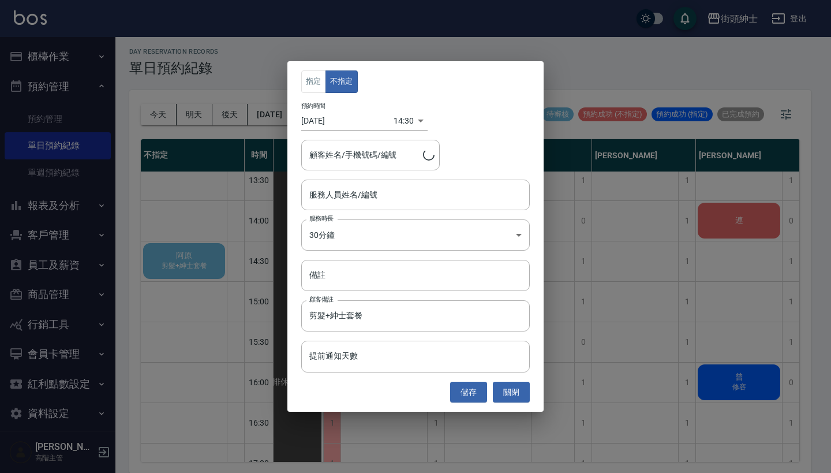
type input "阿原/0973722137"
click at [370, 197] on input "服務人員姓名/編號" at bounding box center [415, 195] width 218 height 20
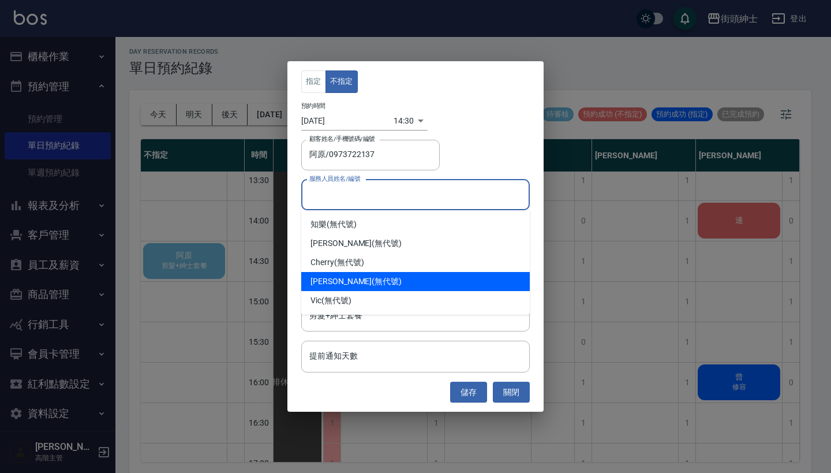
click at [366, 280] on div "eric (無代號)" at bounding box center [415, 281] width 229 height 19
type input "eric(無代號)"
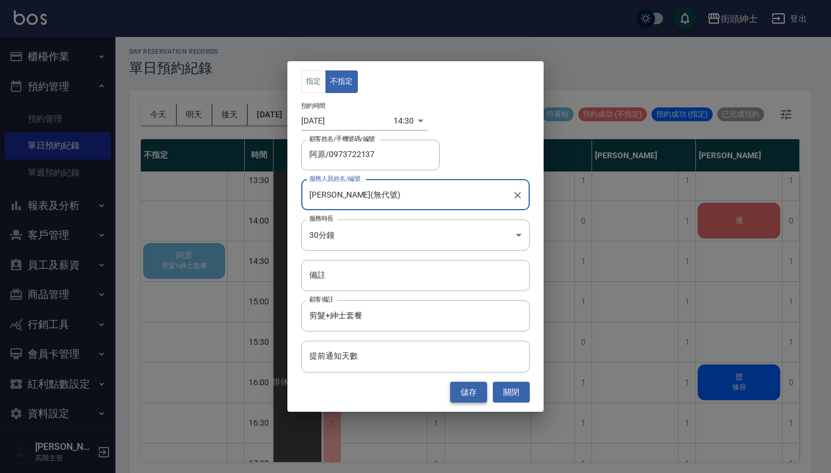
click at [470, 383] on button "儲存" at bounding box center [468, 391] width 37 height 21
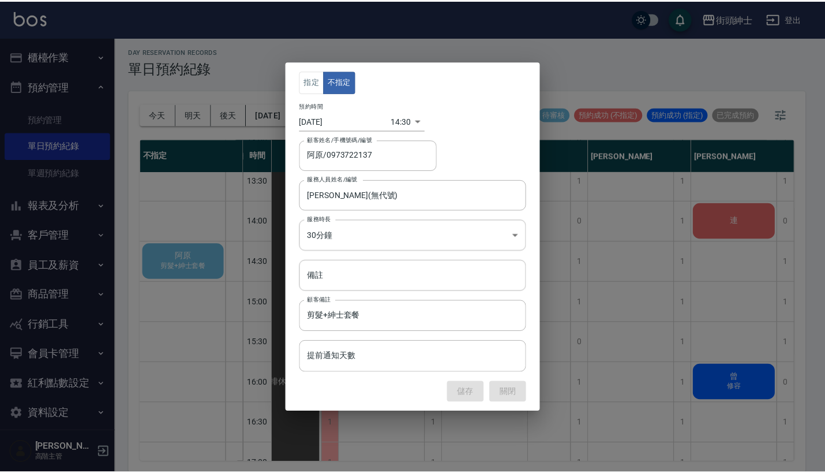
scroll to position [375, 0]
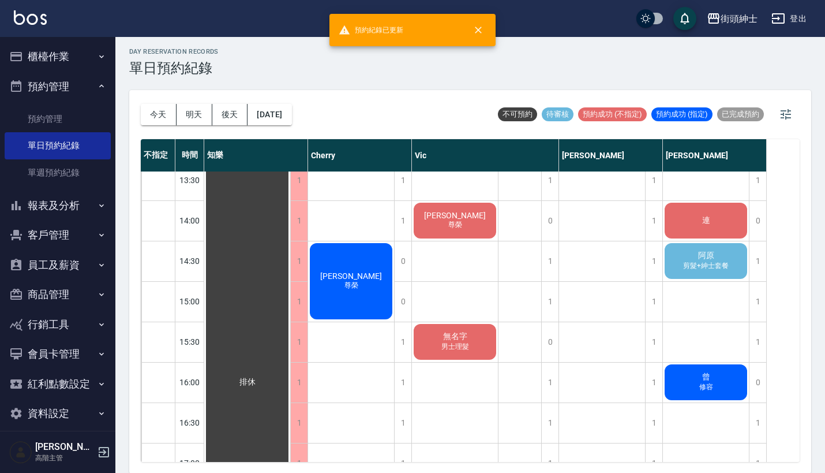
click at [258, 377] on span "阿原" at bounding box center [247, 382] width 21 height 10
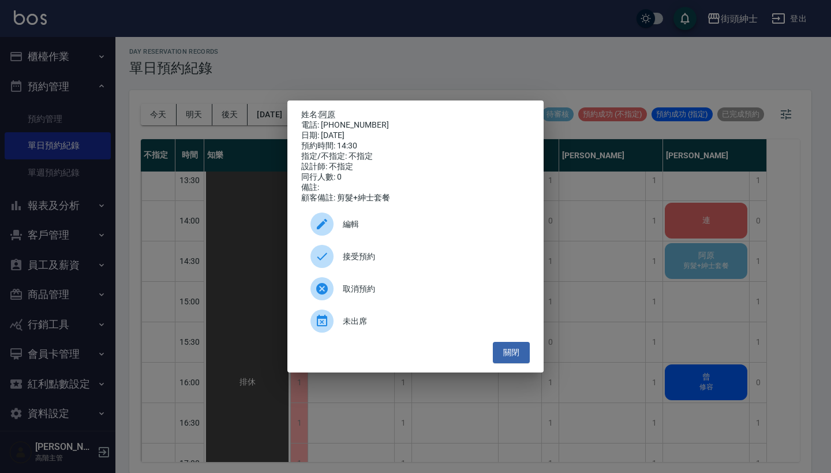
click at [418, 263] on span "接受預約" at bounding box center [432, 256] width 178 height 12
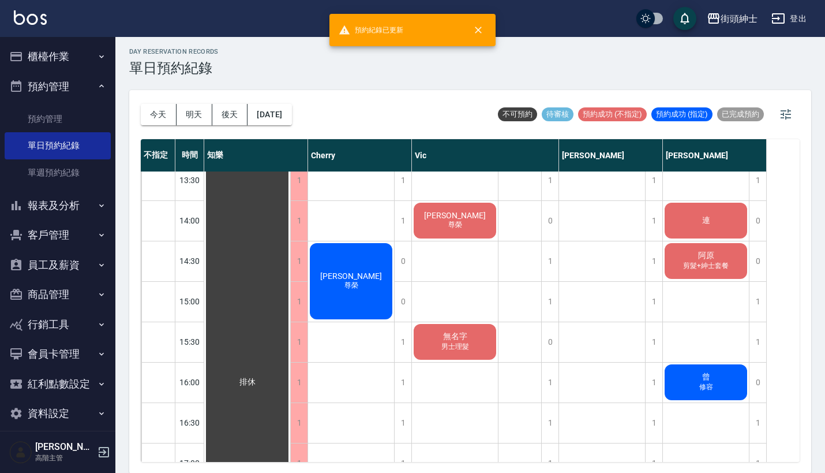
click at [290, 274] on div "阿原 剪髮+紳士套餐" at bounding box center [247, 382] width 86 height 1170
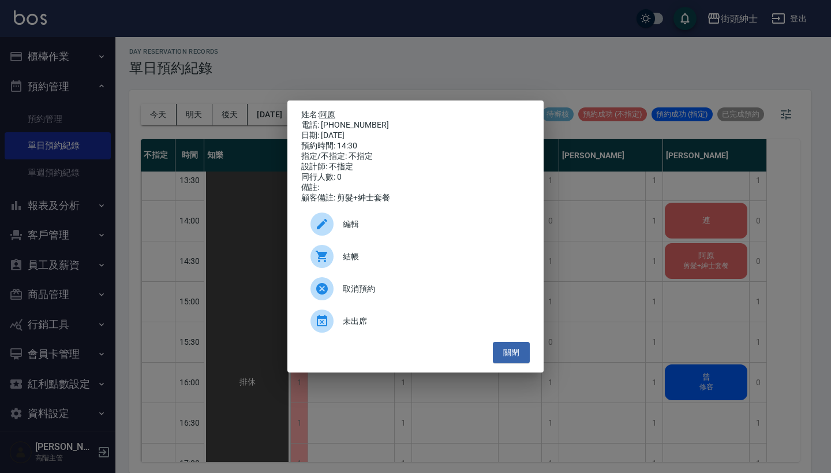
drag, startPoint x: 370, startPoint y: 123, endPoint x: 323, endPoint y: 111, distance: 48.3
click at [323, 111] on div "姓名: 阿原 電話: 0973722137 日期: 2025/08/27 預約時間: 14:30 指定/不指定: 不指定 設計師: 不指定 同行人數: 0 備…" at bounding box center [415, 156] width 229 height 93
copy div "姓名: 阿原 電話: 0973722137"
click at [445, 57] on div "姓名: 阿原 電話: 0973722137 日期: 2025/08/27 預約時間: 14:30 指定/不指定: 不指定 設計師: 不指定 同行人數: 0 備…" at bounding box center [415, 236] width 831 height 473
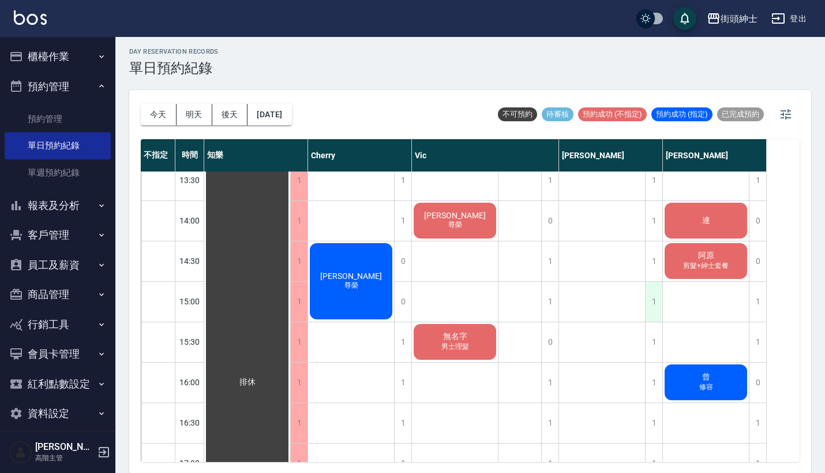
click at [660, 299] on div "1" at bounding box center [653, 302] width 17 height 40
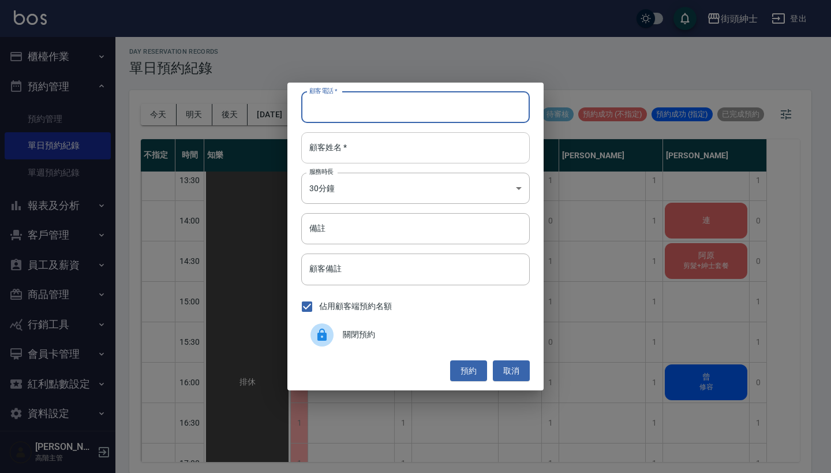
paste input "阿原 電話: 0973722137"
type input "阿原 電話: 0973722137"
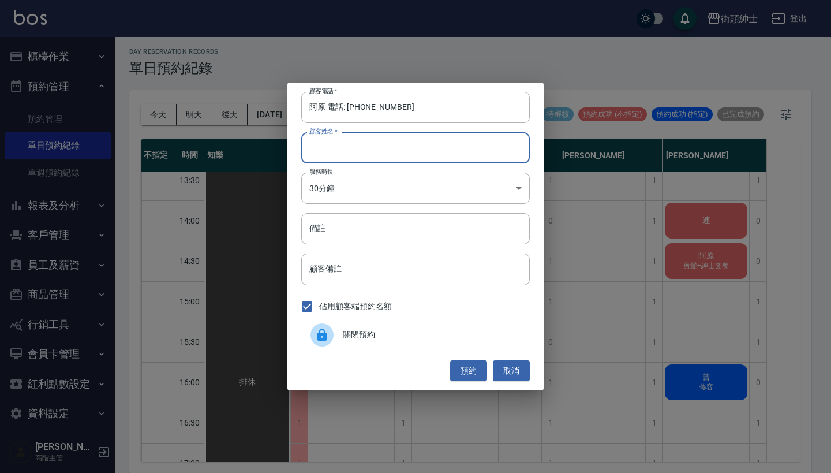
paste input "阿原 電話: 0973722137"
type input "阿原 電話: 0973722137"
drag, startPoint x: 347, startPoint y: 111, endPoint x: 265, endPoint y: 111, distance: 81.4
click at [265, 111] on div "顧客電話   * 阿原 電話: 0973722137 顧客電話   * 顧客姓名   * 阿原 電話: 0973722137 顧客姓名   * 服務時長 30…" at bounding box center [415, 236] width 831 height 473
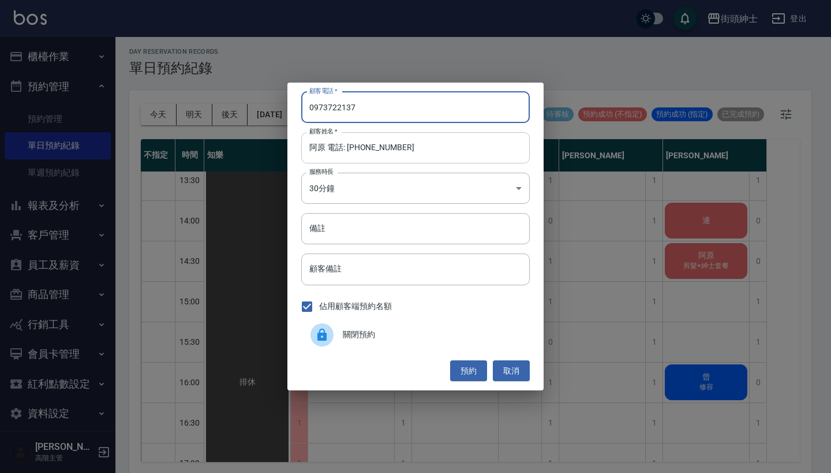
type input "0973722137"
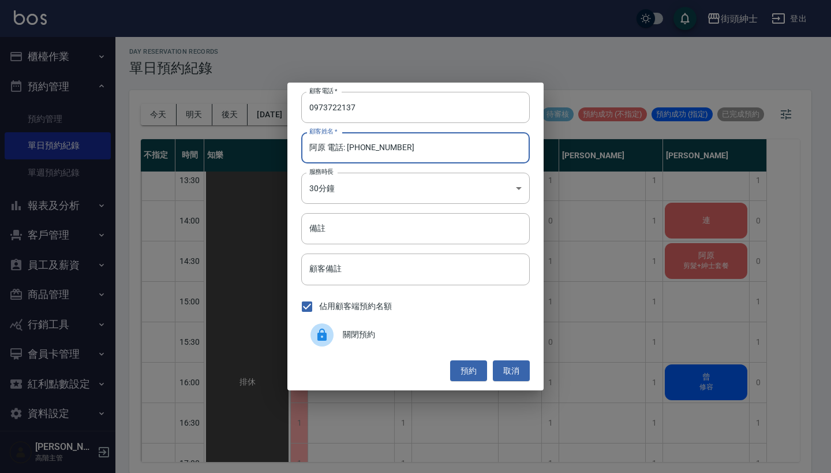
drag, startPoint x: 412, startPoint y: 143, endPoint x: 328, endPoint y: 151, distance: 84.6
click at [327, 151] on input "阿原 電話: 0973722137" at bounding box center [415, 147] width 229 height 31
type input "阿原"
click at [398, 226] on input "備註" at bounding box center [415, 228] width 229 height 31
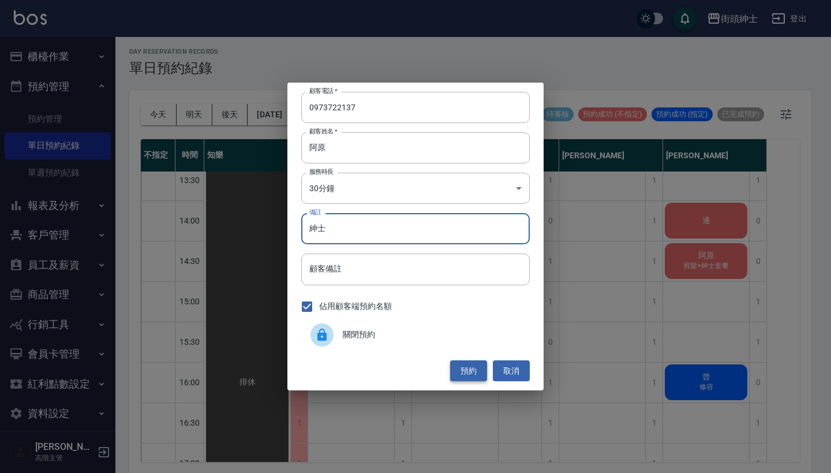
type input "紳士"
click at [473, 374] on button "預約" at bounding box center [468, 370] width 37 height 21
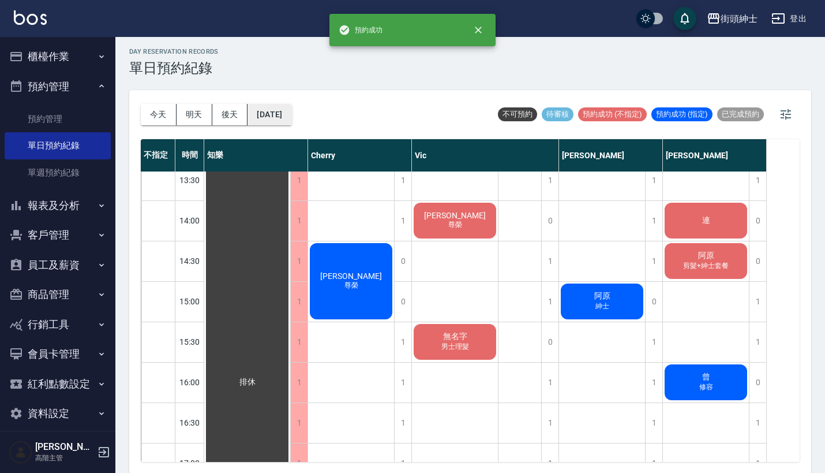
click at [291, 124] on button "2025/08/27" at bounding box center [270, 114] width 44 height 21
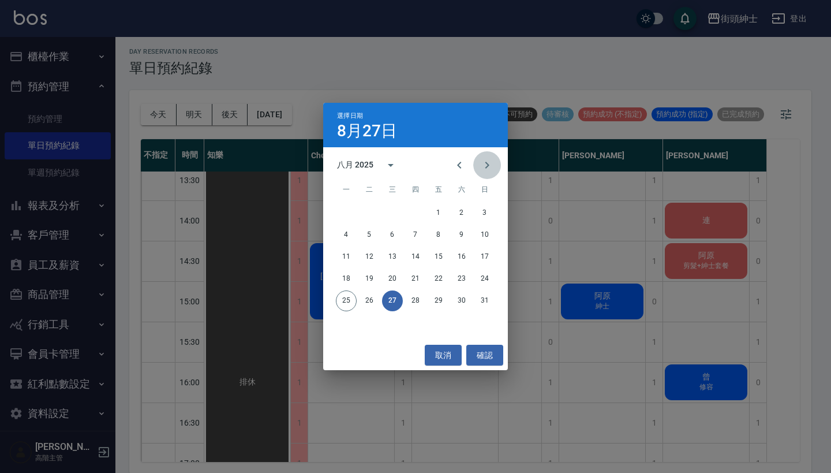
click at [485, 174] on button "Next month" at bounding box center [487, 165] width 28 height 28
click at [467, 63] on div "選擇日期 8月27日 九月 2025 一 二 三 四 五 六 日 1 2 3 4 5 6 7 8 9 10 11 12 13 14 15 16 17 18 1…" at bounding box center [415, 236] width 831 height 473
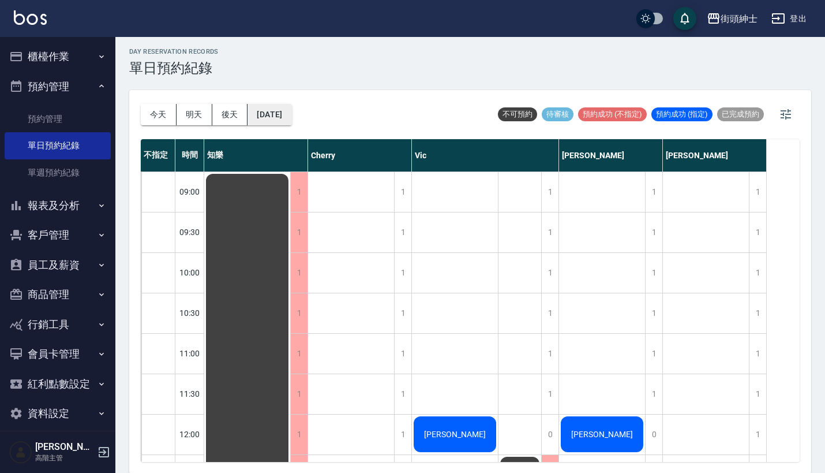
scroll to position [0, 0]
click at [272, 115] on button "2025/08/27" at bounding box center [270, 114] width 44 height 21
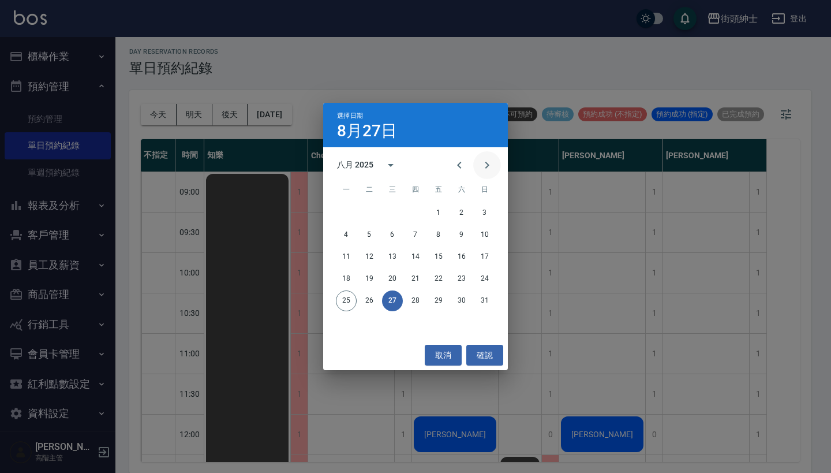
click at [493, 163] on icon "Next month" at bounding box center [487, 165] width 14 height 14
click at [416, 211] on button "4" at bounding box center [415, 213] width 21 height 21
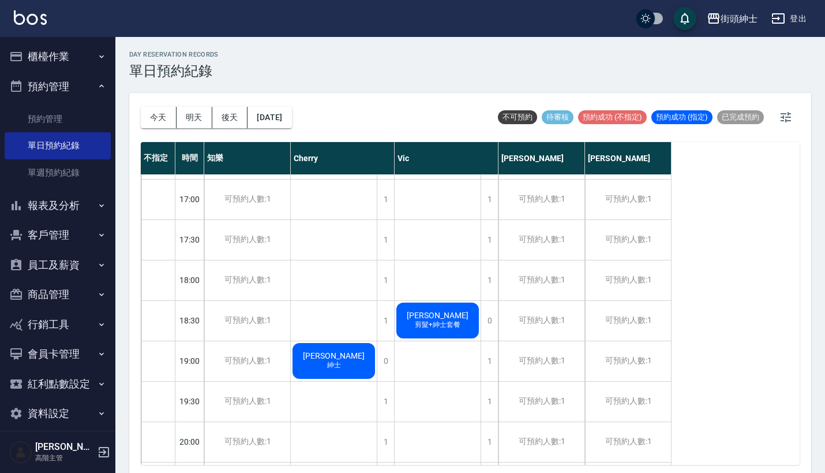
scroll to position [335, 0]
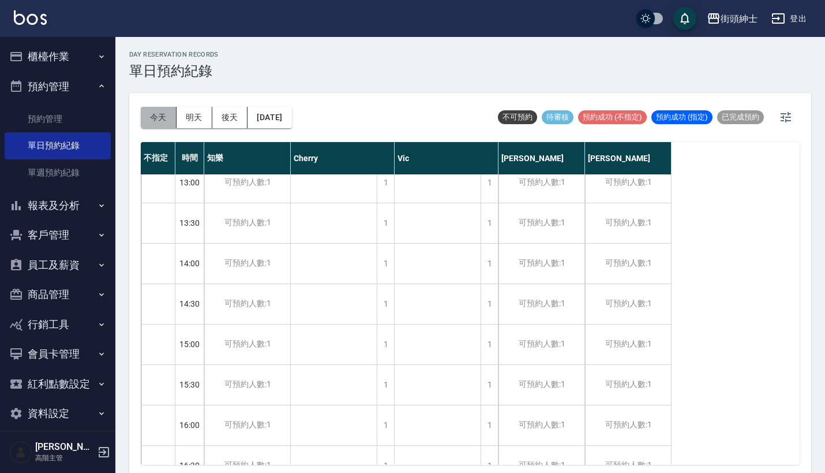
click at [148, 122] on button "今天" at bounding box center [159, 117] width 36 height 21
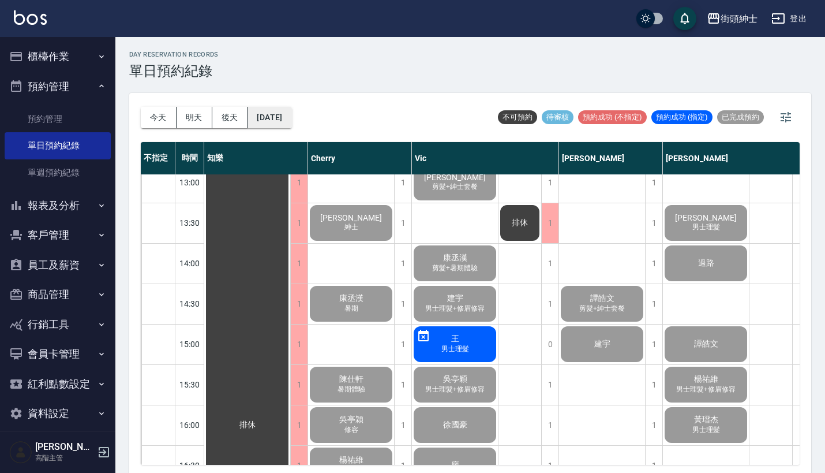
click at [283, 113] on button "[DATE]" at bounding box center [270, 117] width 44 height 21
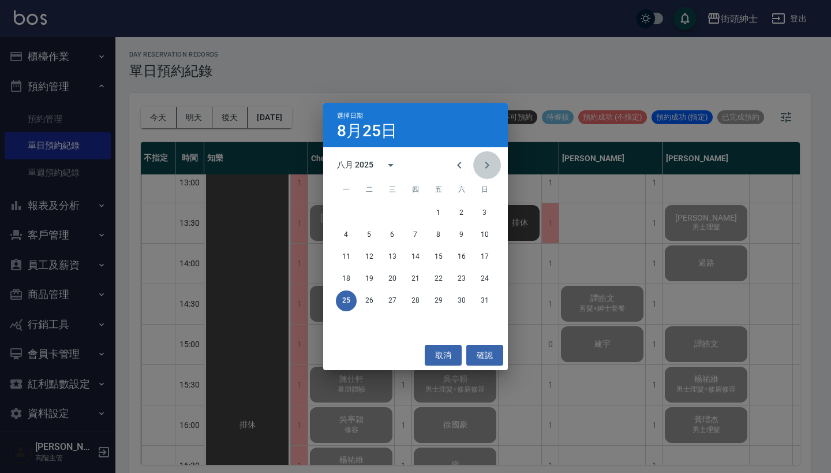
click at [481, 163] on icon "Next month" at bounding box center [487, 165] width 14 height 14
click at [415, 212] on button "4" at bounding box center [415, 213] width 21 height 21
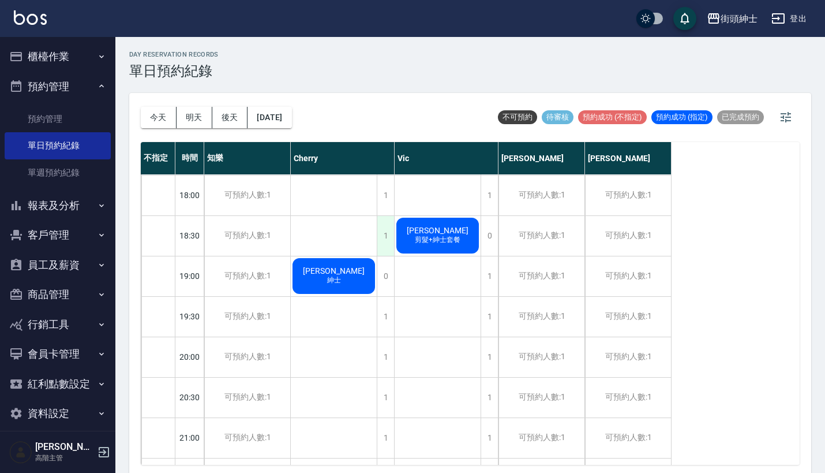
scroll to position [713, 0]
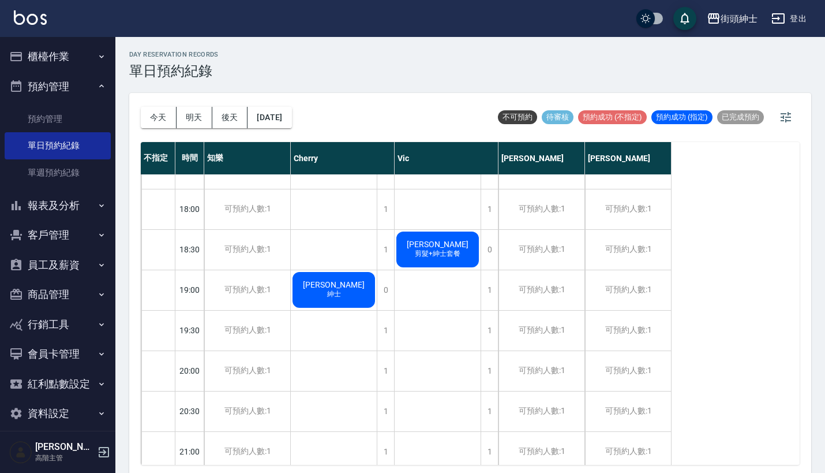
click at [346, 282] on span "陳筍麟" at bounding box center [334, 284] width 66 height 9
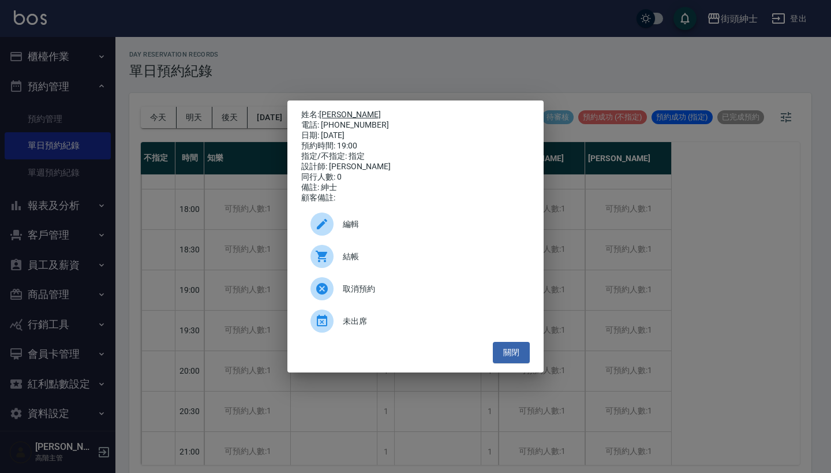
drag, startPoint x: 373, startPoint y: 124, endPoint x: 324, endPoint y: 111, distance: 50.8
click at [324, 111] on div "姓名: 陳筍麟 電話: 0972242429 日期: 2025/09/04 預約時間: 19:00 指定/不指定: 指定 設計師: Cherry 同行人數: …" at bounding box center [415, 156] width 229 height 93
copy div "姓名: 陳筍麟 電話: 0972242429"
click at [385, 72] on div "姓名: 陳筍麟 電話: 0972242429 日期: 2025/09/04 預約時間: 19:00 指定/不指定: 指定 設計師: Cherry 同行人數: …" at bounding box center [415, 236] width 831 height 473
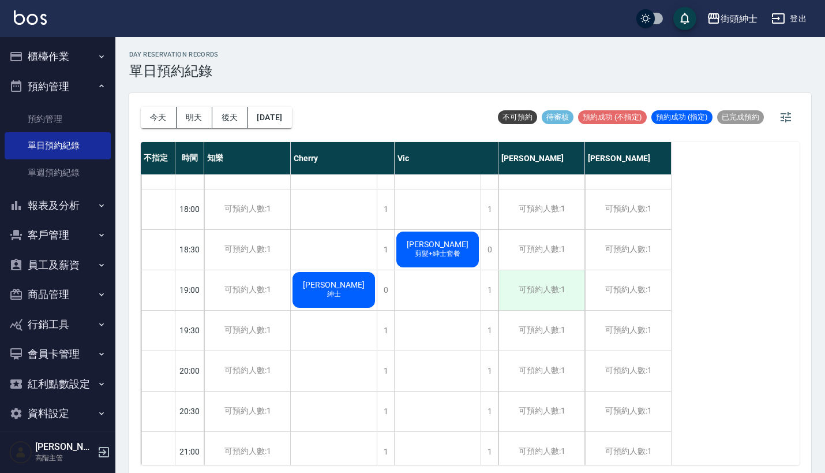
click at [541, 293] on div "可預約人數:1" at bounding box center [542, 290] width 86 height 40
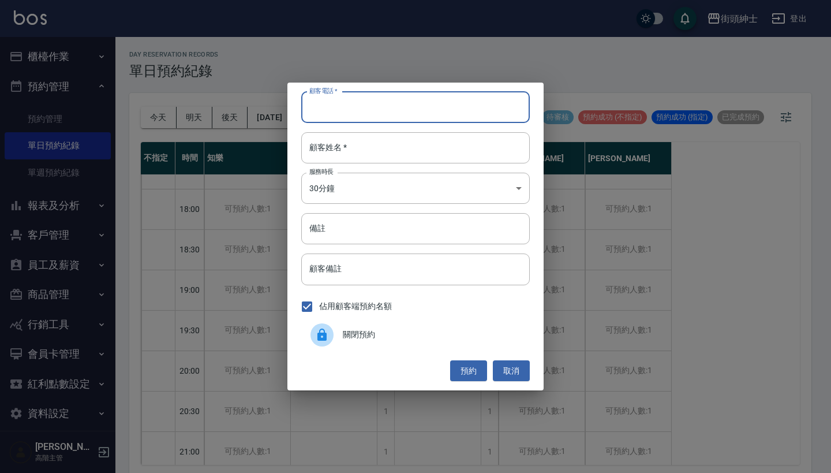
paste input "陳筍麟 電話: 0972242429"
type input "陳筍麟 電話: 0972242429"
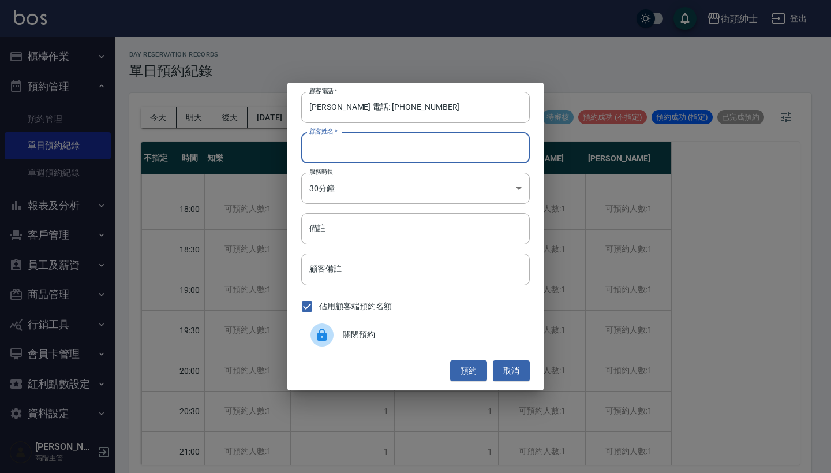
paste input "陳筍麟 電話: 0972242429"
type input "陳筍麟 電話: 0972242429"
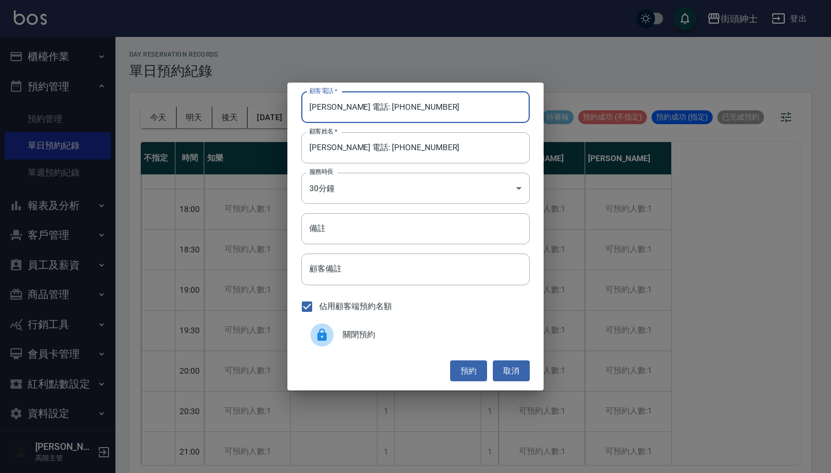
drag, startPoint x: 355, startPoint y: 104, endPoint x: 282, endPoint y: 104, distance: 73.3
click at [284, 104] on div "顧客電話   * 陳筍麟 電話: 0972242429 顧客電話   * 顧客姓名   * 陳筍麟 電話: 0972242429 顧客姓名   * 服務時長 …" at bounding box center [415, 236] width 831 height 473
type input "0972242429"
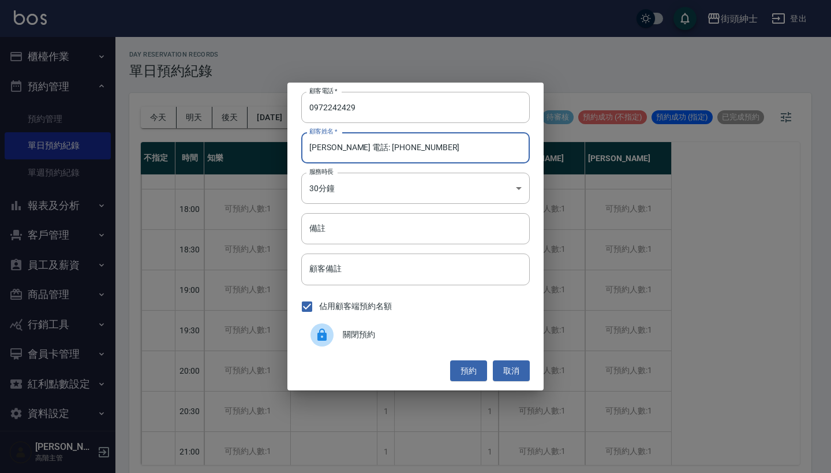
drag, startPoint x: 447, startPoint y: 151, endPoint x: 334, endPoint y: 151, distance: 112.5
click at [334, 151] on input "陳筍麟 電話: 0972242429" at bounding box center [415, 147] width 229 height 31
type input "陳筍麟"
click at [470, 372] on button "預約" at bounding box center [468, 370] width 37 height 21
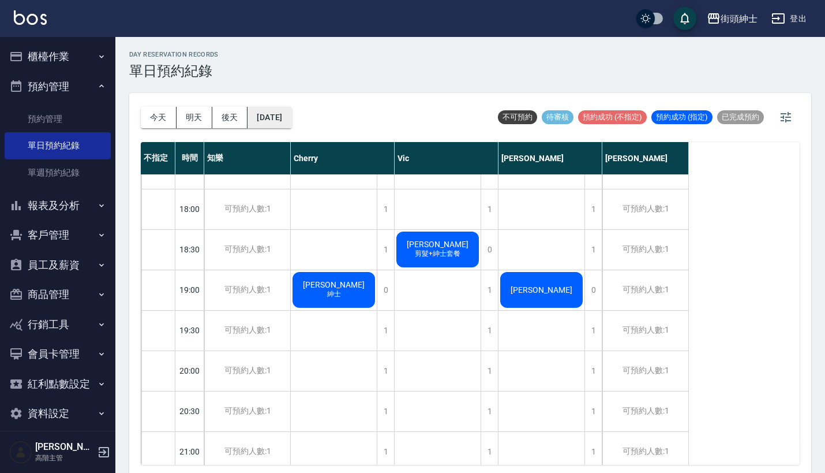
click at [290, 119] on button "2025/09/04" at bounding box center [270, 117] width 44 height 21
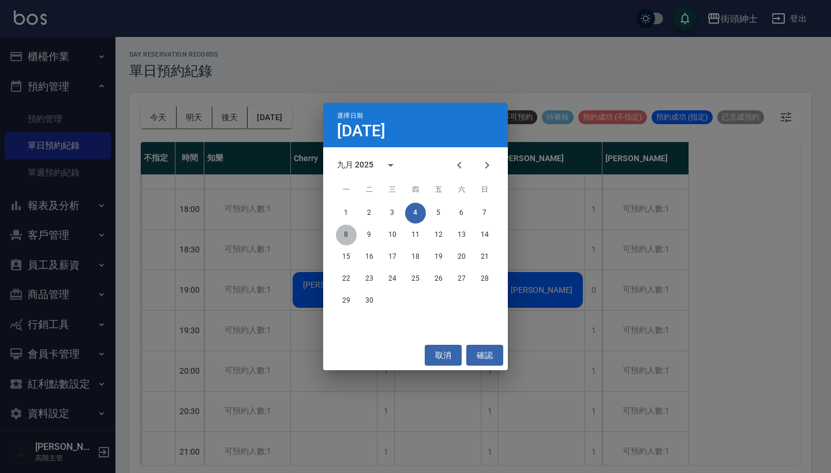
click at [348, 234] on button "8" at bounding box center [346, 234] width 21 height 21
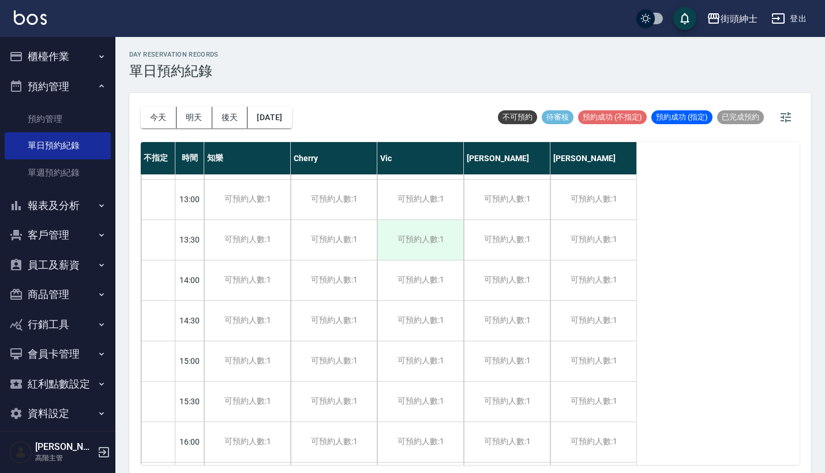
scroll to position [319, 0]
click at [160, 121] on button "今天" at bounding box center [159, 117] width 36 height 21
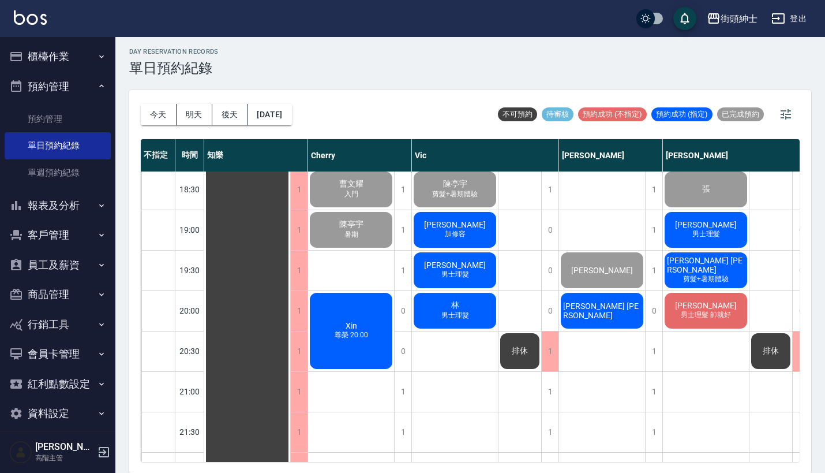
scroll to position [791, 0]
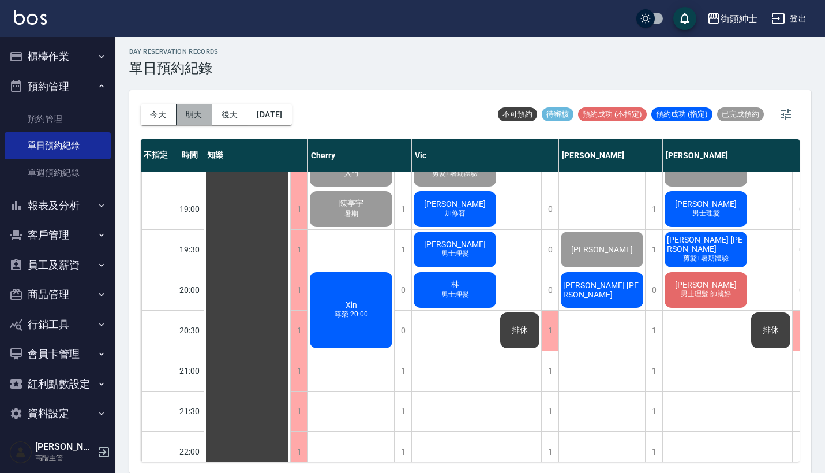
click at [202, 111] on button "明天" at bounding box center [195, 114] width 36 height 21
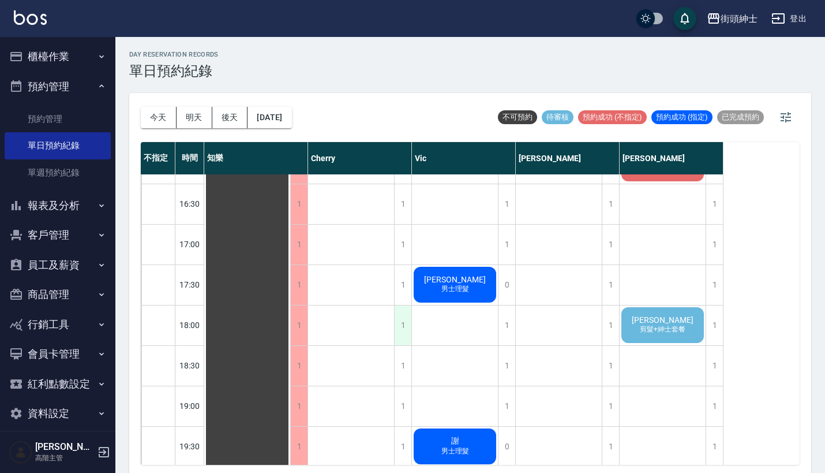
scroll to position [685, 0]
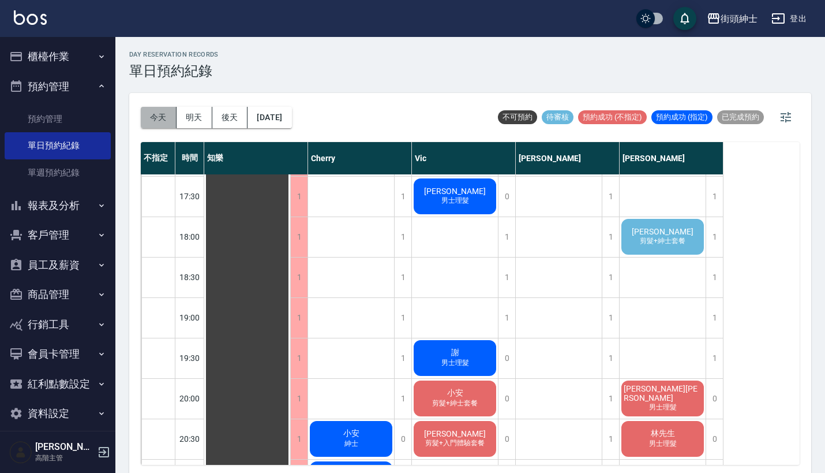
click at [159, 115] on button "今天" at bounding box center [159, 117] width 36 height 21
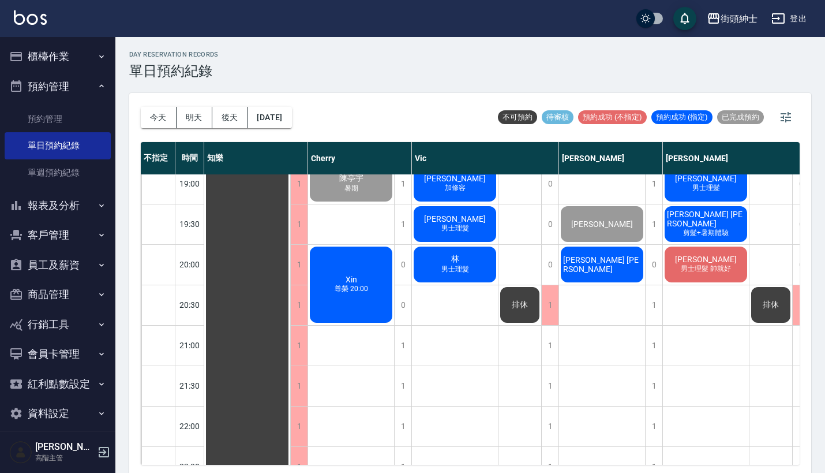
scroll to position [817, 0]
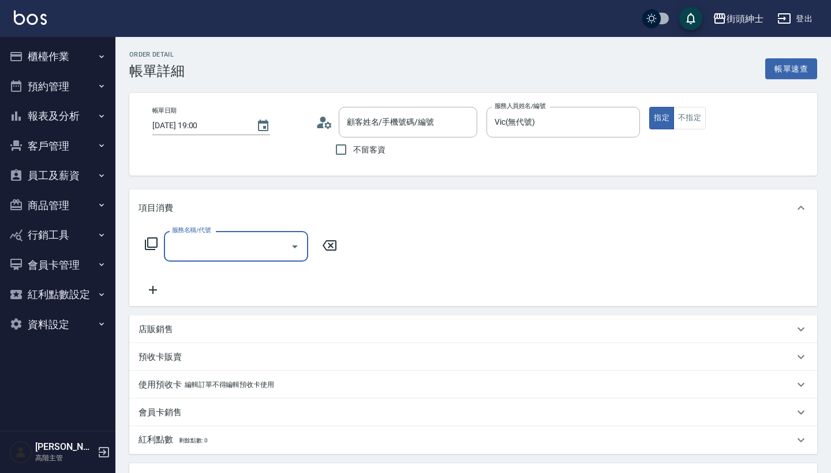
type input "[PERSON_NAME]/0975548047/null"
click at [221, 260] on div "服務名稱/代號" at bounding box center [236, 246] width 144 height 31
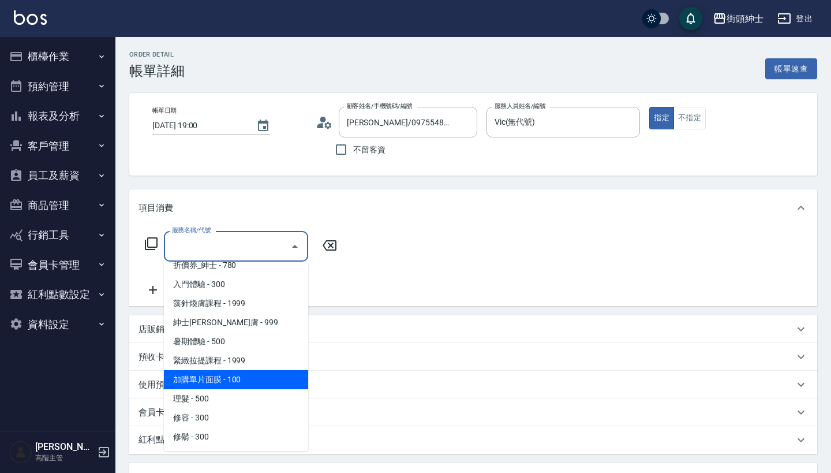
scroll to position [48, 0]
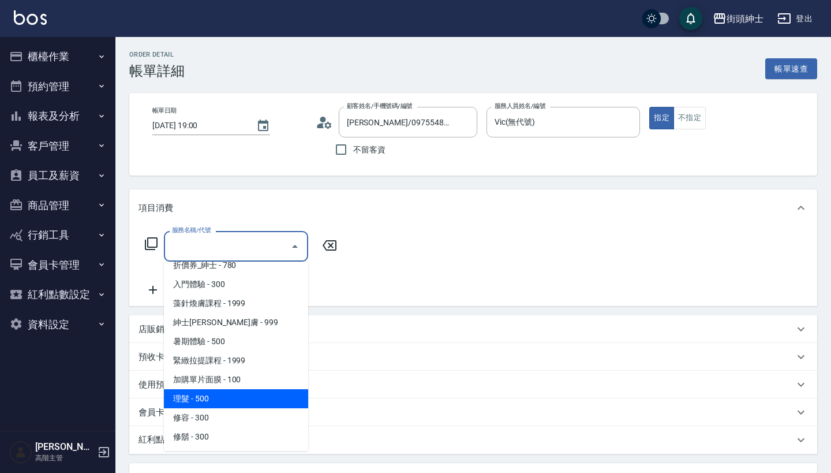
click at [233, 395] on span "理髮 - 500" at bounding box center [236, 398] width 144 height 19
type input "理髮(A02)"
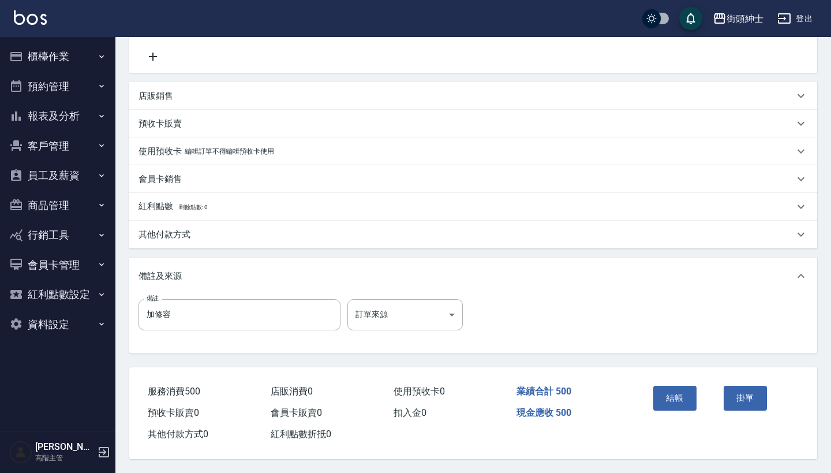
scroll to position [239, 0]
click at [676, 392] on button "結帳" at bounding box center [674, 397] width 43 height 24
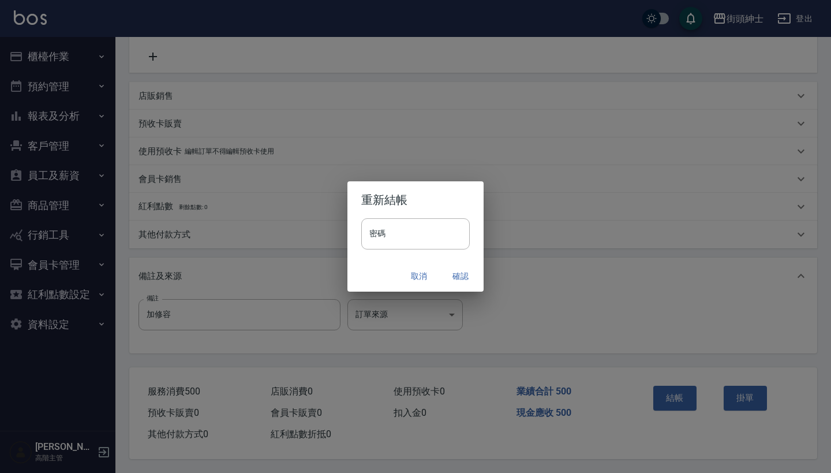
click at [455, 282] on button "確認" at bounding box center [460, 275] width 37 height 21
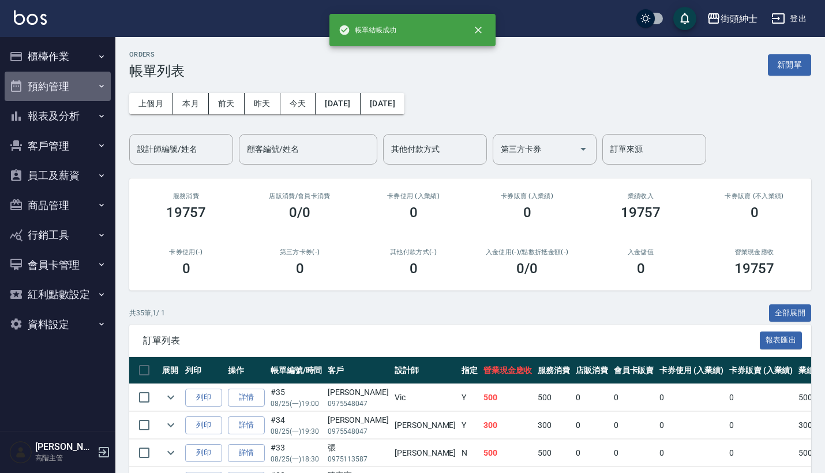
click at [69, 81] on button "預約管理" at bounding box center [58, 87] width 106 height 30
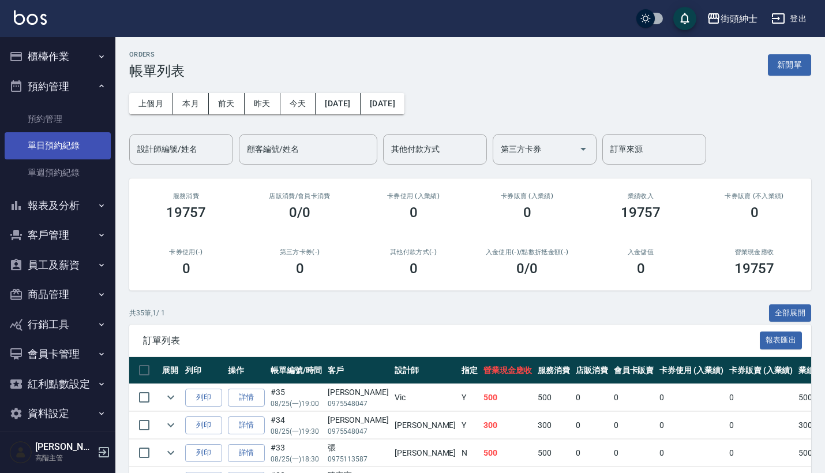
click at [70, 142] on link "單日預約紀錄" at bounding box center [58, 145] width 106 height 27
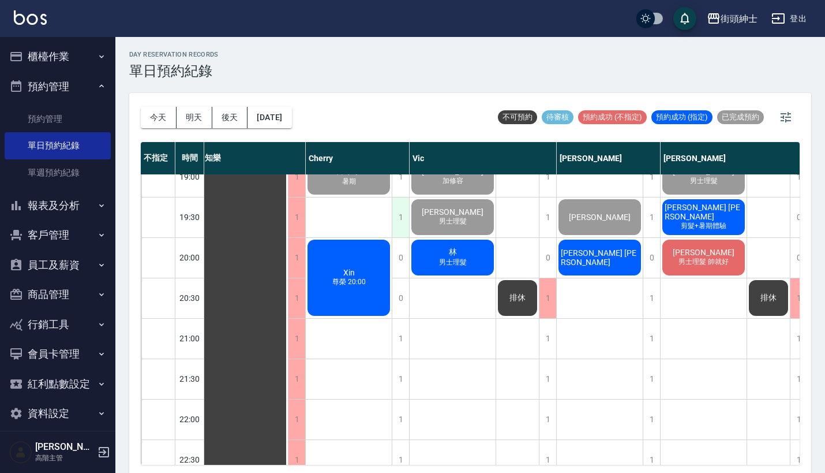
scroll to position [826, 2]
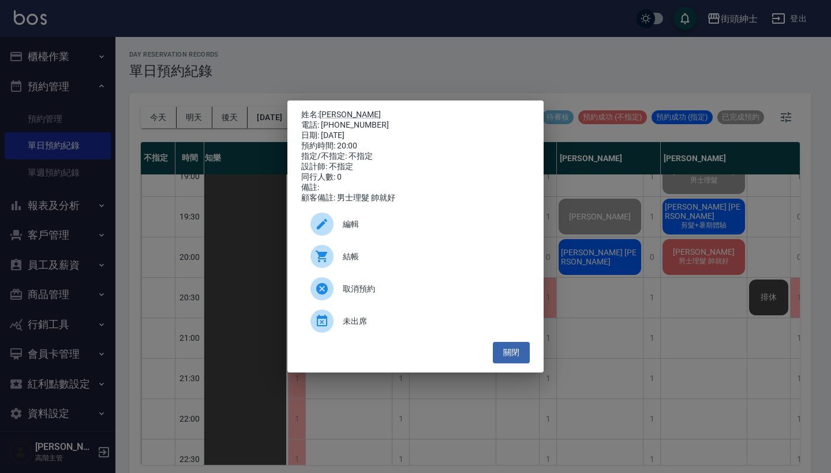
click at [520, 57] on div "姓名: Cheng 電話: 0970758216 日期: 2025/08/25 預約時間: 20:00 指定/不指定: 不指定 設計師: 不指定 同行人數: …" at bounding box center [415, 236] width 831 height 473
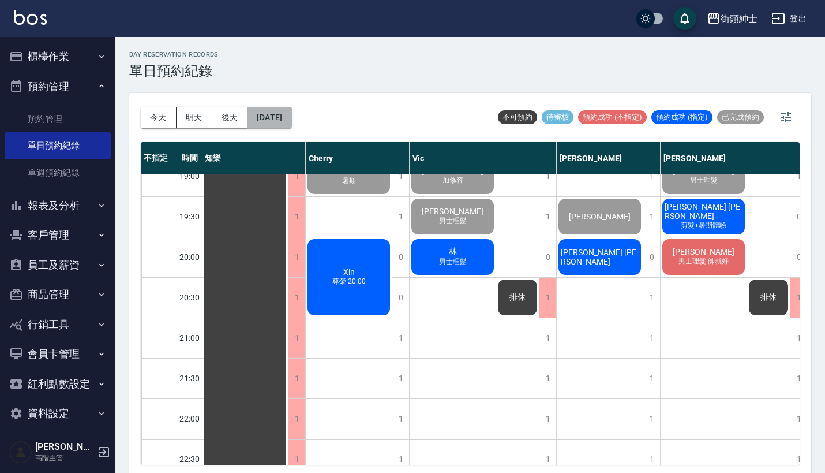
click at [271, 115] on button "[DATE]" at bounding box center [270, 117] width 44 height 21
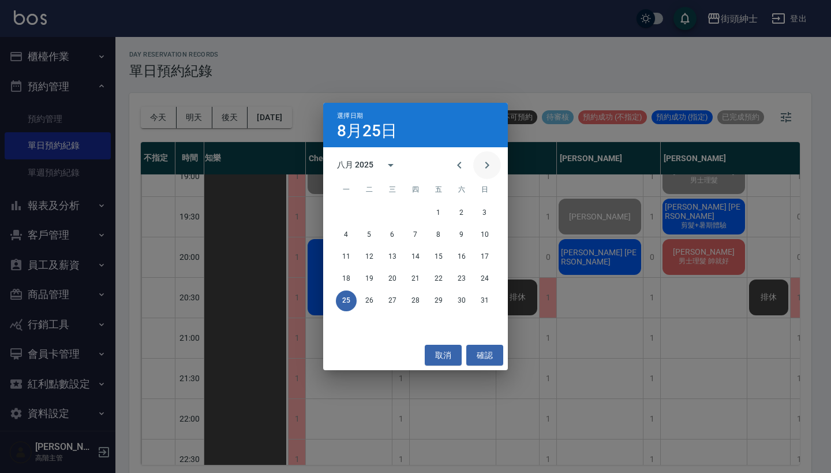
click at [494, 171] on button "Next month" at bounding box center [487, 165] width 28 height 28
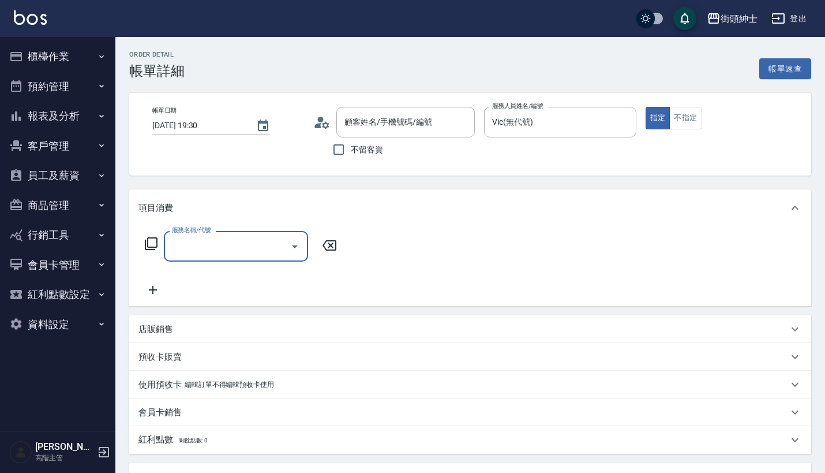
type input "盧/0971655085/null"
click at [249, 252] on input "服務名稱/代號" at bounding box center [227, 246] width 117 height 20
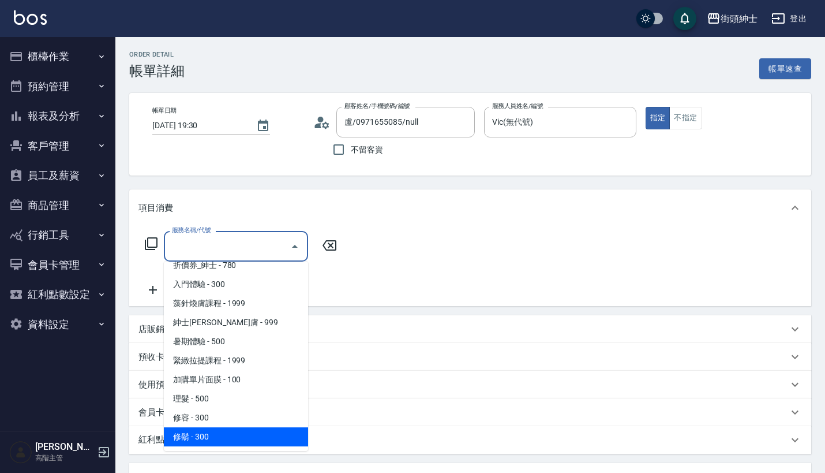
scroll to position [48, 0]
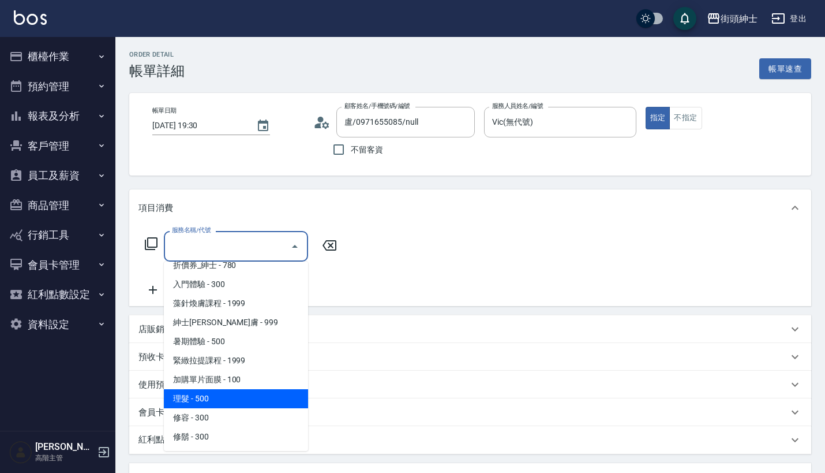
click at [235, 400] on span "理髮 - 500" at bounding box center [236, 398] width 144 height 19
type input "理髮(A02)"
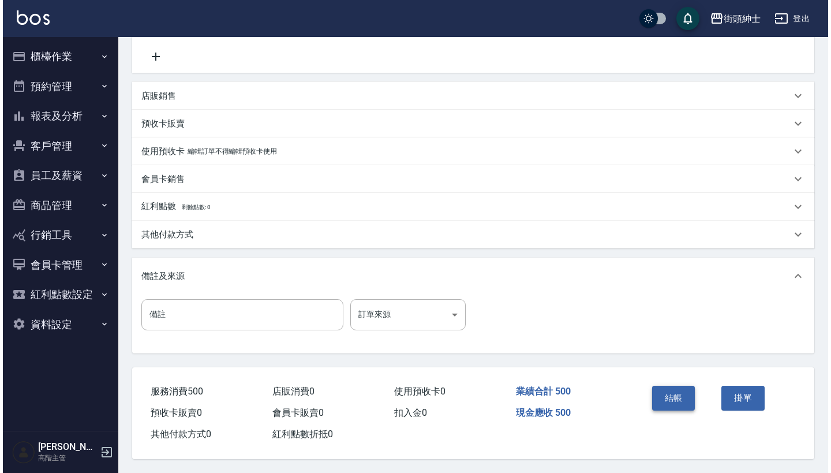
scroll to position [239, 0]
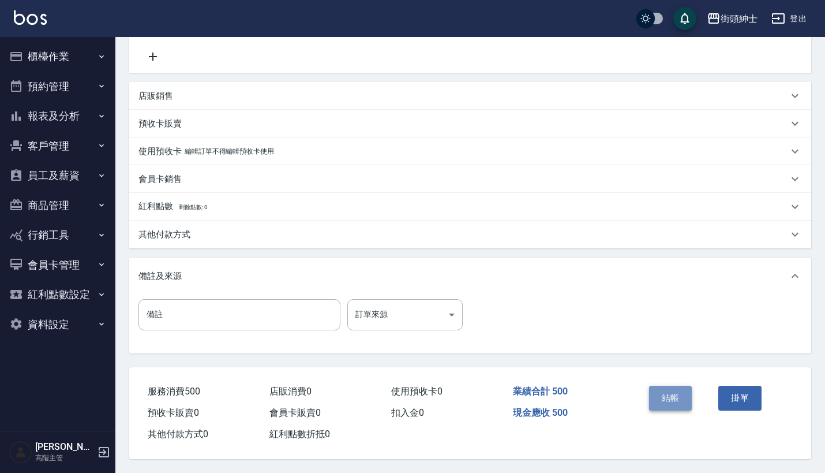
click at [666, 386] on button "結帳" at bounding box center [670, 397] width 43 height 24
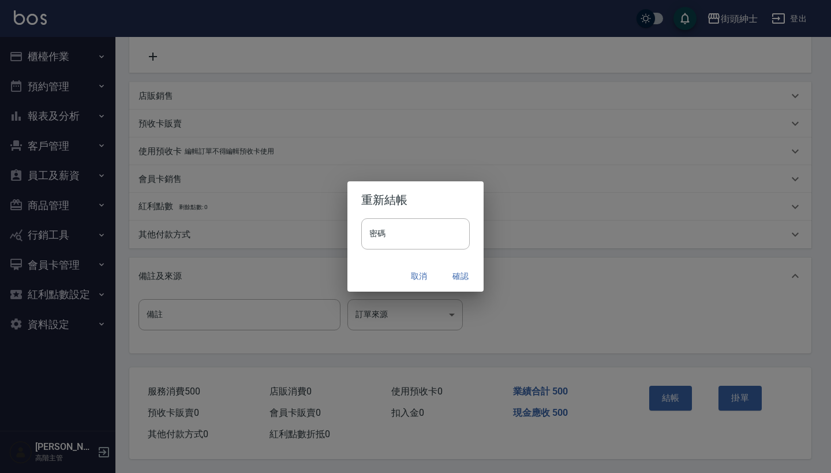
click at [466, 276] on button "確認" at bounding box center [460, 275] width 37 height 21
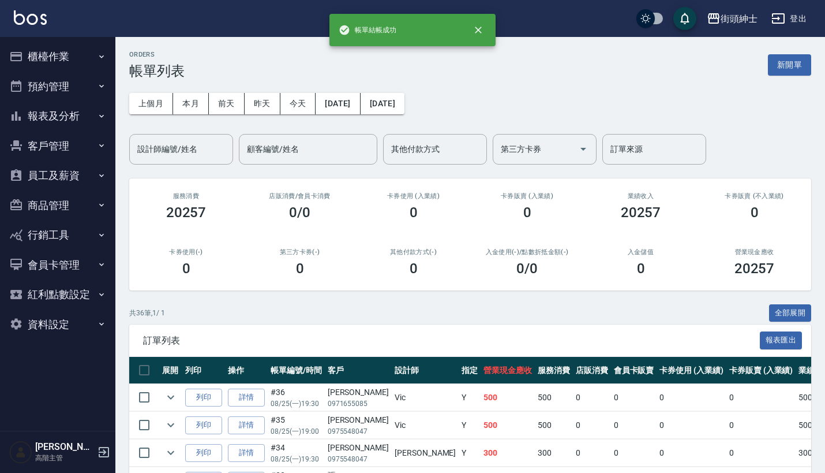
click at [80, 82] on button "預約管理" at bounding box center [58, 87] width 106 height 30
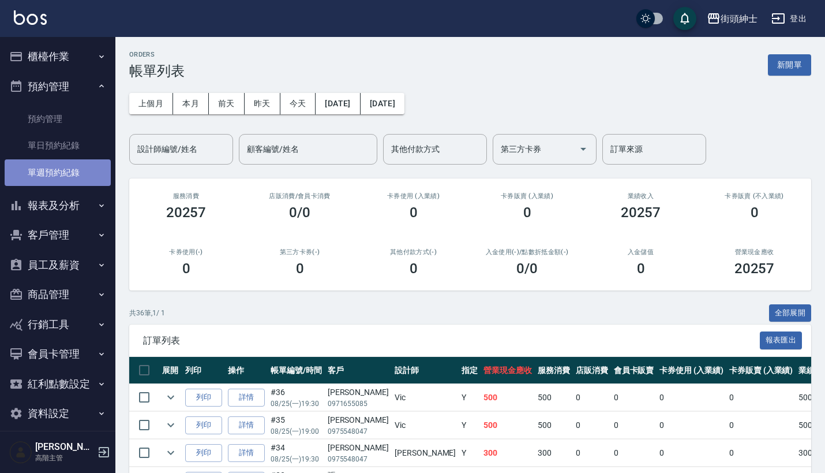
click at [76, 160] on link "單週預約紀錄" at bounding box center [58, 172] width 106 height 27
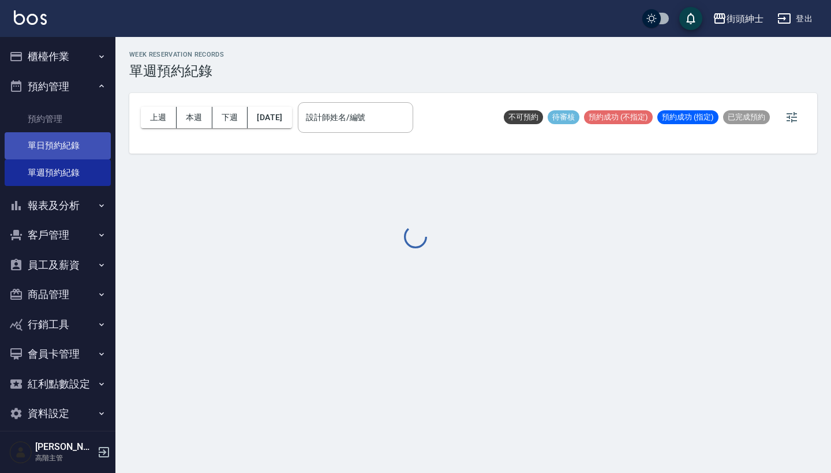
click at [77, 143] on link "單日預約紀錄" at bounding box center [58, 145] width 106 height 27
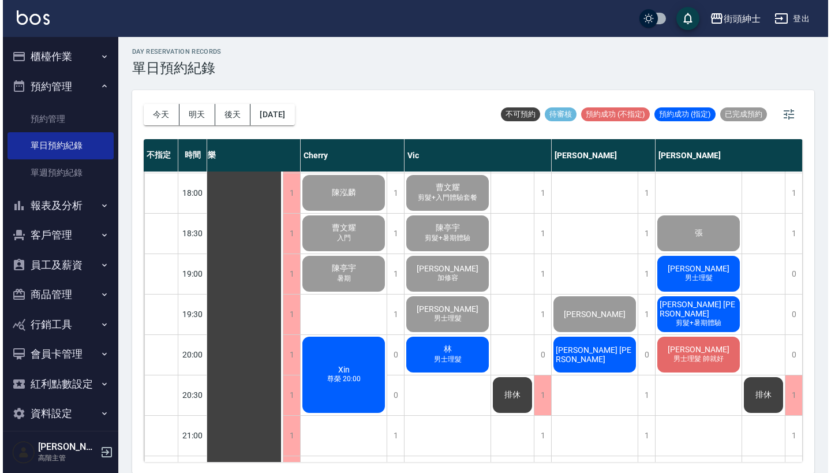
scroll to position [725, 14]
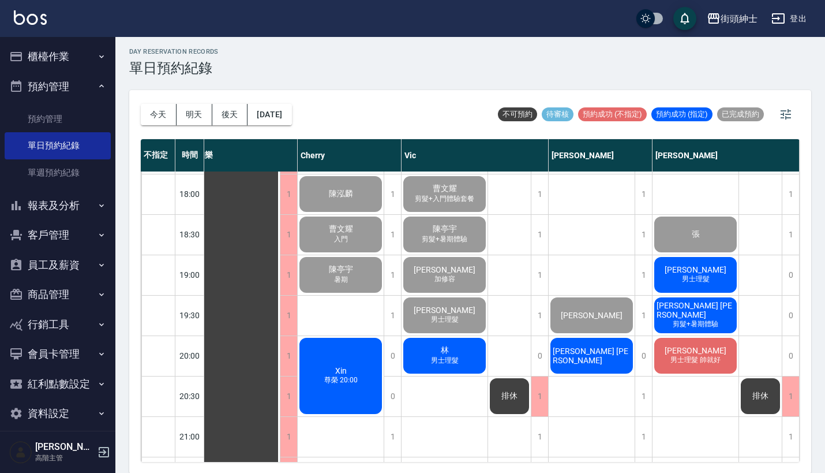
click at [248, 38] on span "[PERSON_NAME]" at bounding box center [237, 32] width 21 height 10
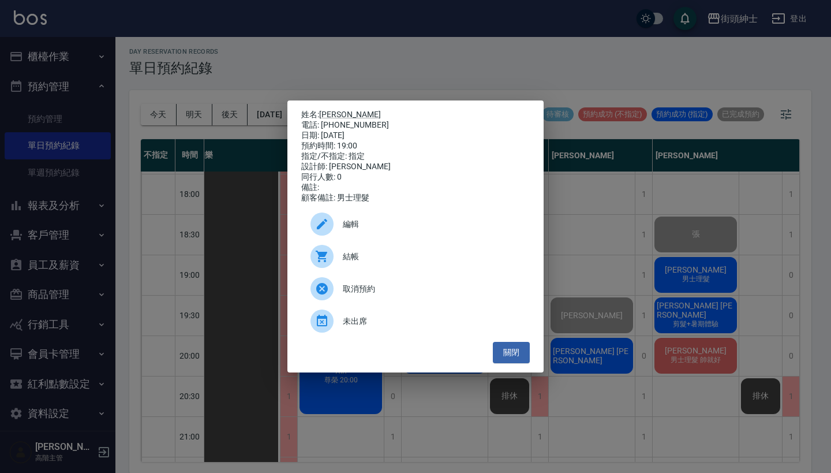
click at [429, 259] on span "結帳" at bounding box center [432, 256] width 178 height 12
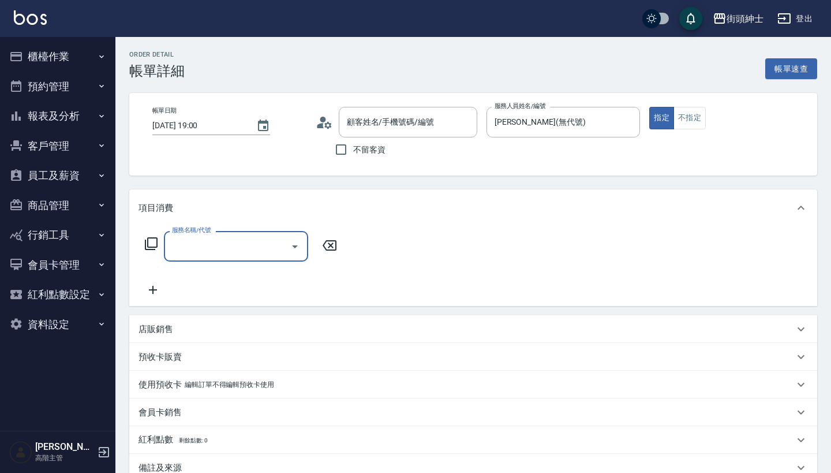
type input "[PERSON_NAME]先生/0952026011/null"
click at [239, 252] on input "服務名稱/代號" at bounding box center [227, 246] width 117 height 20
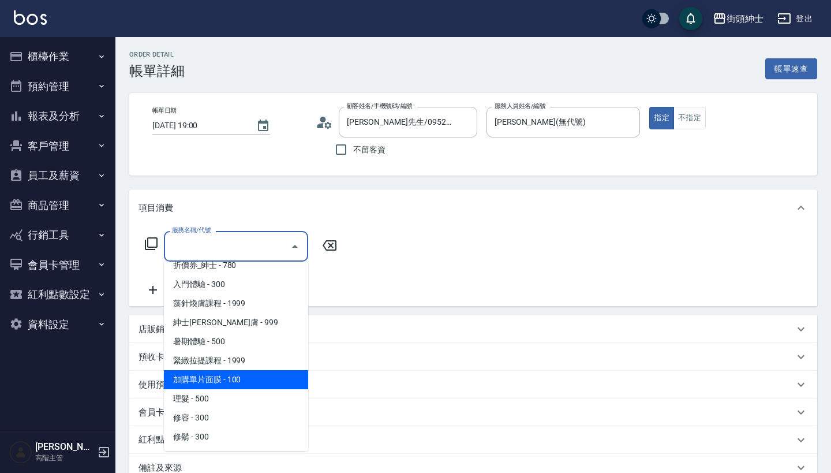
scroll to position [48, 0]
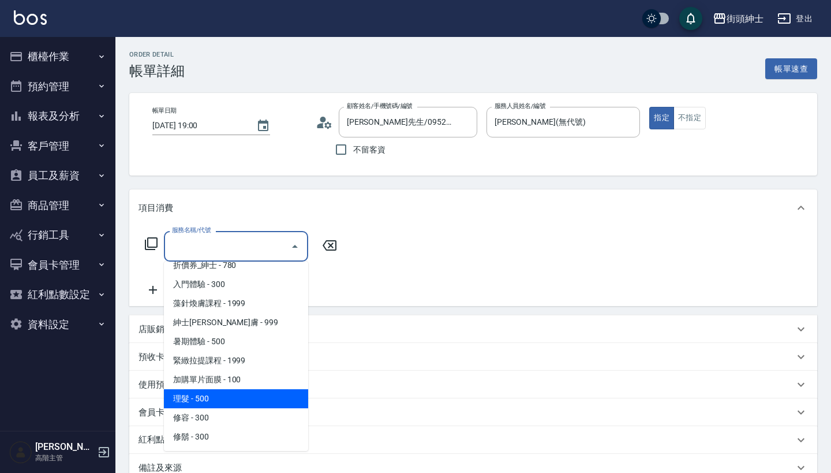
click at [241, 392] on span "理髮 - 500" at bounding box center [236, 398] width 144 height 19
type input "理髮(A02)"
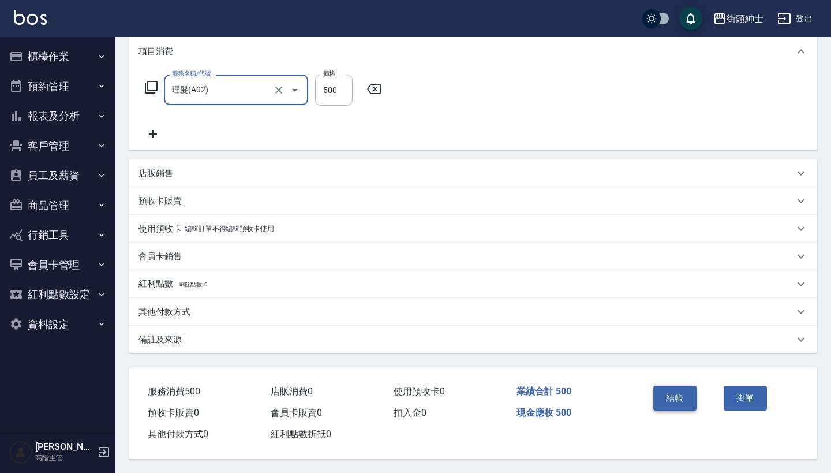
scroll to position [162, 0]
click at [668, 389] on button "結帳" at bounding box center [674, 397] width 43 height 24
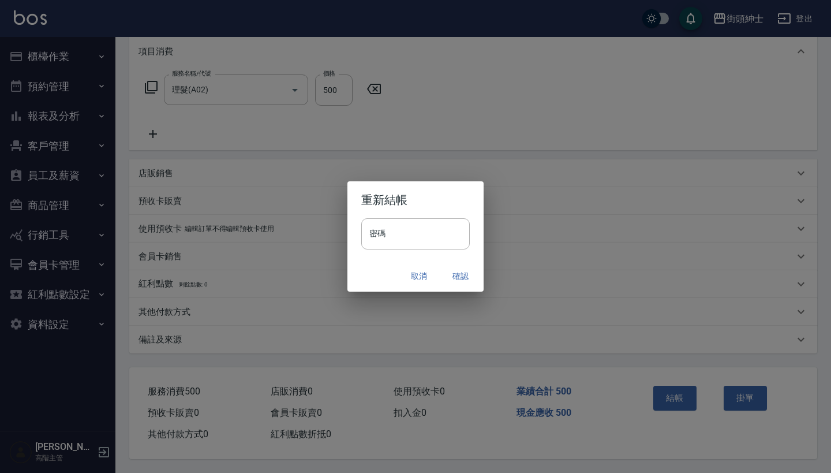
click at [462, 272] on button "確認" at bounding box center [460, 275] width 37 height 21
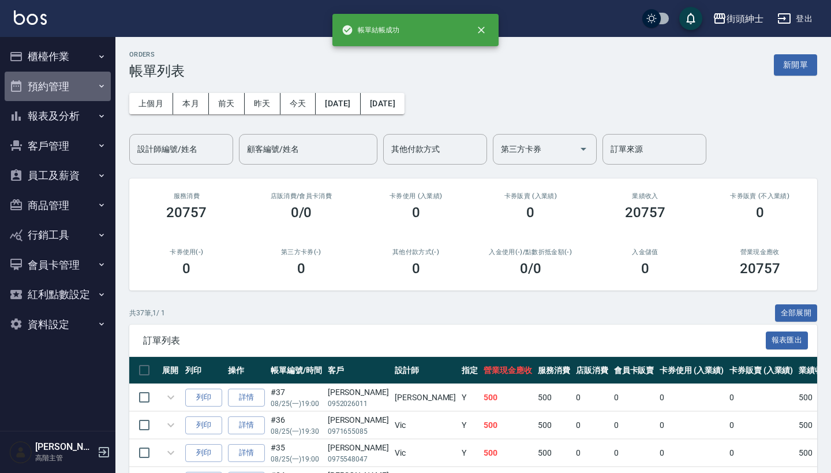
click at [87, 82] on button "預約管理" at bounding box center [58, 87] width 106 height 30
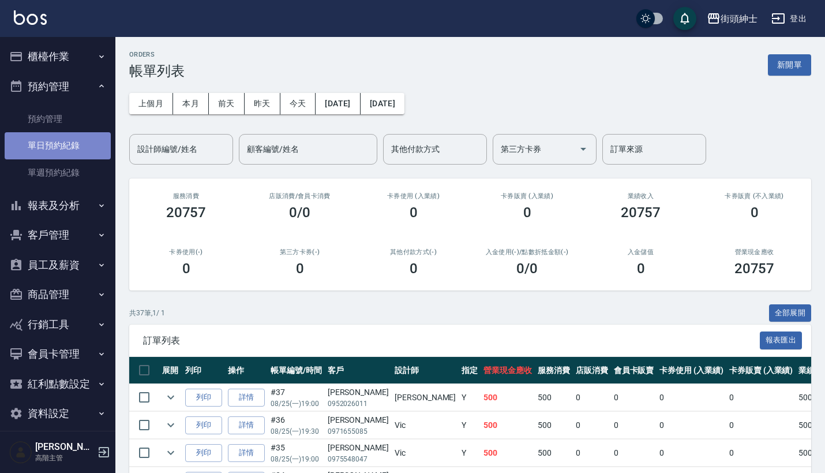
click at [88, 145] on link "單日預約紀錄" at bounding box center [58, 145] width 106 height 27
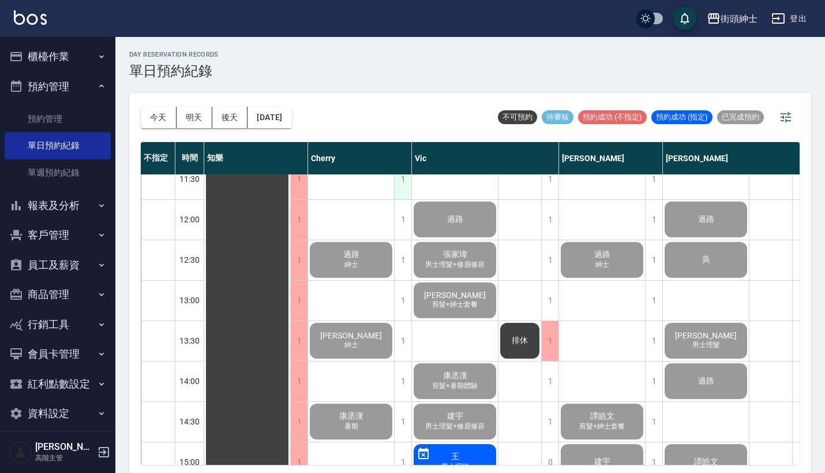
scroll to position [133, 0]
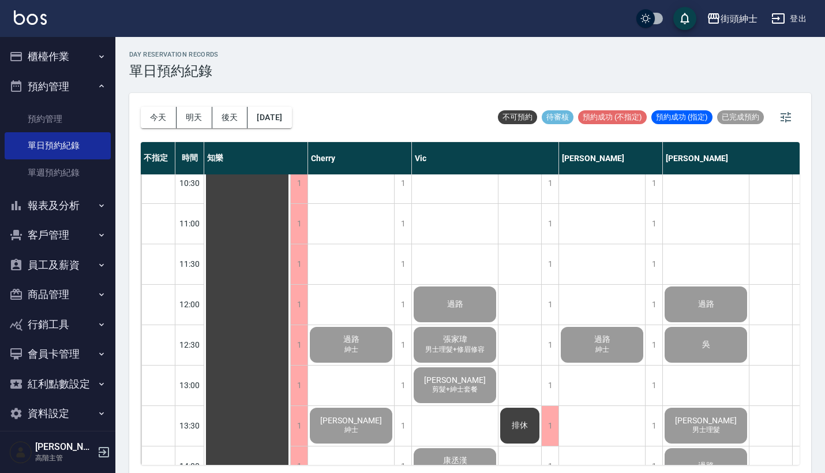
click at [88, 60] on button "櫃檯作業" at bounding box center [58, 57] width 106 height 30
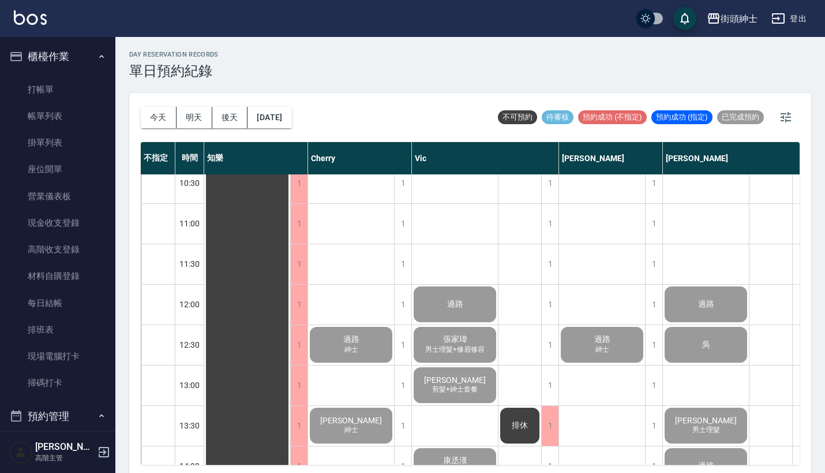
click at [87, 46] on button "櫃檯作業" at bounding box center [58, 57] width 106 height 30
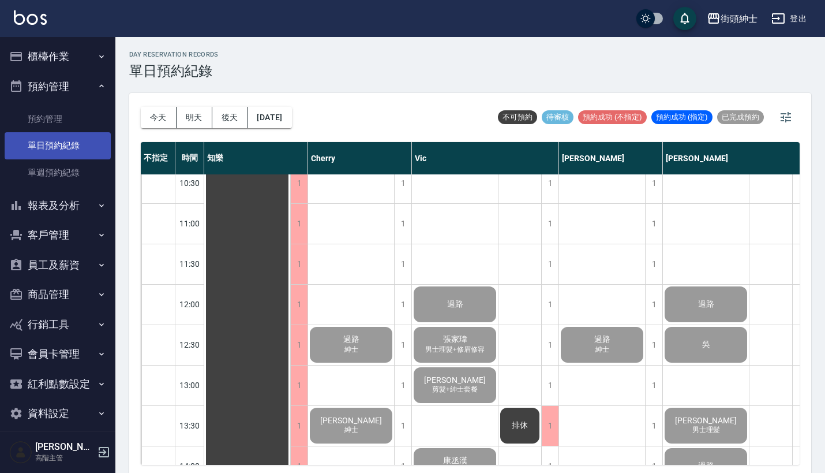
click at [77, 149] on link "單日預約紀錄" at bounding box center [58, 145] width 106 height 27
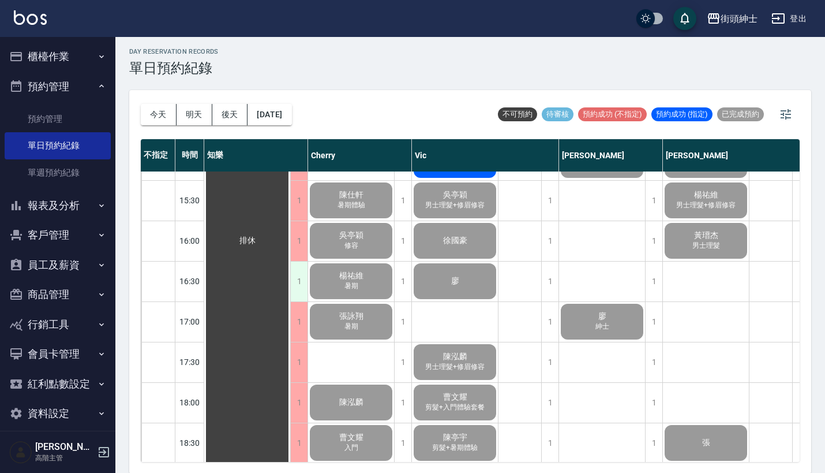
scroll to position [564, 0]
